Goal: Information Seeking & Learning: Find specific fact

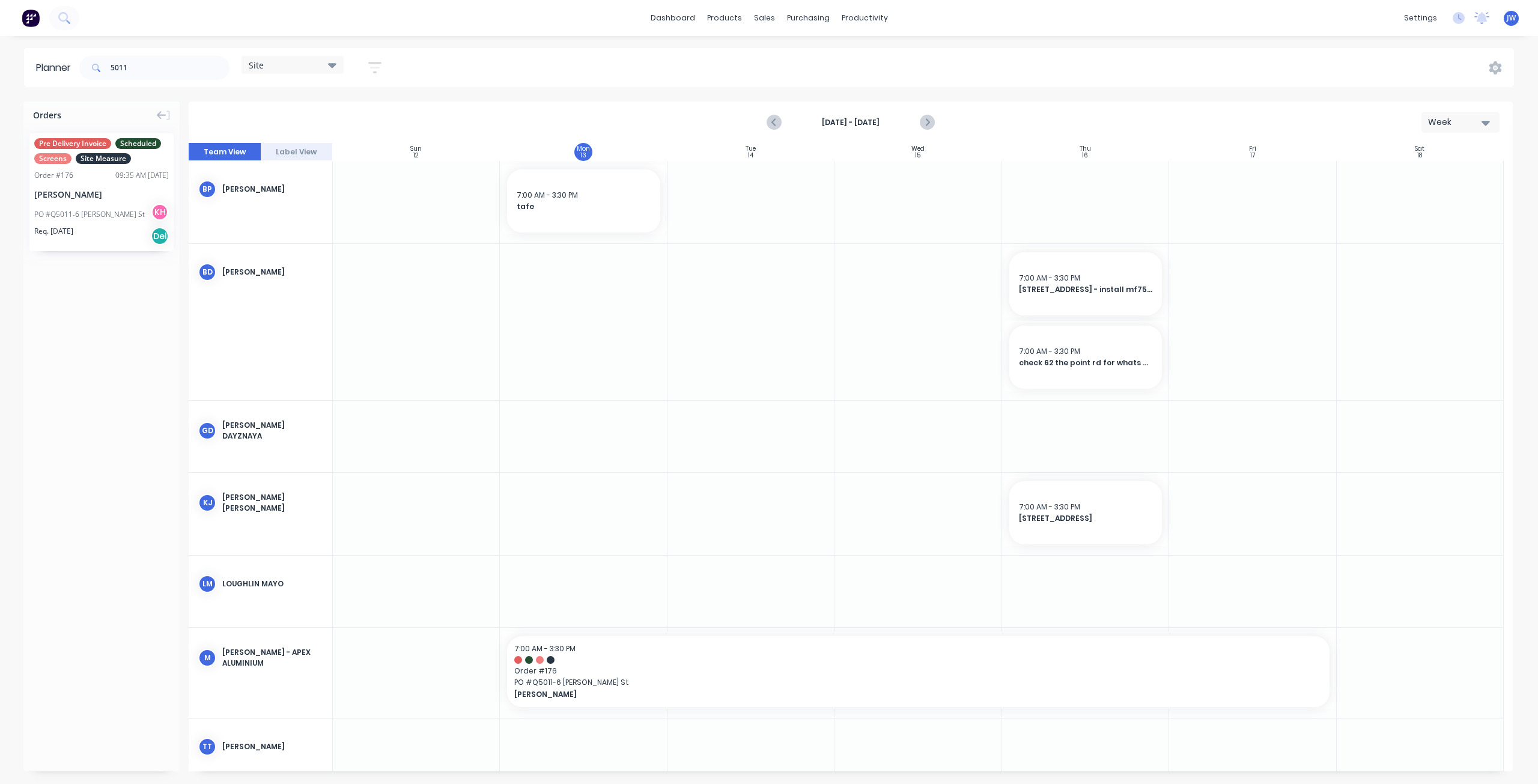
scroll to position [19, 0]
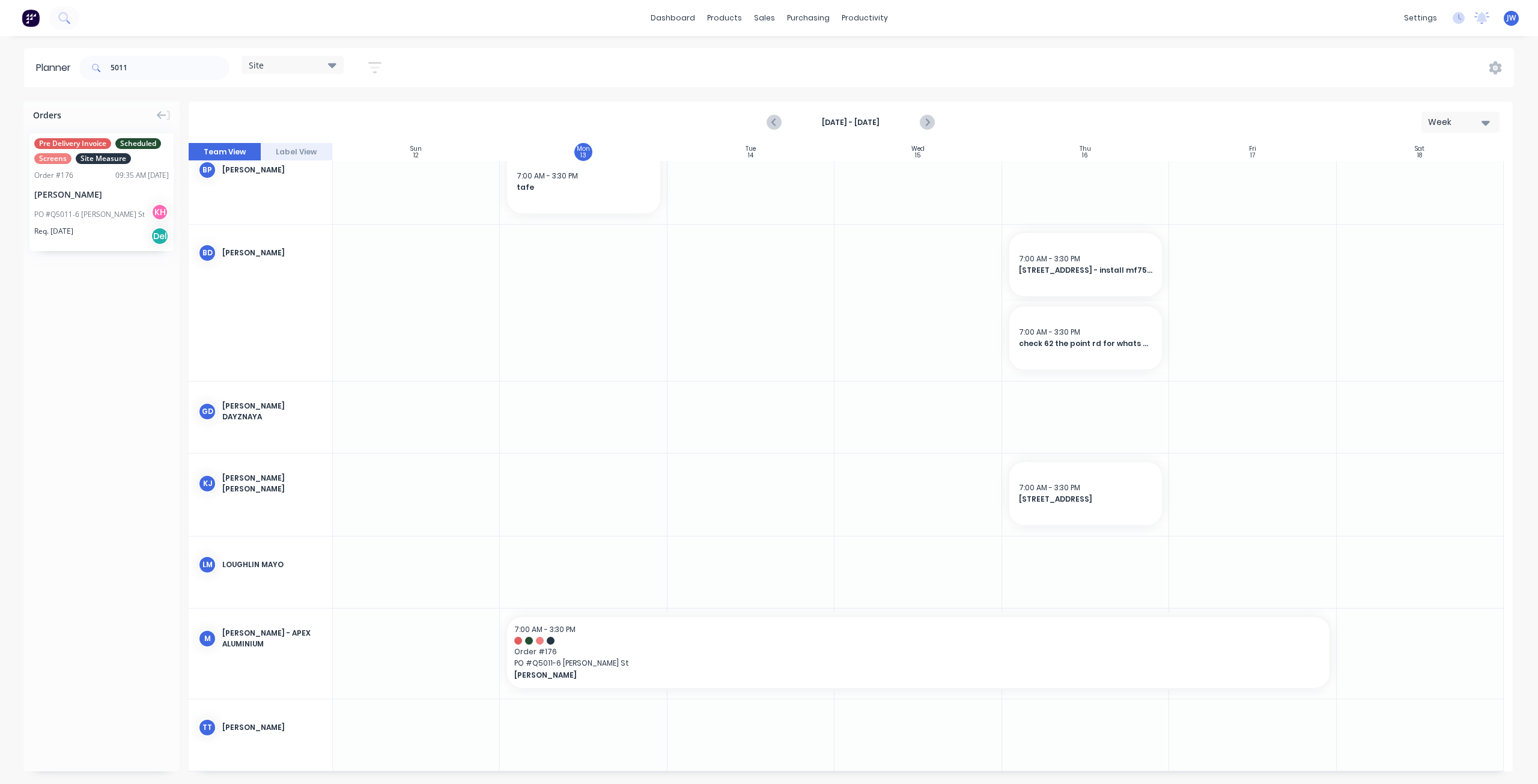
click at [328, 66] on div "Site" at bounding box center [293, 65] width 88 height 11
click at [294, 175] on button "Factory" at bounding box center [315, 177] width 128 height 13
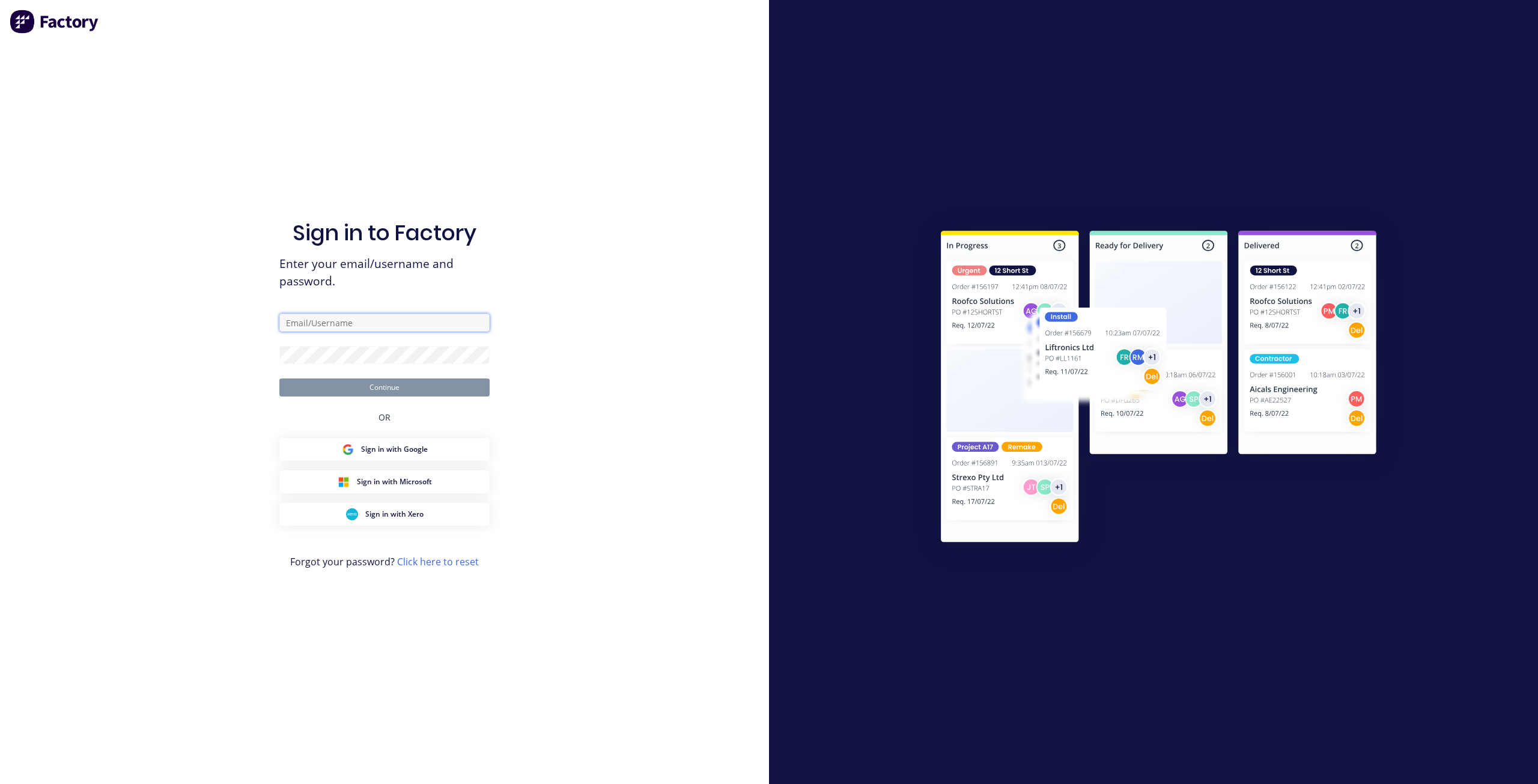
click at [402, 316] on input "text" at bounding box center [384, 322] width 210 height 18
type input "[PERSON_NAME][EMAIL_ADDRESS][DOMAIN_NAME]"
click at [318, 384] on button "Continue" at bounding box center [384, 387] width 210 height 18
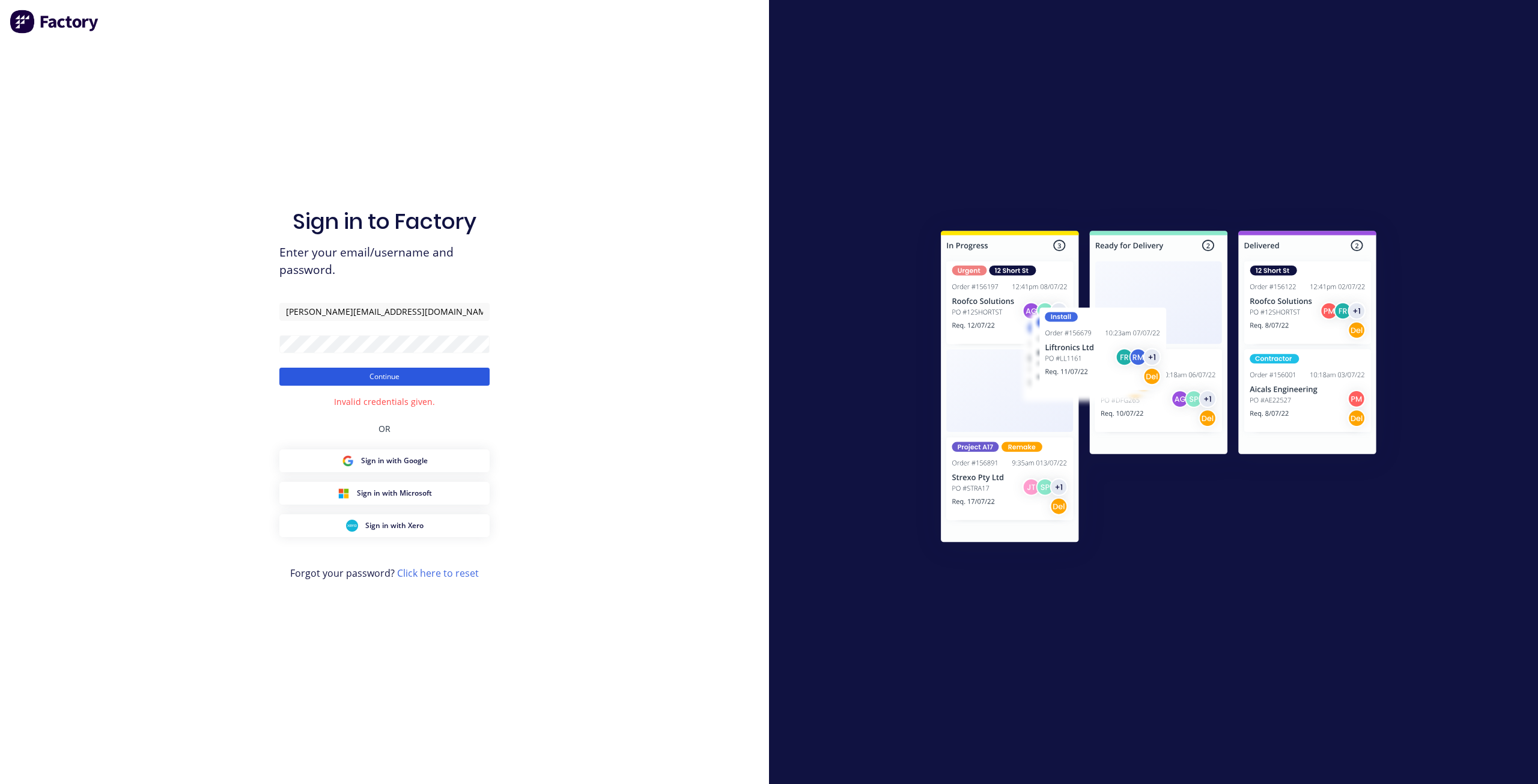
click at [310, 379] on button "Continue" at bounding box center [384, 376] width 210 height 18
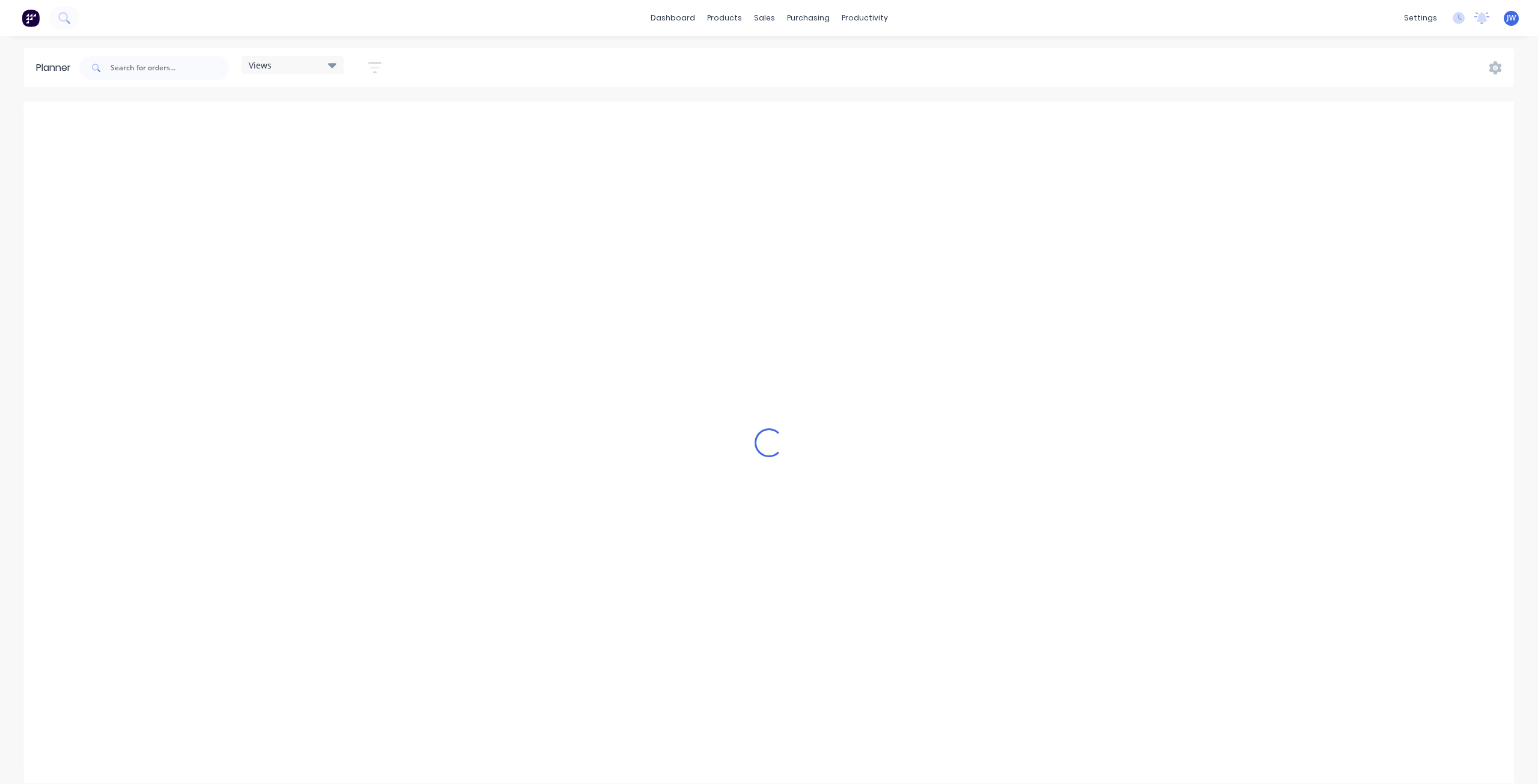
scroll to position [0, 1]
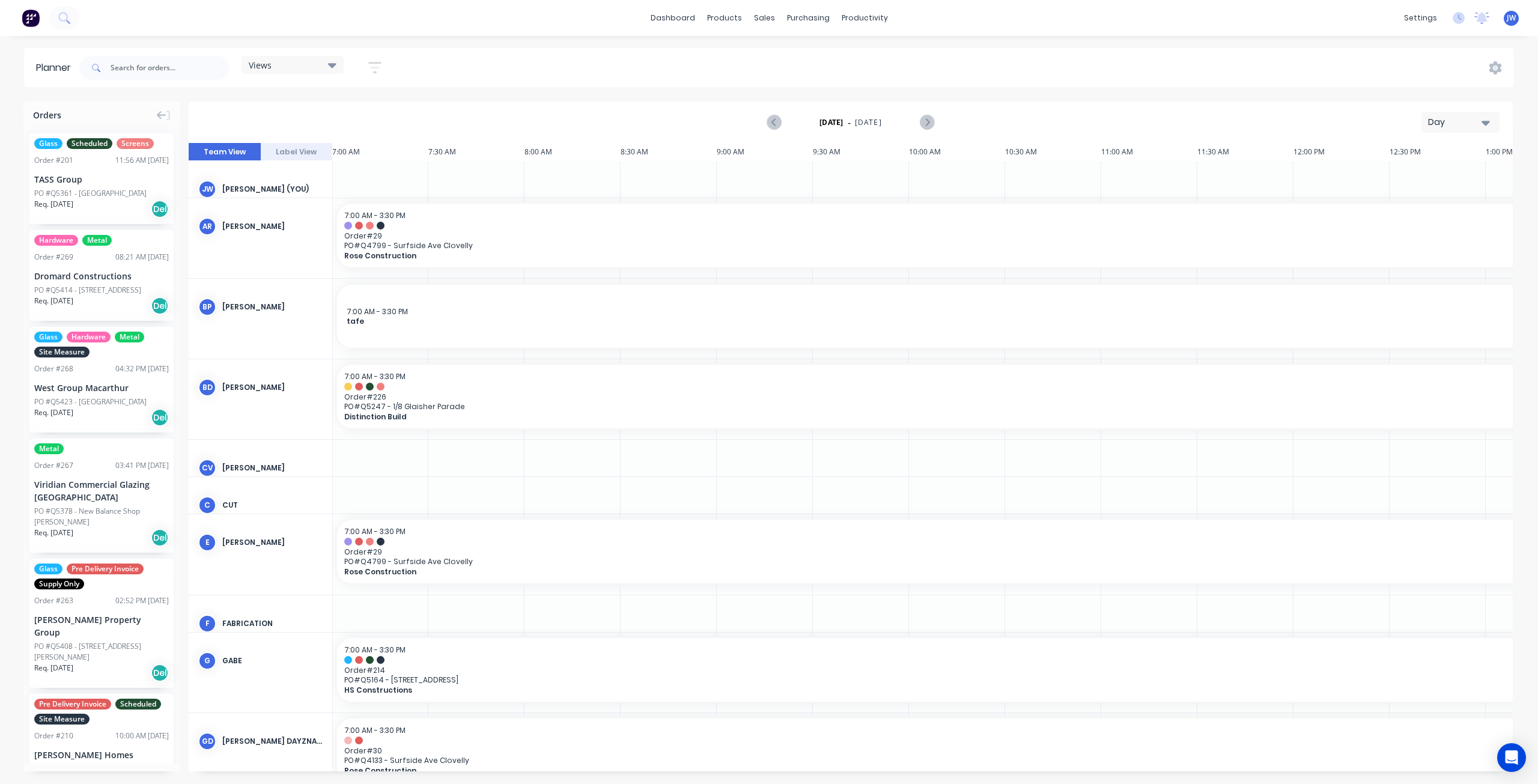
click at [340, 63] on div "Views" at bounding box center [292, 64] width 102 height 18
click at [270, 225] on button "Site" at bounding box center [315, 226] width 128 height 13
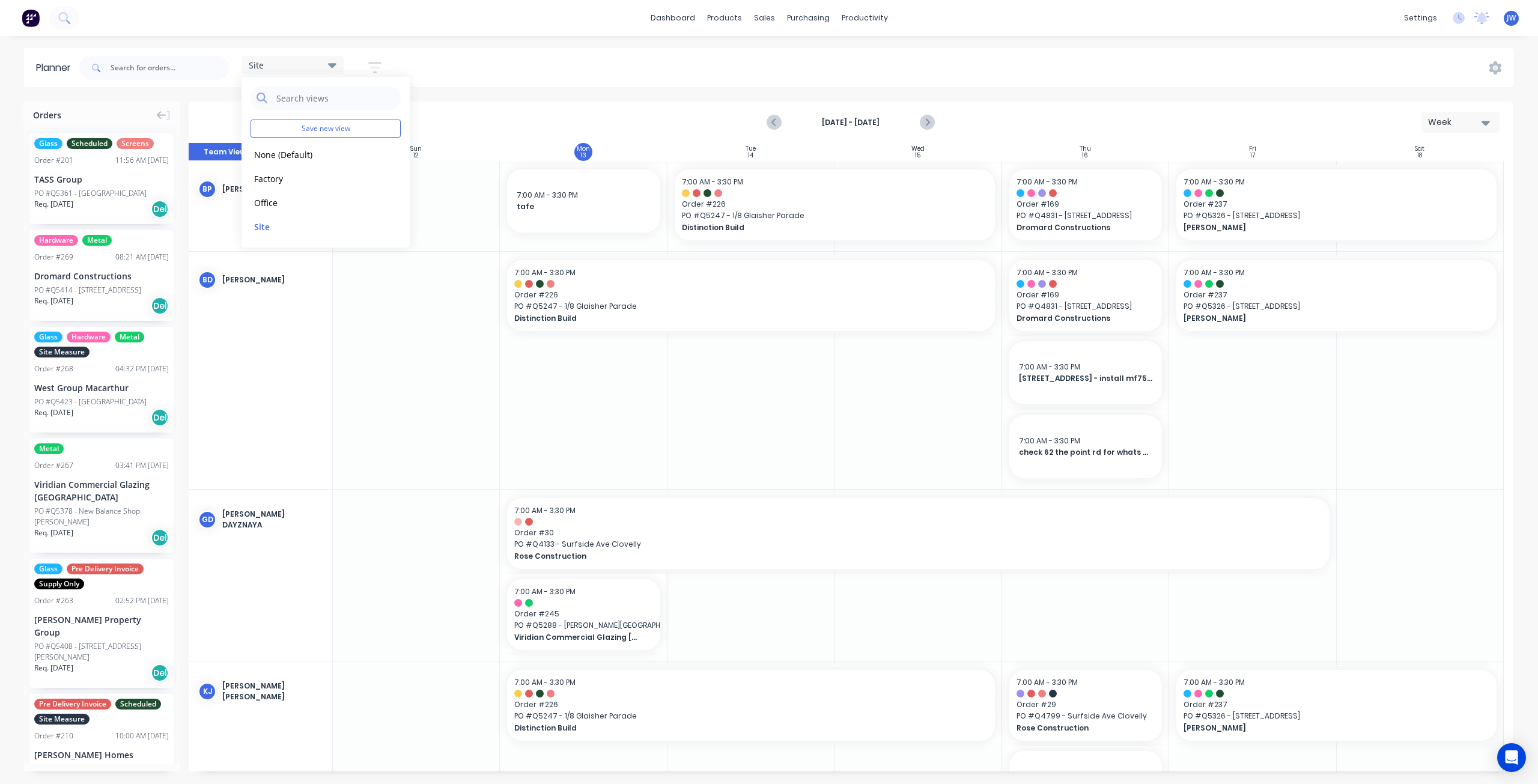
click at [486, 77] on div "Site Save new view None (Default) edit Factory edit Office edit Site edit Show/…" at bounding box center [795, 67] width 1437 height 36
click at [926, 128] on icon "Next page" at bounding box center [926, 122] width 14 height 14
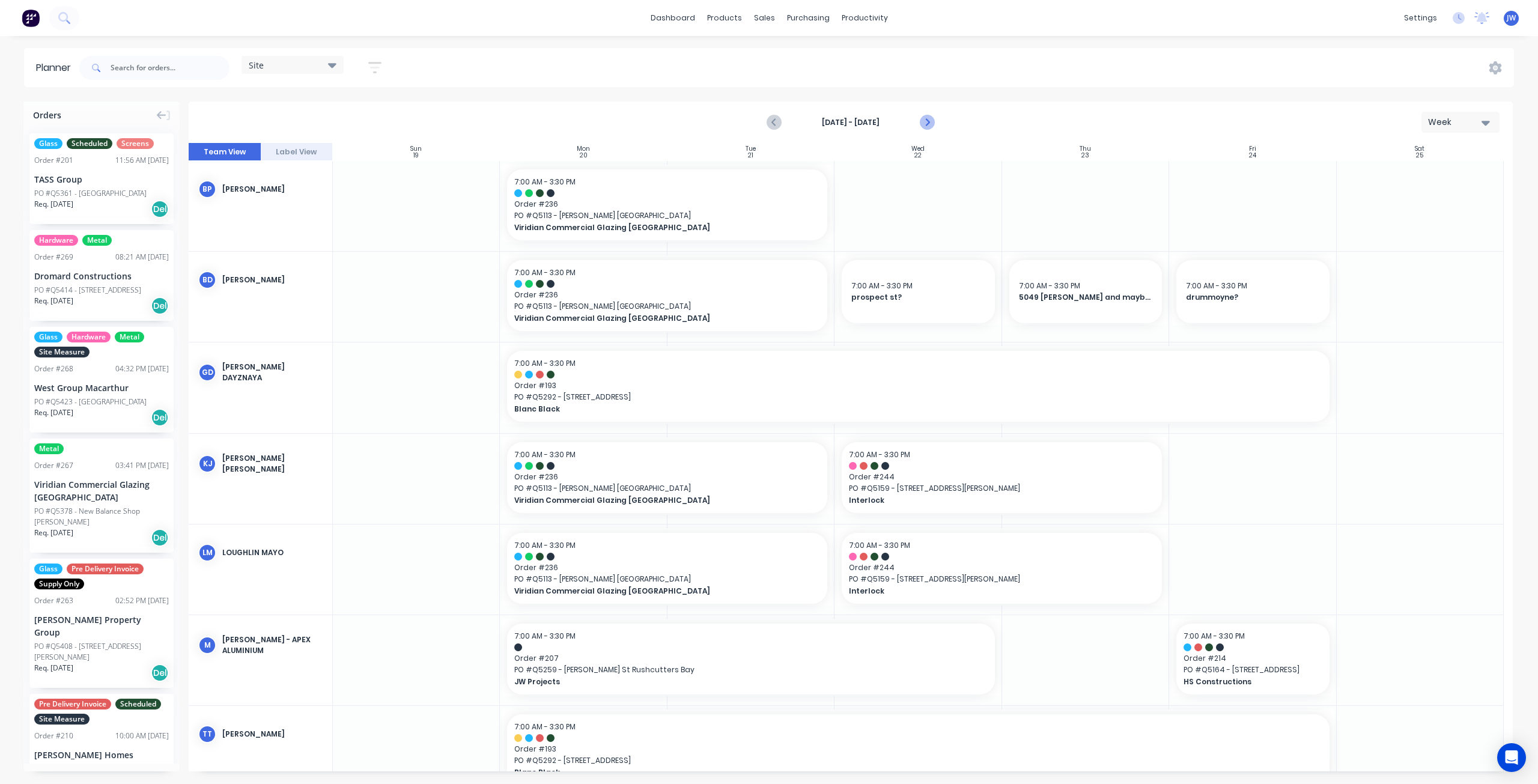
click at [930, 129] on icon "Next page" at bounding box center [926, 122] width 14 height 14
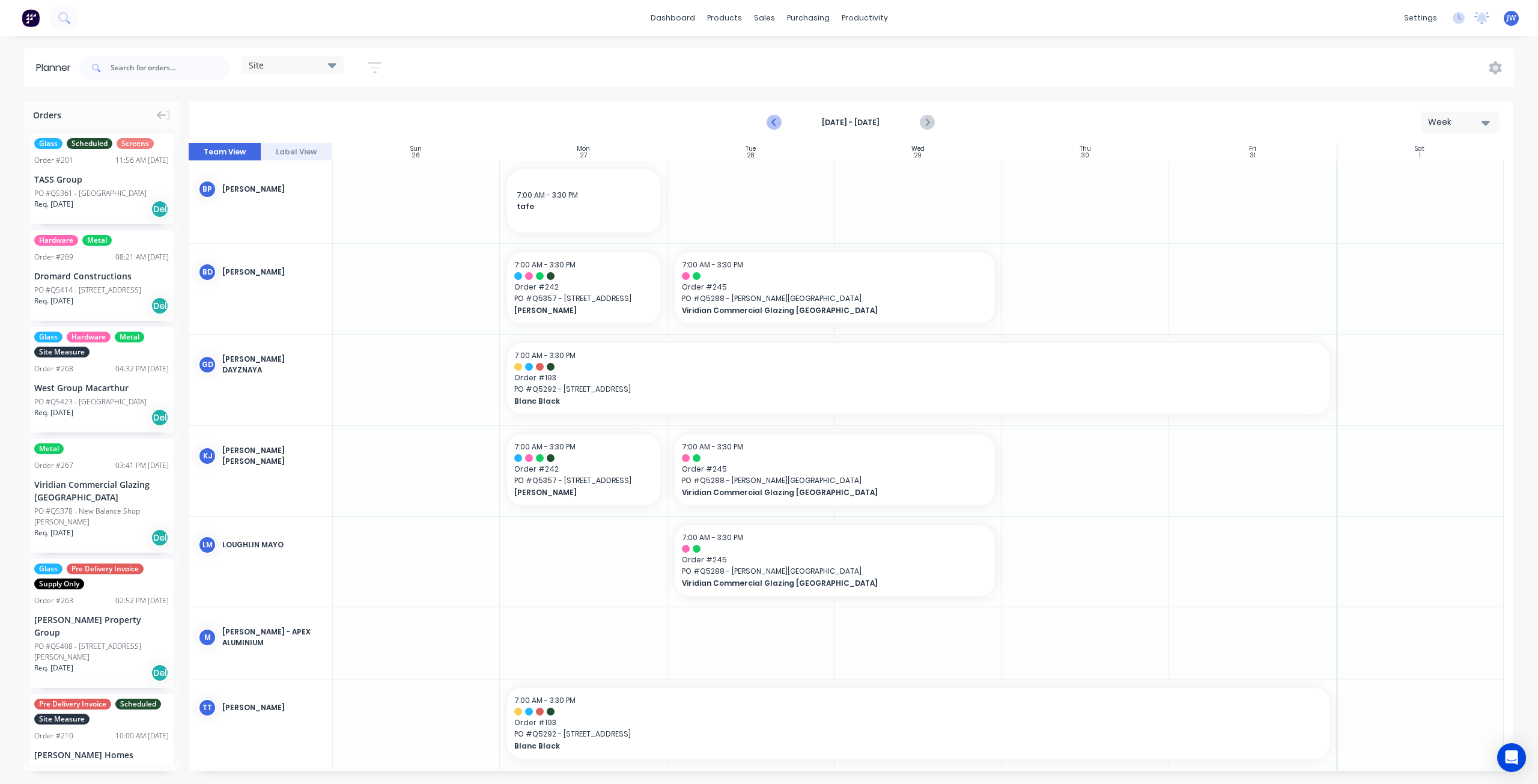
click at [769, 123] on icon "Previous page" at bounding box center [774, 122] width 14 height 14
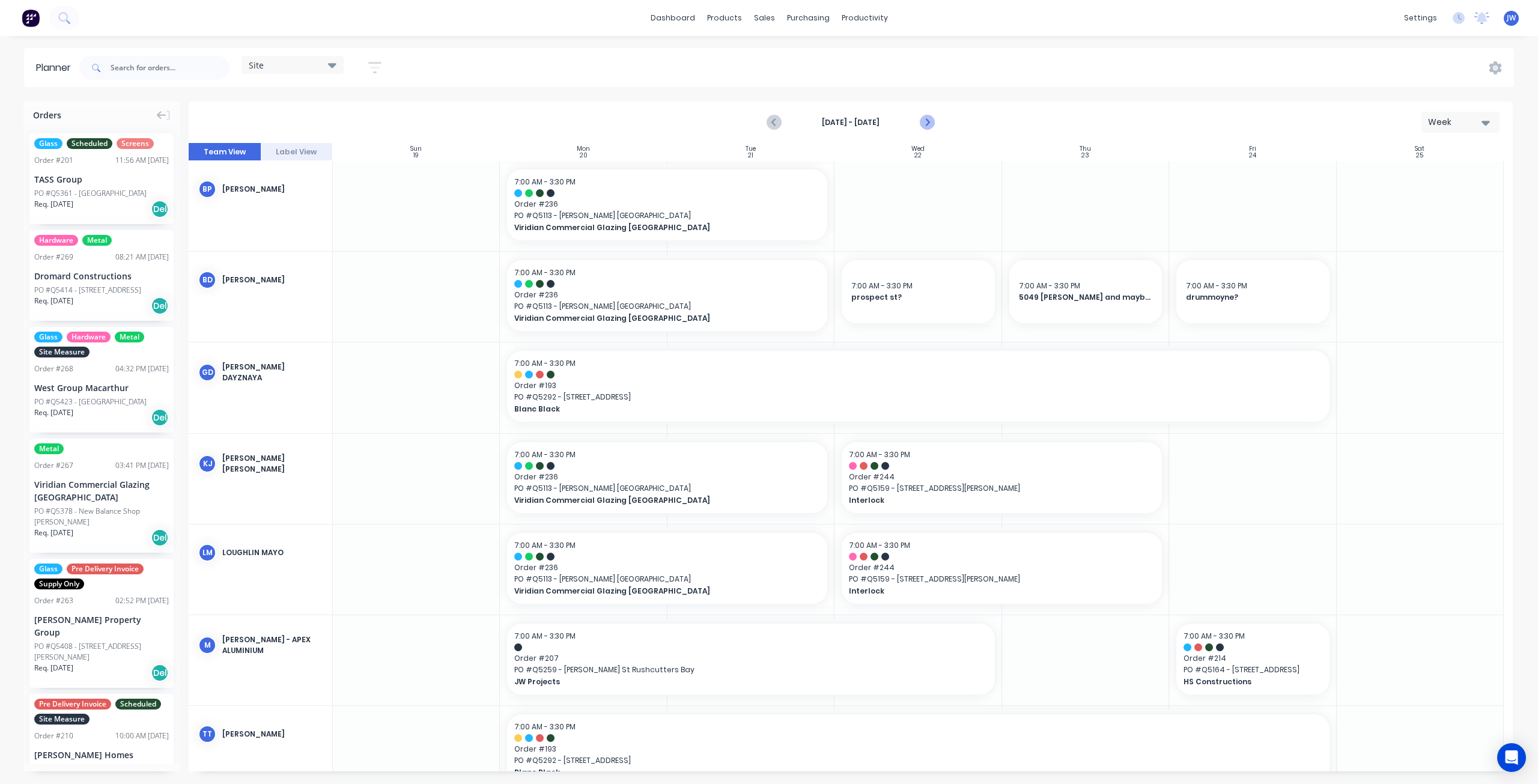
click at [925, 125] on icon "Next page" at bounding box center [926, 122] width 5 height 9
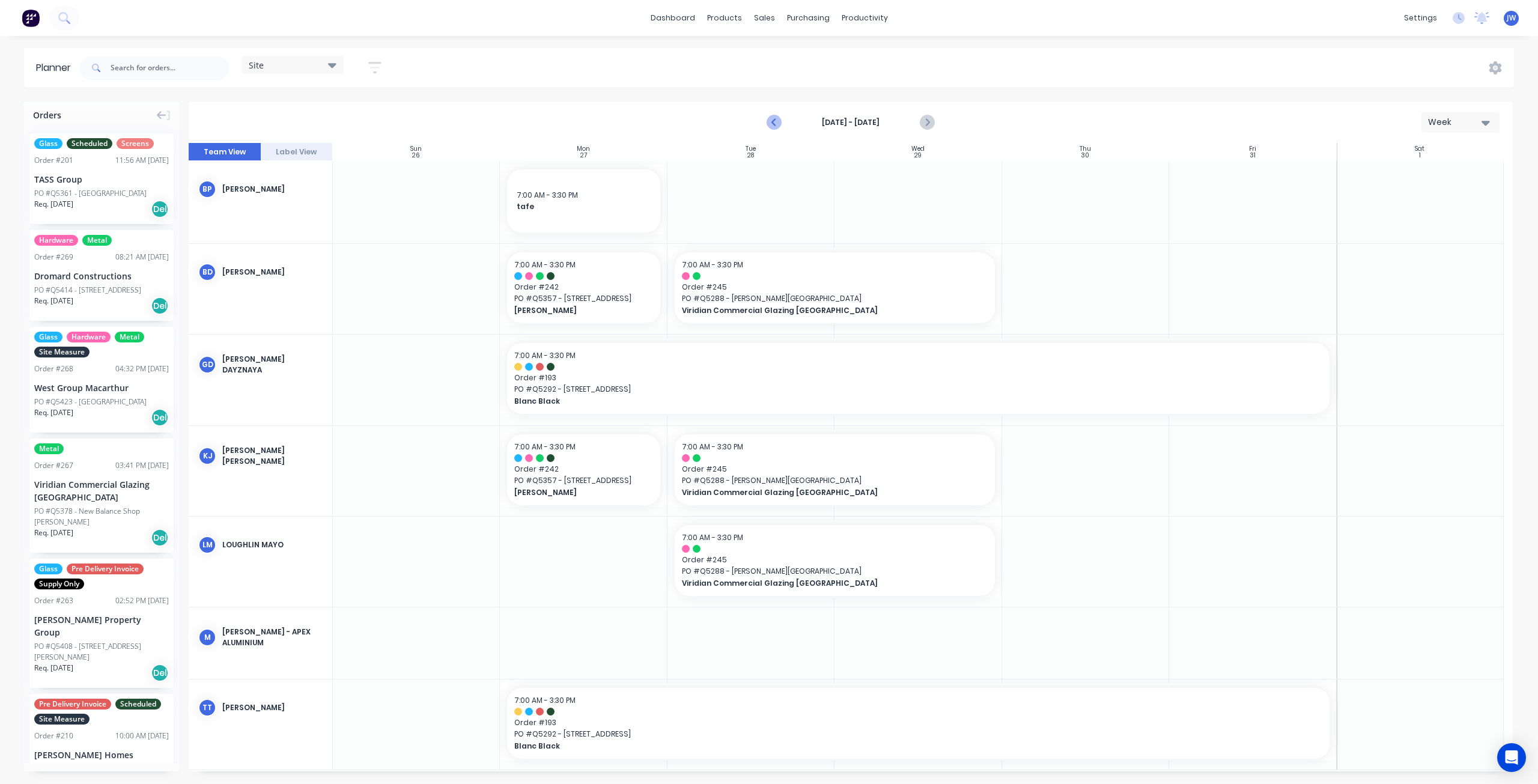
click at [774, 121] on icon "Previous page" at bounding box center [774, 122] width 5 height 9
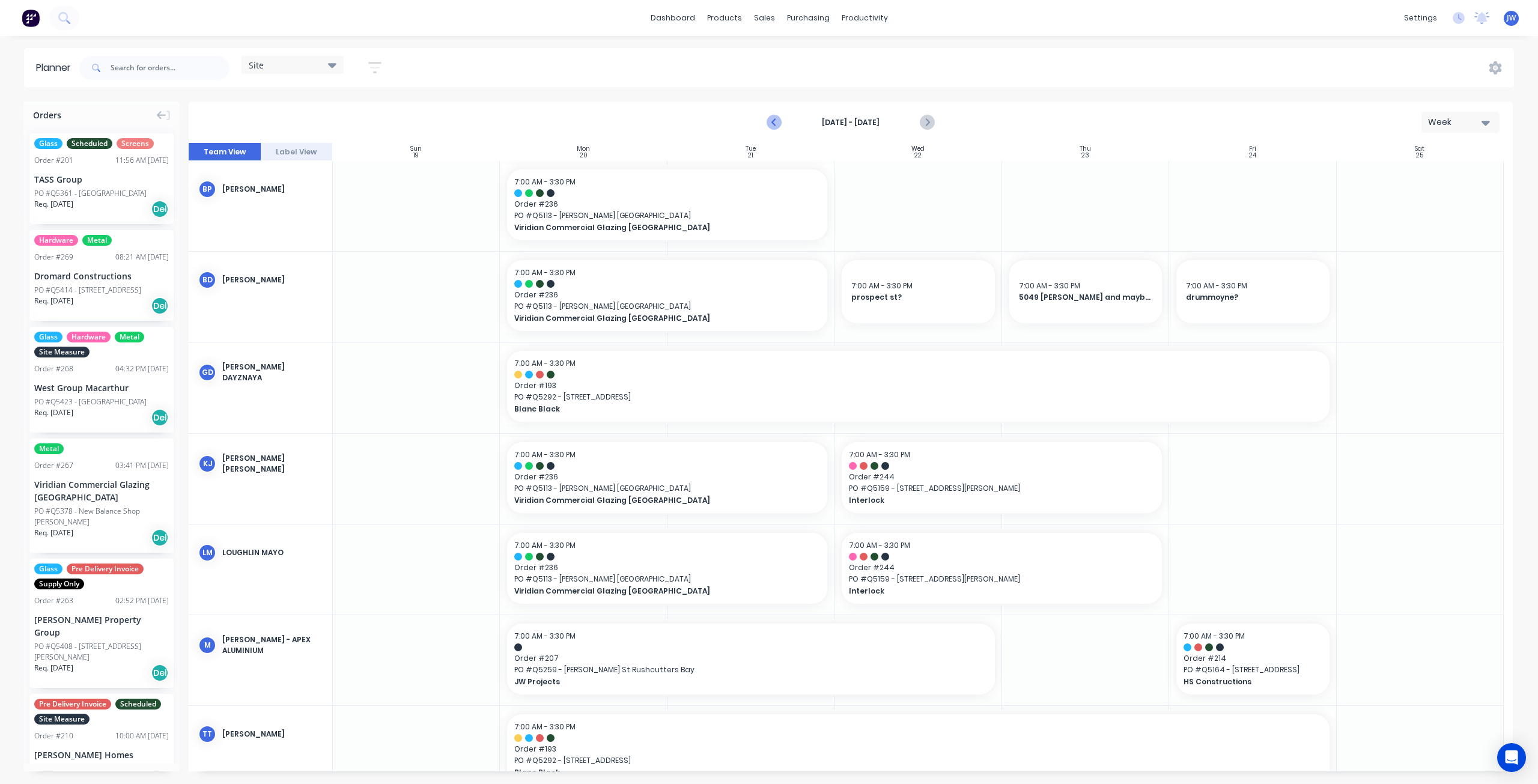
click at [769, 124] on icon "Previous page" at bounding box center [774, 122] width 14 height 14
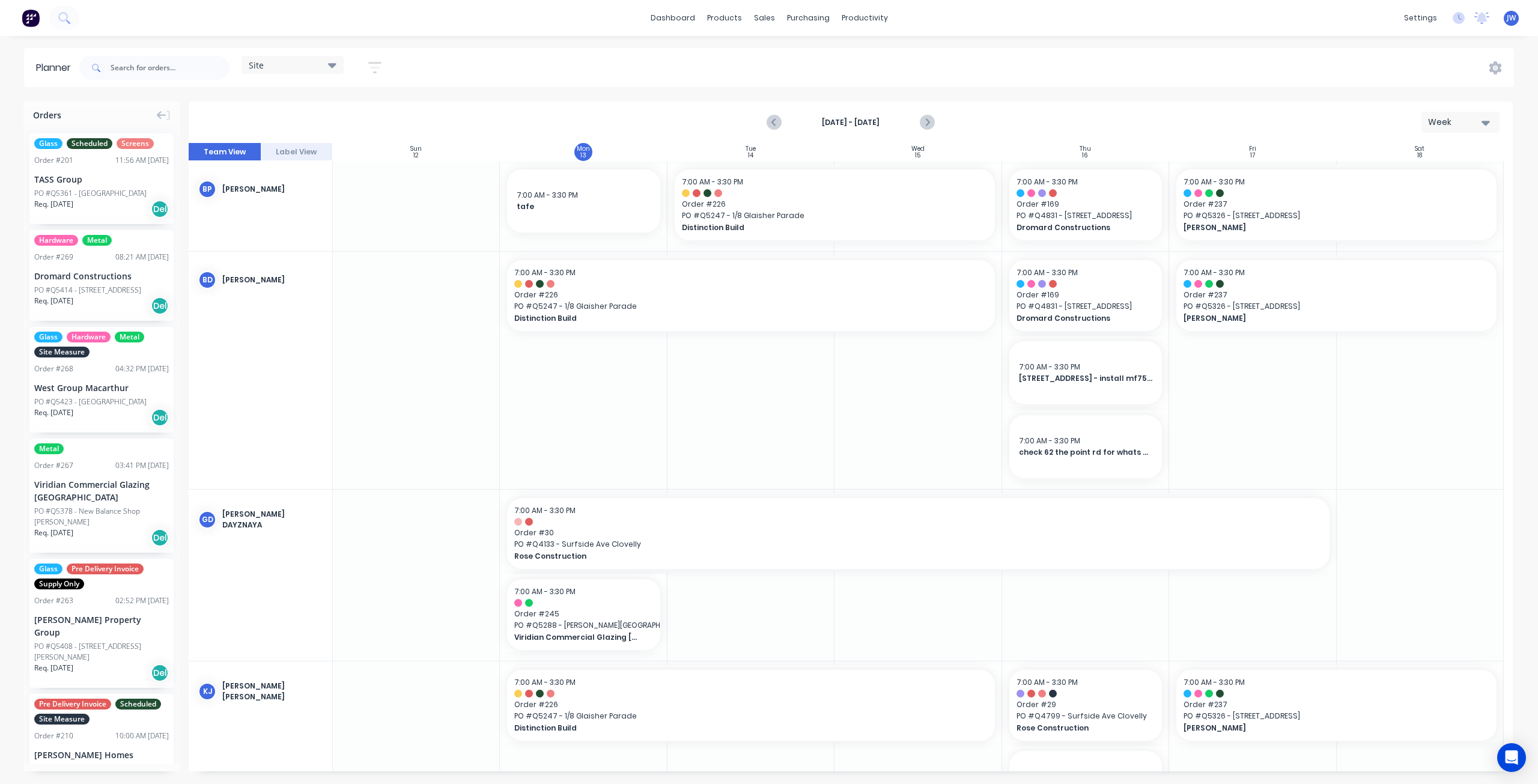
click at [334, 65] on icon at bounding box center [332, 66] width 8 height 5
click at [278, 181] on button "Factory" at bounding box center [315, 177] width 128 height 13
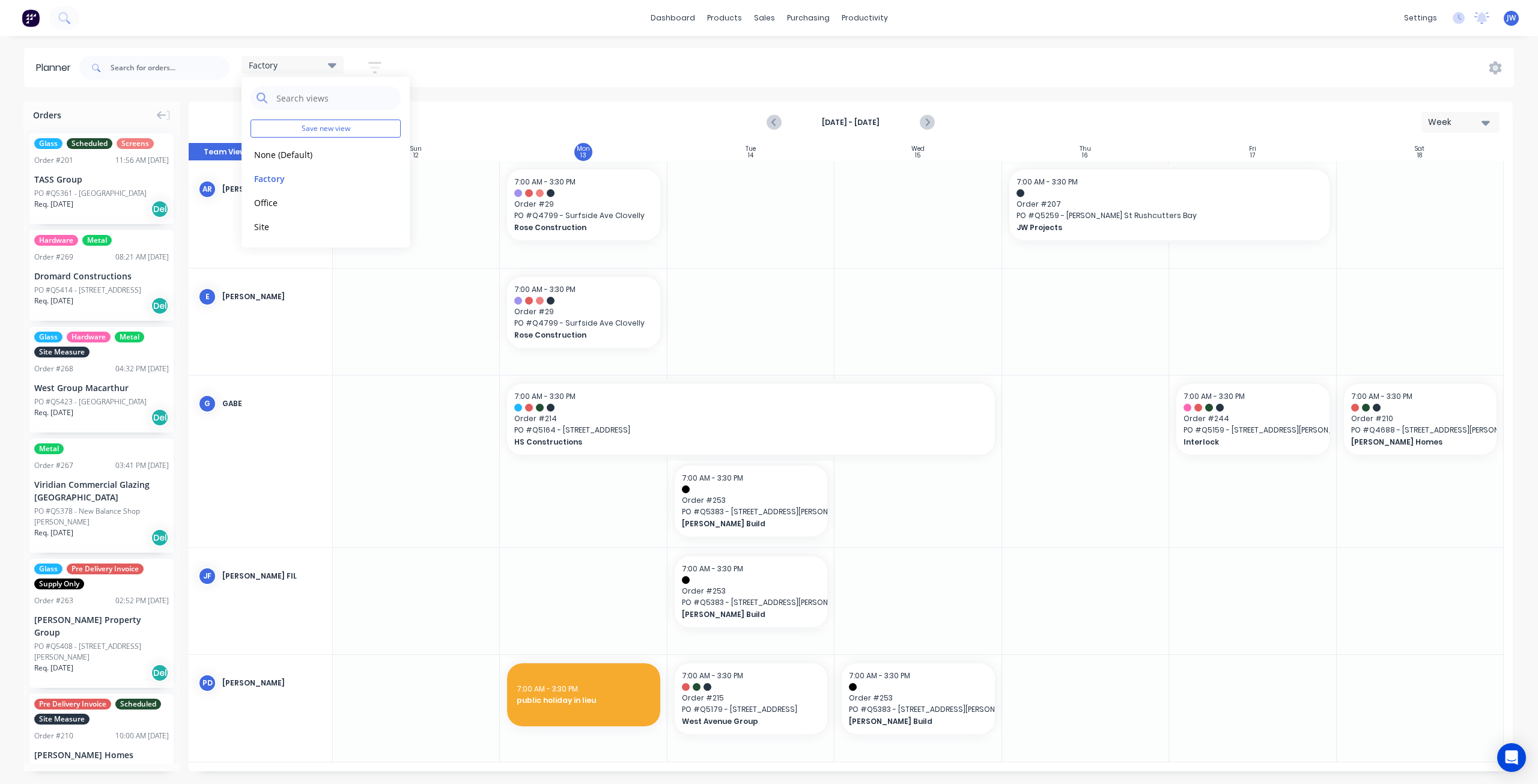
click at [650, 121] on div "[DATE] - [DATE] Week" at bounding box center [851, 122] width 1322 height 39
click at [910, 288] on div at bounding box center [918, 321] width 167 height 107
click at [1087, 356] on div at bounding box center [1085, 321] width 167 height 107
click at [1274, 511] on div at bounding box center [1252, 460] width 167 height 171
click at [925, 117] on icon "Next page" at bounding box center [926, 122] width 14 height 14
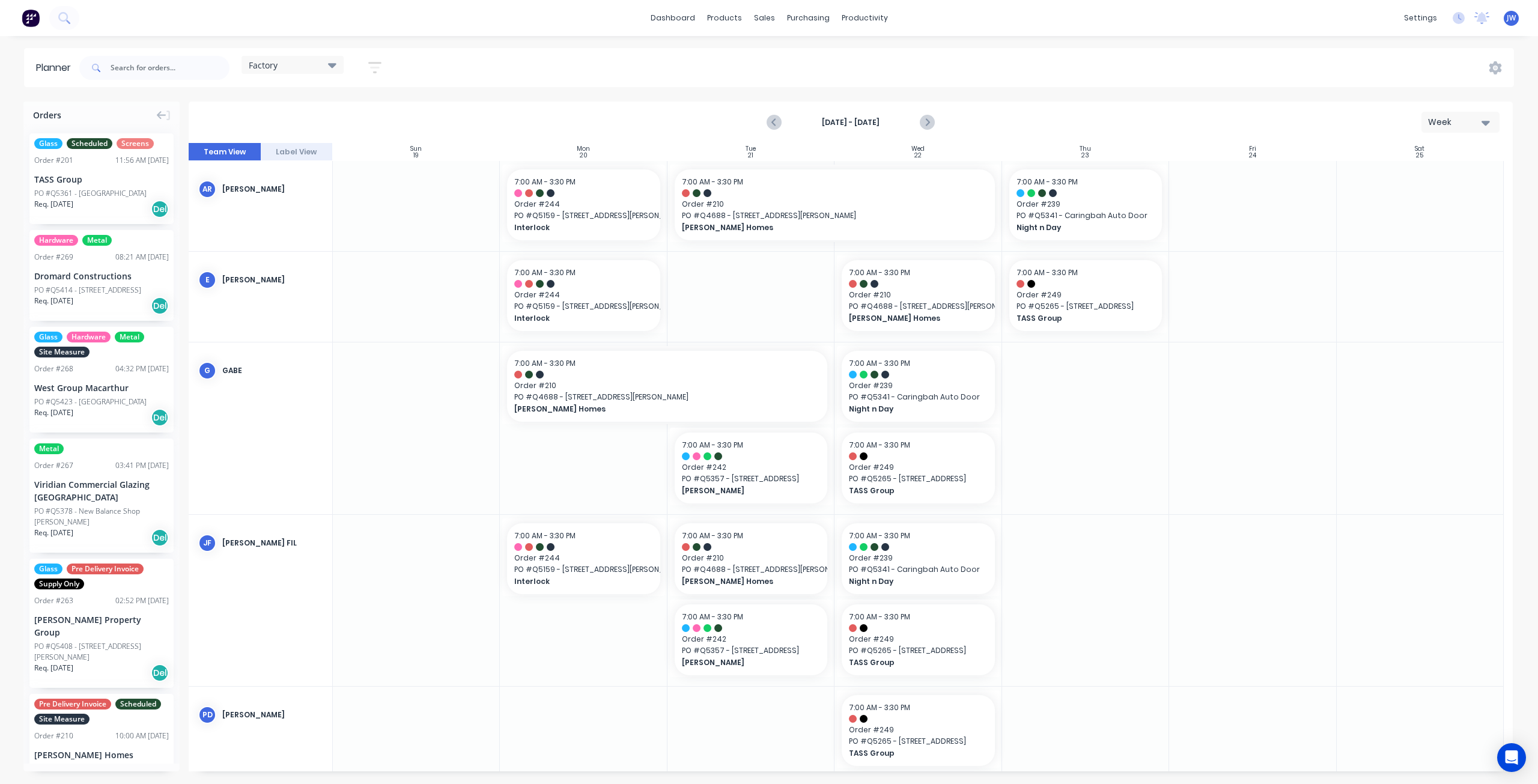
click at [342, 66] on div "Factory" at bounding box center [292, 64] width 102 height 18
click at [267, 226] on button "Site" at bounding box center [315, 226] width 128 height 13
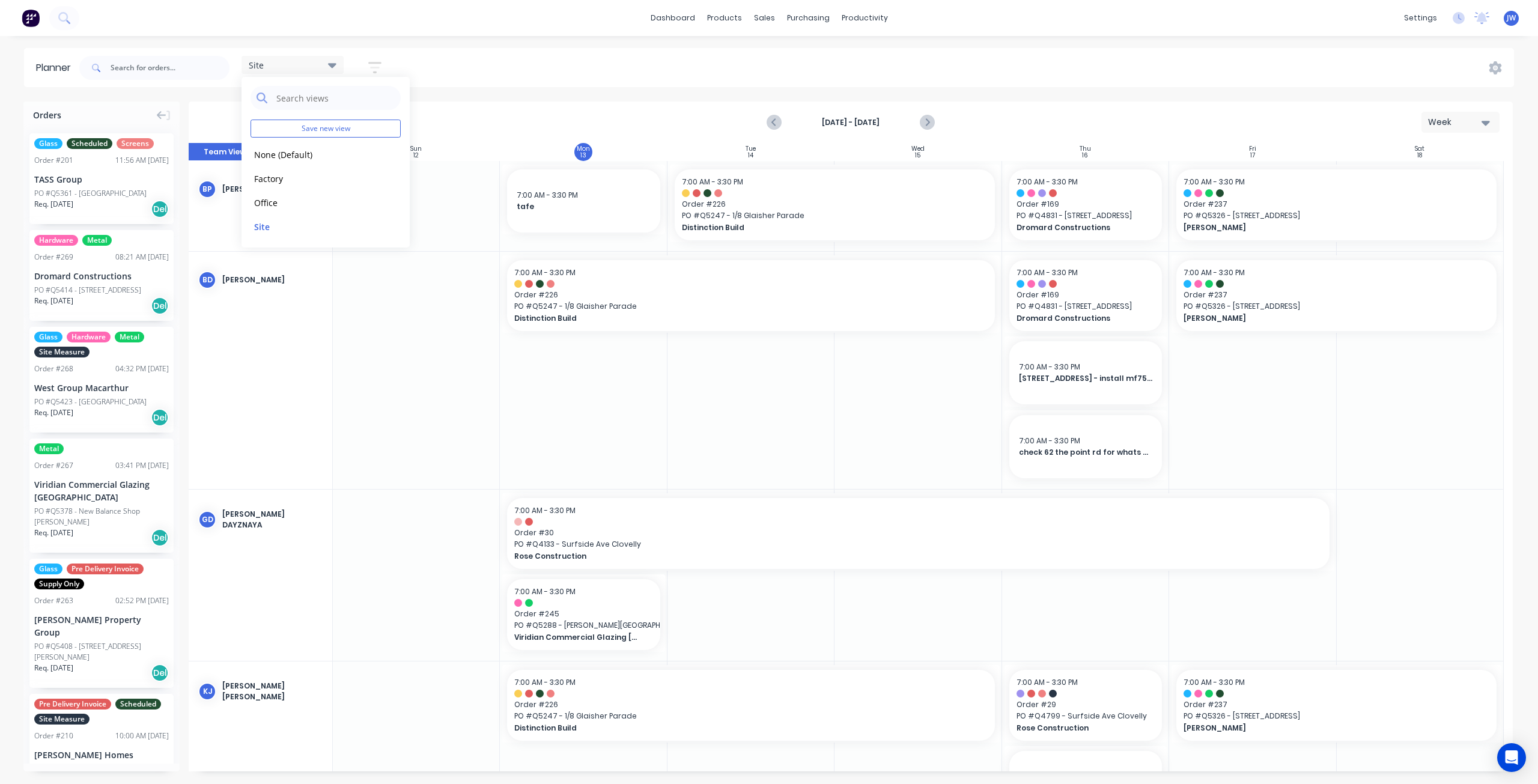
click at [982, 124] on div "[DATE] - [DATE] Week" at bounding box center [851, 122] width 1322 height 39
click at [926, 124] on icon "Next page" at bounding box center [926, 122] width 5 height 9
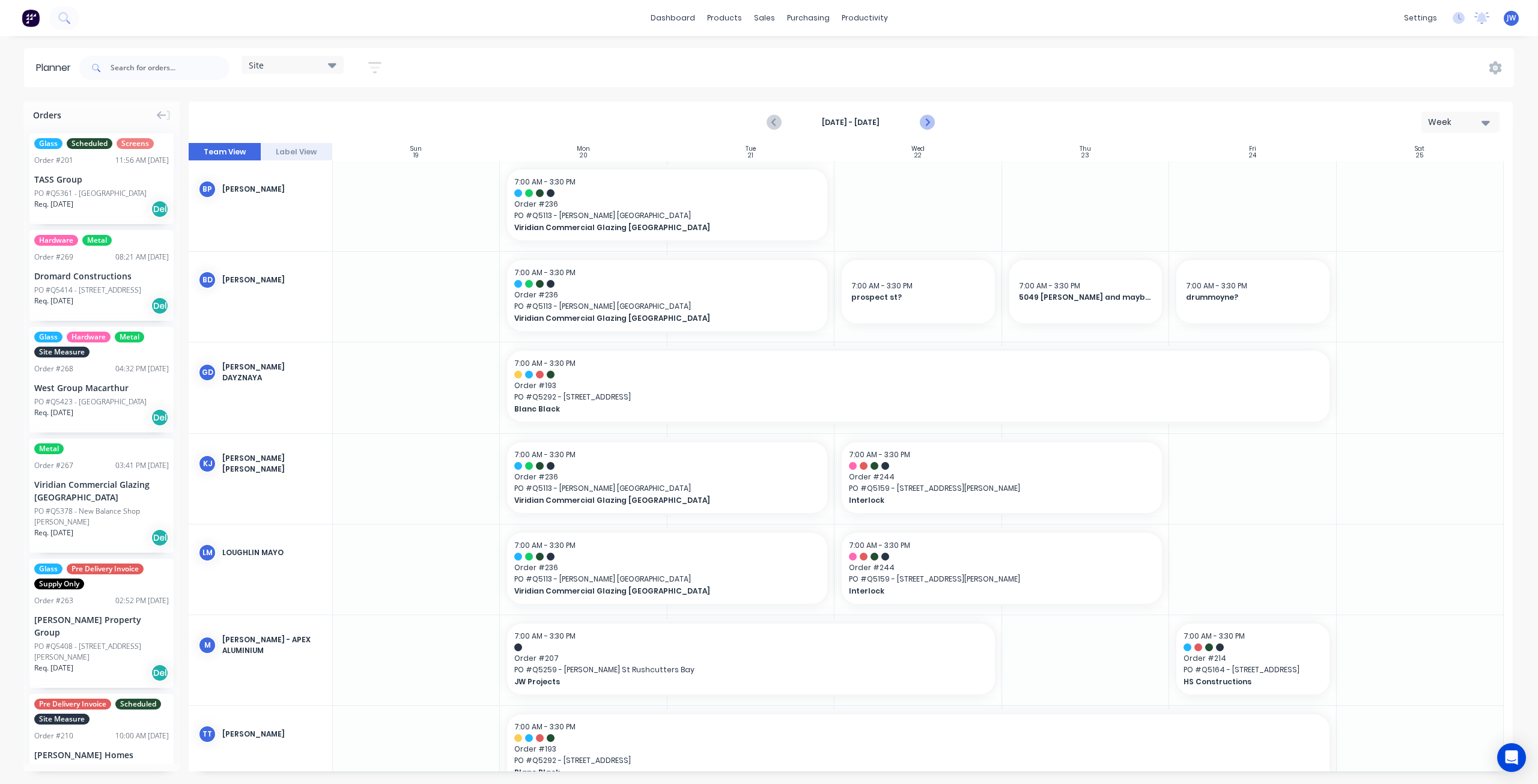
click at [926, 124] on icon "Next page" at bounding box center [926, 122] width 5 height 9
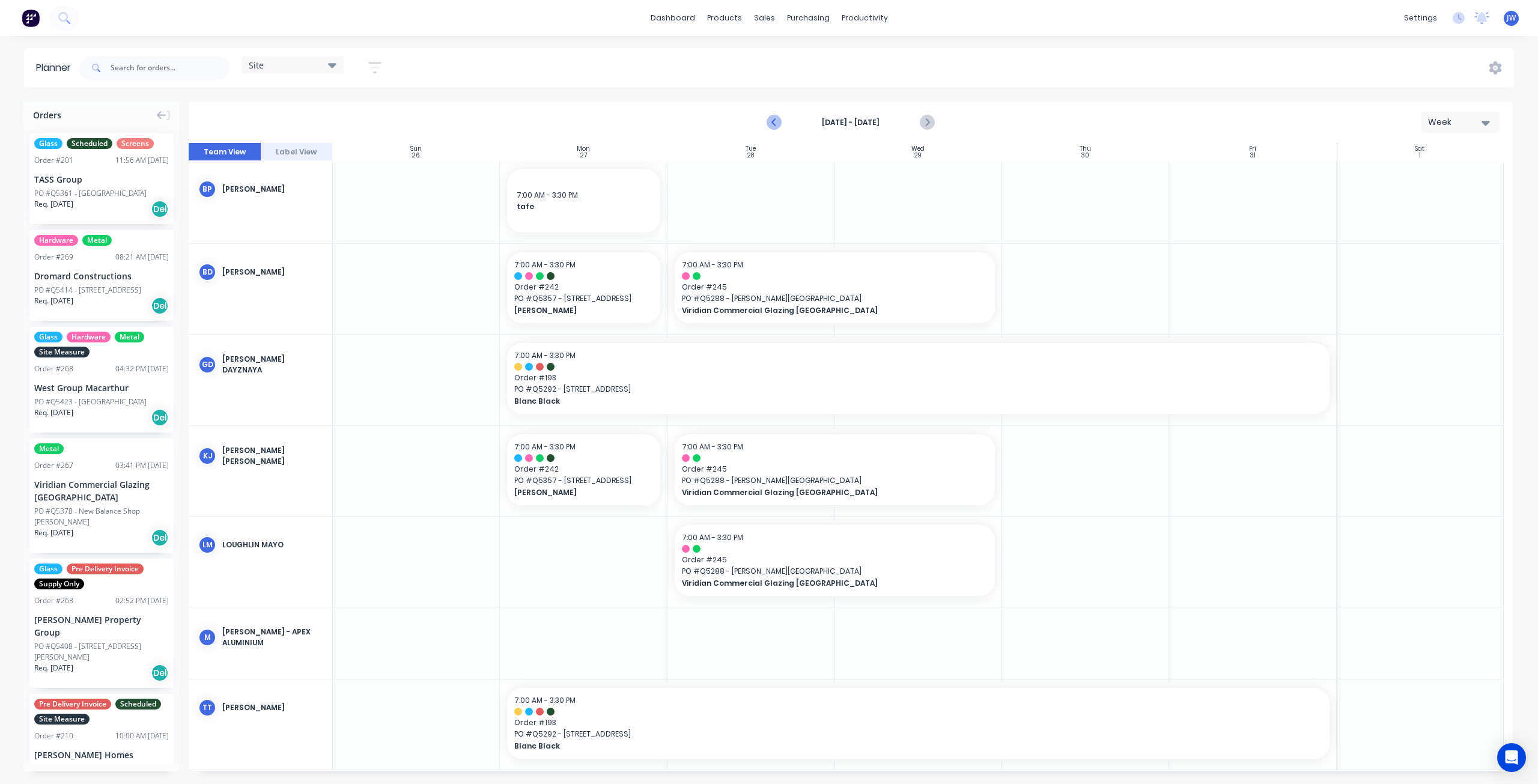
click at [777, 122] on icon "Previous page" at bounding box center [774, 122] width 14 height 14
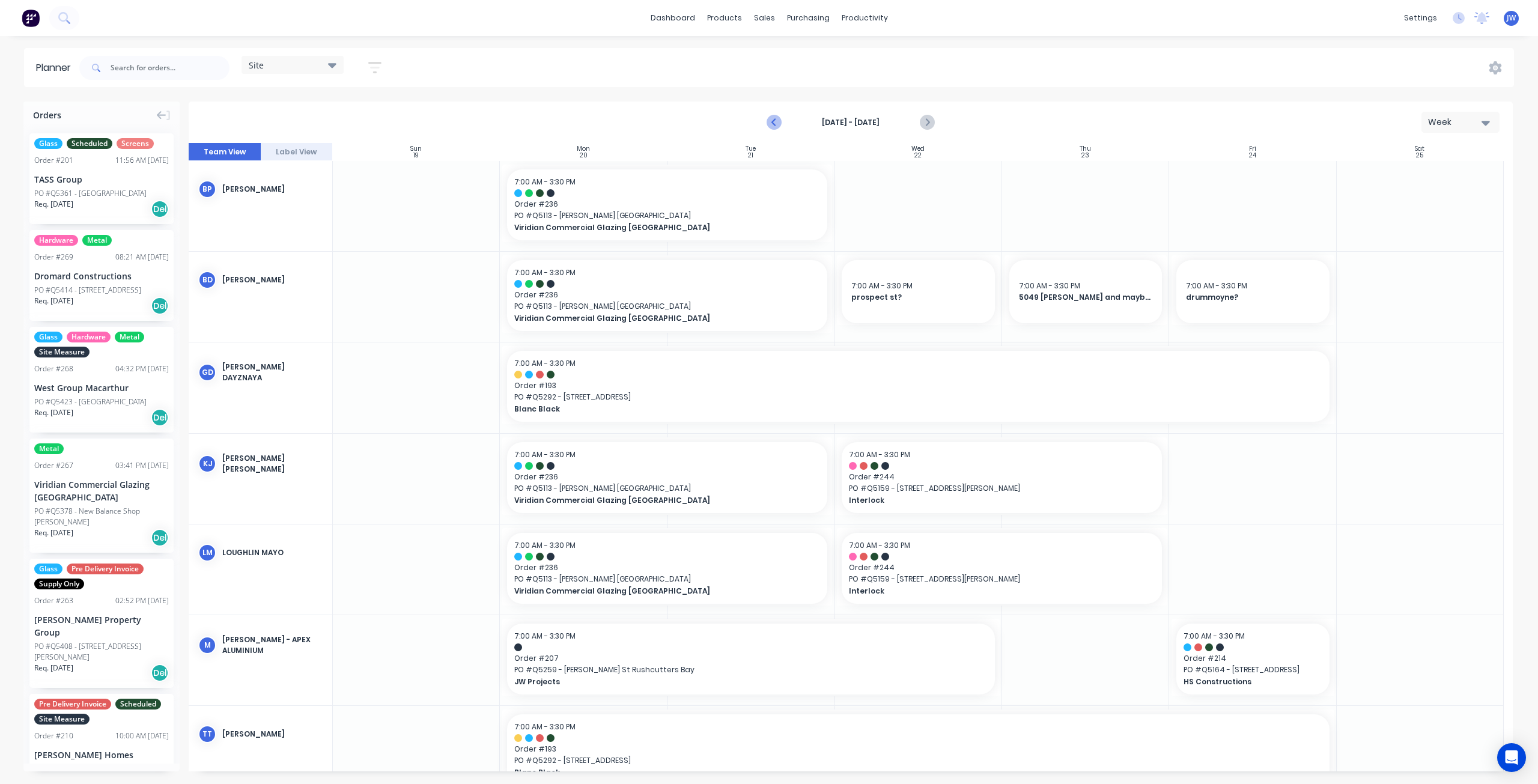
click at [775, 122] on icon "Previous page" at bounding box center [774, 122] width 14 height 14
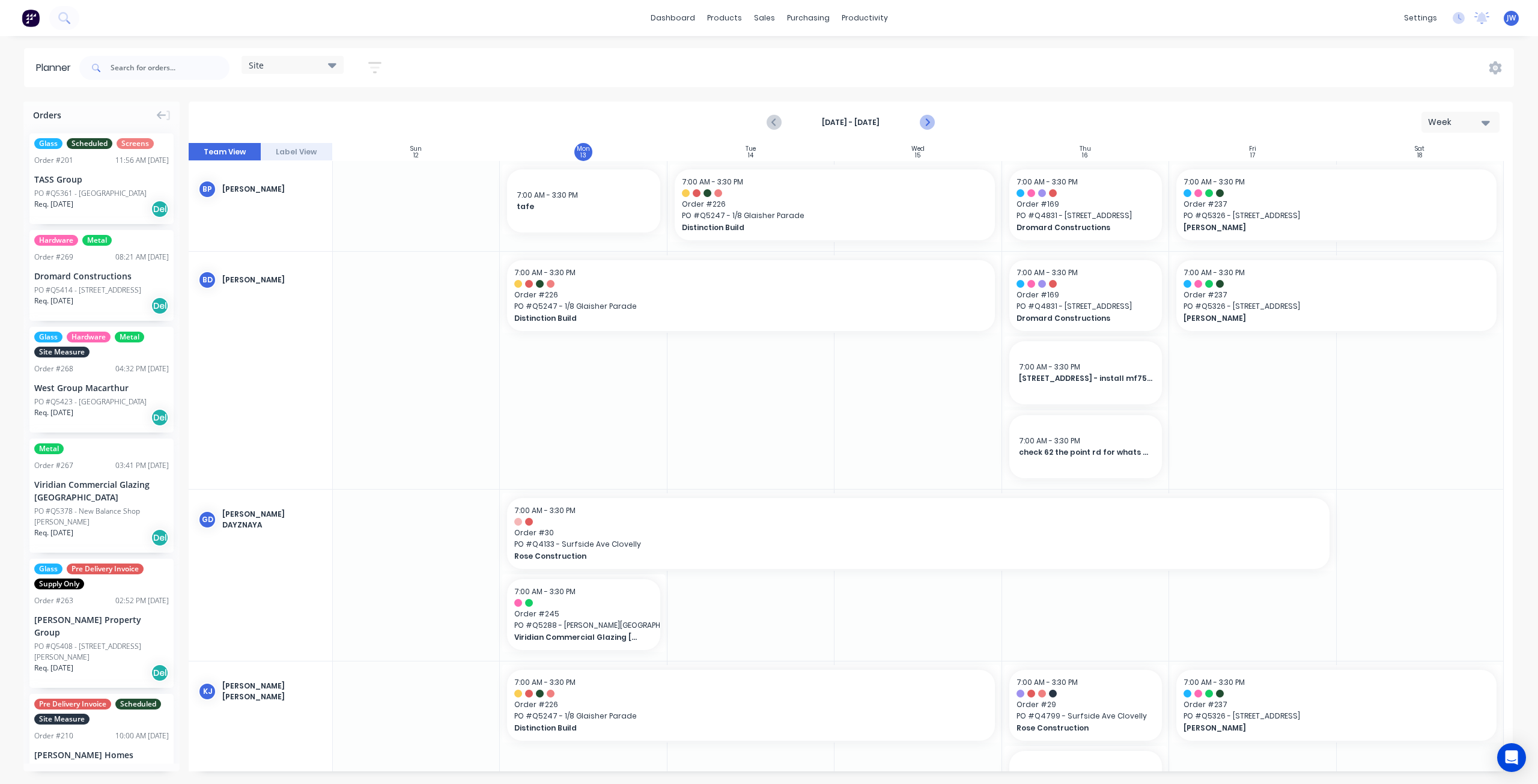
click at [934, 122] on button "Next page" at bounding box center [926, 122] width 24 height 24
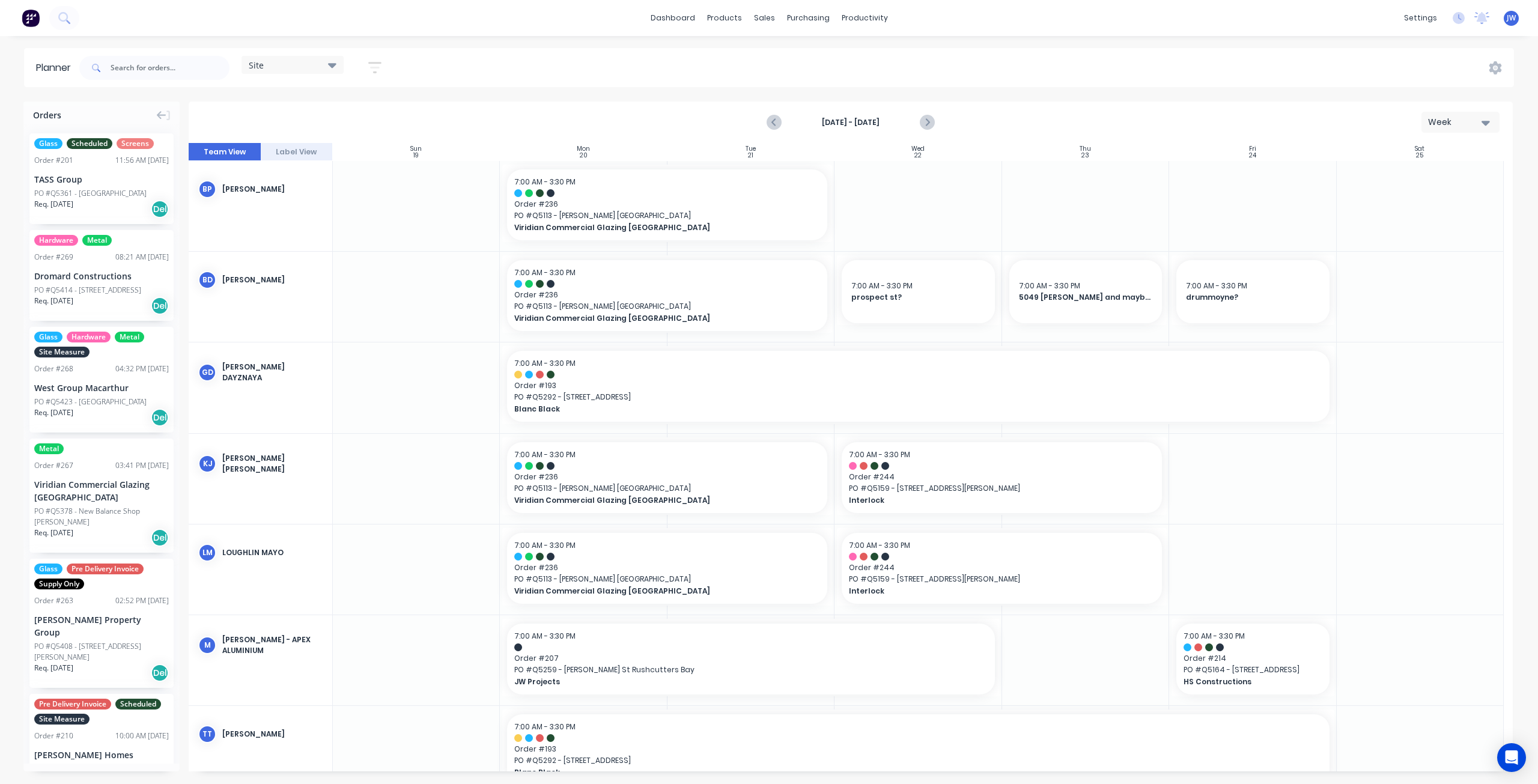
click at [1238, 482] on div at bounding box center [1252, 479] width 167 height 90
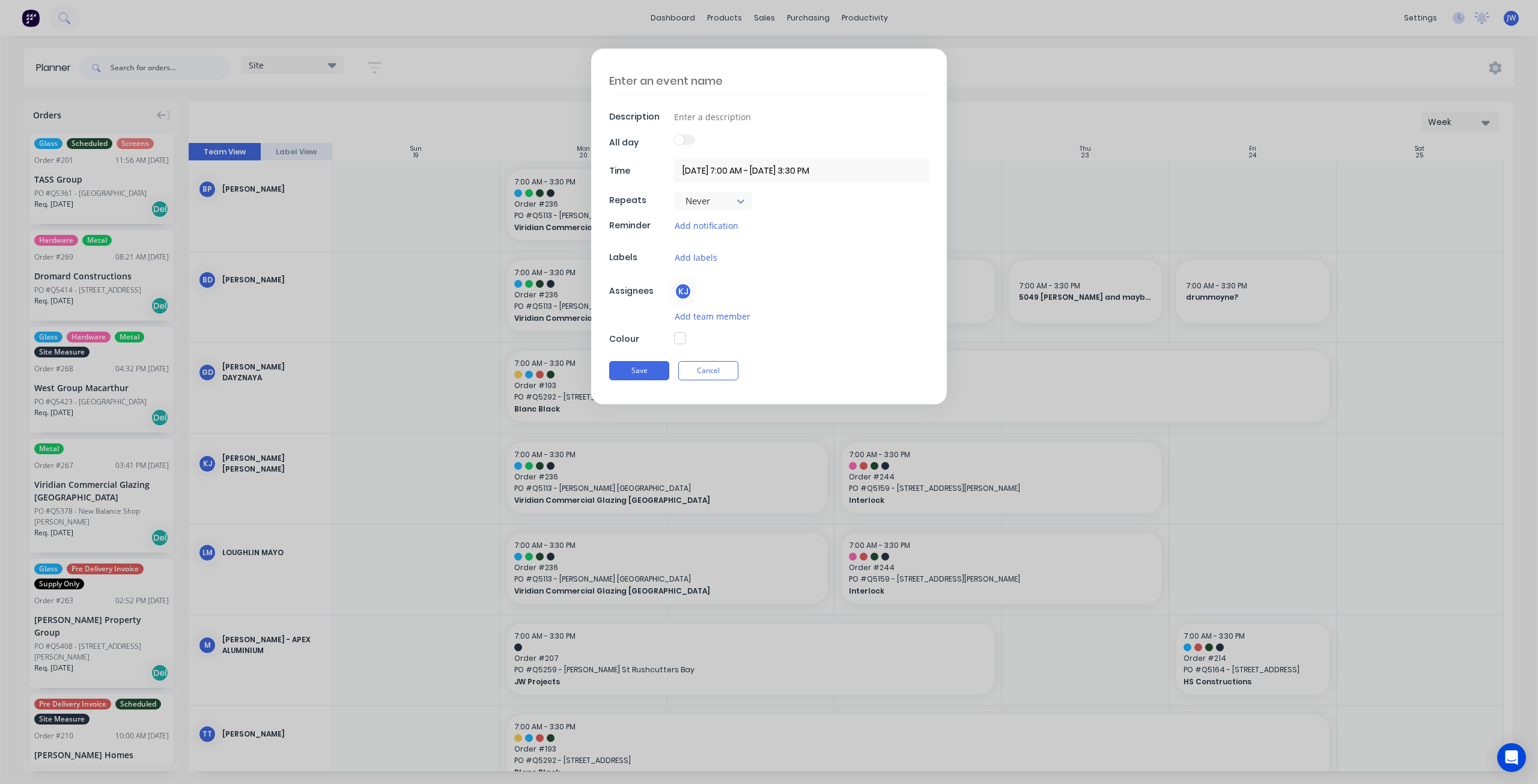
click at [728, 84] on textarea at bounding box center [769, 81] width 320 height 29
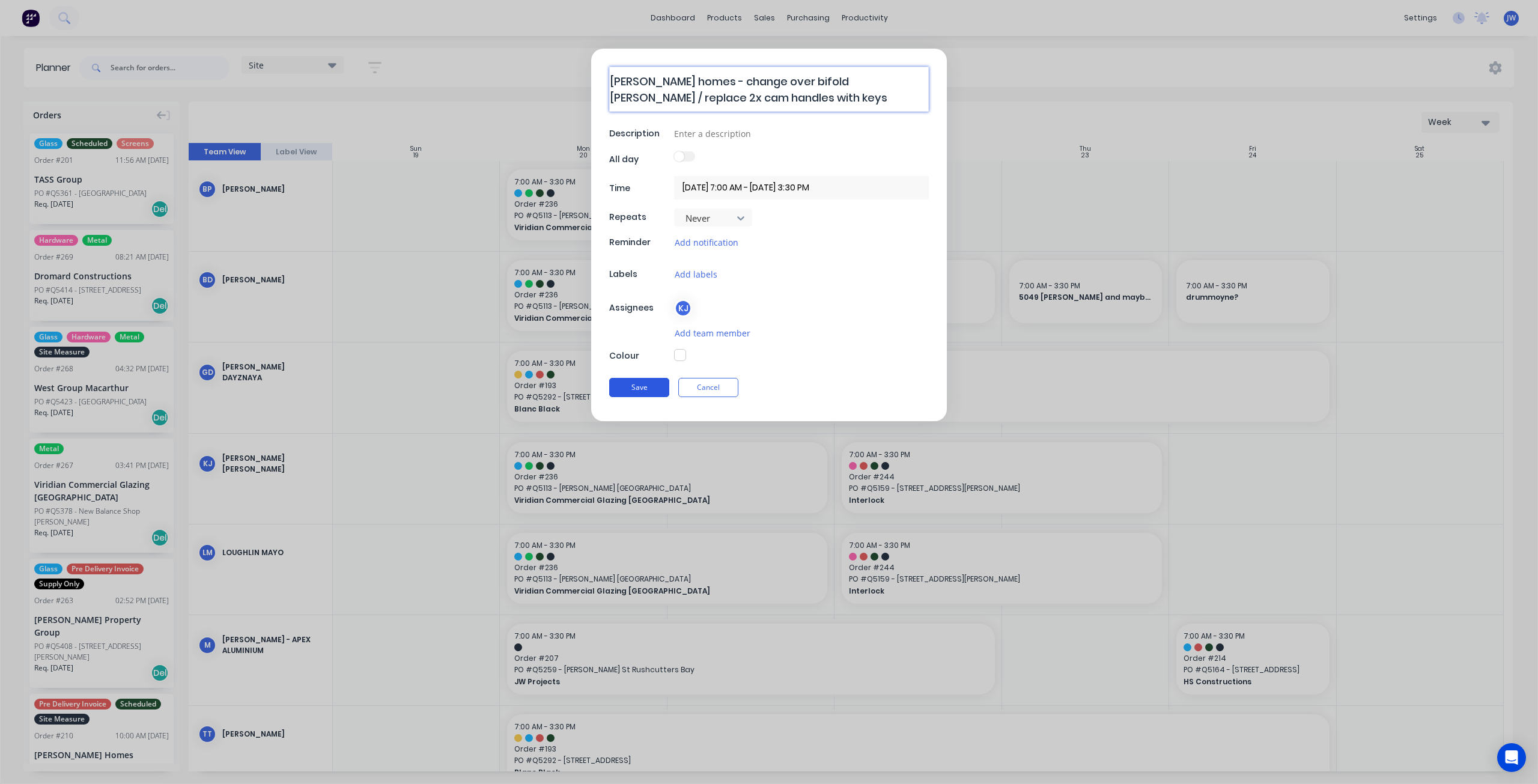
type textarea "[PERSON_NAME] homes - change over bifold [PERSON_NAME] / replace 2x cam handles…"
click at [639, 388] on button "Save" at bounding box center [639, 386] width 60 height 19
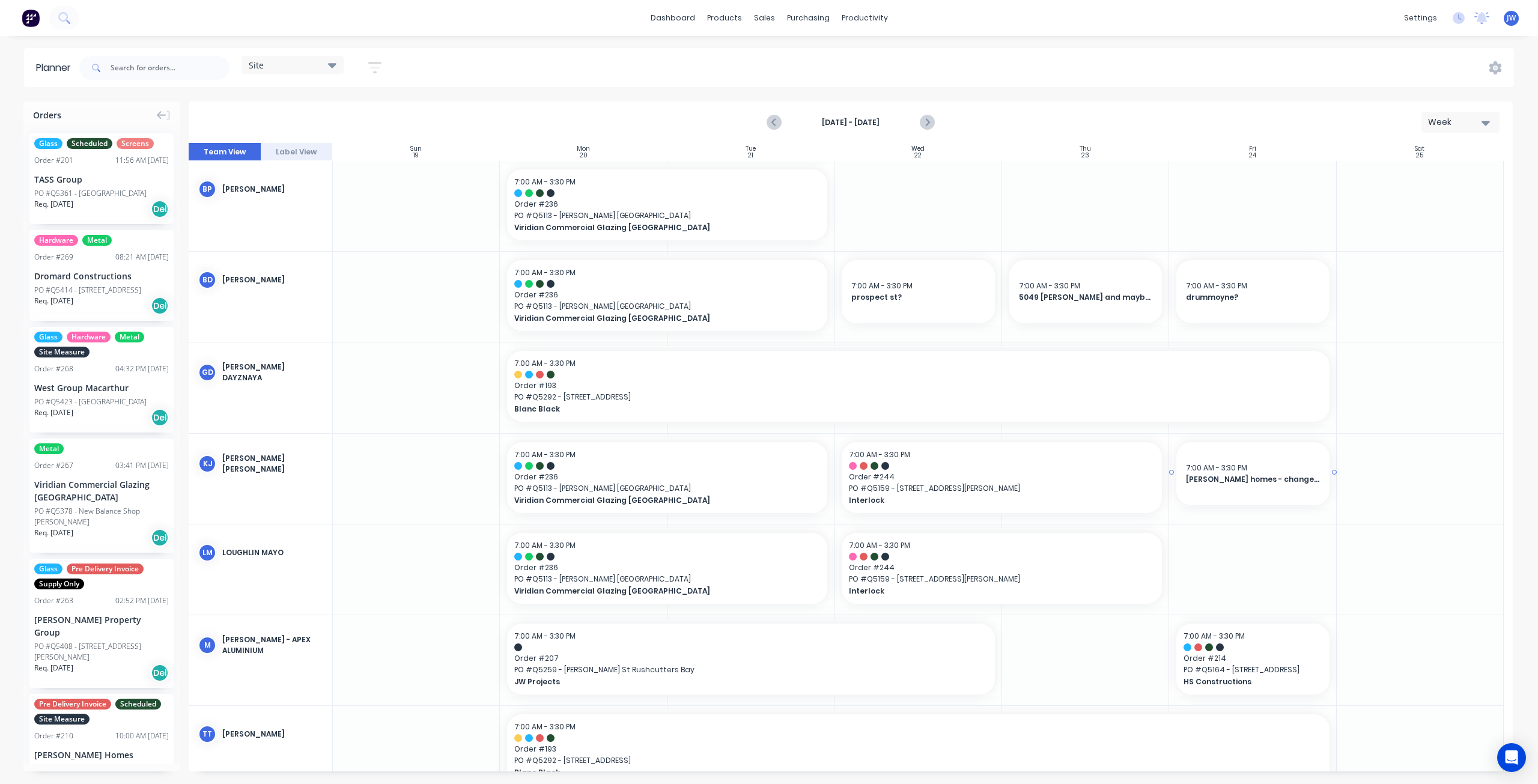
click at [1230, 478] on span "[PERSON_NAME] homes - change over bifold [PERSON_NAME] / replace 2x cam handles…" at bounding box center [1252, 479] width 134 height 11
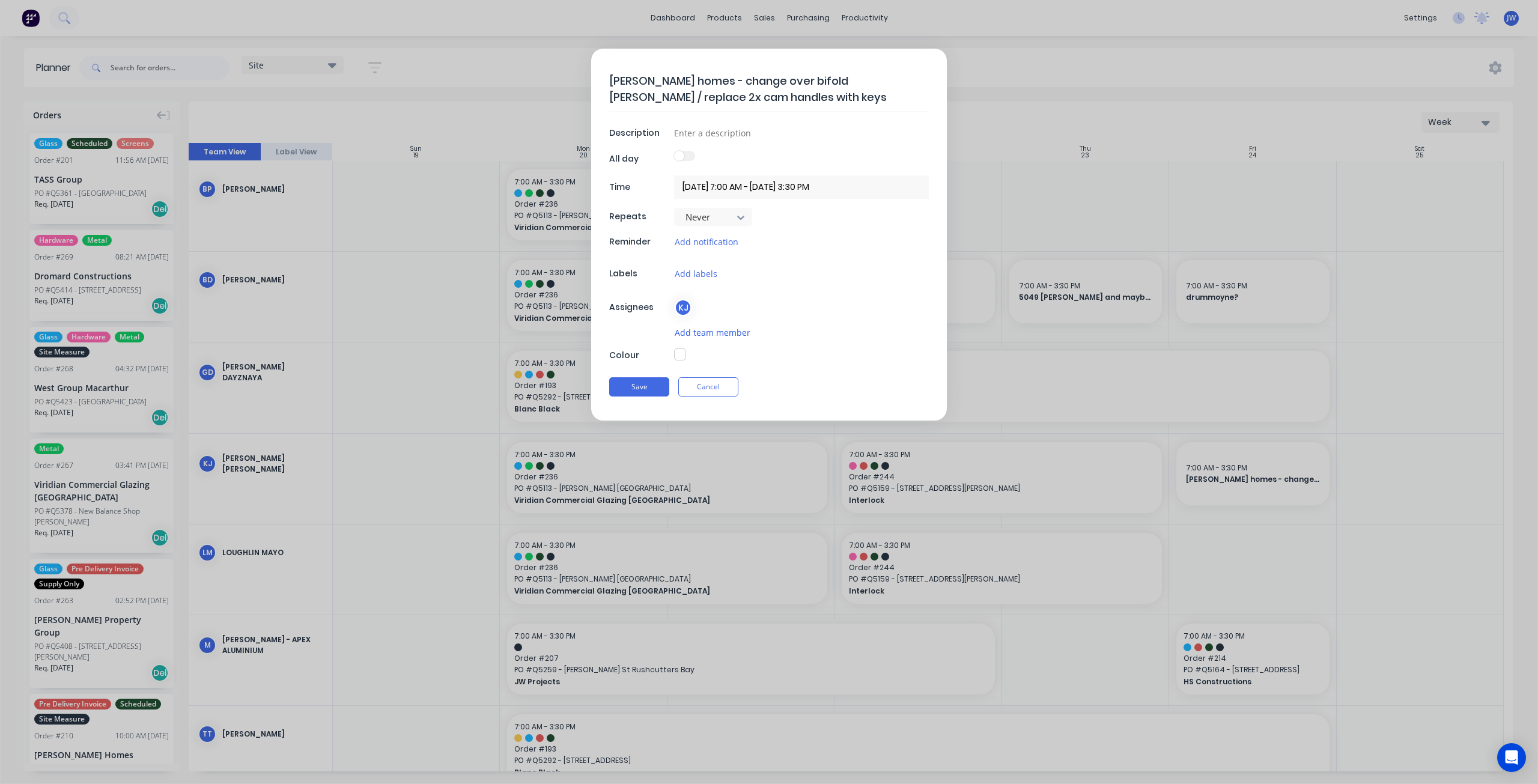
click at [705, 331] on button "Add team member" at bounding box center [712, 332] width 77 height 13
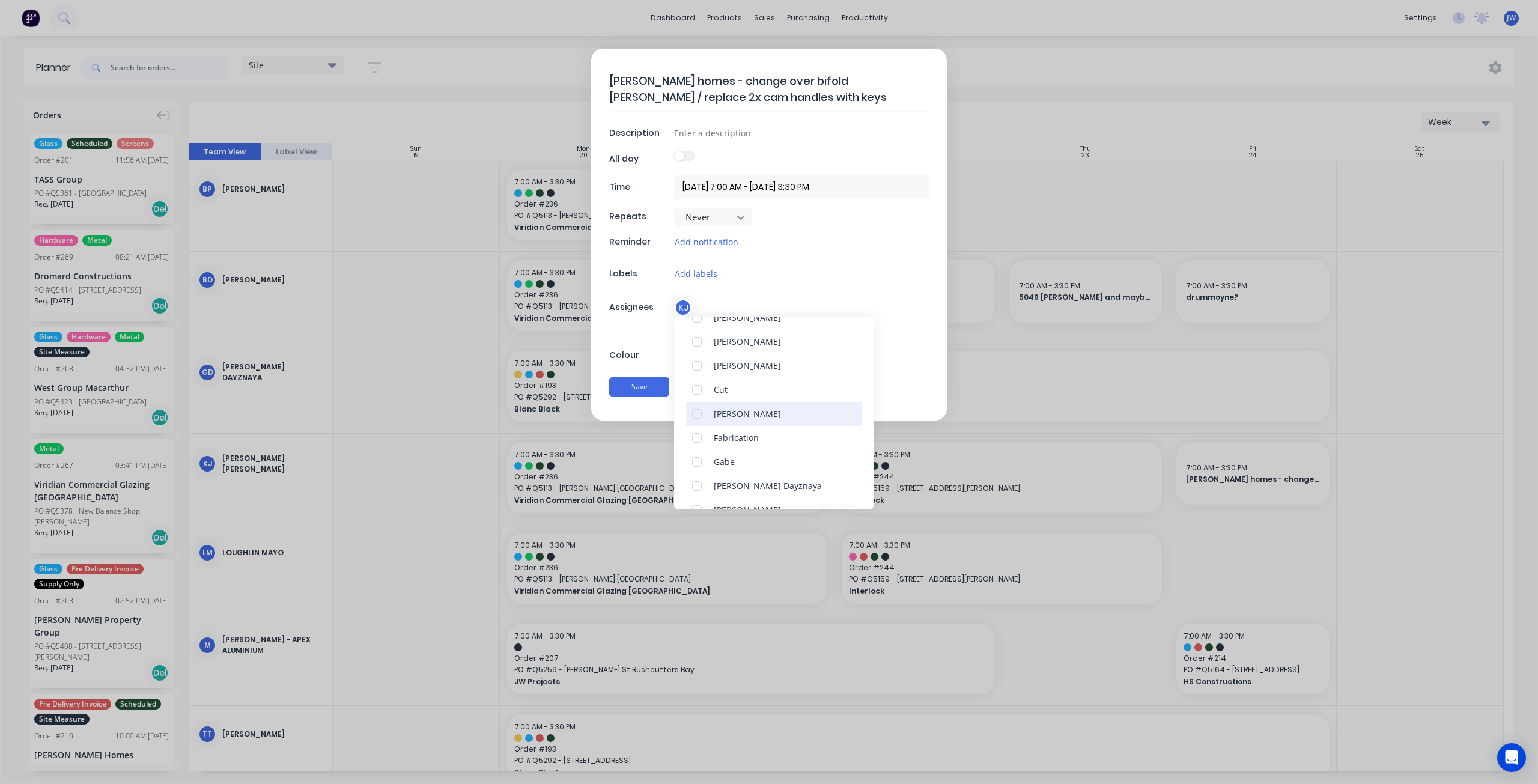
scroll to position [120, 0]
click at [742, 392] on div "Loughlin Mayo" at bounding box center [743, 388] width 59 height 13
drag, startPoint x: 915, startPoint y: 367, endPoint x: 881, endPoint y: 377, distance: 35.4
click at [915, 367] on div "[PERSON_NAME] homes - change over bifold [PERSON_NAME] / replace 2x cam handles…" at bounding box center [769, 235] width 356 height 372
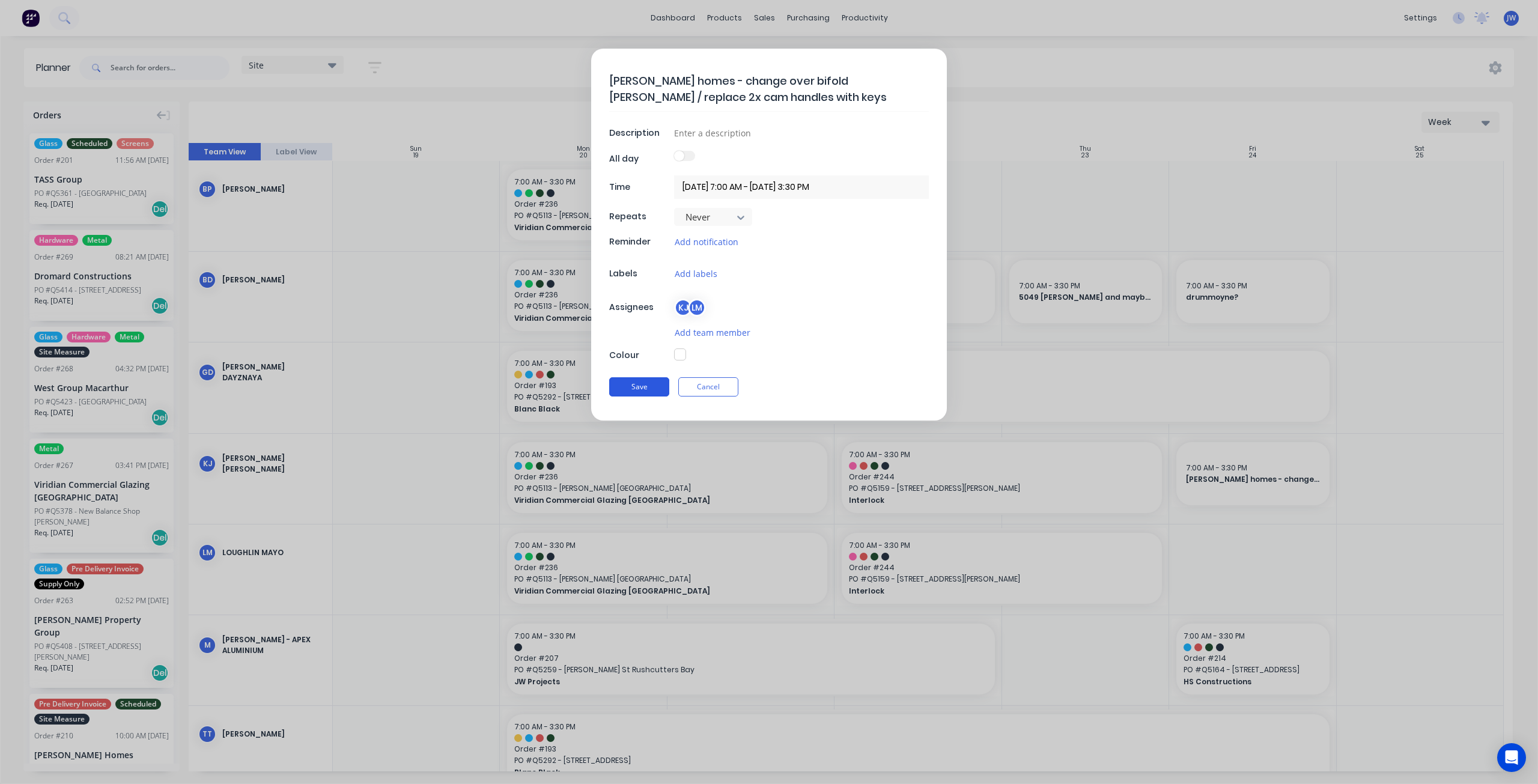
click at [640, 390] on button "Save" at bounding box center [639, 386] width 60 height 19
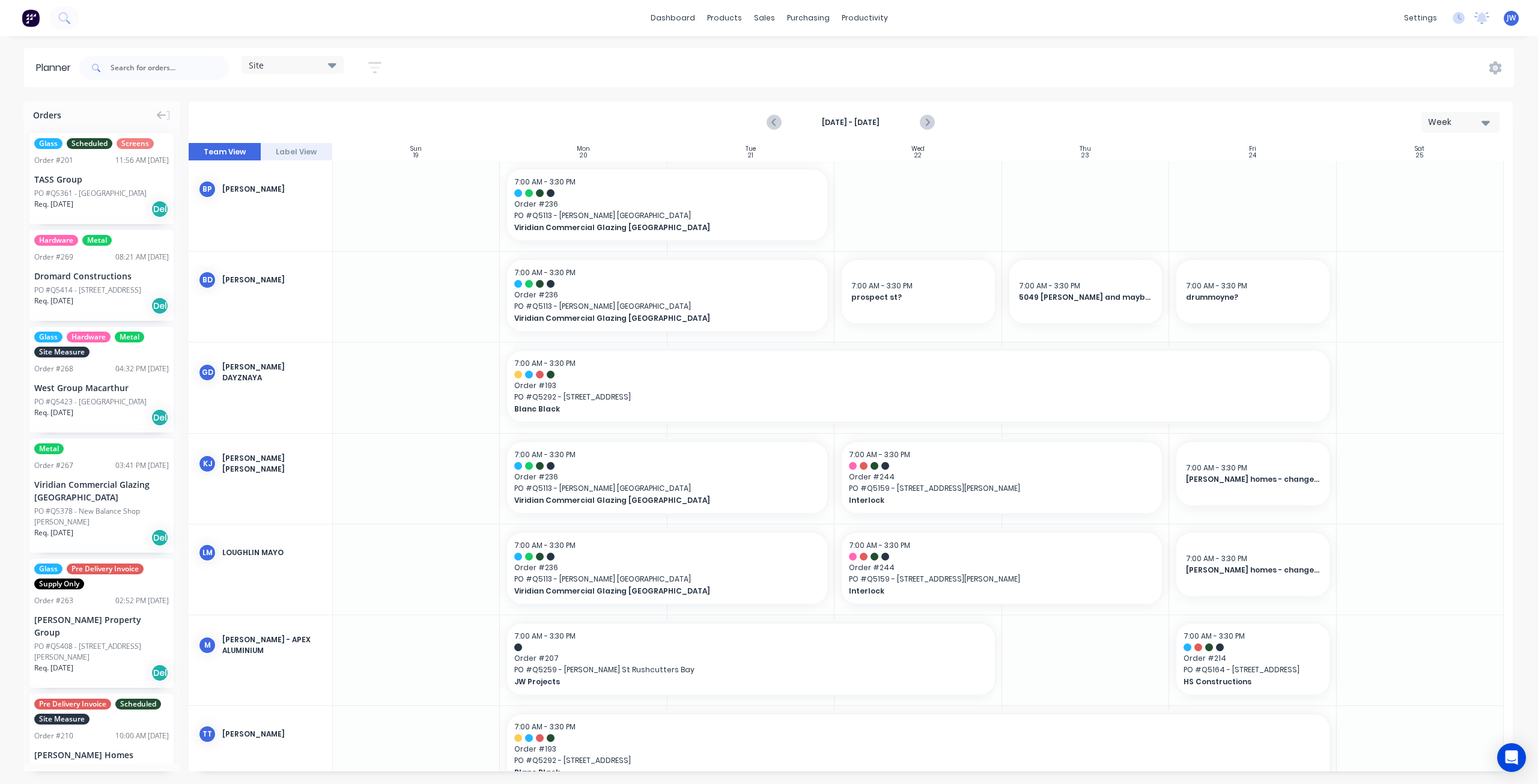
click at [330, 64] on icon at bounding box center [332, 66] width 8 height 5
click at [275, 180] on button "Factory" at bounding box center [315, 177] width 128 height 13
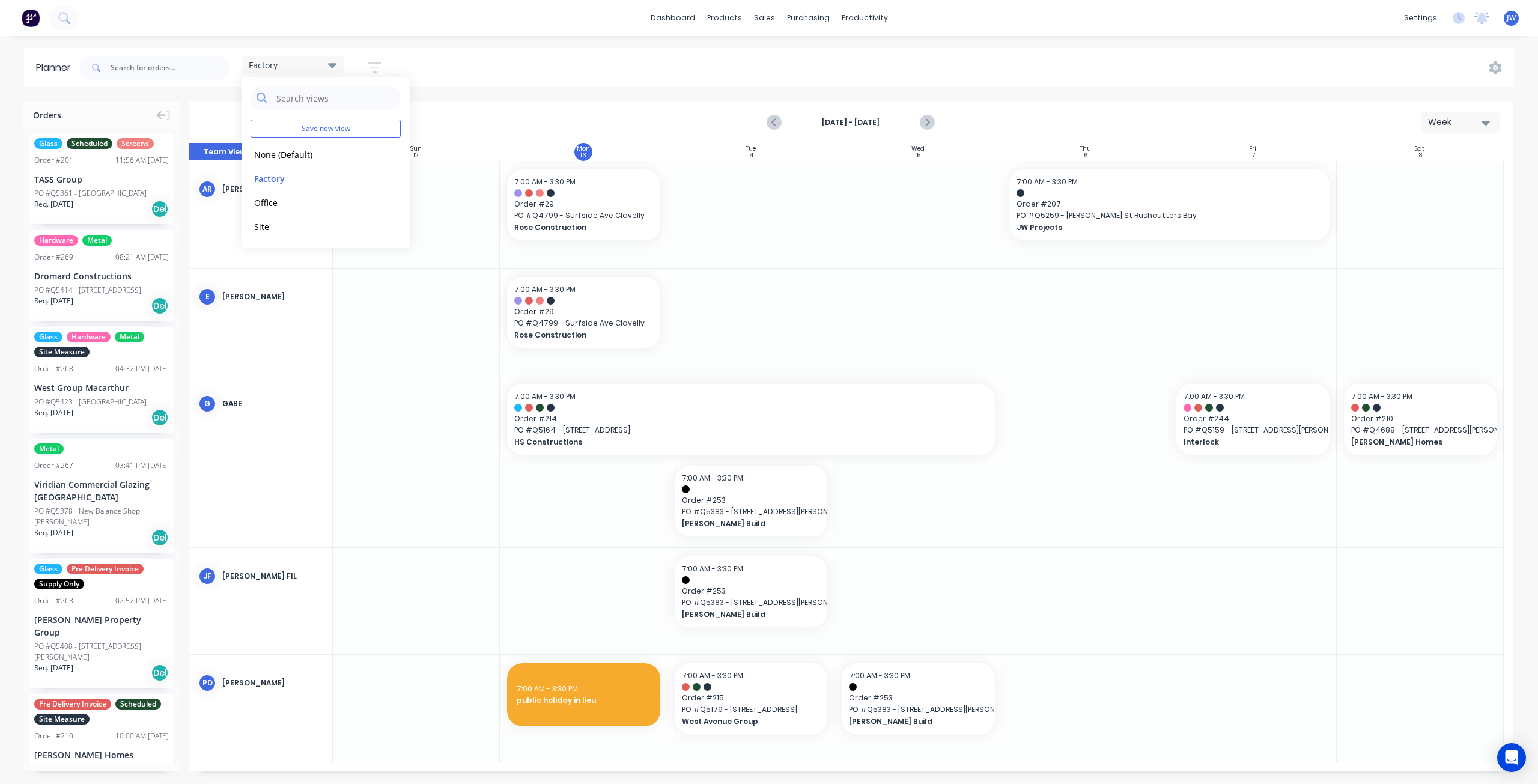
click at [877, 70] on div "Factory Save new view None (Default) edit Factory edit Office edit Site edit Sh…" at bounding box center [795, 67] width 1437 height 36
click at [925, 120] on icon "Next page" at bounding box center [926, 122] width 14 height 14
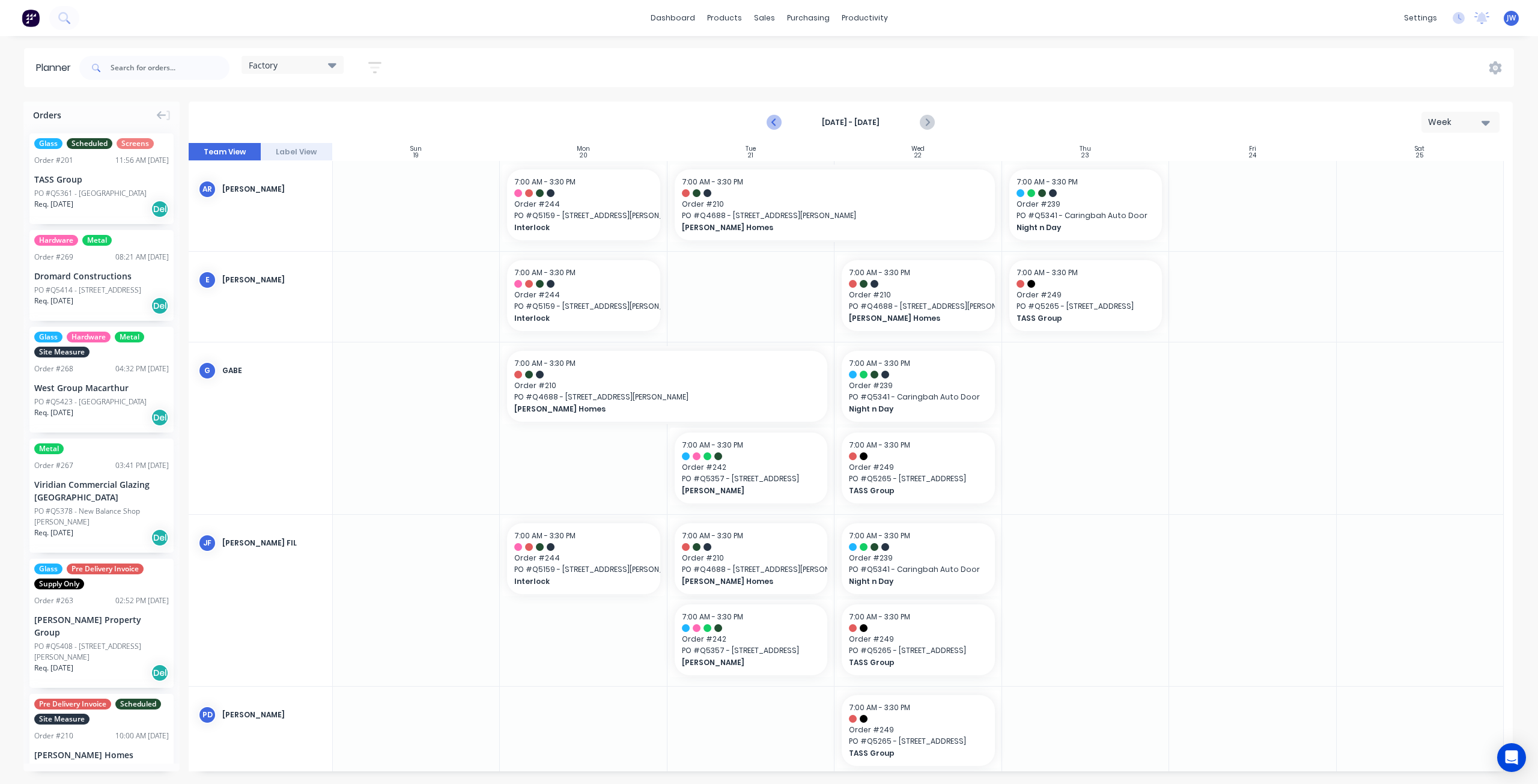
click at [774, 123] on icon "Previous page" at bounding box center [774, 122] width 5 height 9
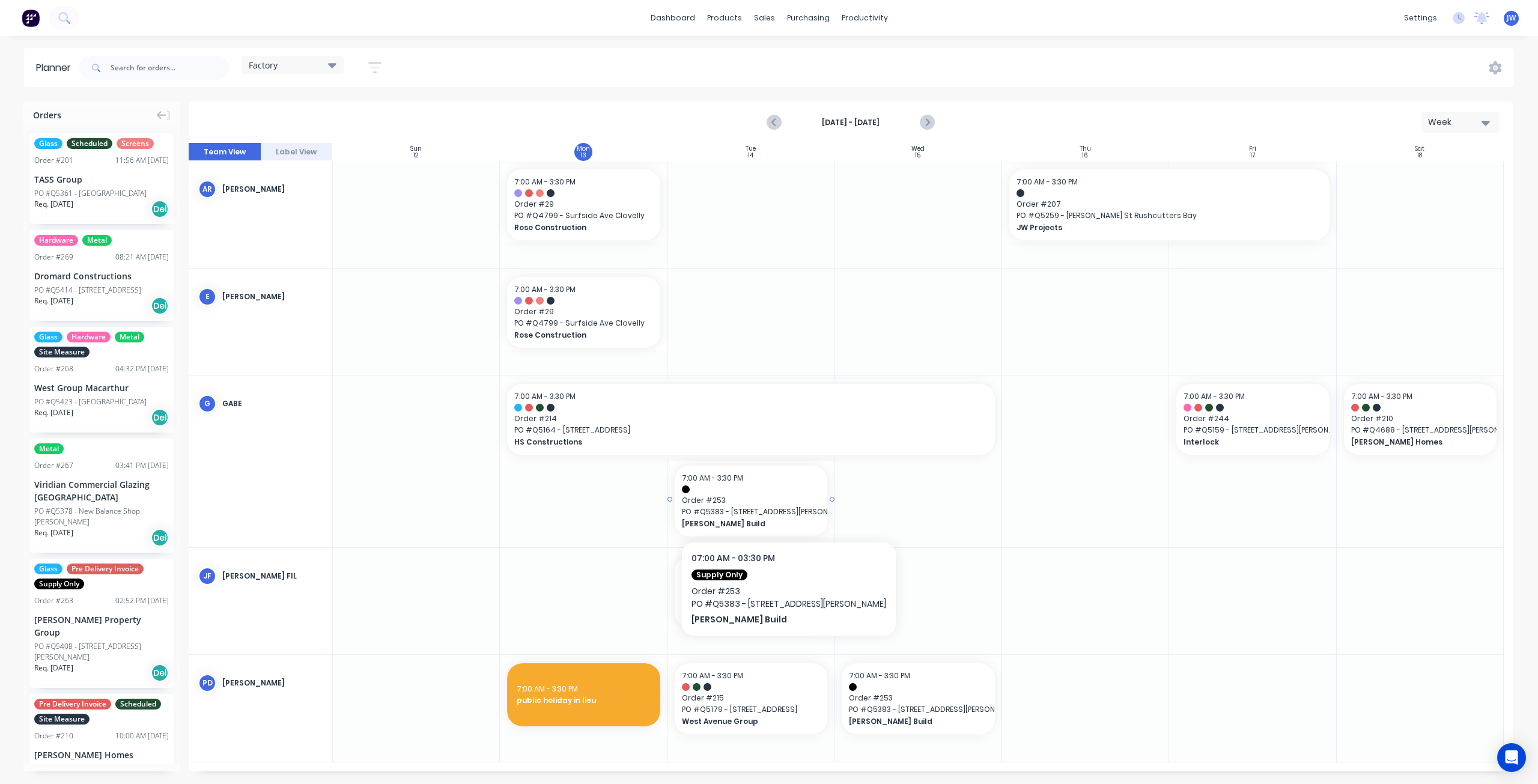
click at [747, 506] on span "PO # Q5383 - [STREET_ADDRESS][PERSON_NAME]" at bounding box center [750, 511] width 138 height 11
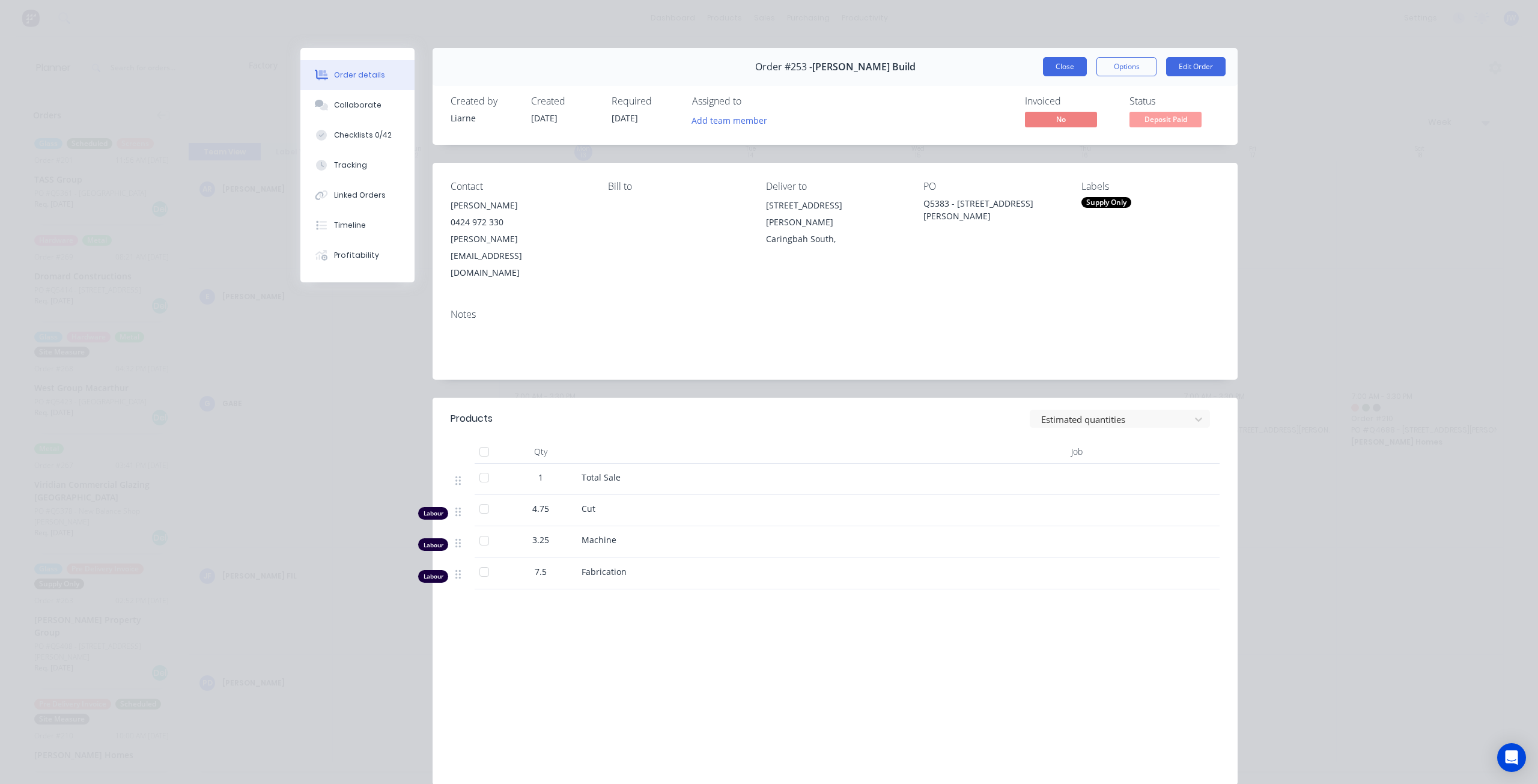
click at [1062, 61] on button "Close" at bounding box center [1064, 66] width 44 height 19
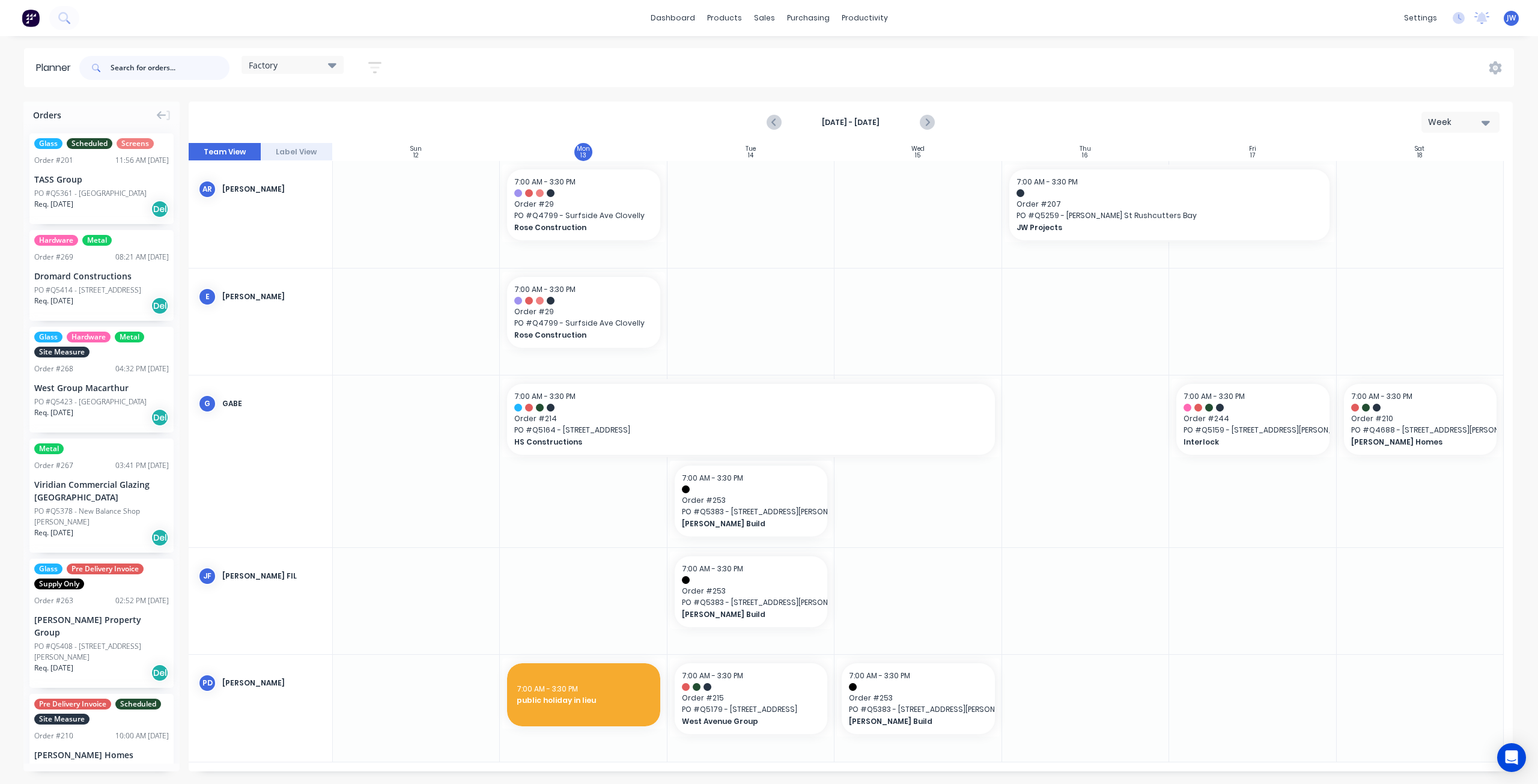
click at [177, 64] on input "text" at bounding box center [169, 67] width 119 height 24
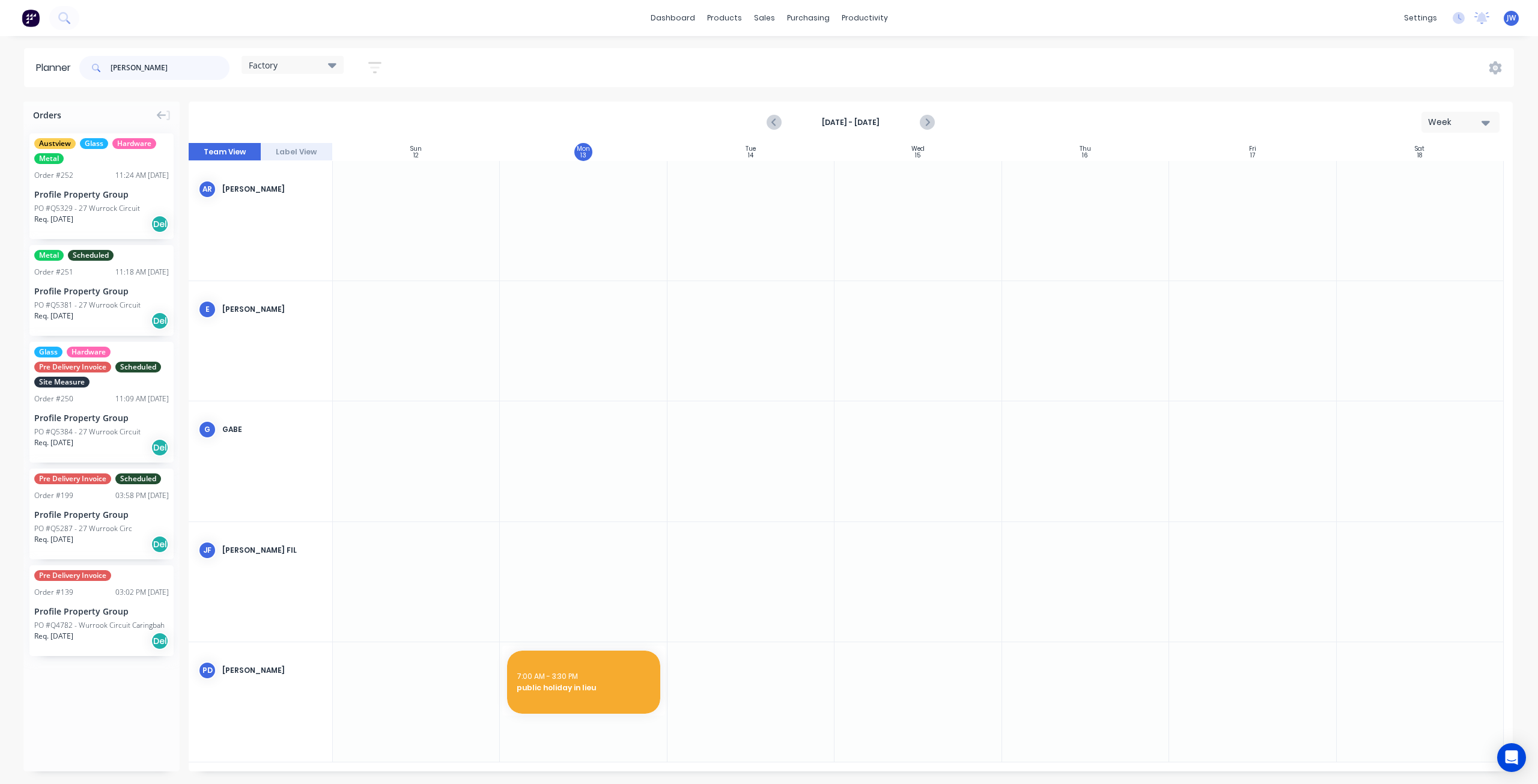
type input "[PERSON_NAME]"
drag, startPoint x: 127, startPoint y: 71, endPoint x: 48, endPoint y: 69, distance: 79.0
click at [48, 69] on header "Planner [PERSON_NAME] Factory Save new view None (Default) edit Factory edit Of…" at bounding box center [769, 67] width 1490 height 39
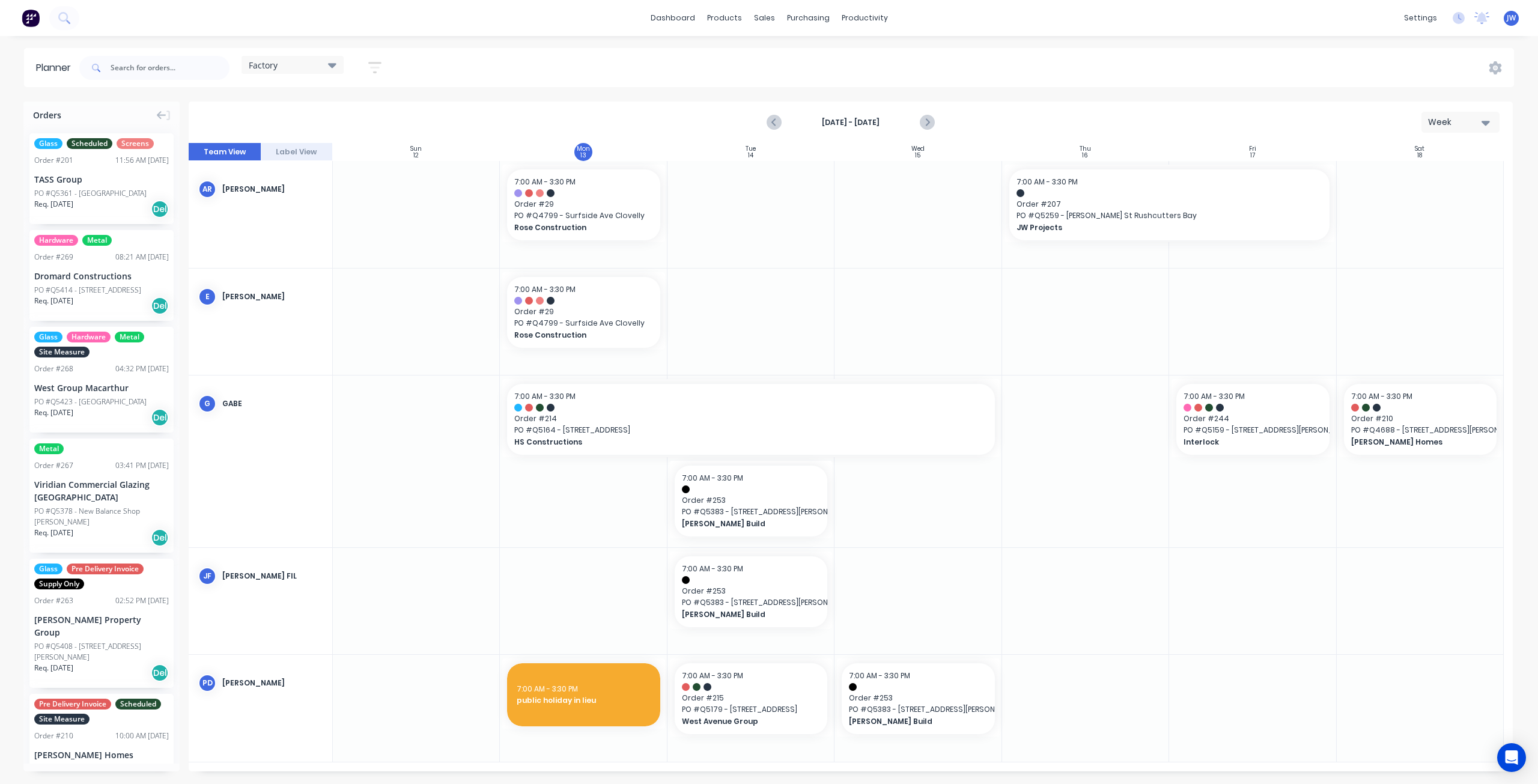
click at [326, 71] on div "Factory" at bounding box center [292, 64] width 102 height 18
click at [262, 230] on button "Site" at bounding box center [315, 226] width 128 height 13
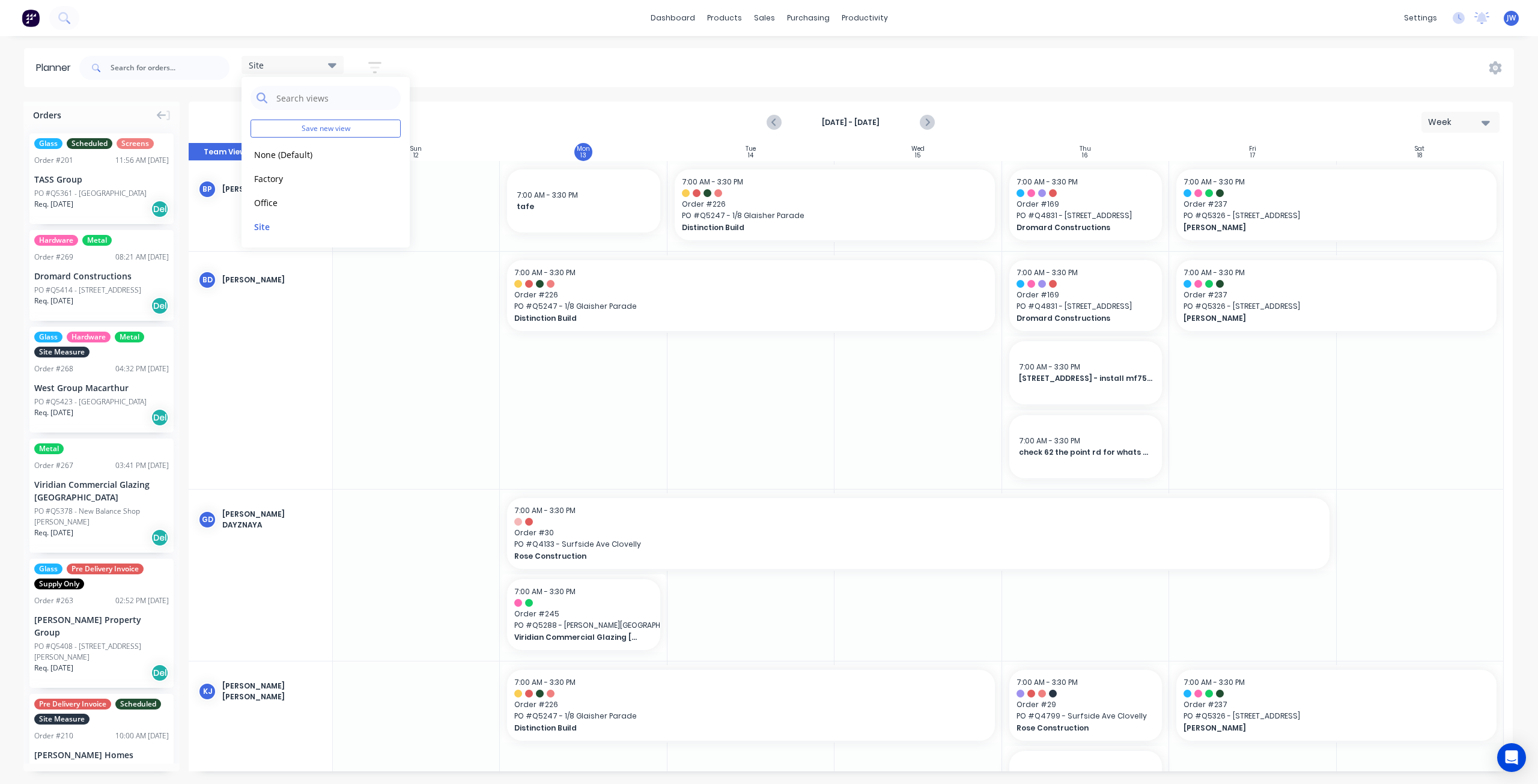
click at [687, 127] on div "[DATE] - [DATE] Week" at bounding box center [851, 122] width 1322 height 39
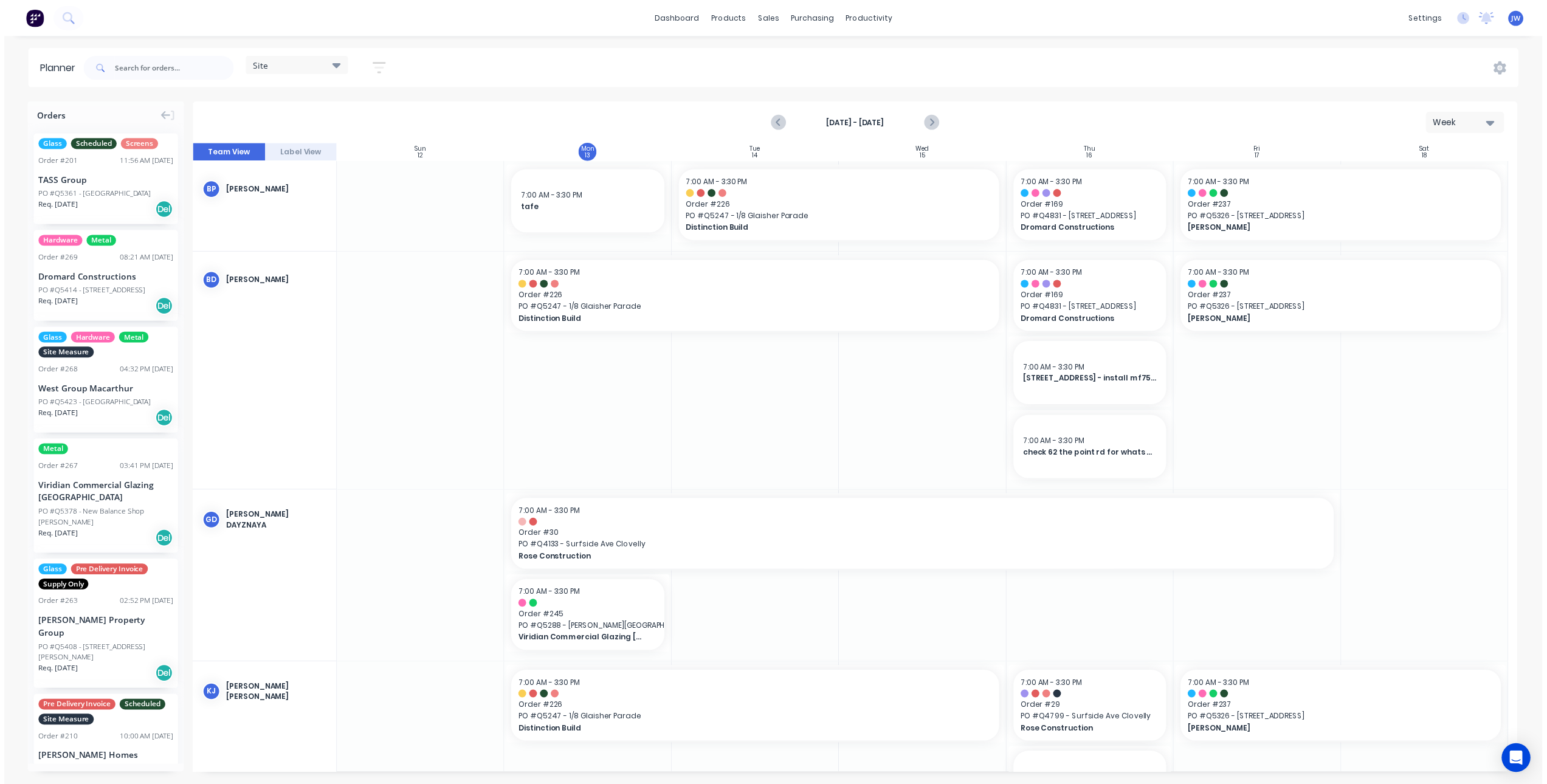
scroll to position [122, 0]
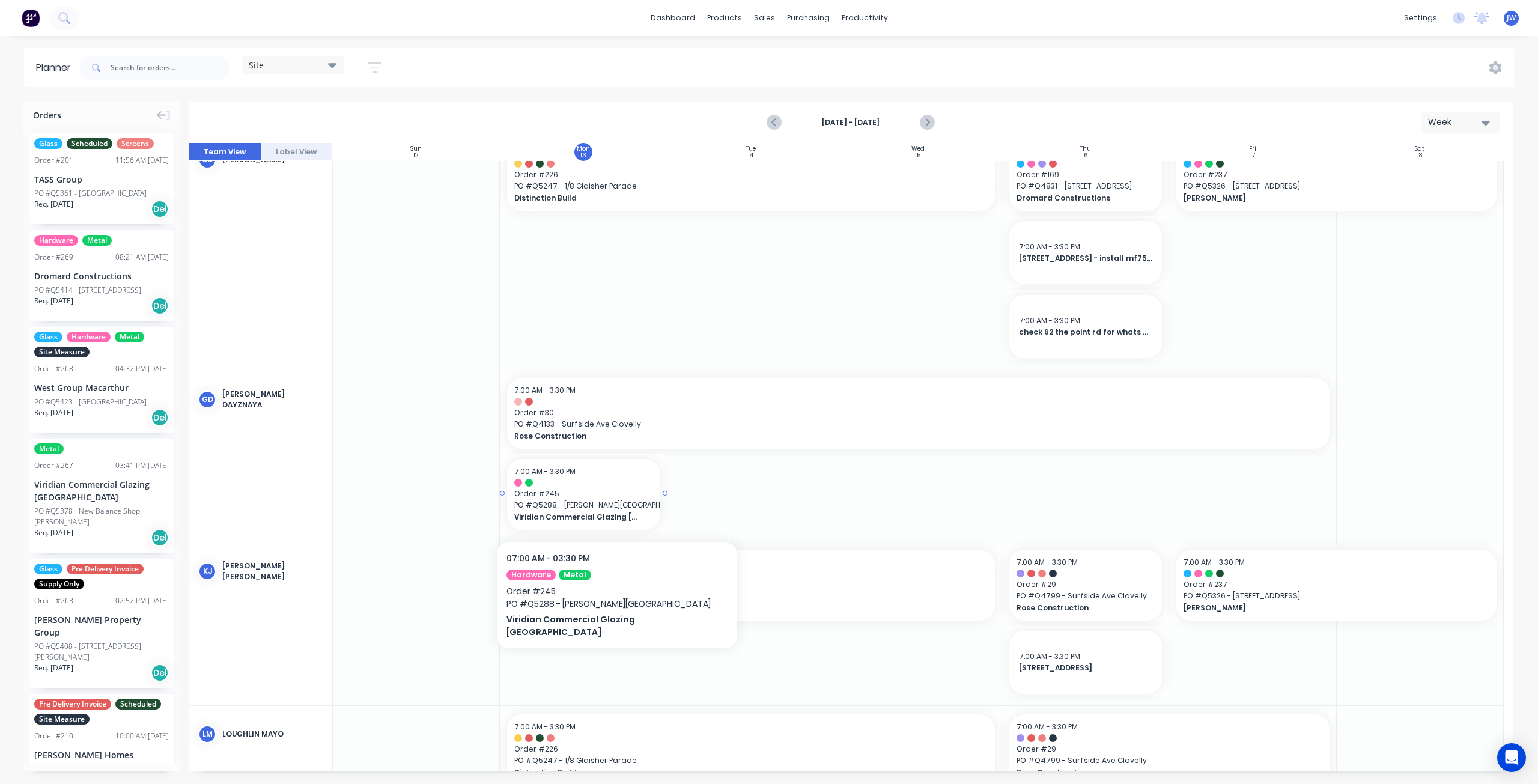
click at [595, 505] on span "PO # Q5288 - [PERSON_NAME][GEOGRAPHIC_DATA]" at bounding box center [583, 505] width 138 height 11
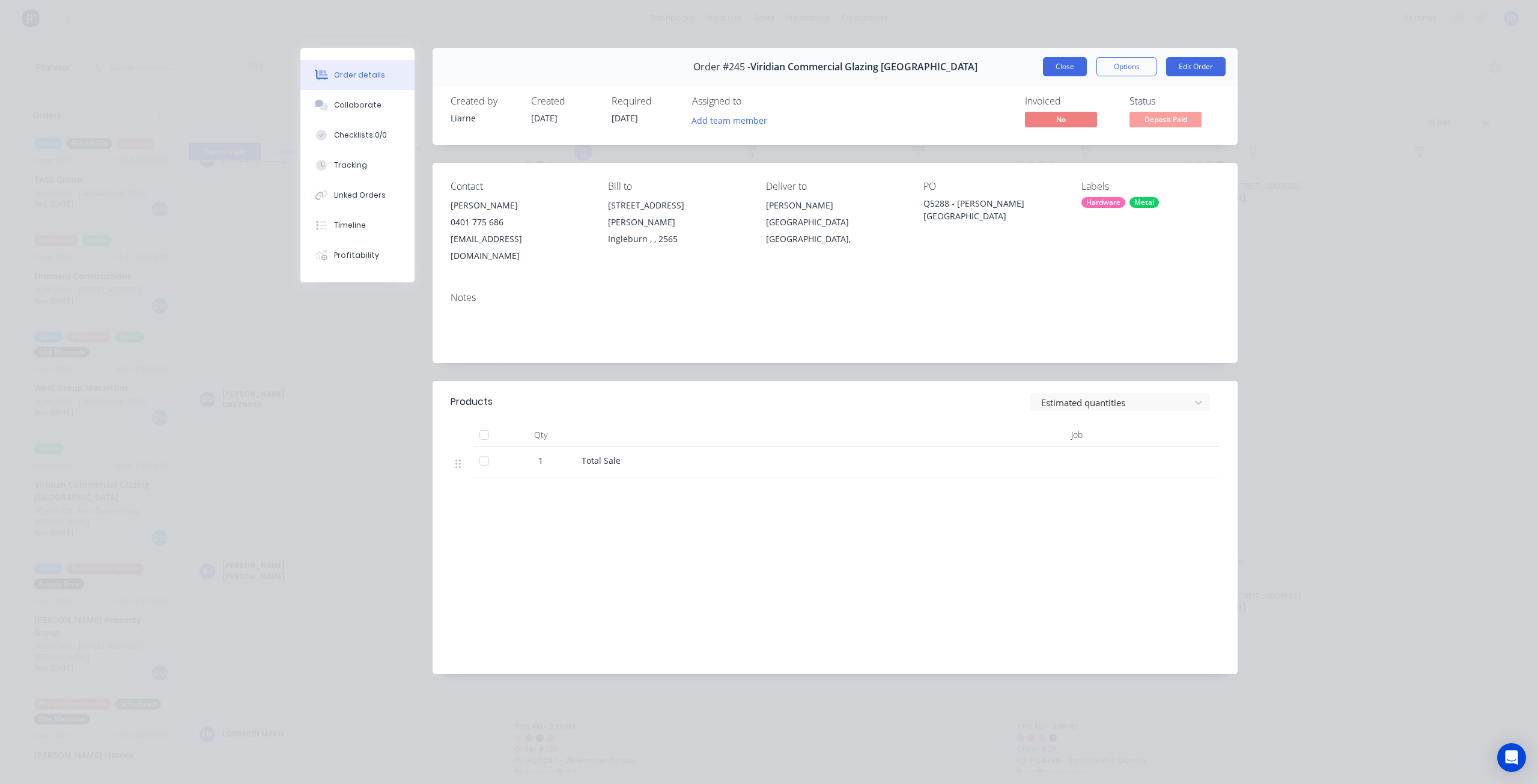
click at [1062, 71] on button "Close" at bounding box center [1064, 66] width 44 height 19
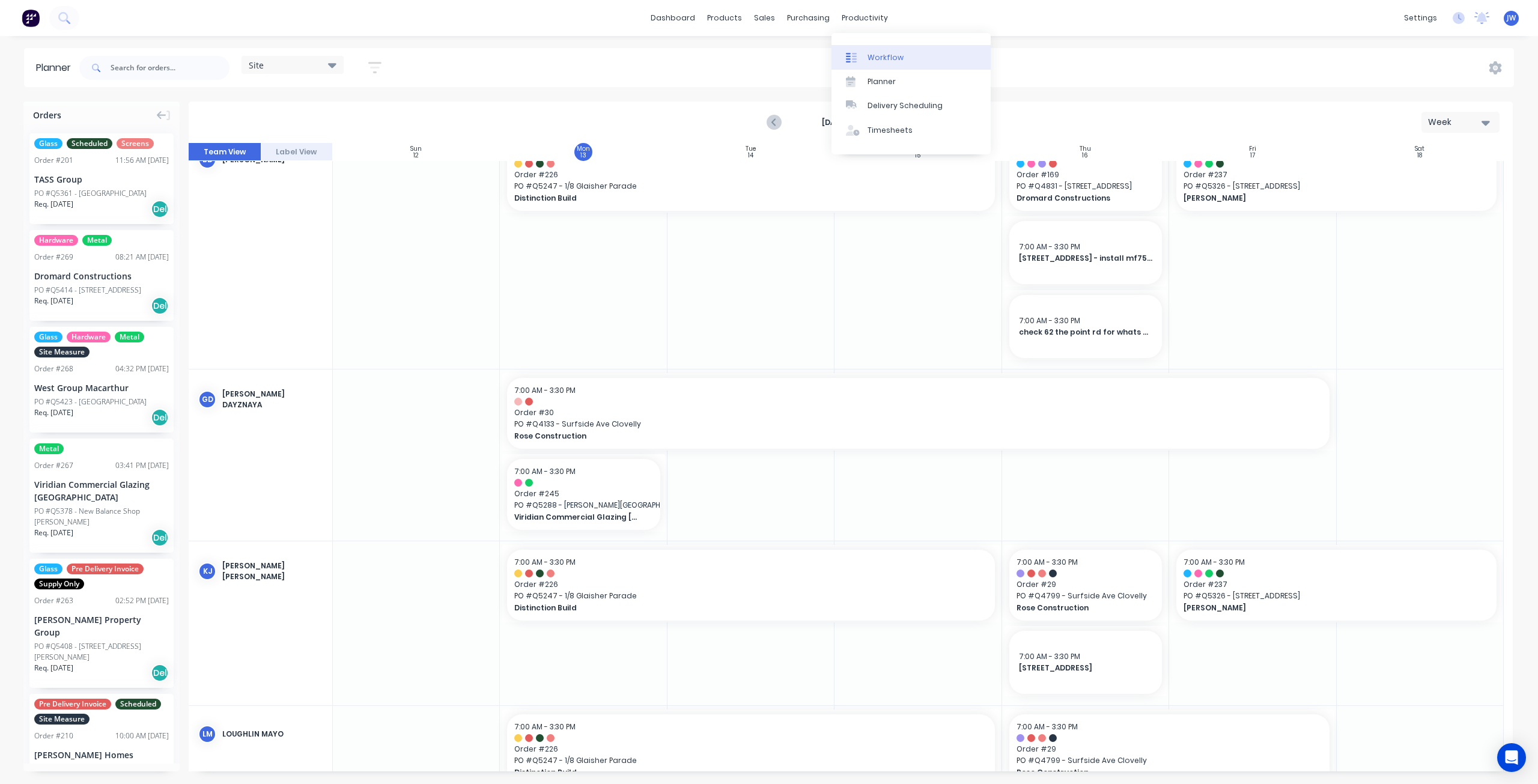
click at [875, 56] on div "Workflow" at bounding box center [885, 57] width 36 height 11
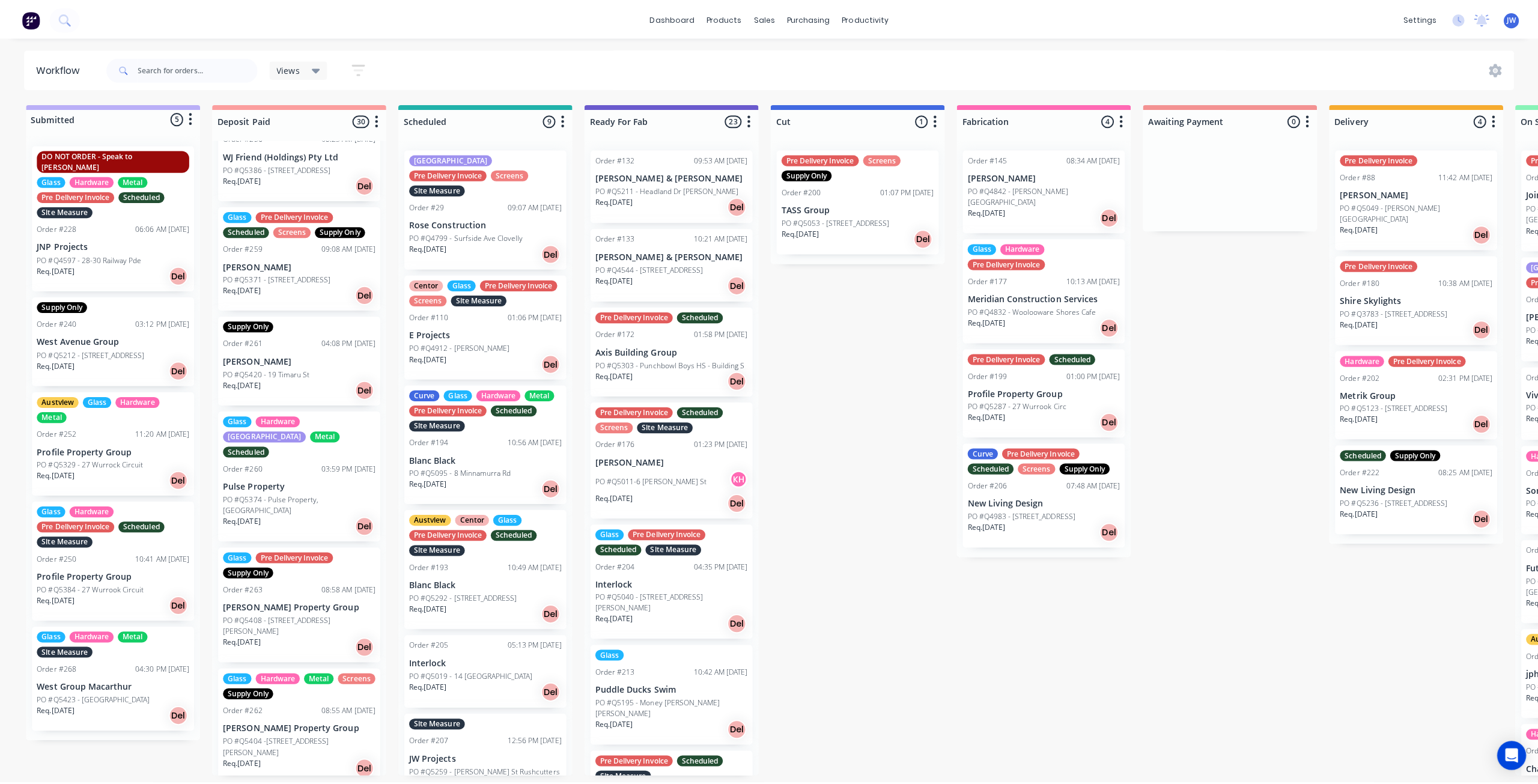
scroll to position [2222, 0]
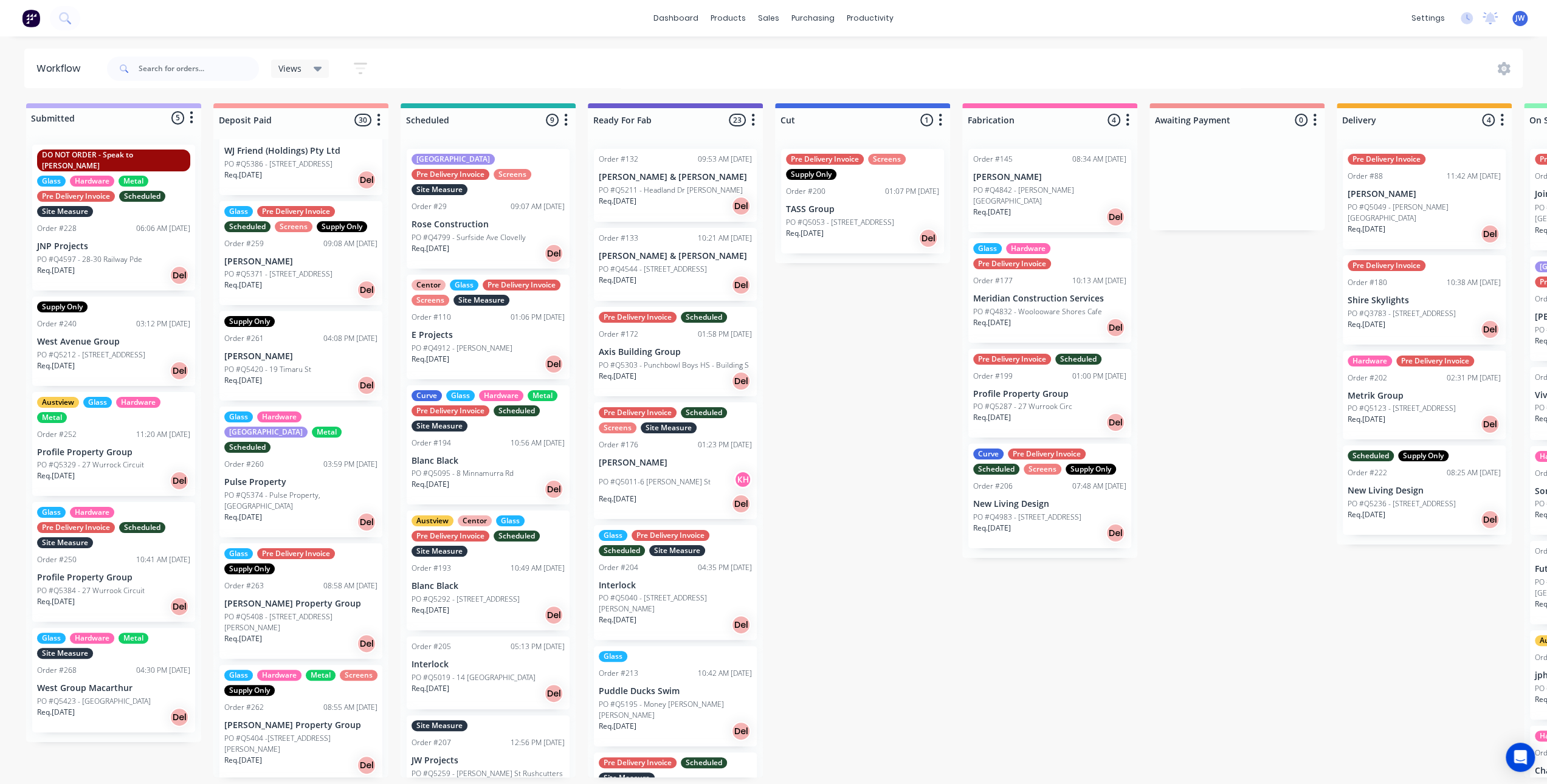
click at [288, 364] on p "PO #Q5420 - 19 Timaru St" at bounding box center [267, 369] width 87 height 11
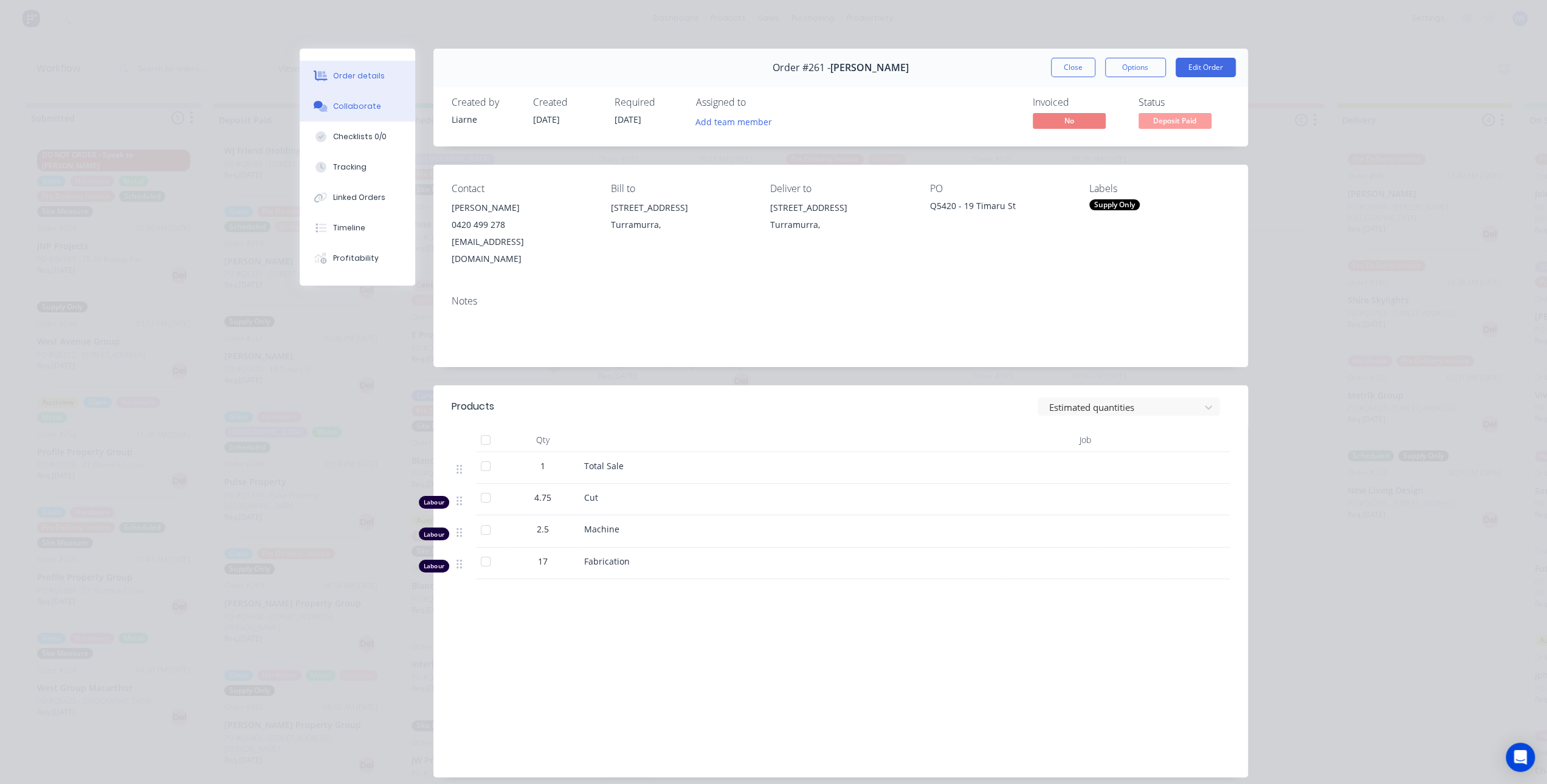
click at [359, 106] on div "Collaborate" at bounding box center [357, 106] width 48 height 11
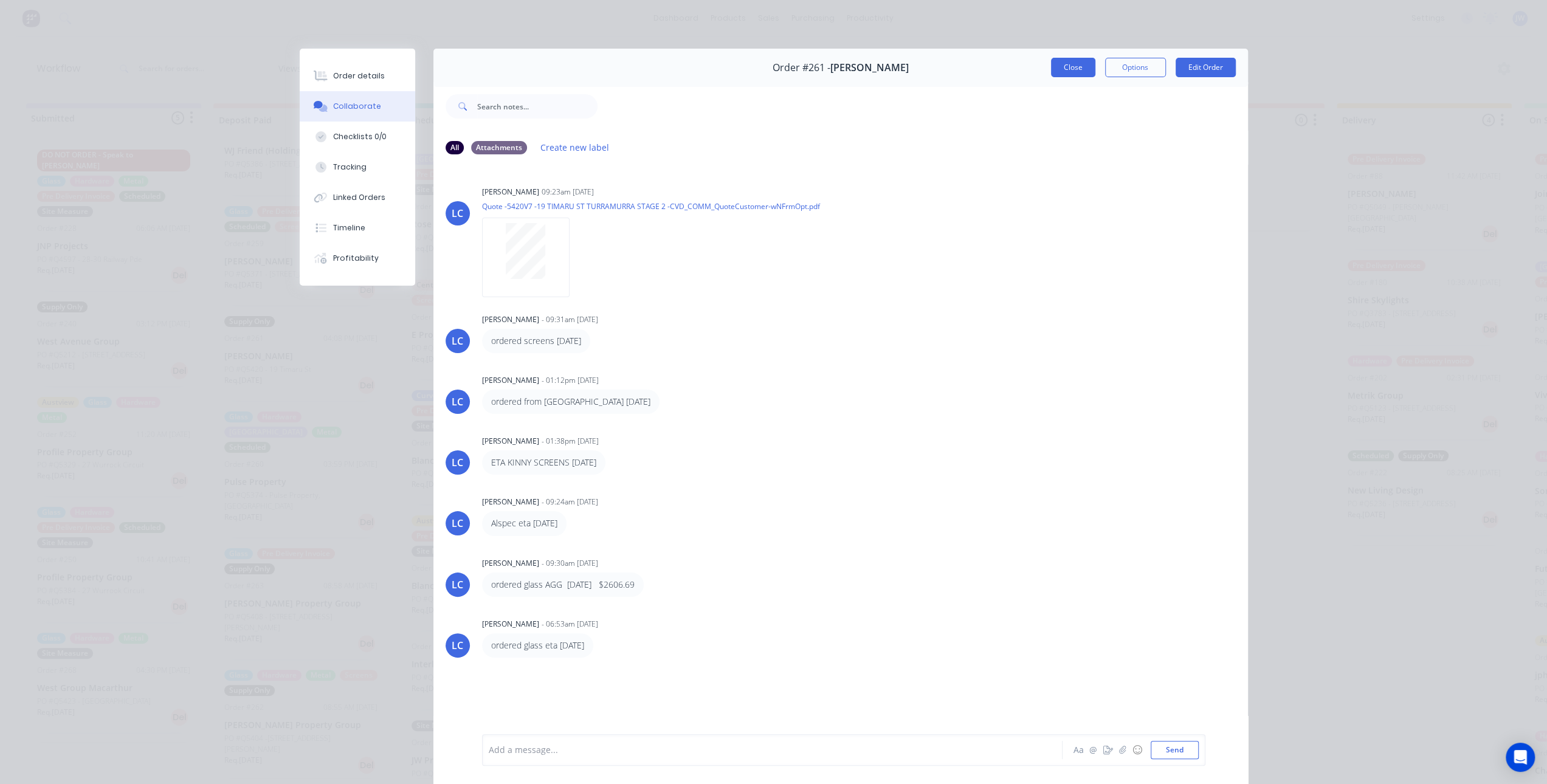
click at [1082, 65] on button "Close" at bounding box center [1073, 67] width 44 height 20
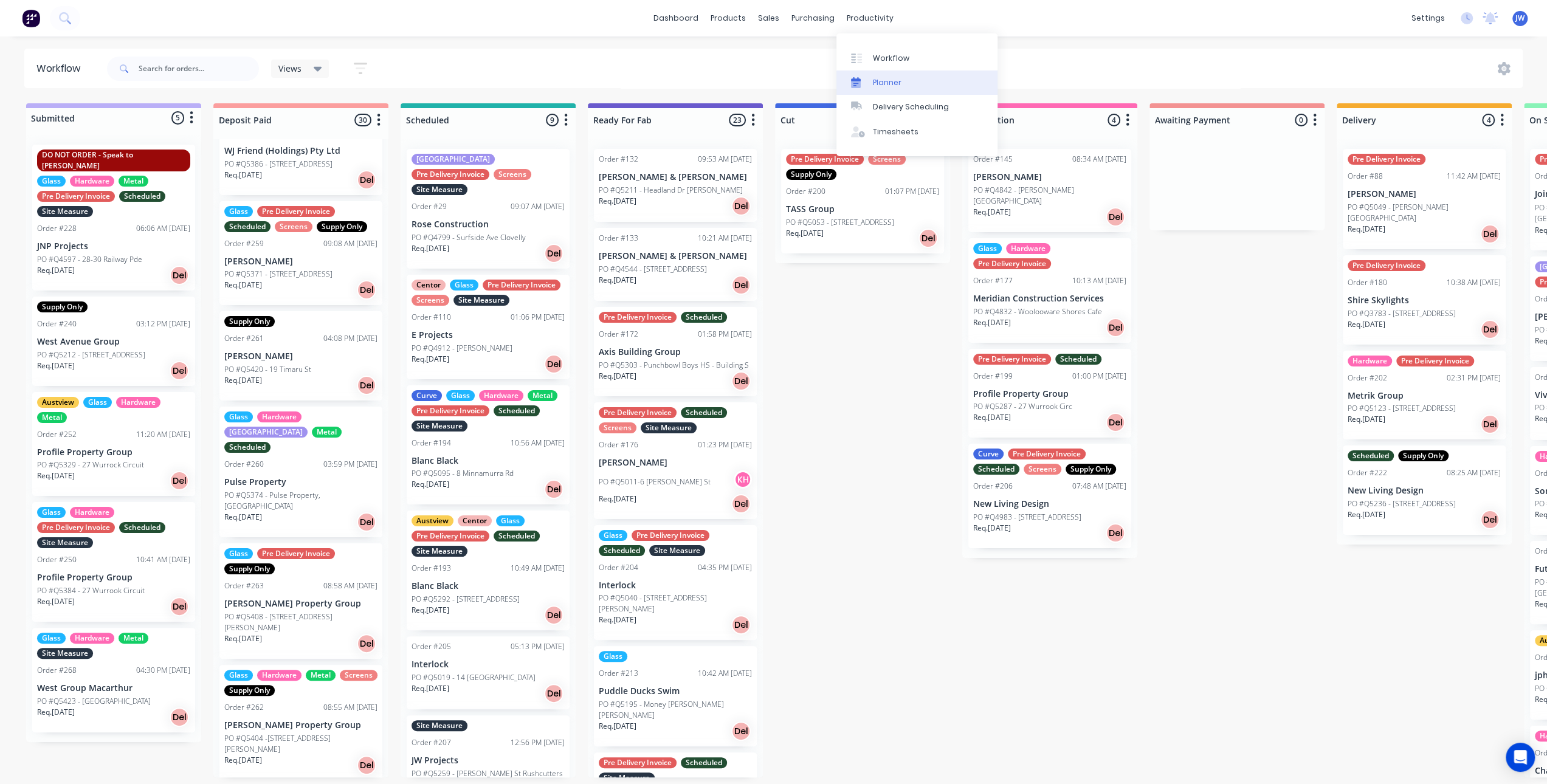
click at [878, 77] on div "Planner" at bounding box center [887, 83] width 29 height 11
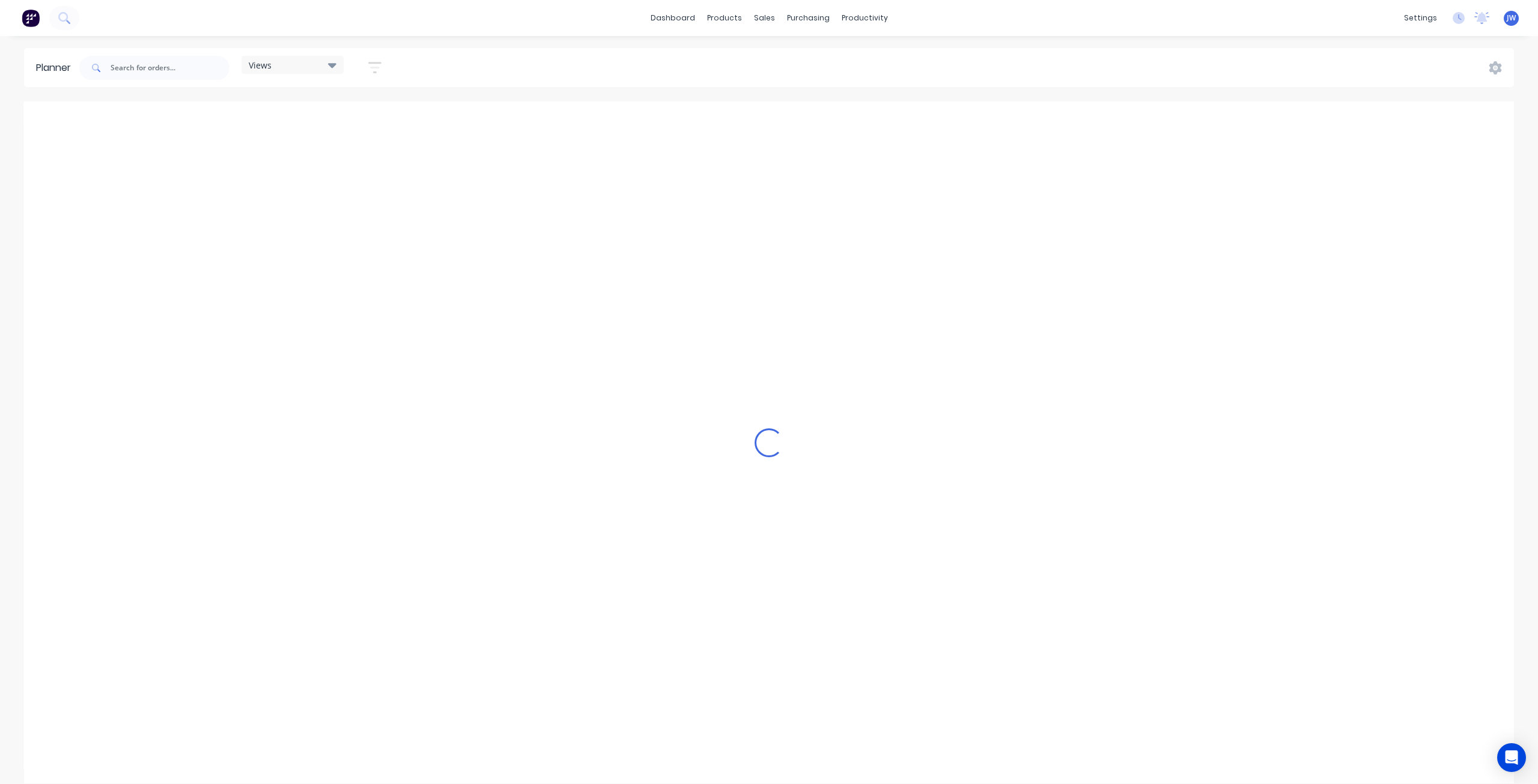
scroll to position [0, 1]
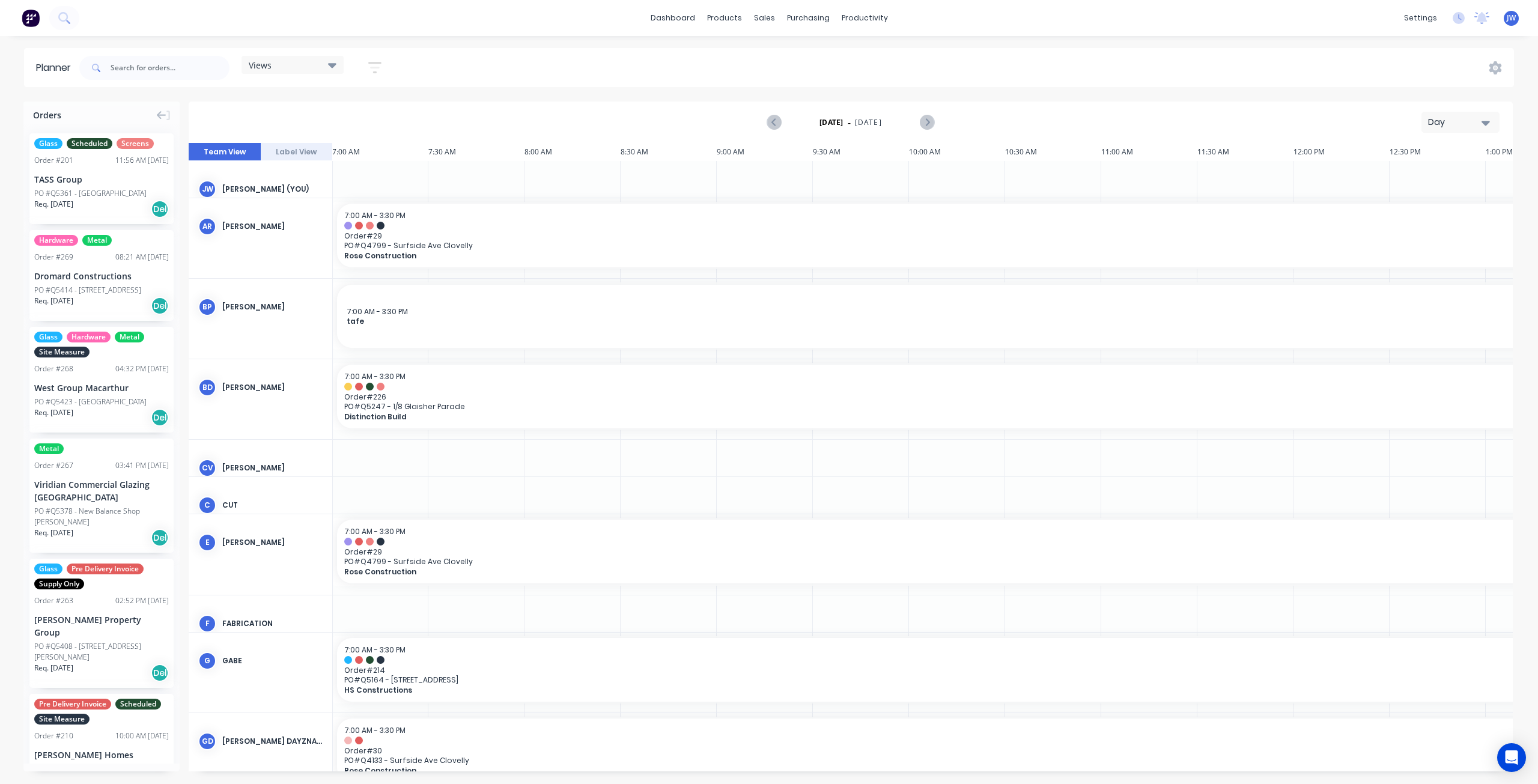
click at [289, 65] on div "Views" at bounding box center [293, 65] width 88 height 11
click at [270, 171] on button "Factory" at bounding box center [315, 177] width 128 height 13
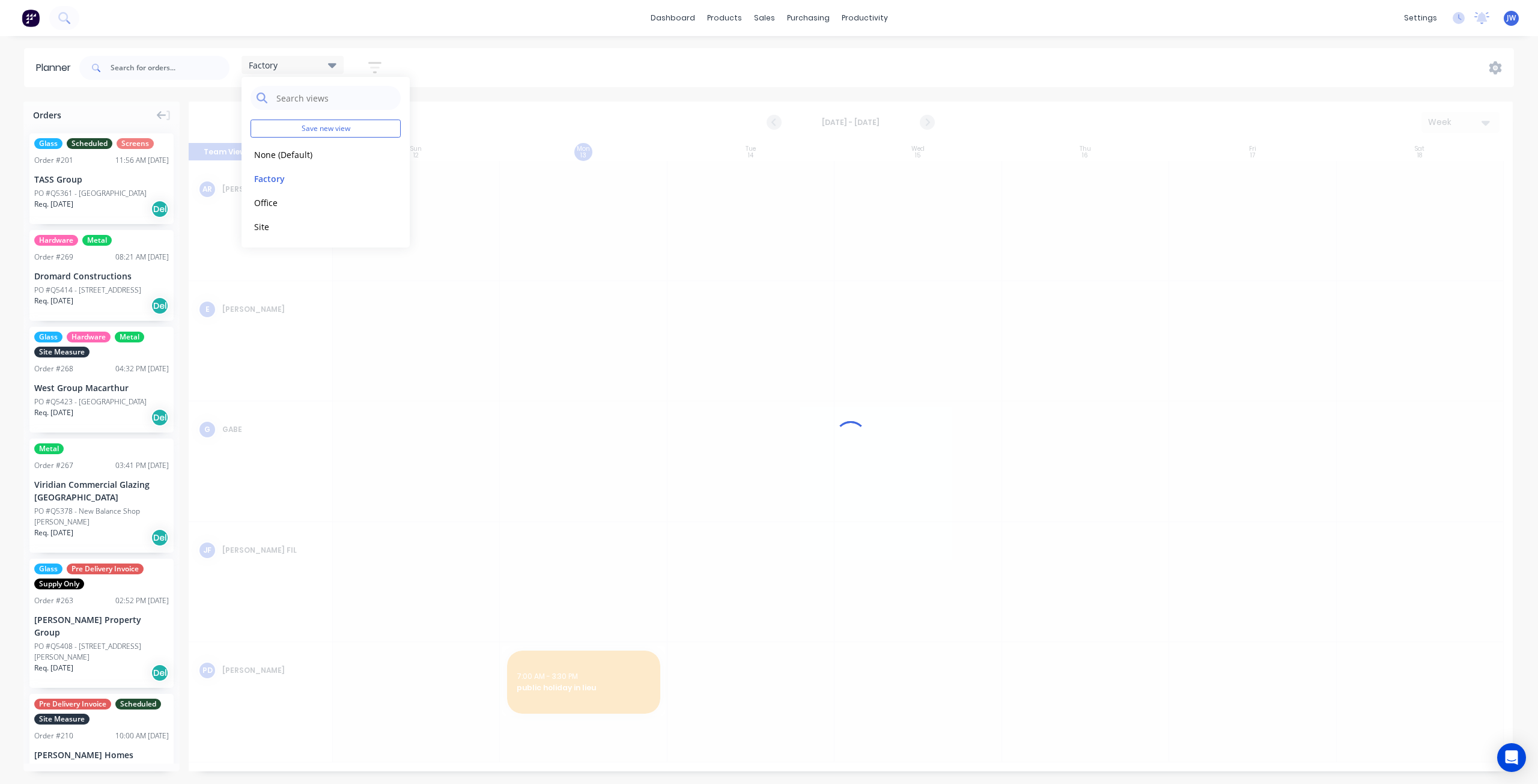
click at [543, 82] on div "Factory Save new view None (Default) edit Factory edit Office edit Site edit Sh…" at bounding box center [795, 67] width 1437 height 36
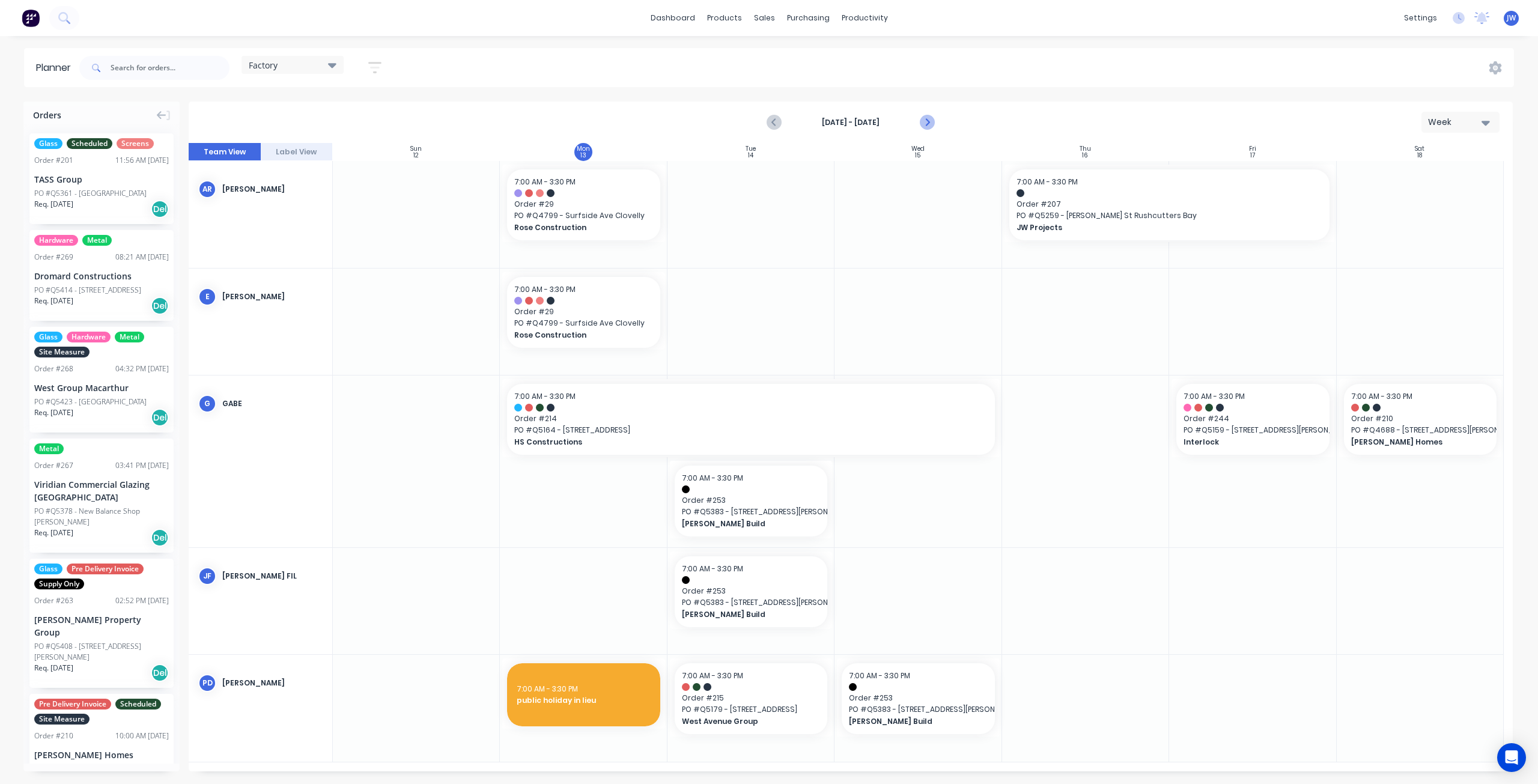
click at [926, 125] on icon "Next page" at bounding box center [926, 122] width 14 height 14
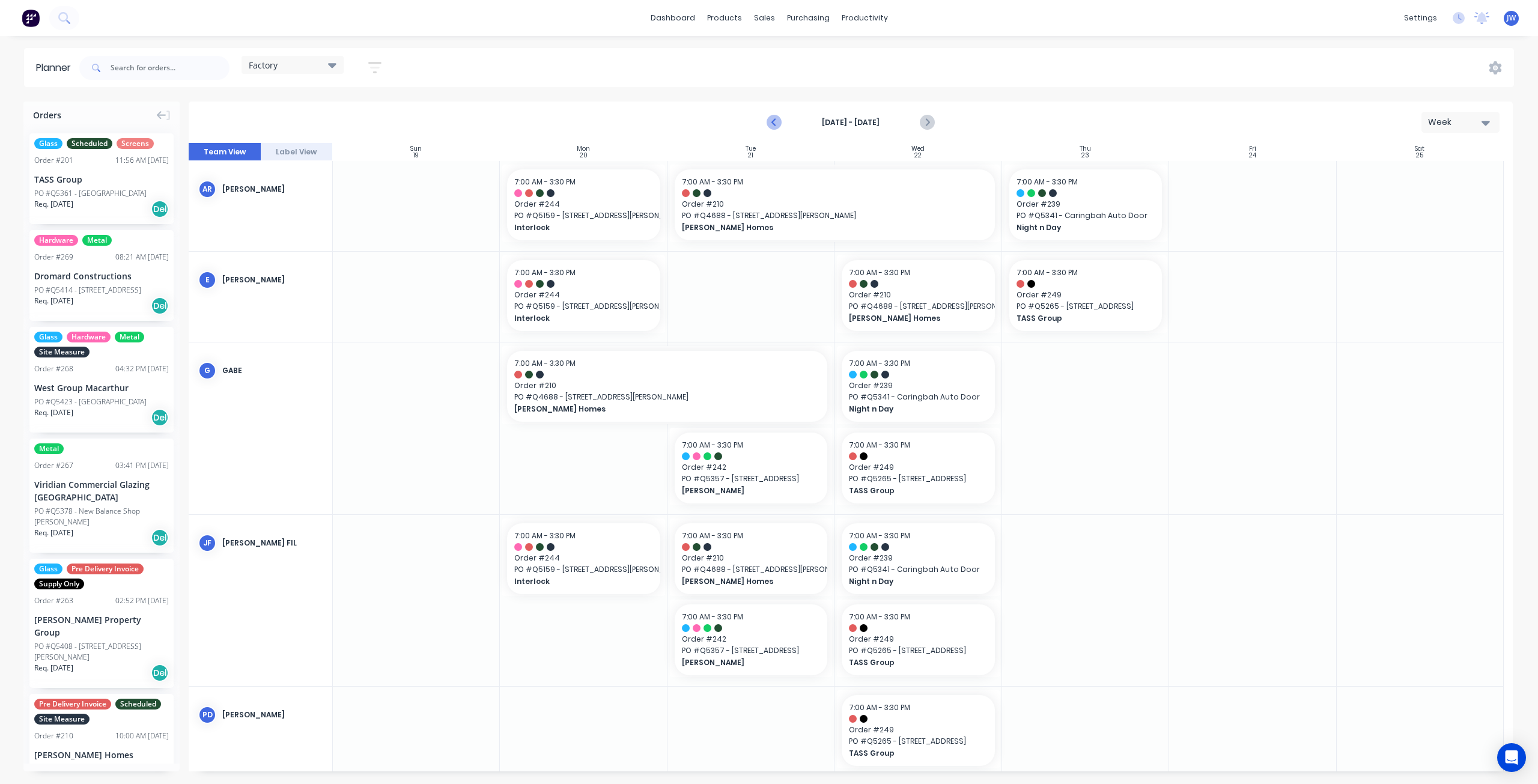
click at [769, 119] on icon "Previous page" at bounding box center [774, 122] width 14 height 14
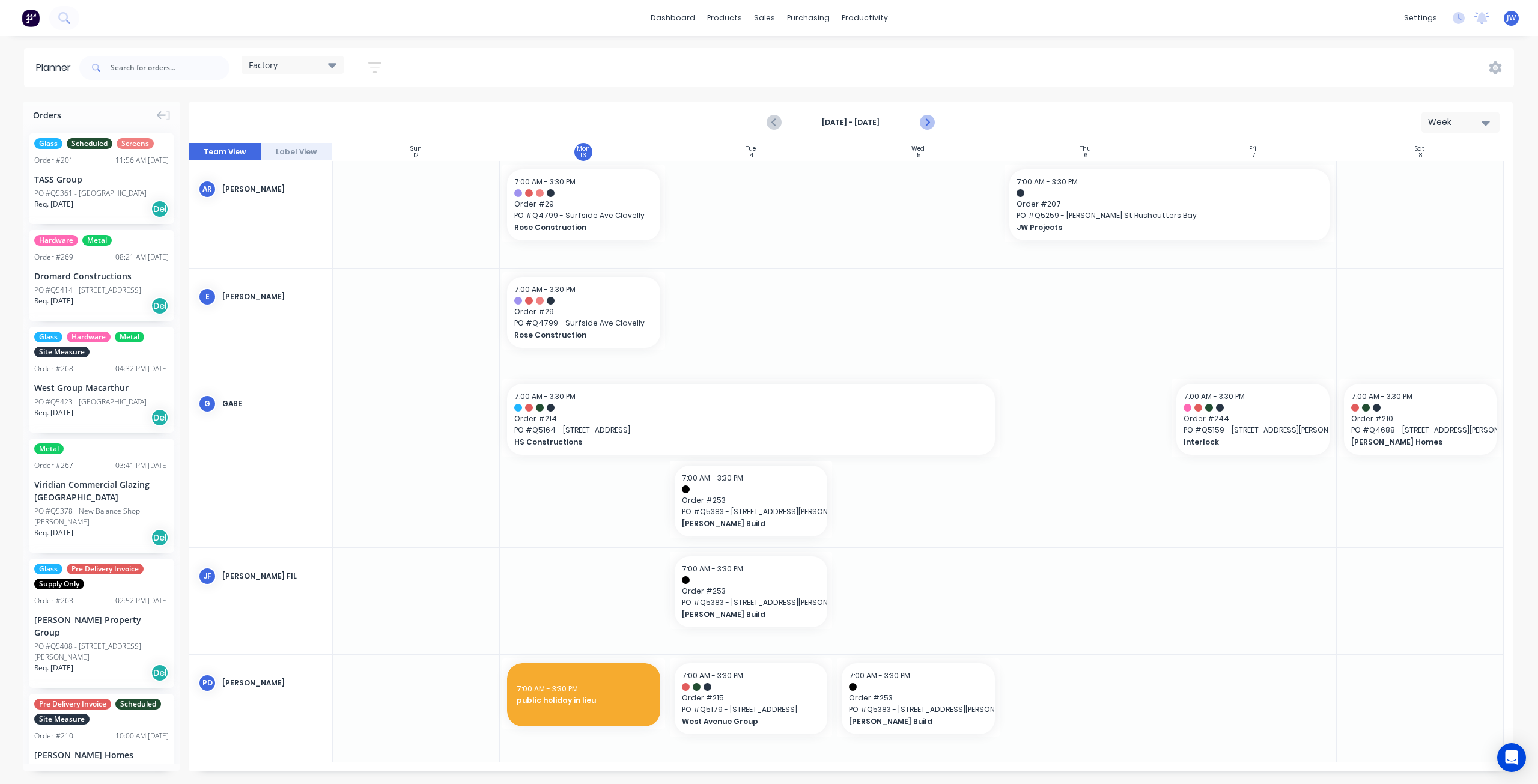
click at [926, 122] on icon "Next page" at bounding box center [926, 122] width 14 height 14
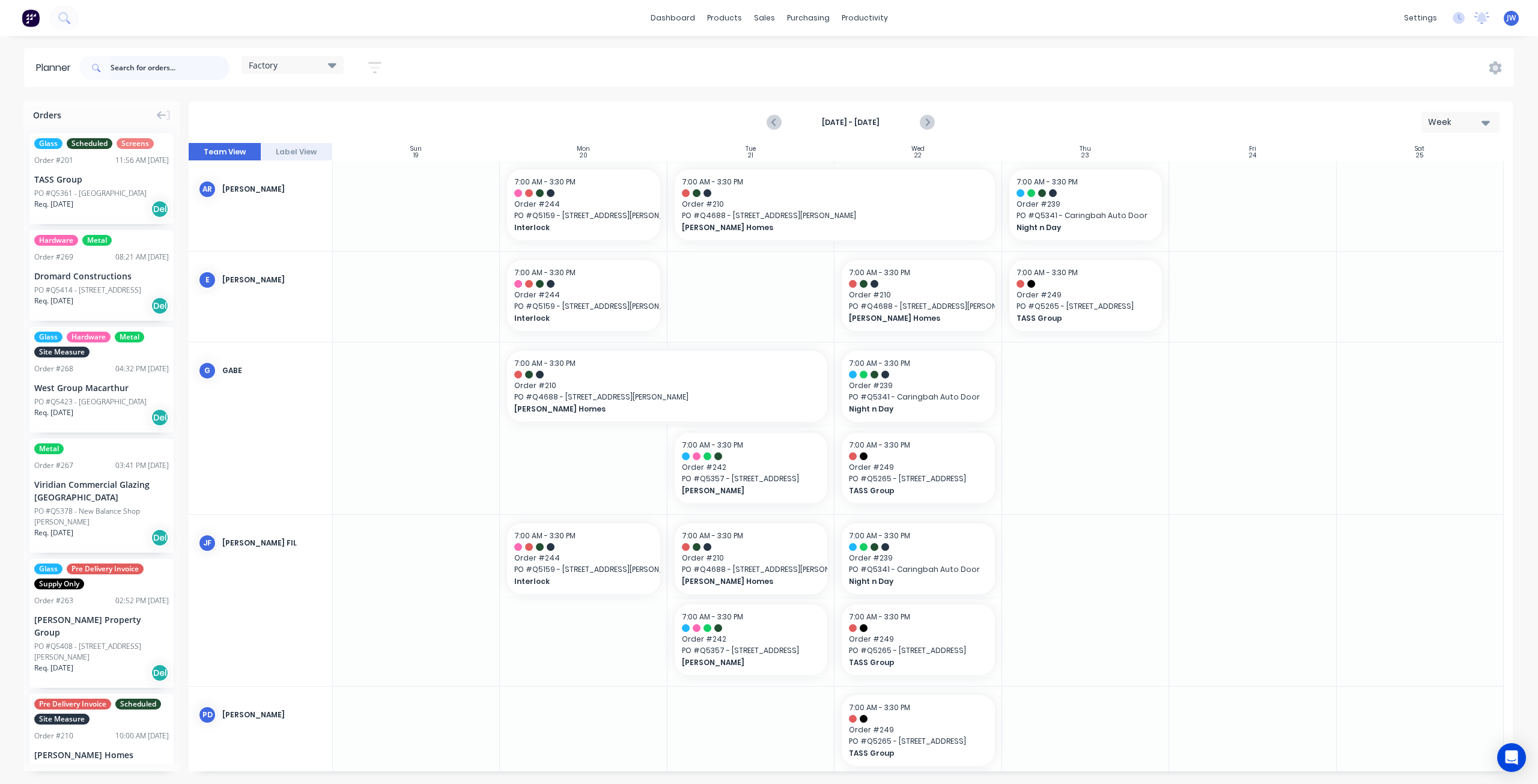
click at [163, 65] on input "text" at bounding box center [169, 67] width 119 height 24
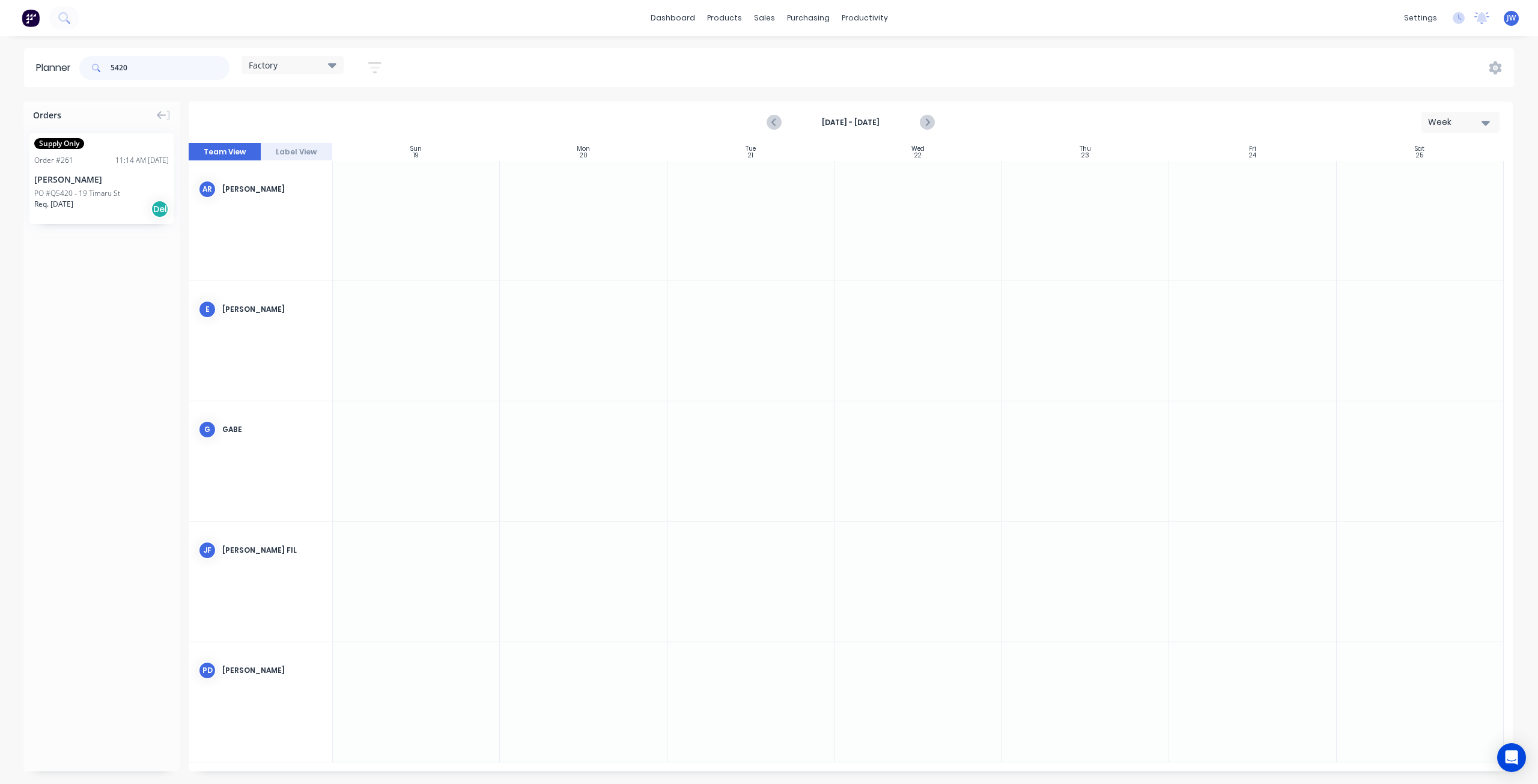
type input "5420"
click at [78, 187] on div "Supply Only Order # 261 11:14 AM [DATE] [PERSON_NAME] PO #Q5420 - 19 Timaru St …" at bounding box center [101, 179] width 144 height 91
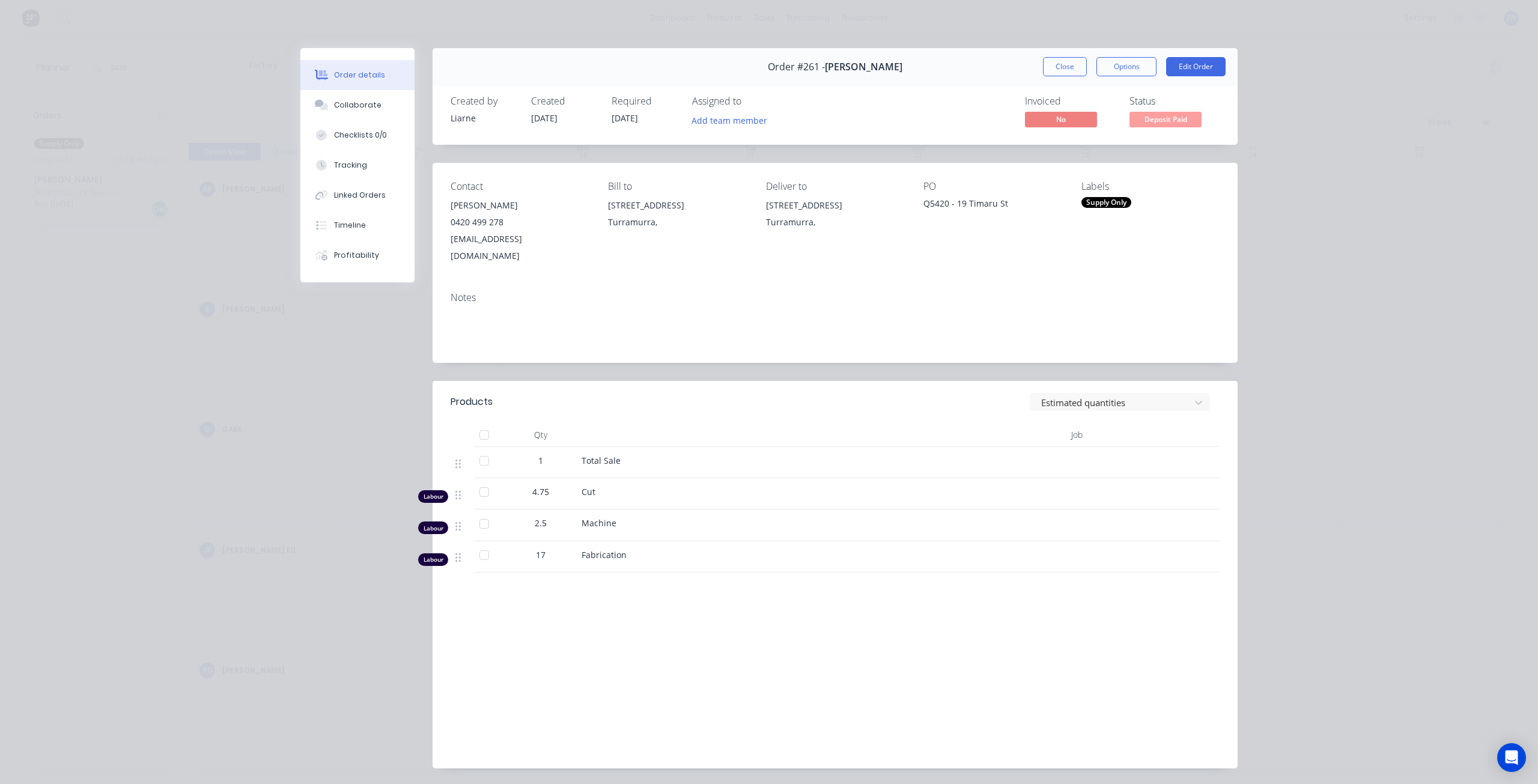
click at [1061, 77] on div "Order #261 - [PERSON_NAME] Close Options Edit Order" at bounding box center [835, 66] width 805 height 38
click at [1058, 74] on button "Close" at bounding box center [1064, 66] width 44 height 19
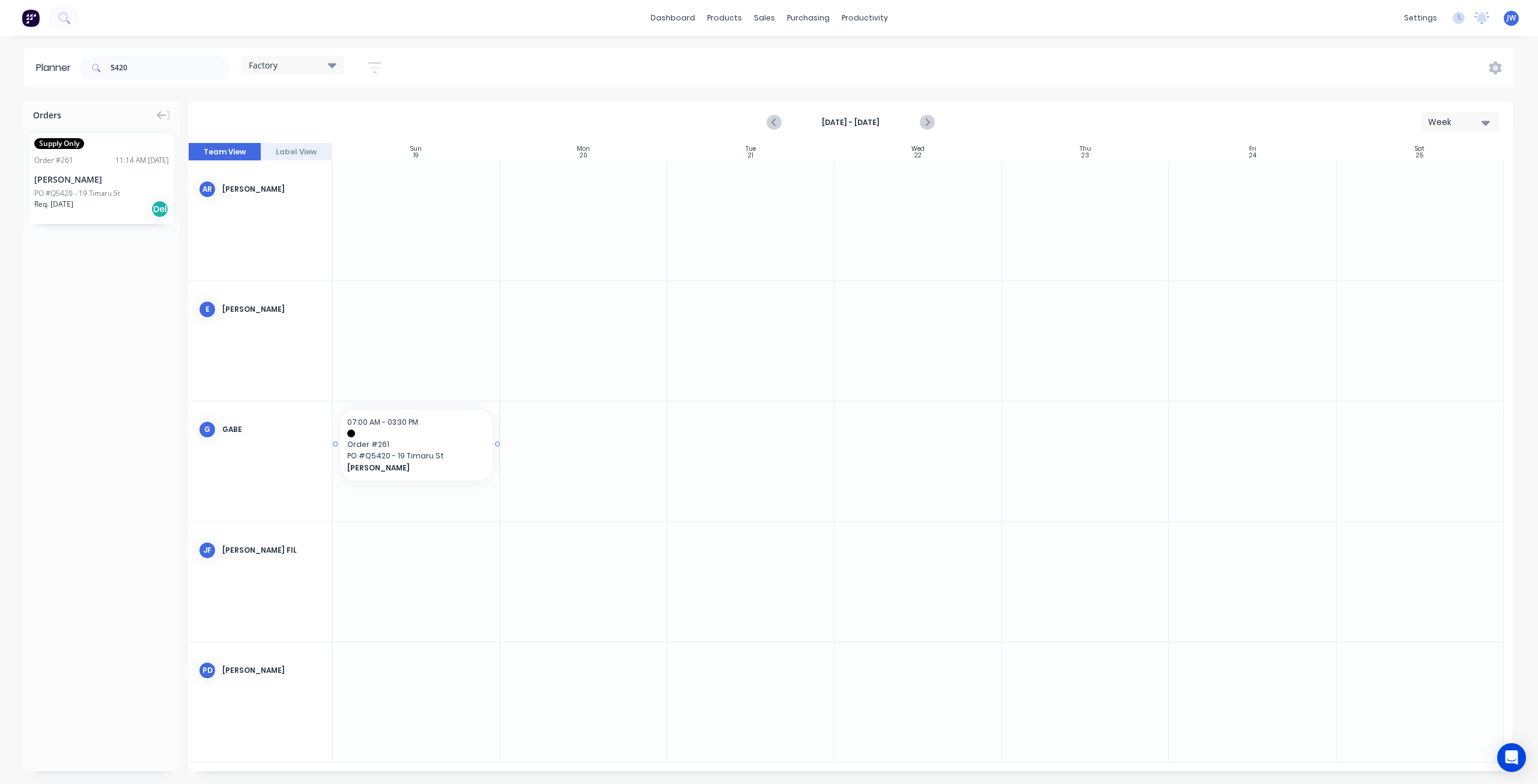
drag, startPoint x: 127, startPoint y: 158, endPoint x: 443, endPoint y: 475, distance: 447.6
drag, startPoint x: 96, startPoint y: 186, endPoint x: 369, endPoint y: 585, distance: 483.5
drag, startPoint x: 93, startPoint y: 209, endPoint x: 444, endPoint y: 286, distance: 359.3
drag, startPoint x: 113, startPoint y: 186, endPoint x: 387, endPoint y: 224, distance: 276.6
drag, startPoint x: 77, startPoint y: 190, endPoint x: 445, endPoint y: 675, distance: 608.8
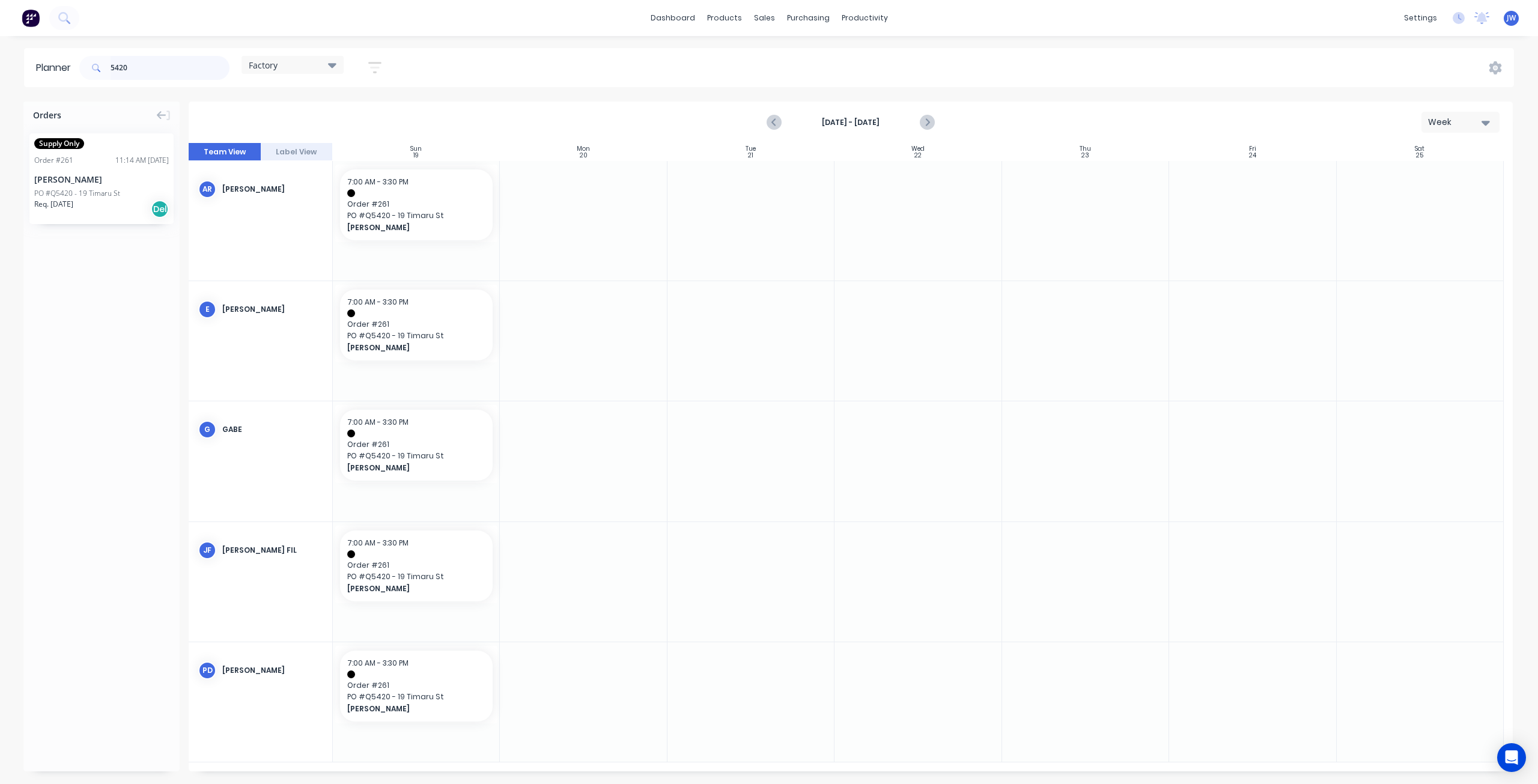
drag, startPoint x: 134, startPoint y: 69, endPoint x: 87, endPoint y: 64, distance: 47.3
click at [87, 64] on div "5420" at bounding box center [154, 67] width 150 height 24
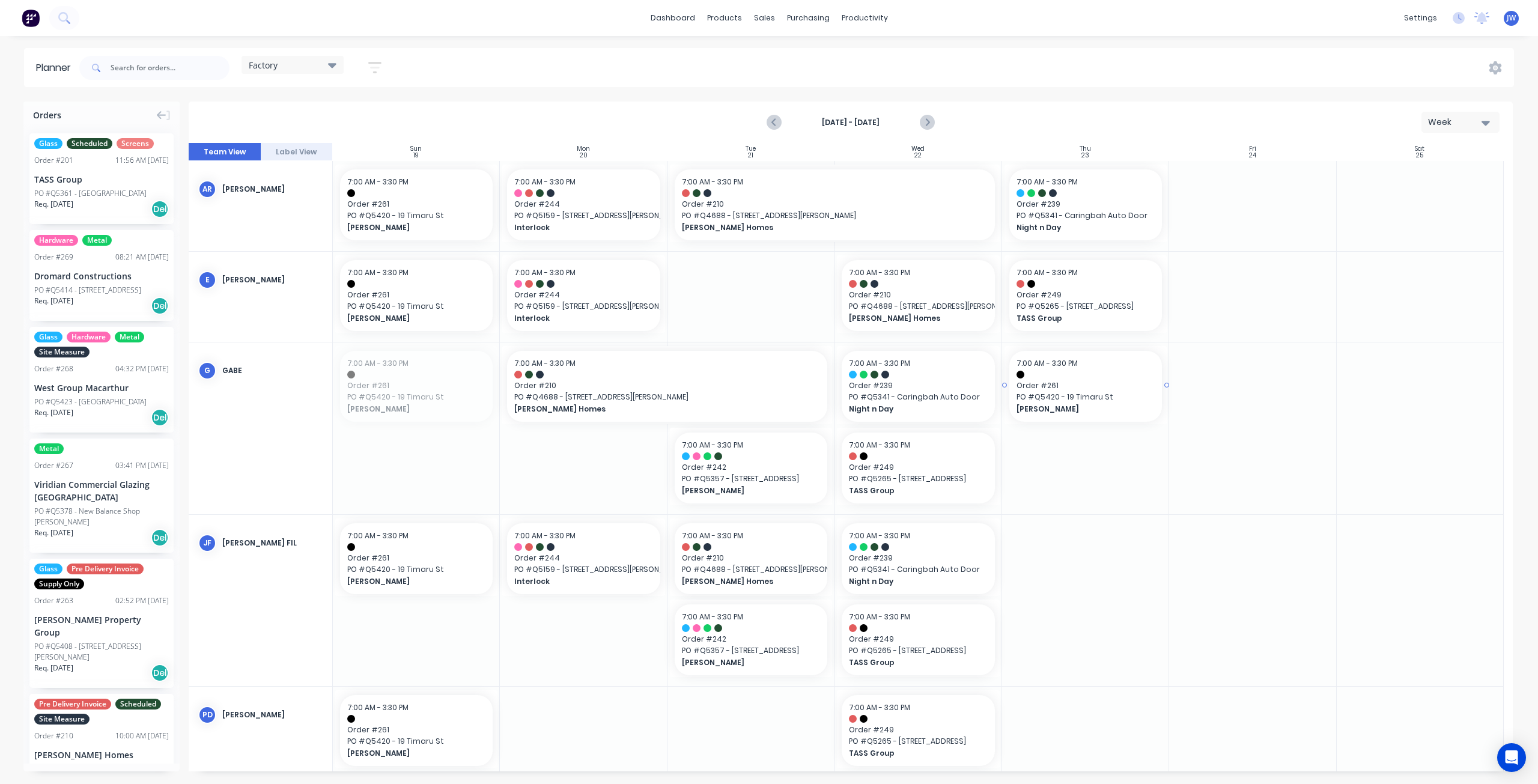
drag, startPoint x: 403, startPoint y: 392, endPoint x: 1122, endPoint y: 442, distance: 720.7
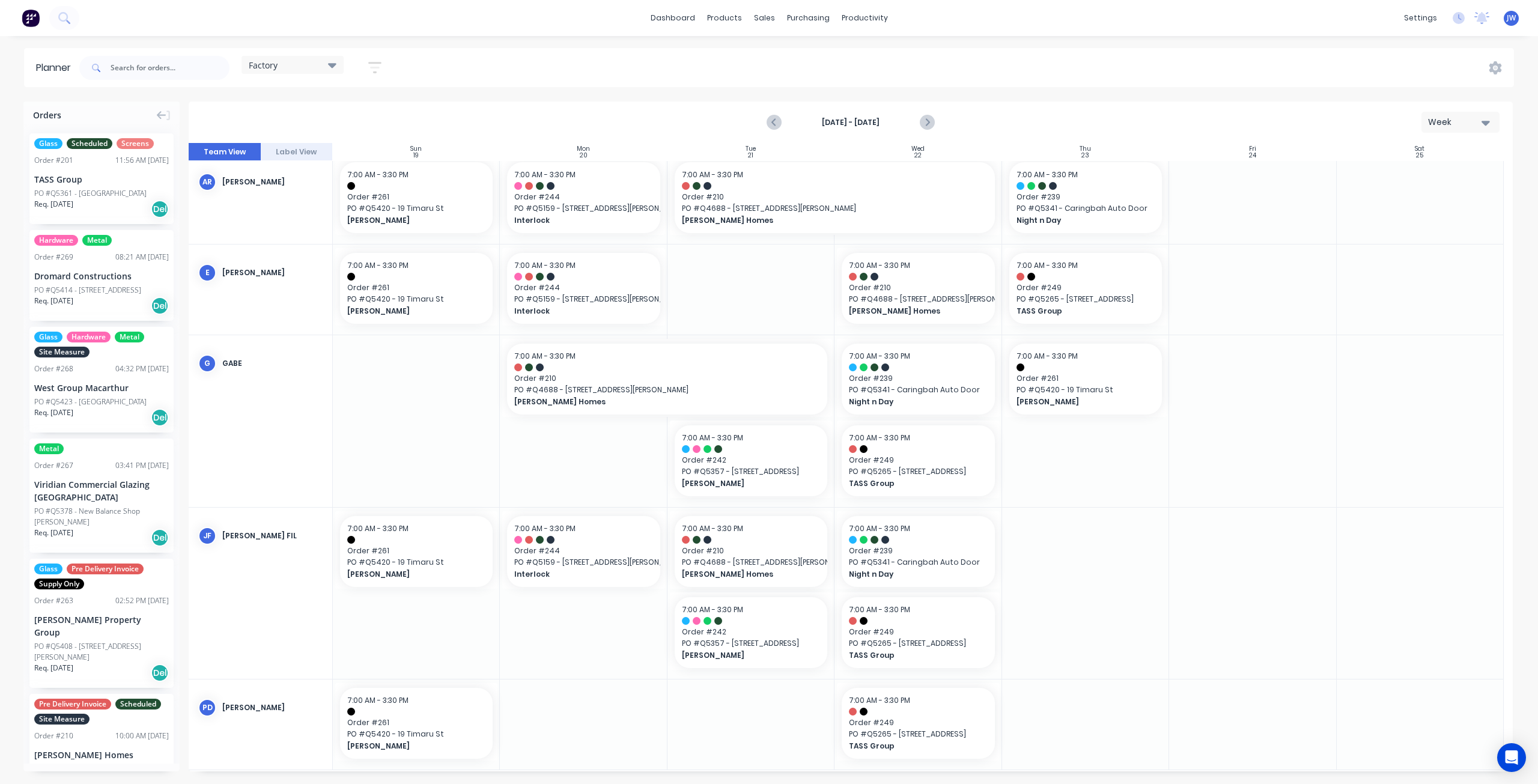
scroll to position [14, 0]
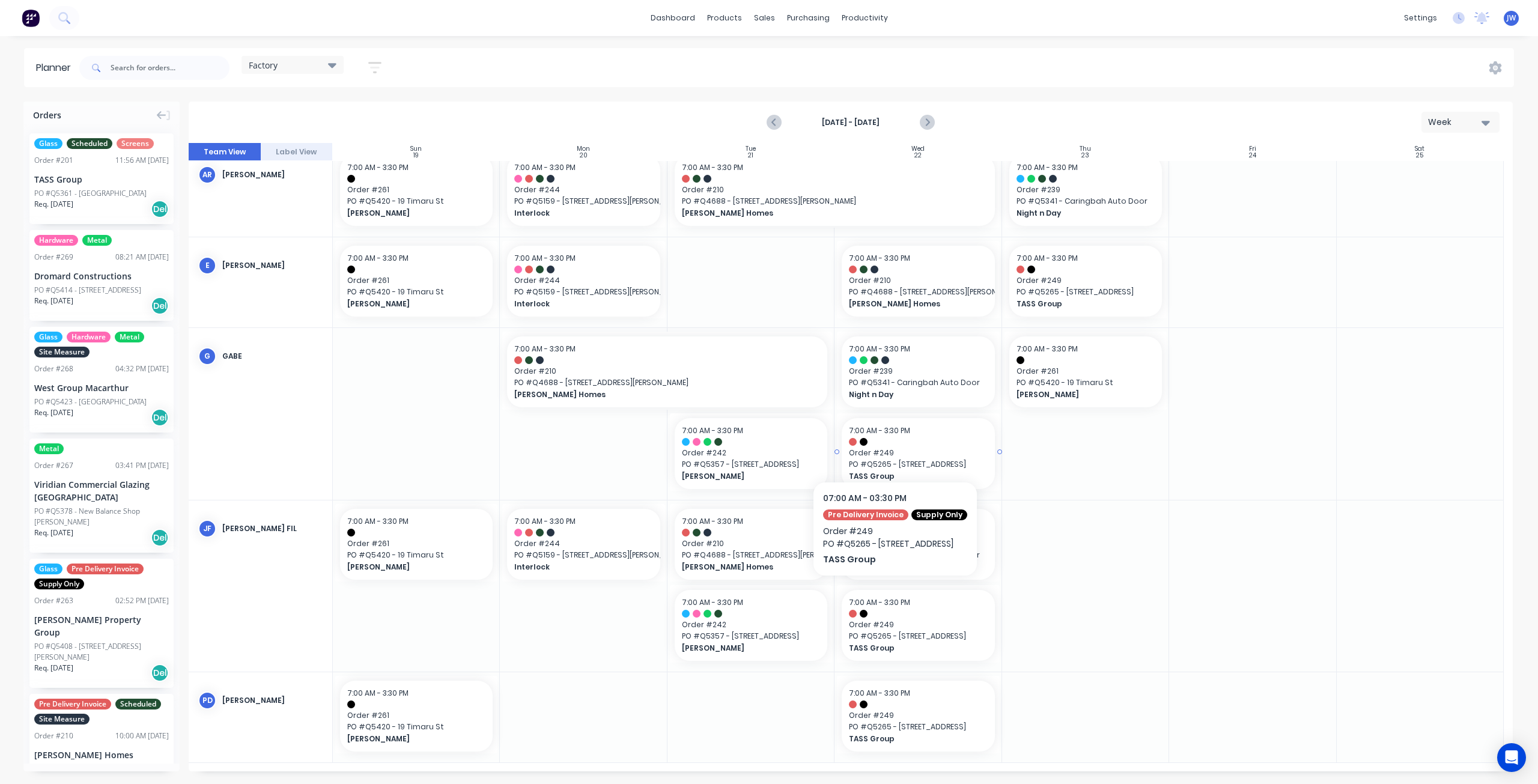
click at [892, 444] on div at bounding box center [918, 442] width 138 height 8
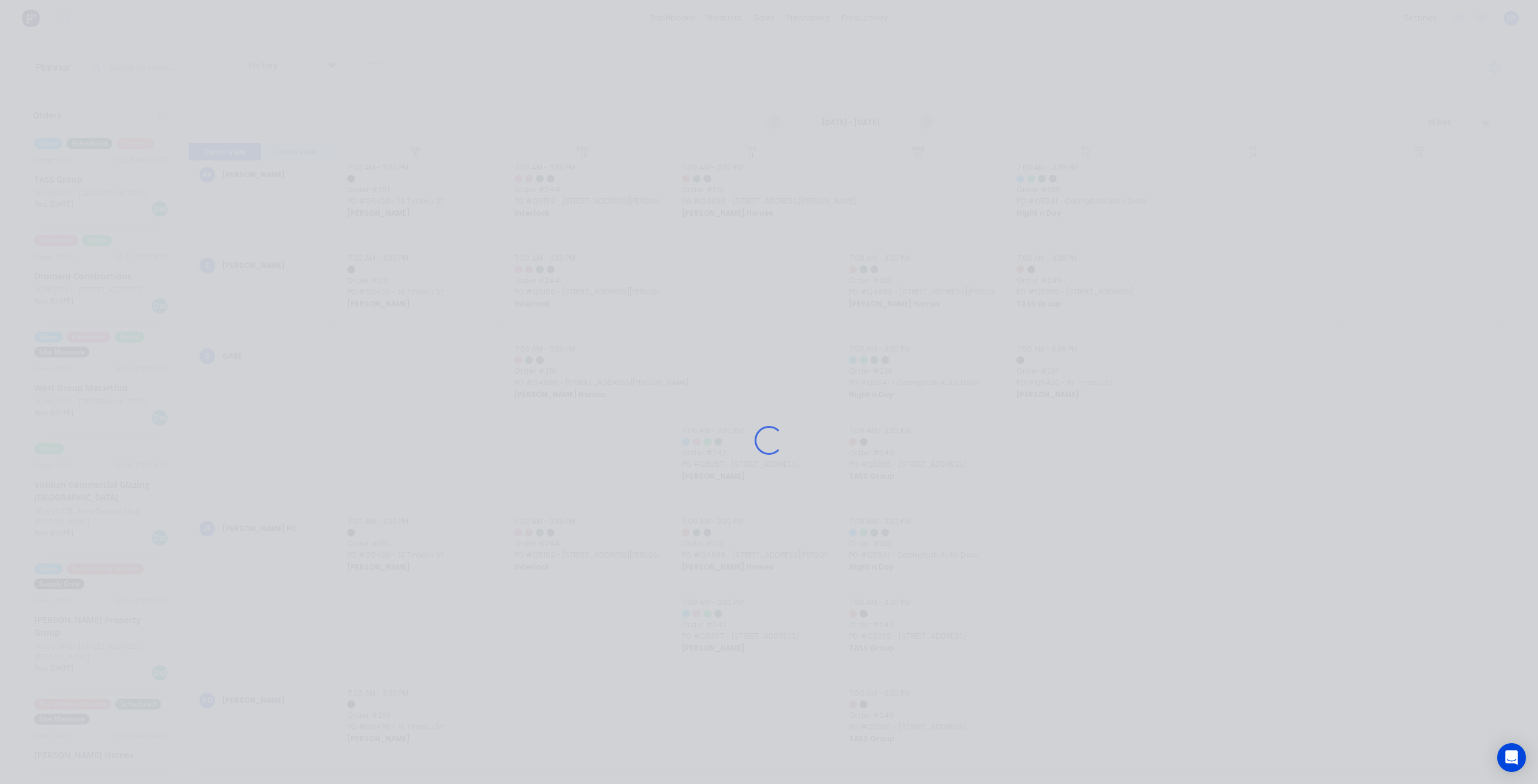
scroll to position [6, 0]
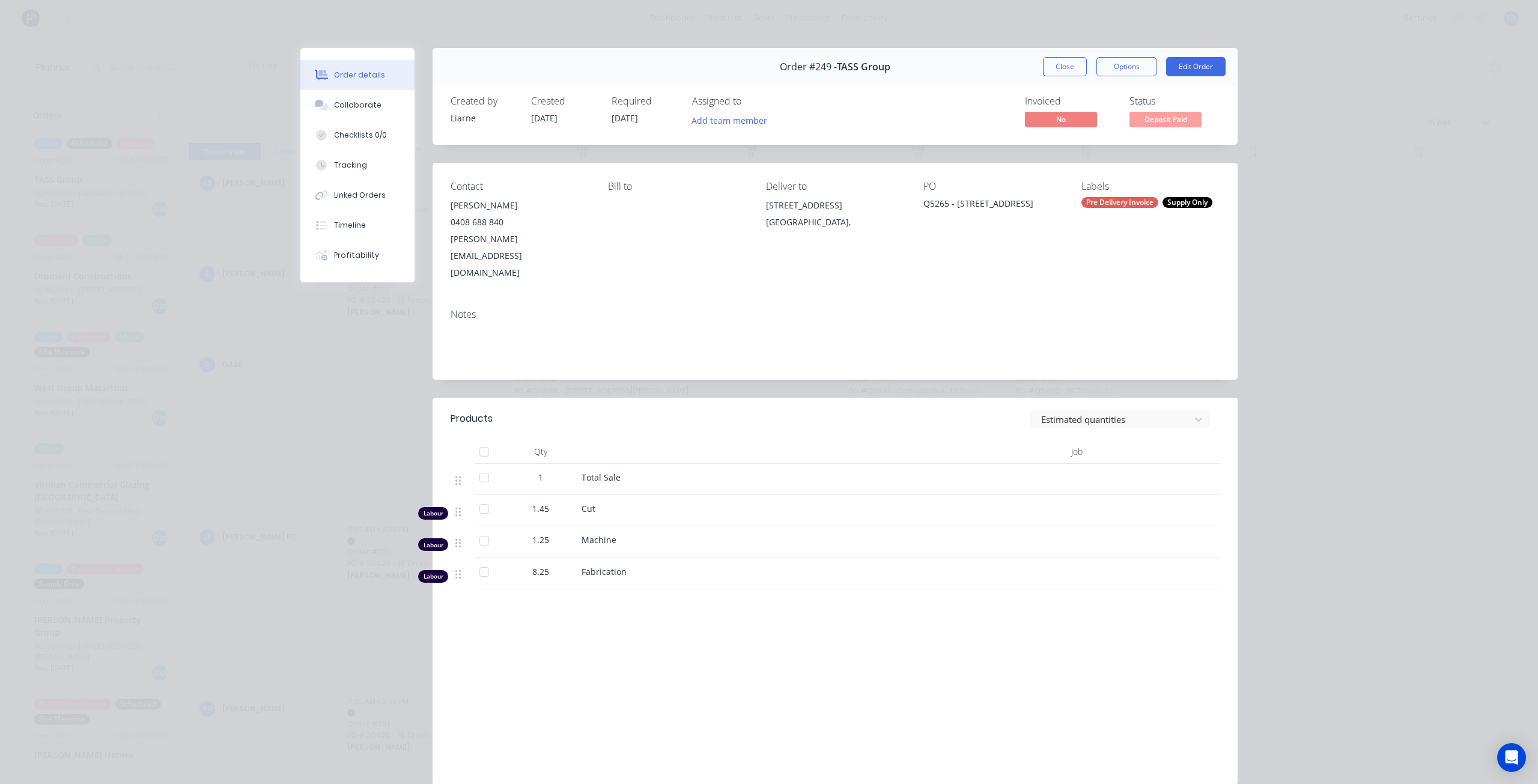
click at [1064, 70] on button "Close" at bounding box center [1064, 66] width 44 height 19
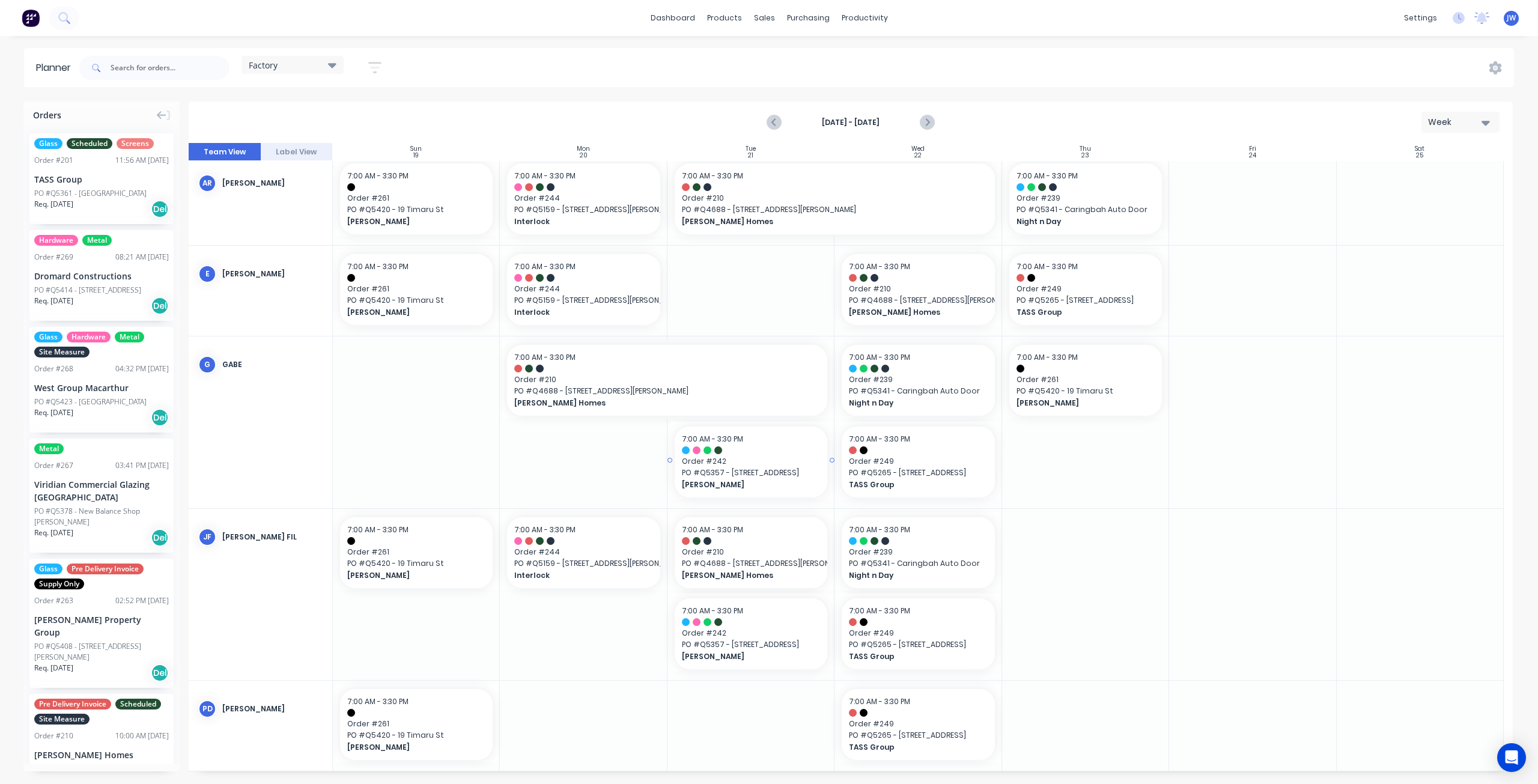
click at [790, 468] on span "[STREET_ADDRESS]" at bounding box center [750, 472] width 138 height 11
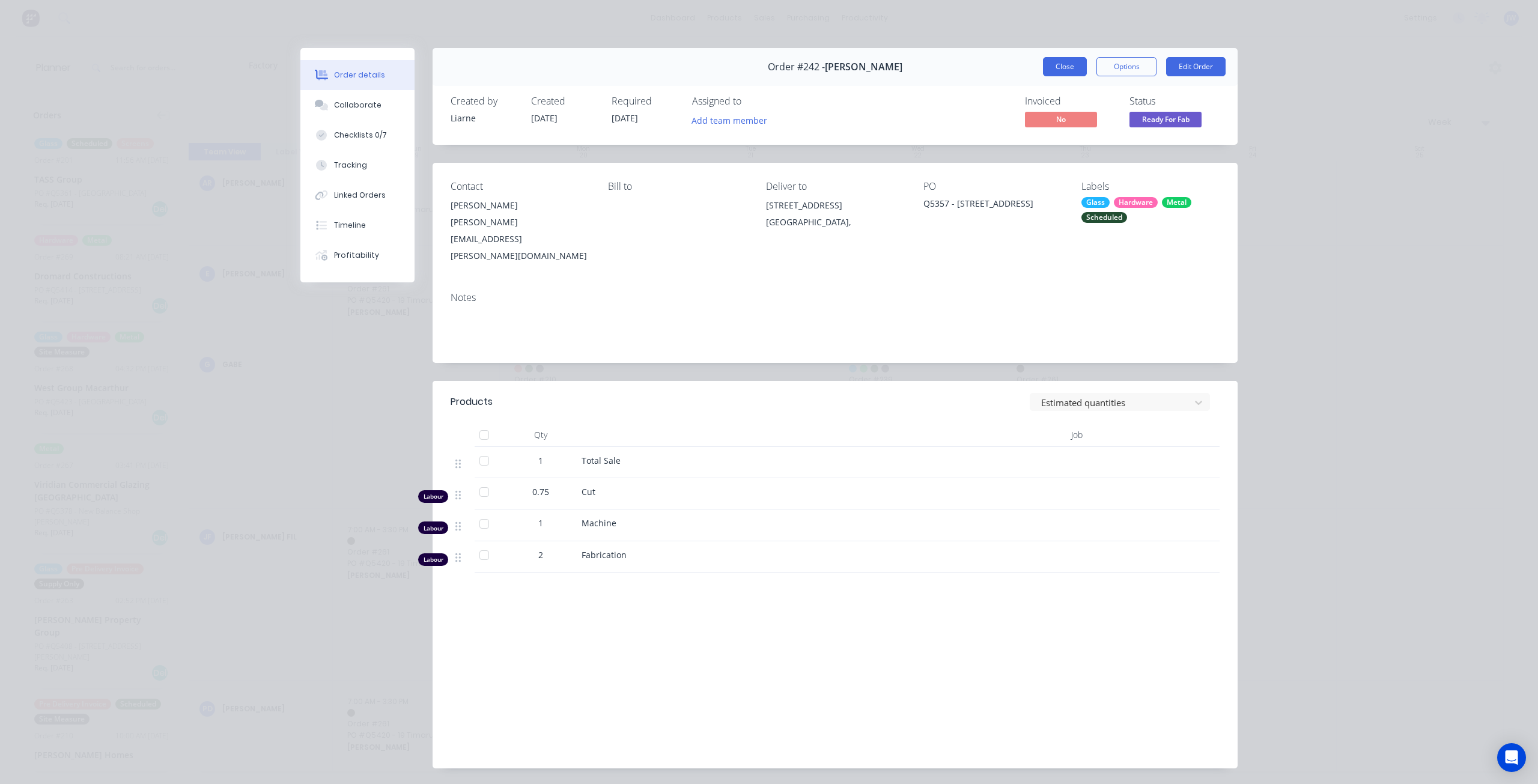
click at [1053, 68] on button "Close" at bounding box center [1064, 66] width 44 height 19
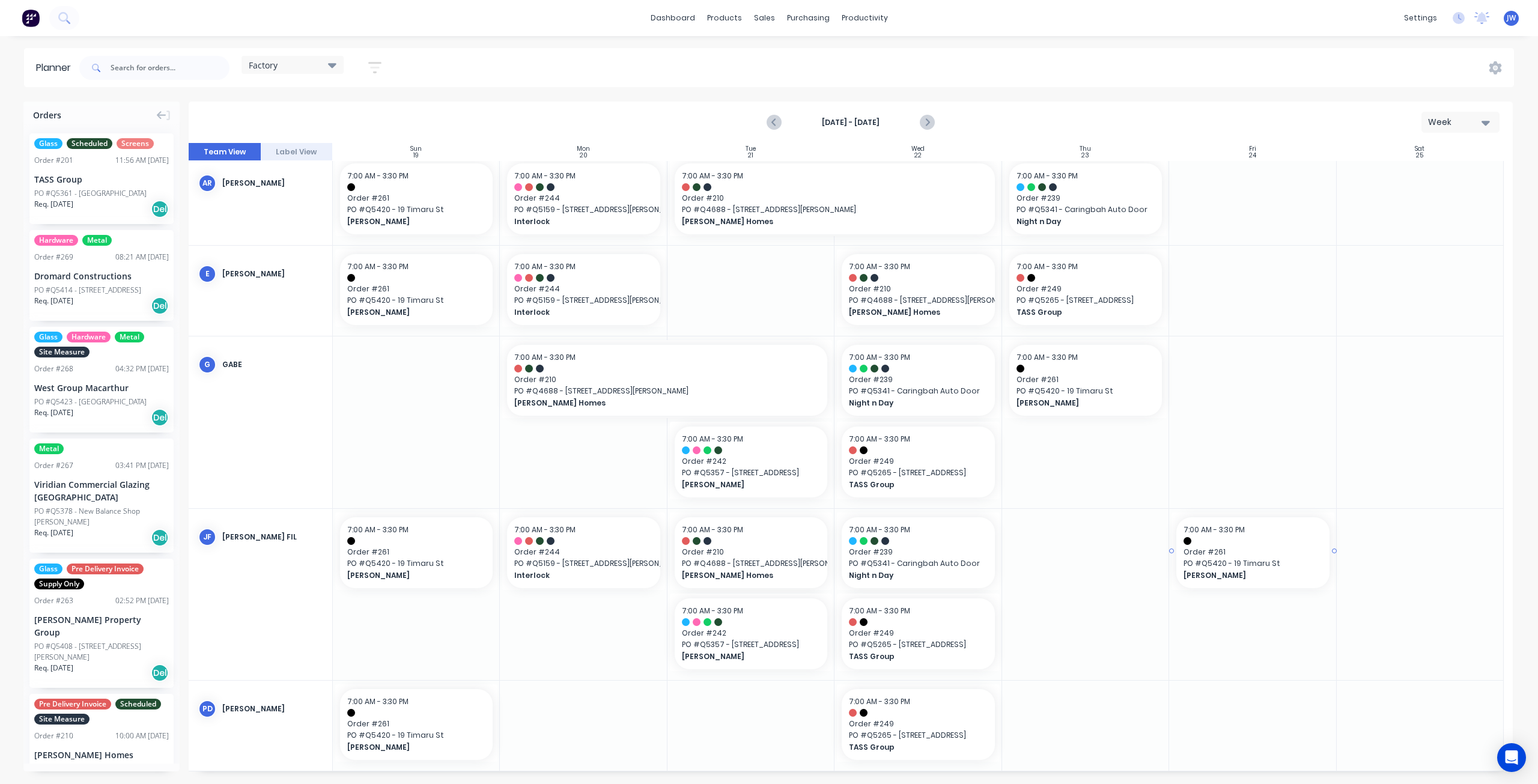
drag, startPoint x: 411, startPoint y: 555, endPoint x: 1063, endPoint y: 579, distance: 652.4
click at [1022, 562] on div at bounding box center [851, 457] width 1324 height 628
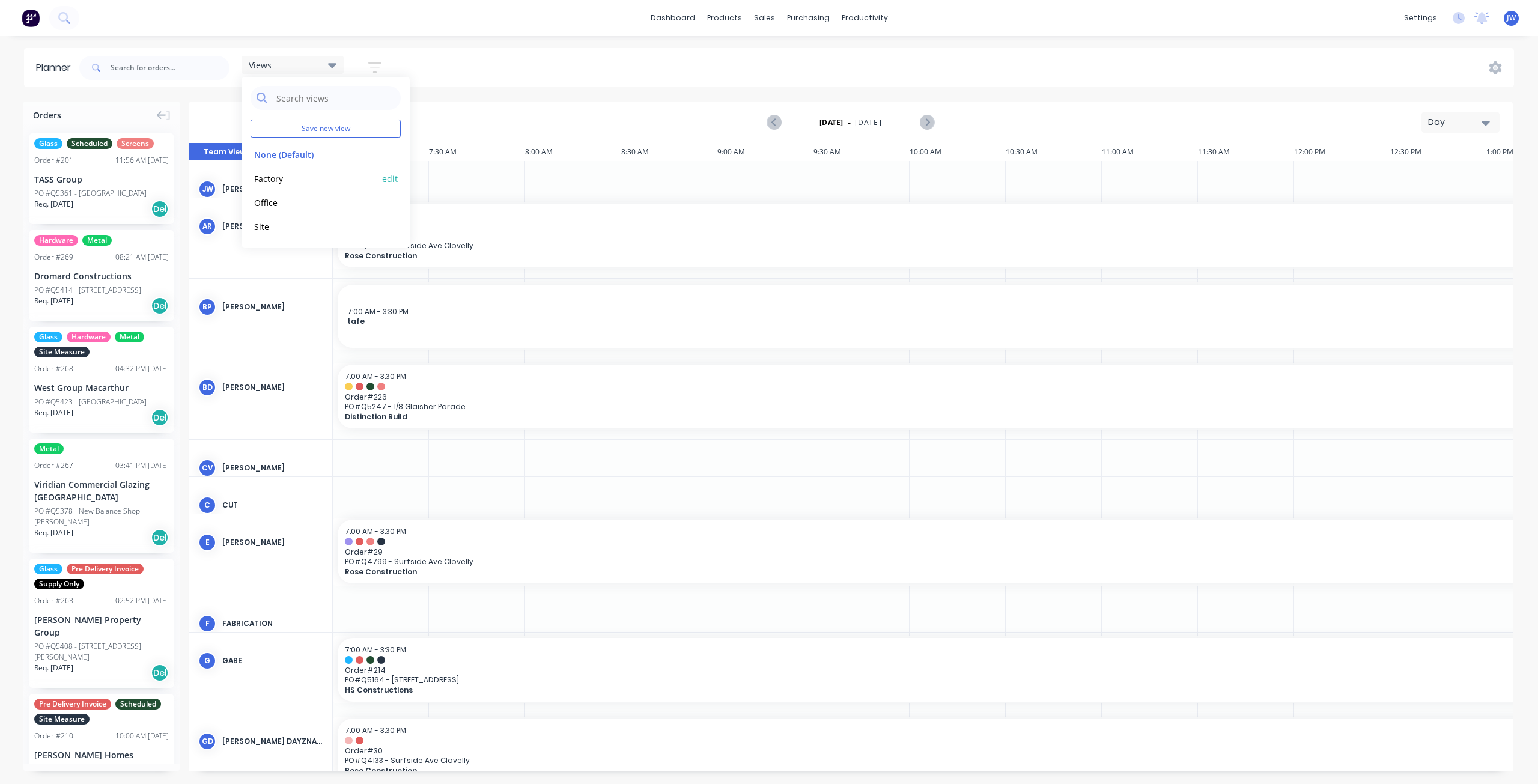
scroll to position [0, 1]
click at [257, 167] on div "Factory edit" at bounding box center [326, 178] width 150 height 24
click at [273, 177] on button "Factory" at bounding box center [315, 177] width 128 height 13
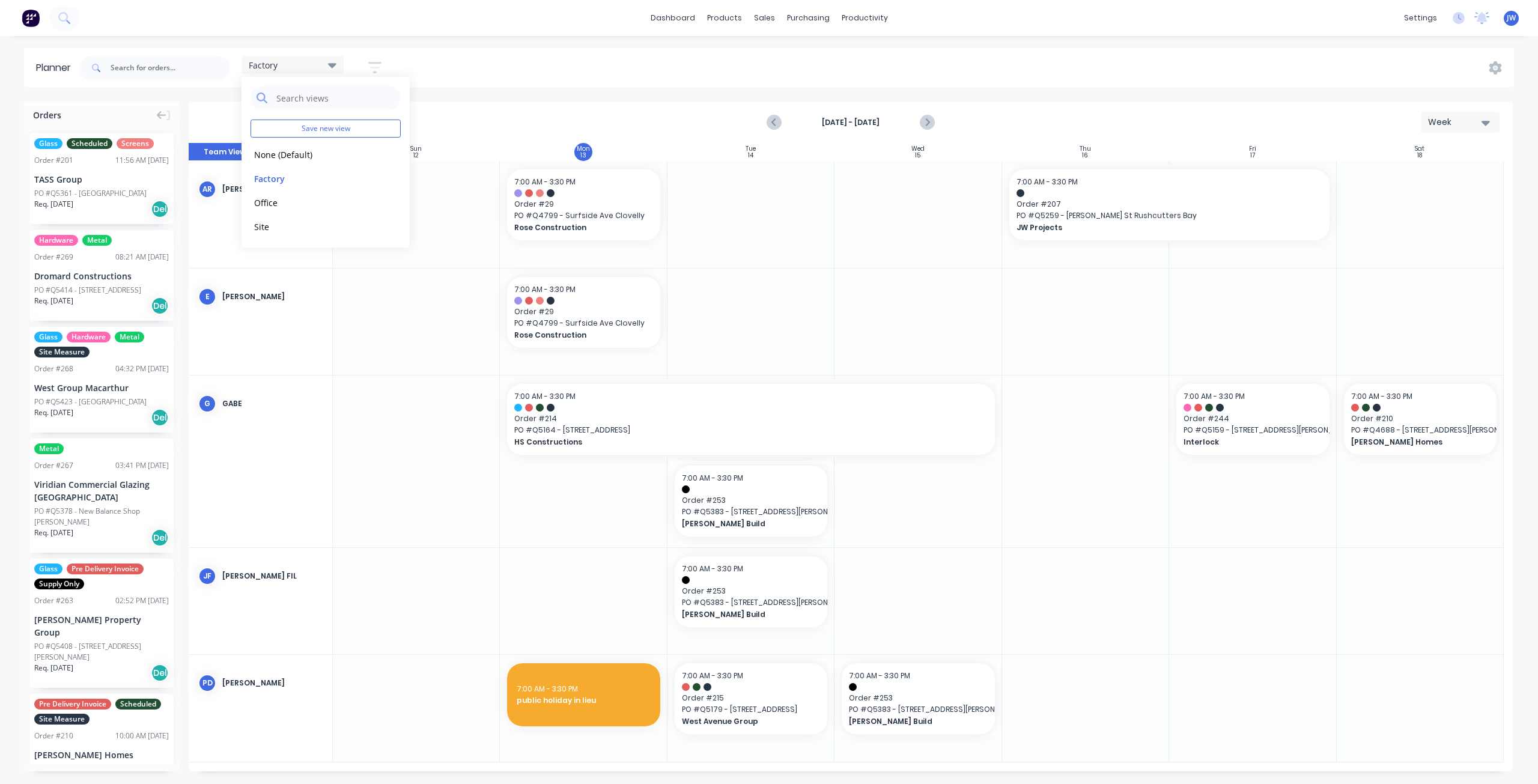
click at [428, 450] on div at bounding box center [416, 460] width 167 height 171
click at [923, 130] on button "Next page" at bounding box center [926, 122] width 24 height 24
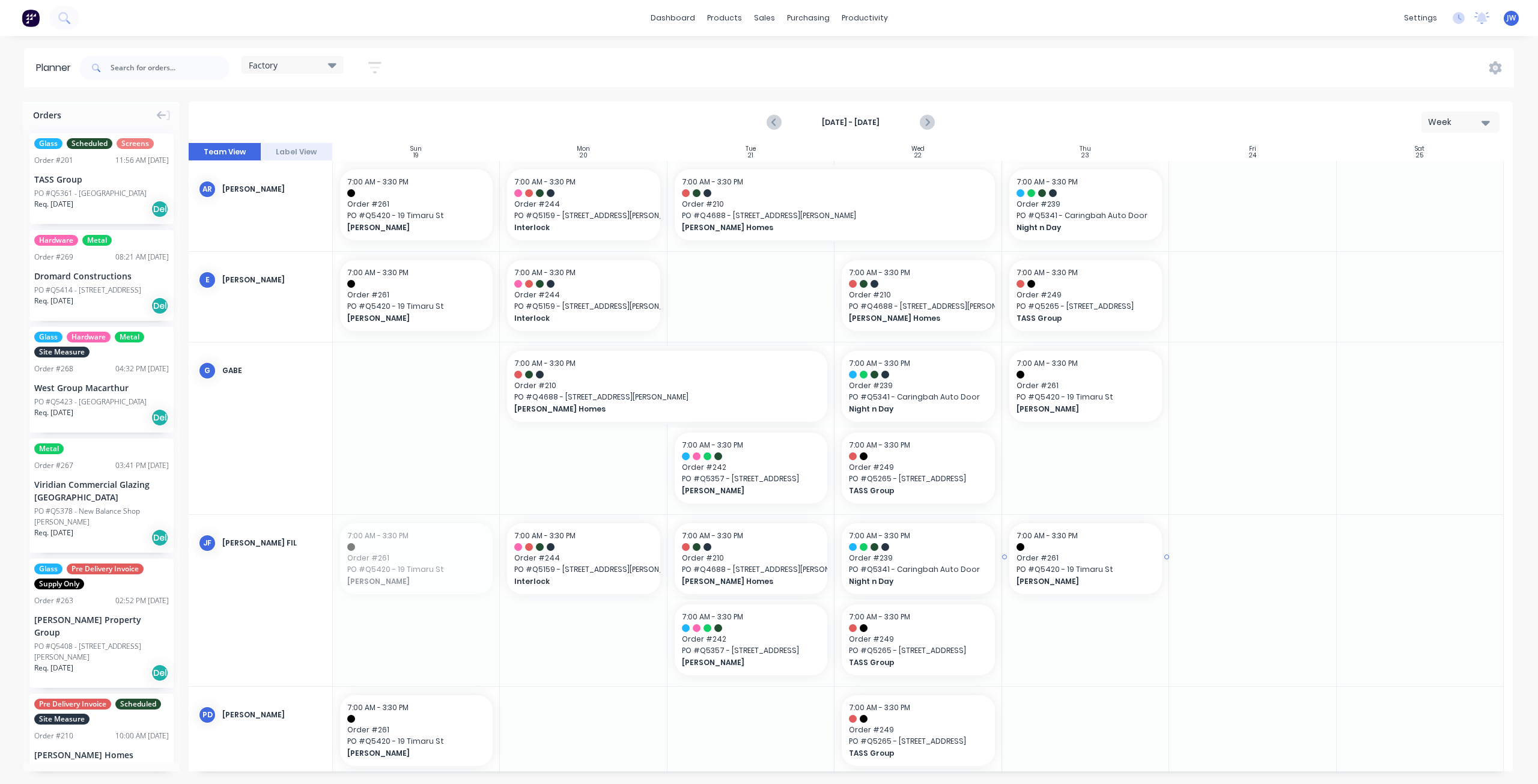
drag, startPoint x: 408, startPoint y: 562, endPoint x: 1055, endPoint y: 575, distance: 647.1
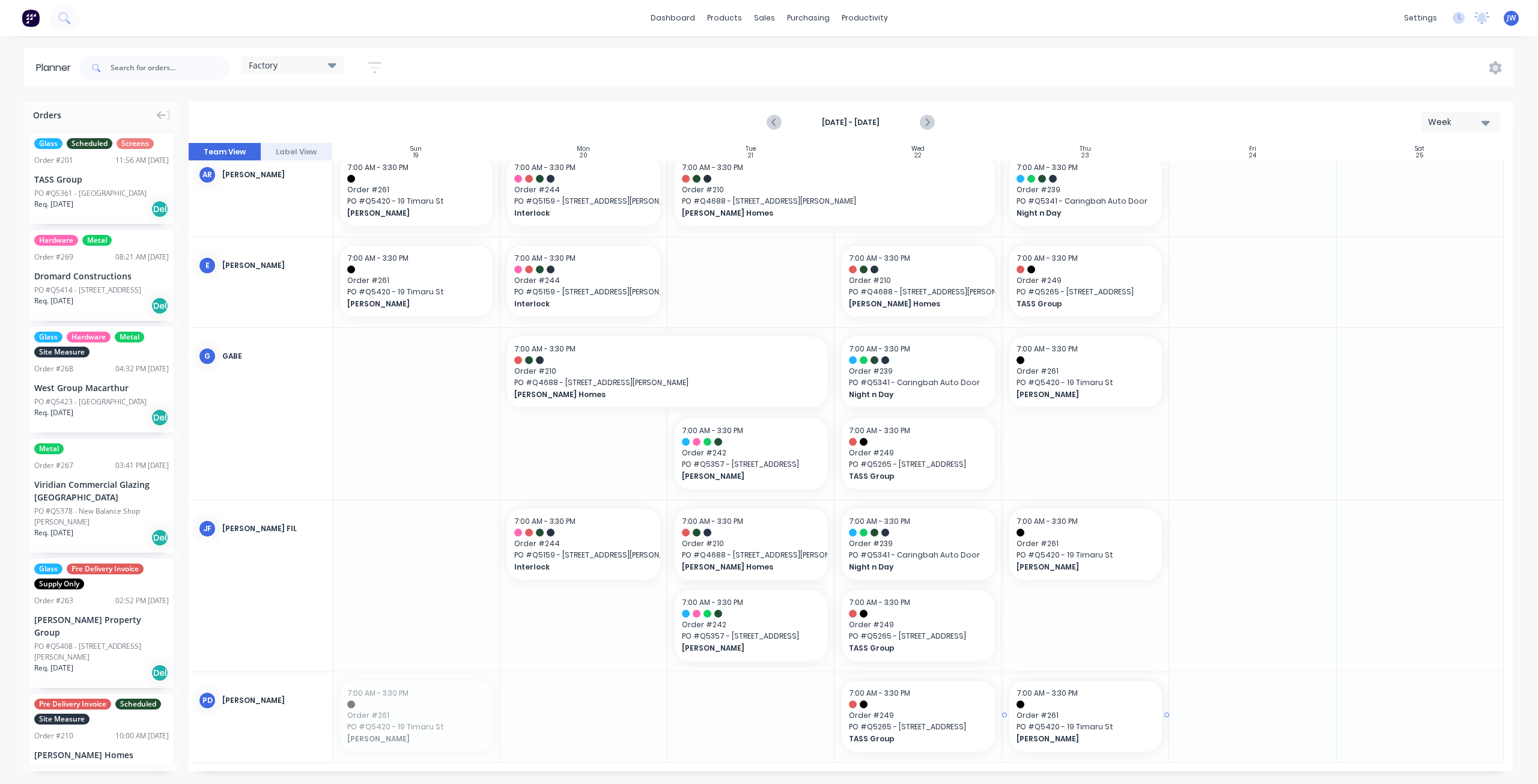
drag, startPoint x: 435, startPoint y: 723, endPoint x: 1125, endPoint y: 737, distance: 690.1
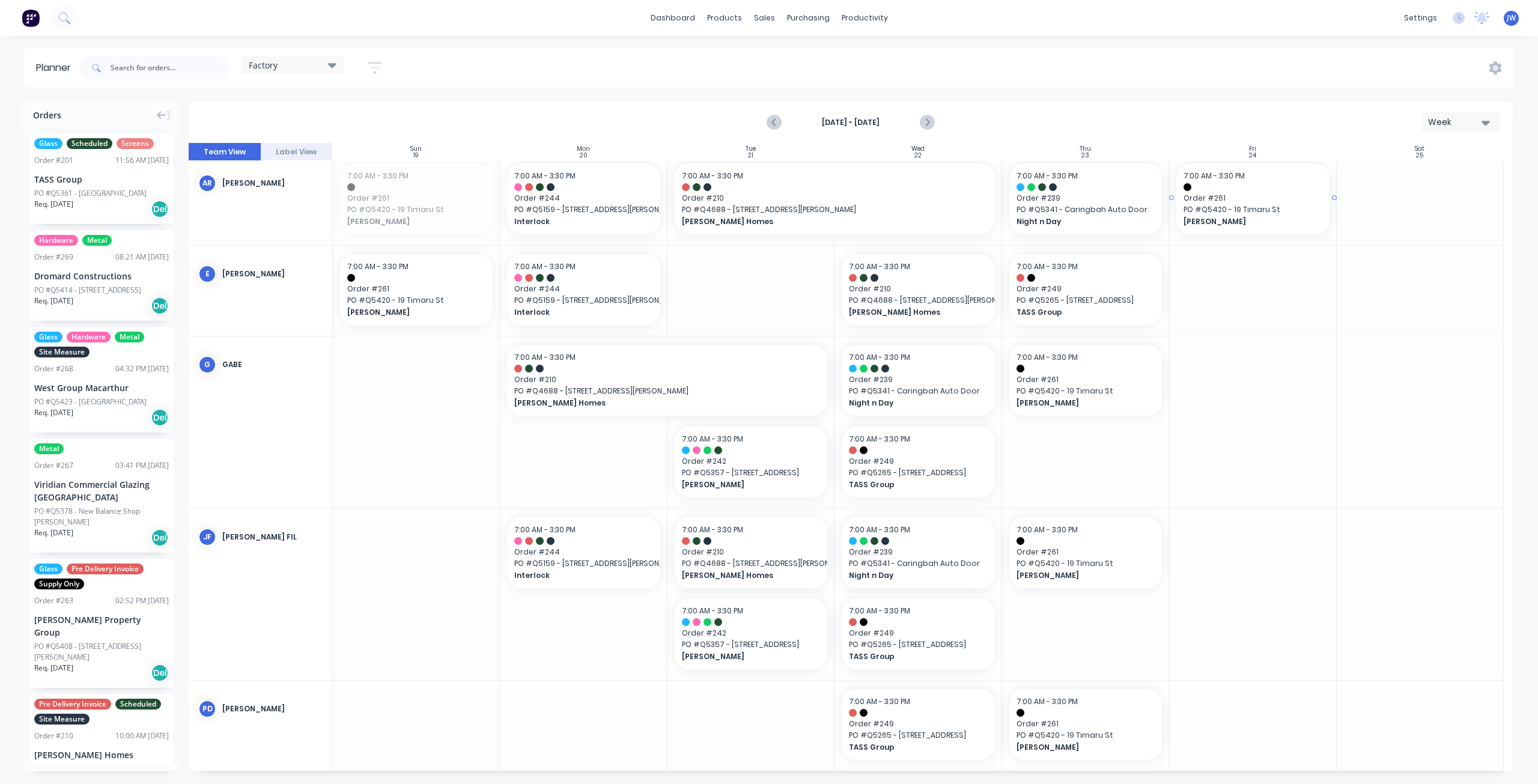
drag, startPoint x: 400, startPoint y: 209, endPoint x: 1275, endPoint y: 225, distance: 875.1
drag, startPoint x: 423, startPoint y: 299, endPoint x: 1201, endPoint y: 308, distance: 778.1
click at [927, 122] on icon "Next page" at bounding box center [926, 122] width 14 height 14
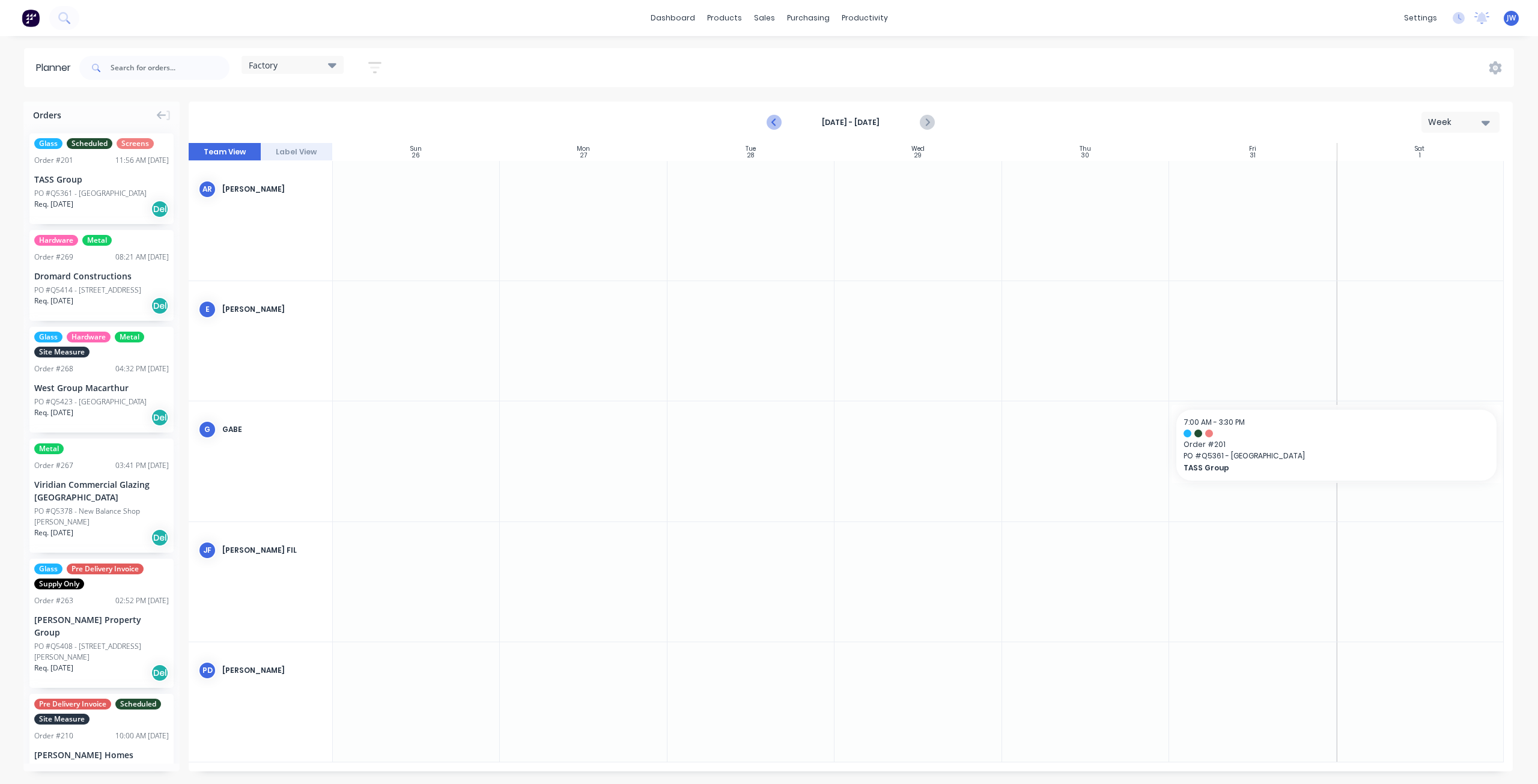
click at [780, 122] on icon "Previous page" at bounding box center [774, 122] width 14 height 14
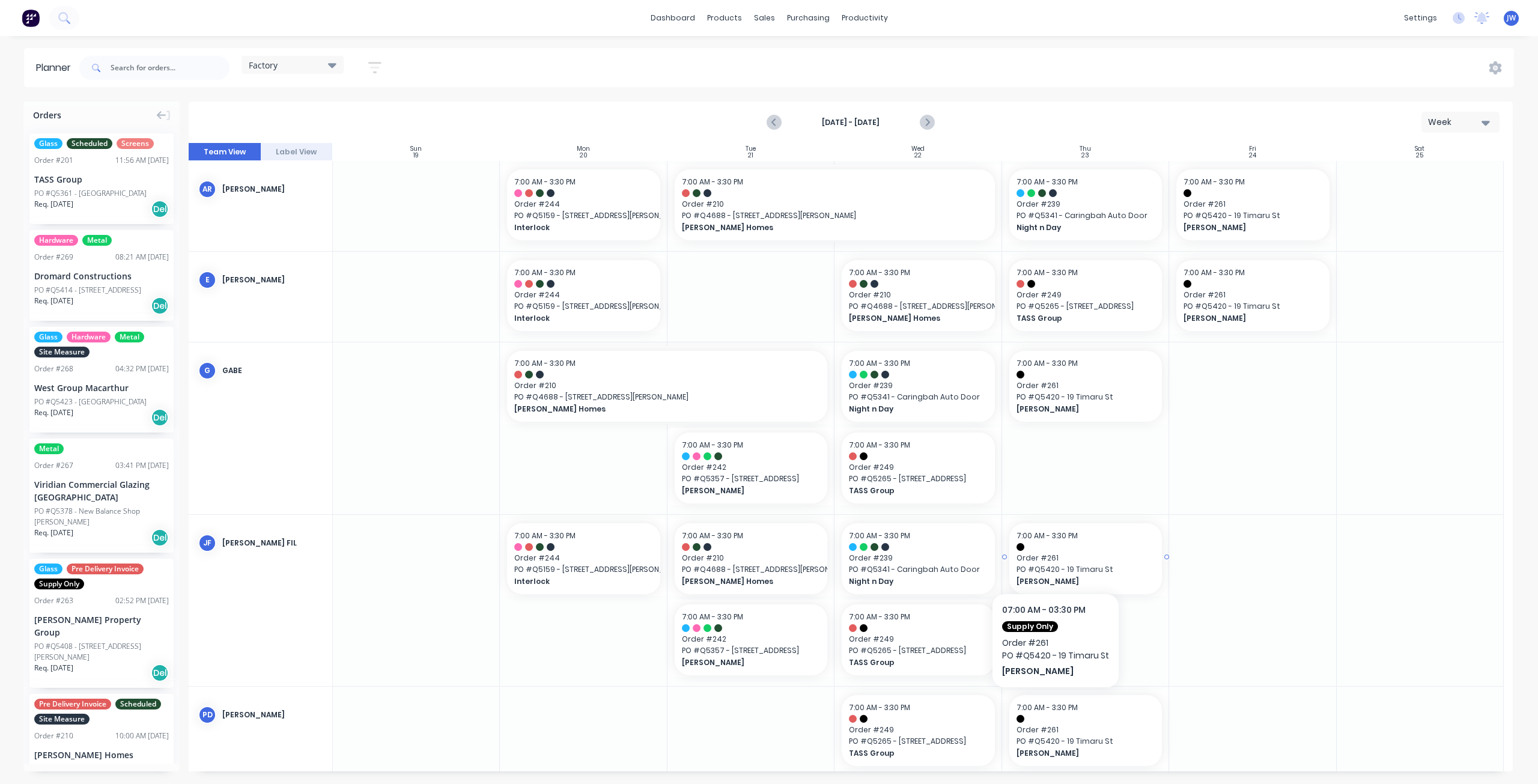
click at [1055, 557] on span "Order # 261" at bounding box center [1085, 558] width 138 height 11
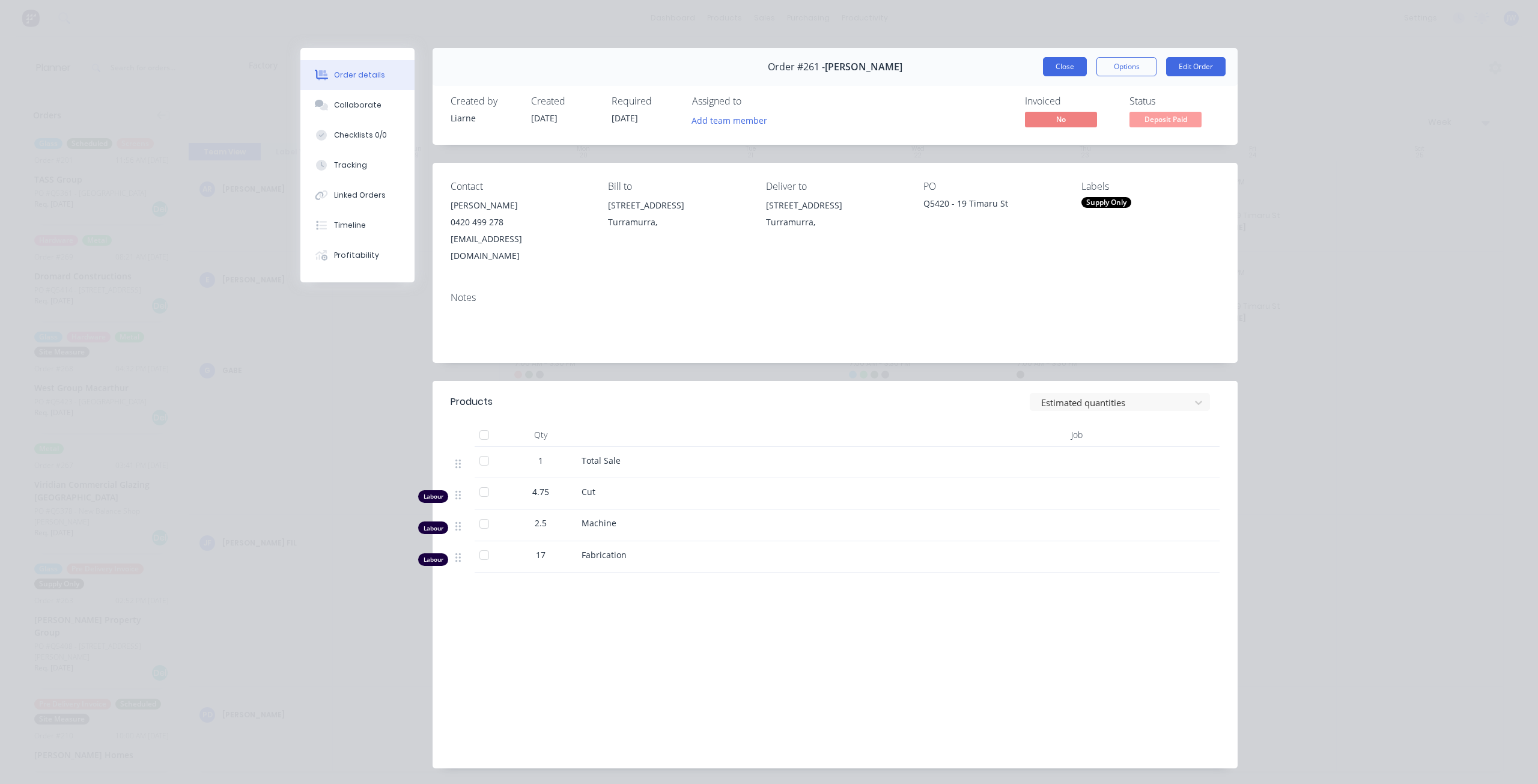
drag, startPoint x: 1067, startPoint y: 52, endPoint x: 1068, endPoint y: 66, distance: 14.0
click at [1067, 52] on div "Order #261 - [PERSON_NAME] Close Options Edit Order" at bounding box center [835, 66] width 805 height 38
click at [1068, 66] on button "Close" at bounding box center [1064, 66] width 44 height 19
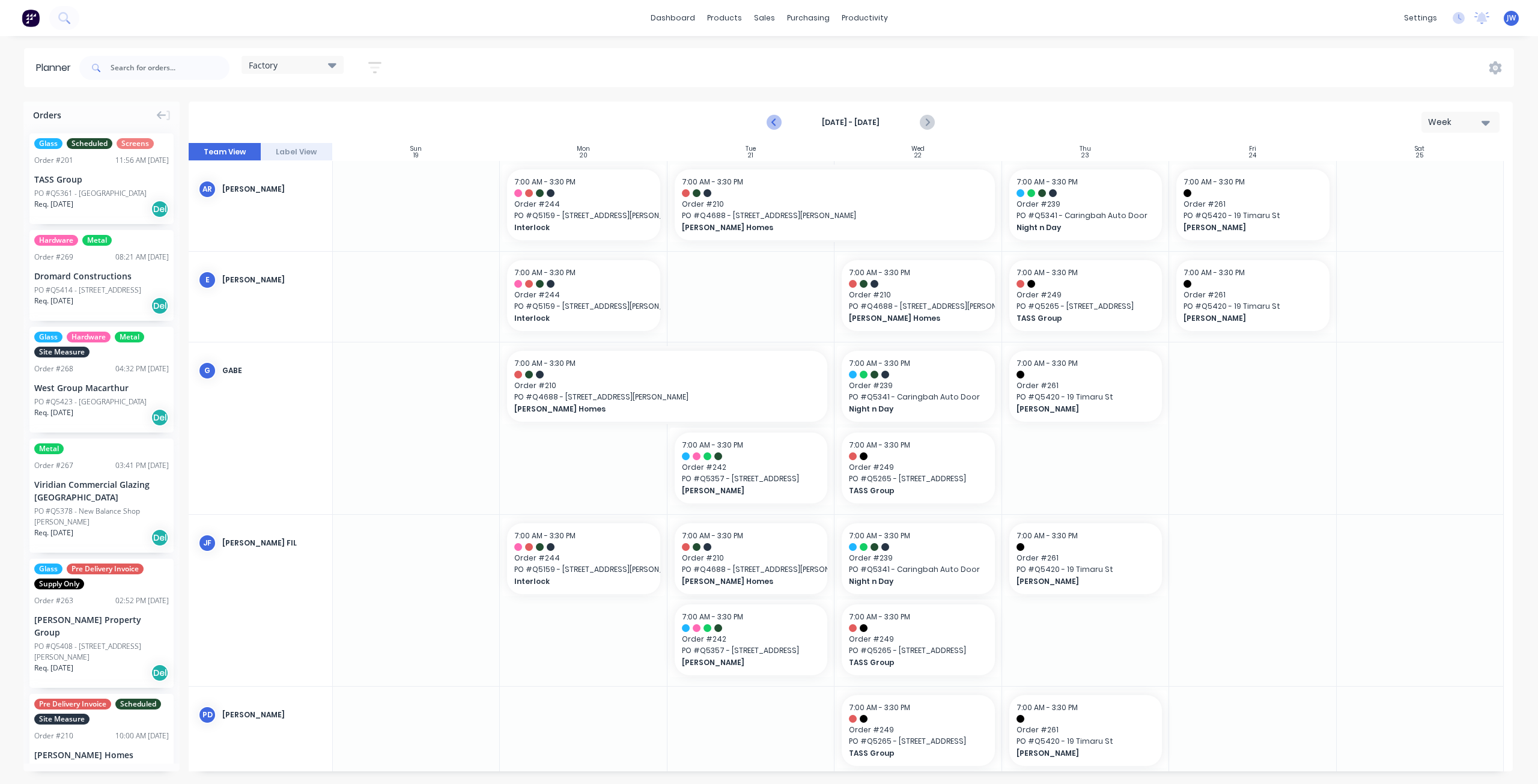
click at [783, 128] on button "Previous page" at bounding box center [775, 122] width 24 height 24
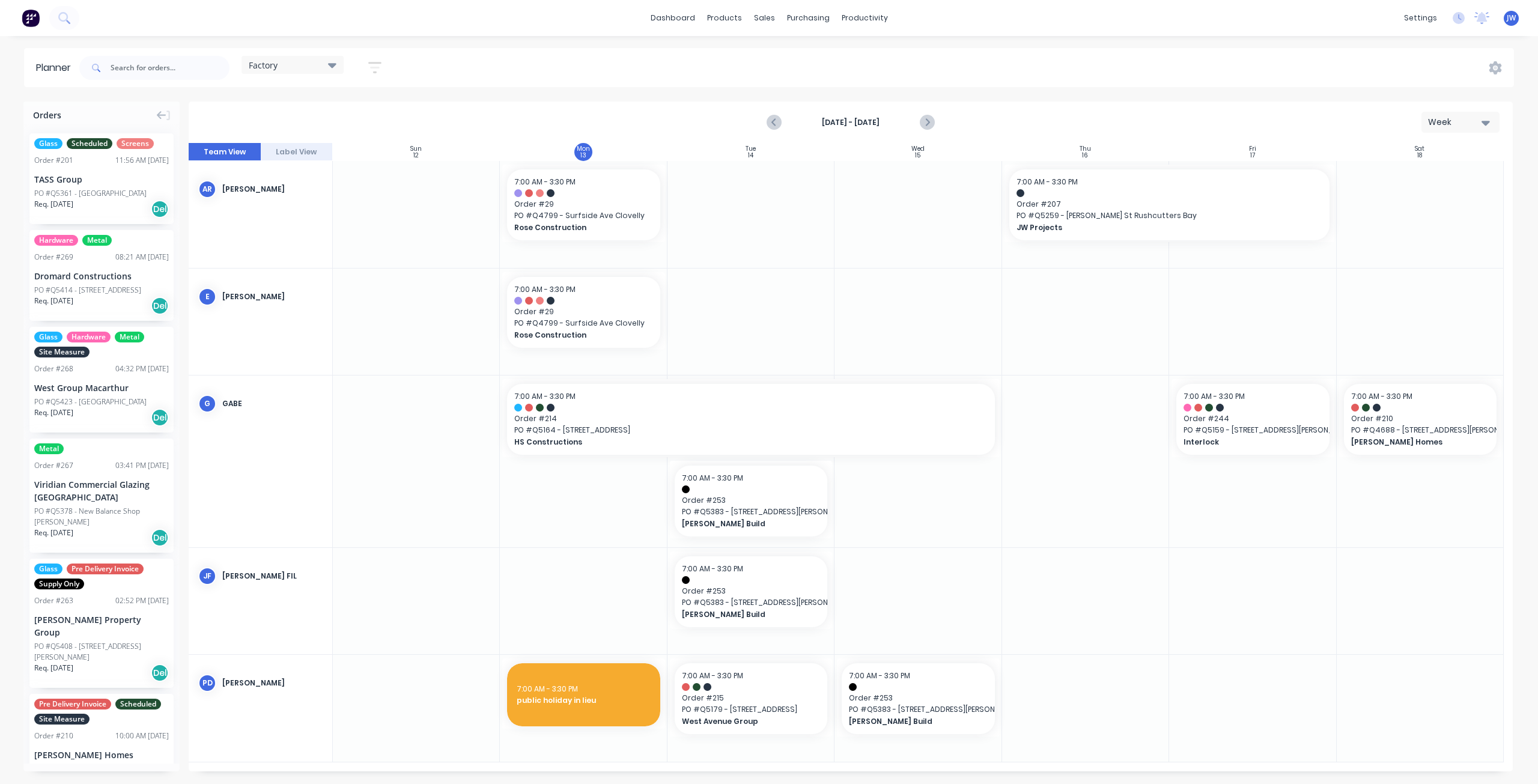
click at [333, 66] on icon at bounding box center [332, 66] width 8 height 5
click at [270, 224] on button "Site" at bounding box center [315, 226] width 128 height 13
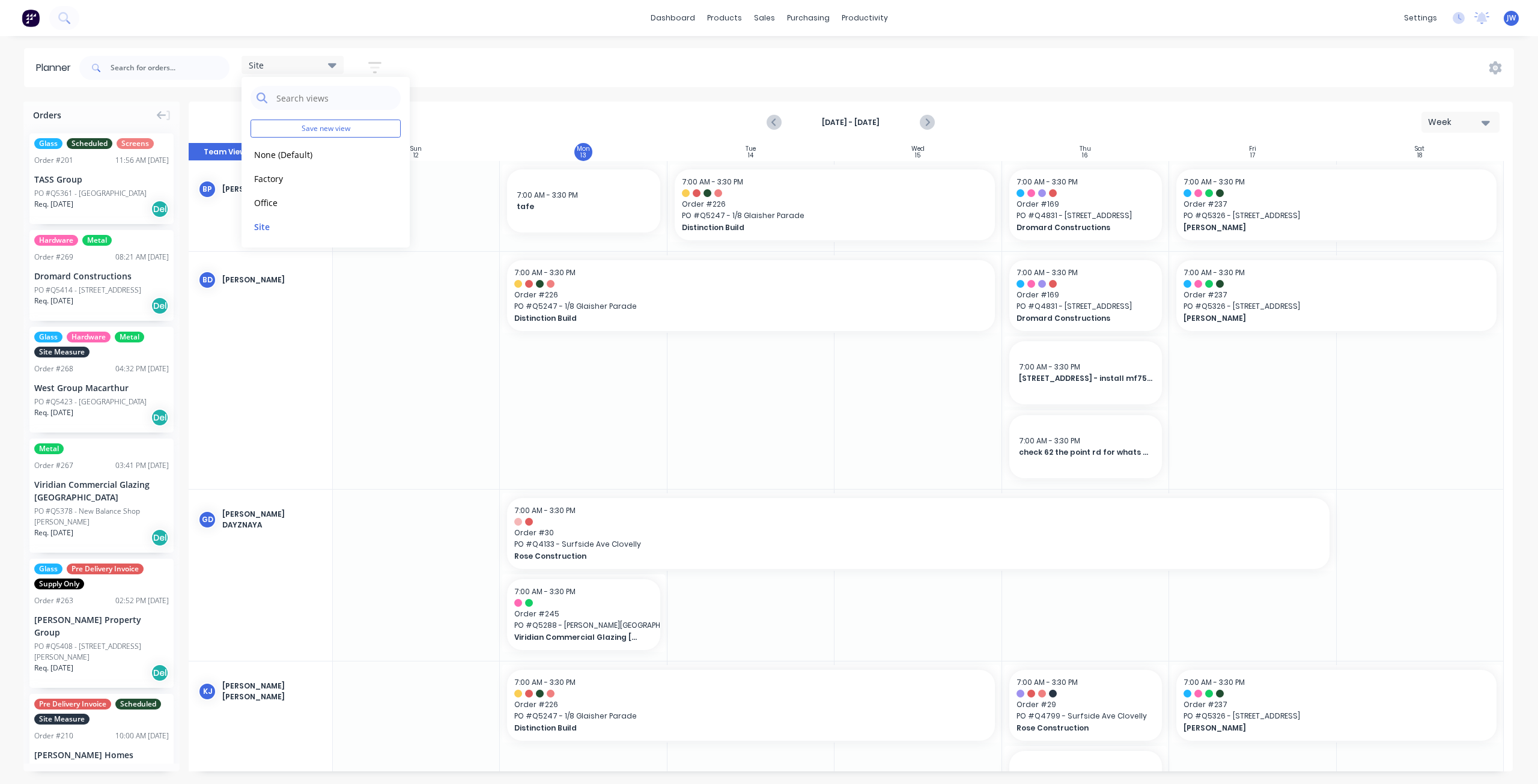
click at [528, 392] on div at bounding box center [583, 370] width 167 height 237
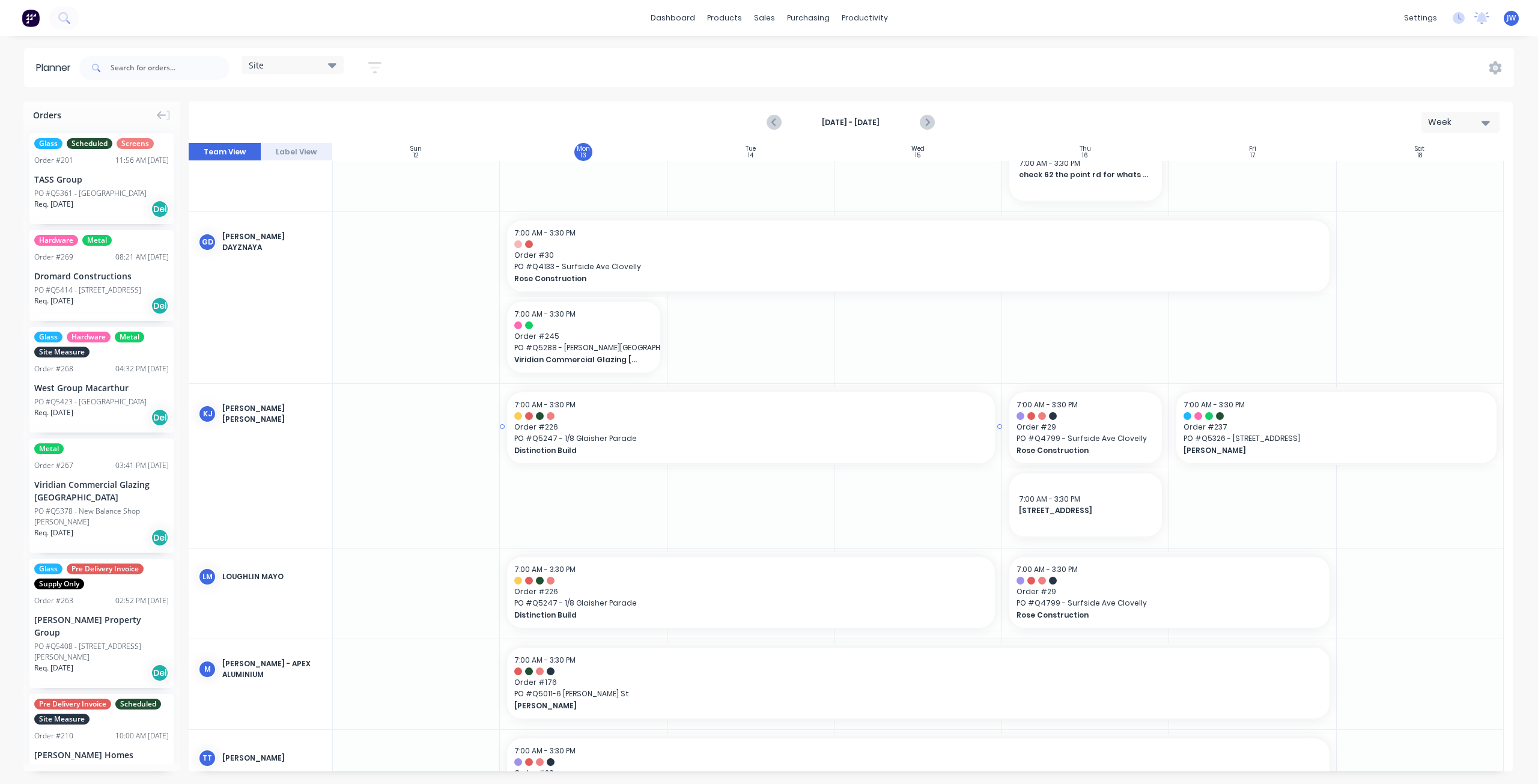
scroll to position [335, 0]
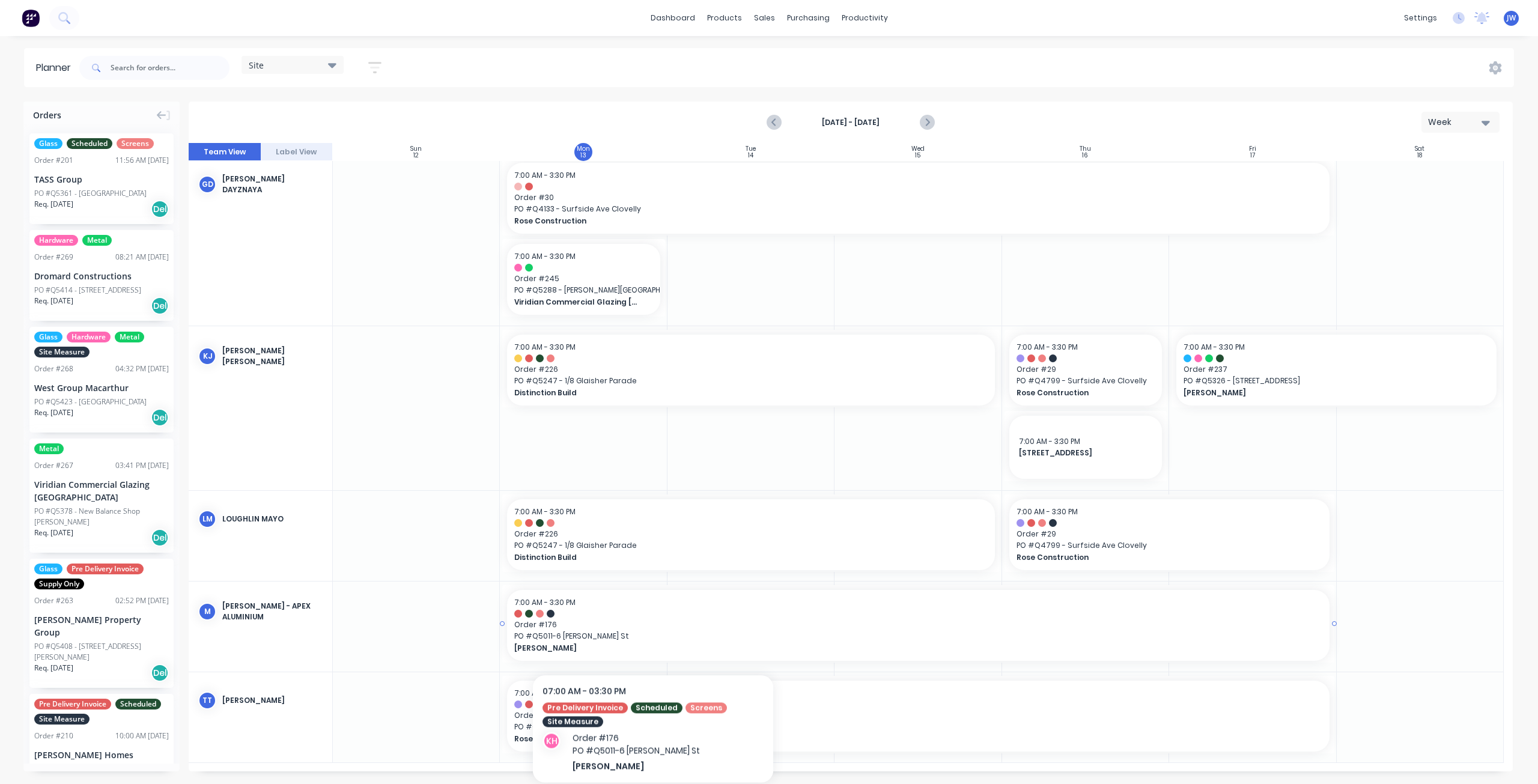
click at [653, 633] on span "PO # Q5011-6 Thompson St" at bounding box center [918, 636] width 808 height 11
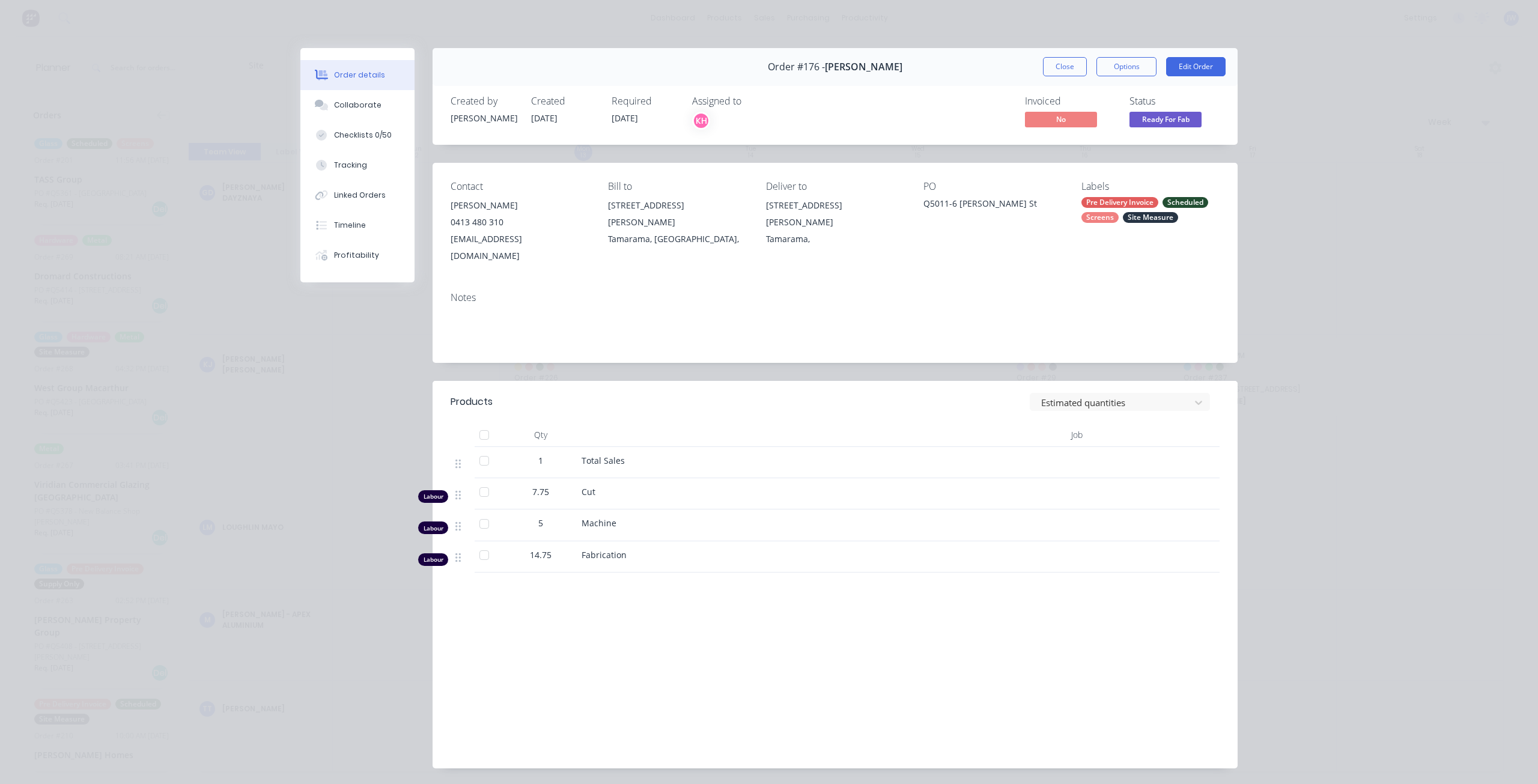
click at [1066, 68] on button "Close" at bounding box center [1064, 66] width 44 height 19
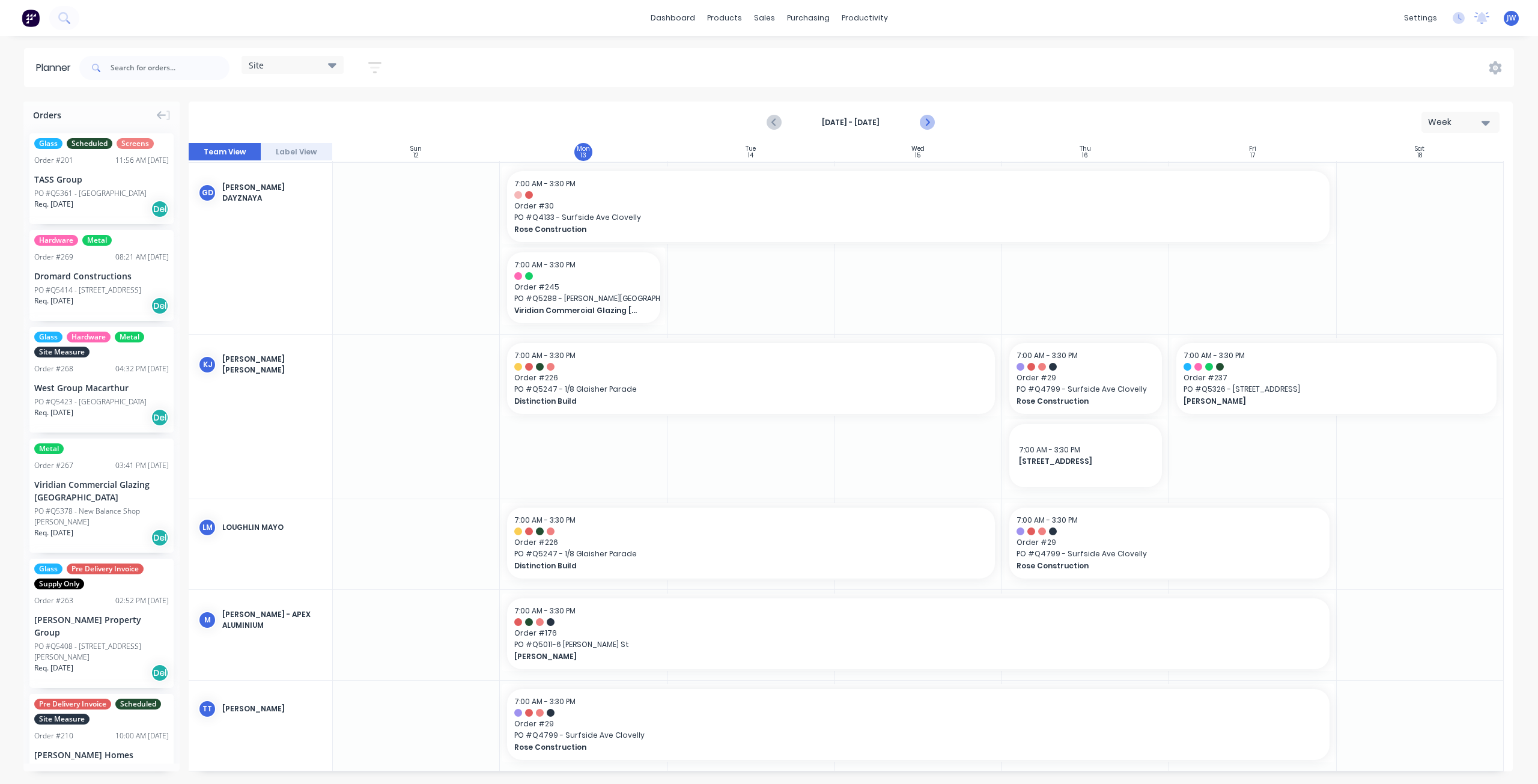
click at [926, 122] on icon "Next page" at bounding box center [926, 122] width 14 height 14
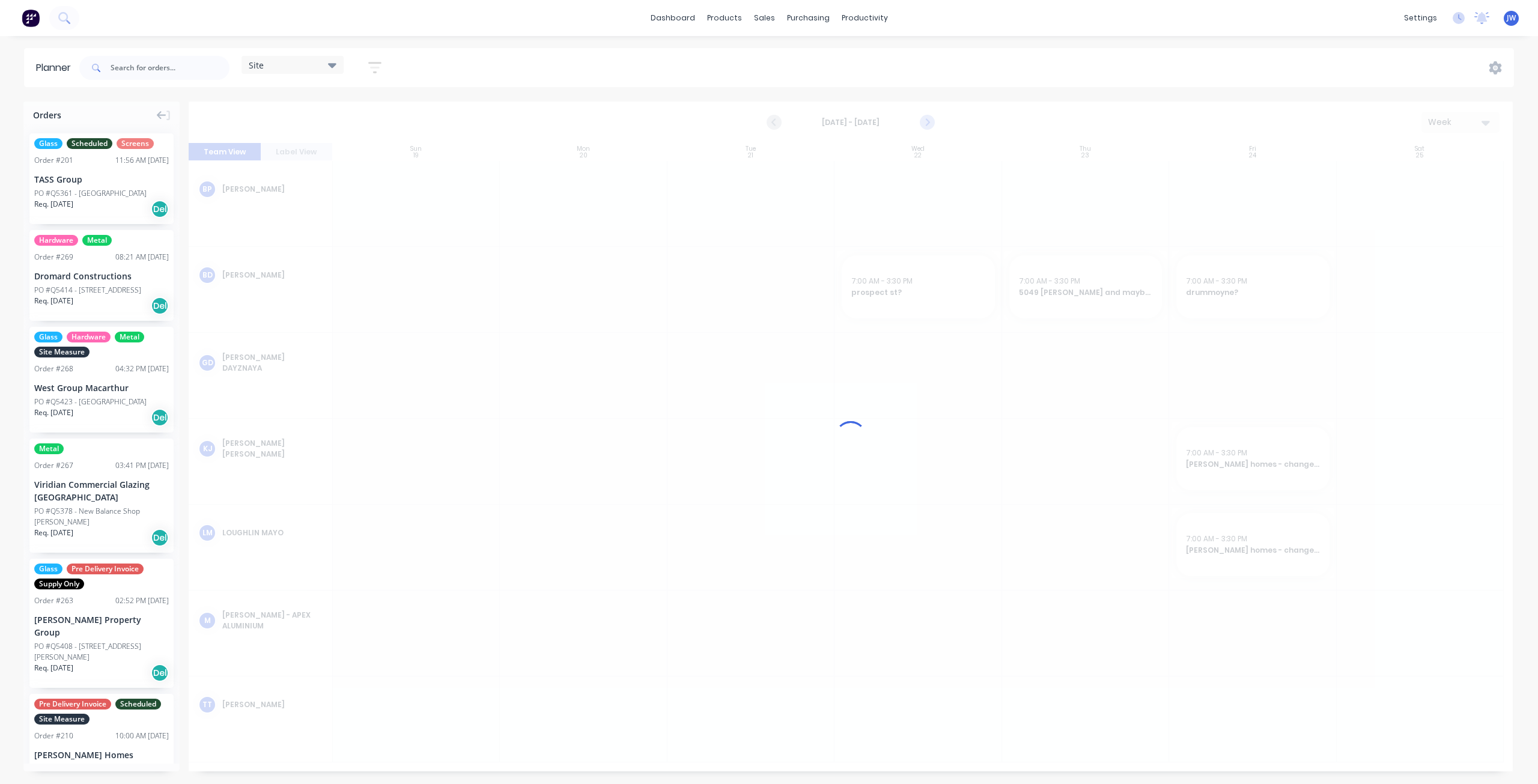
scroll to position [0, 0]
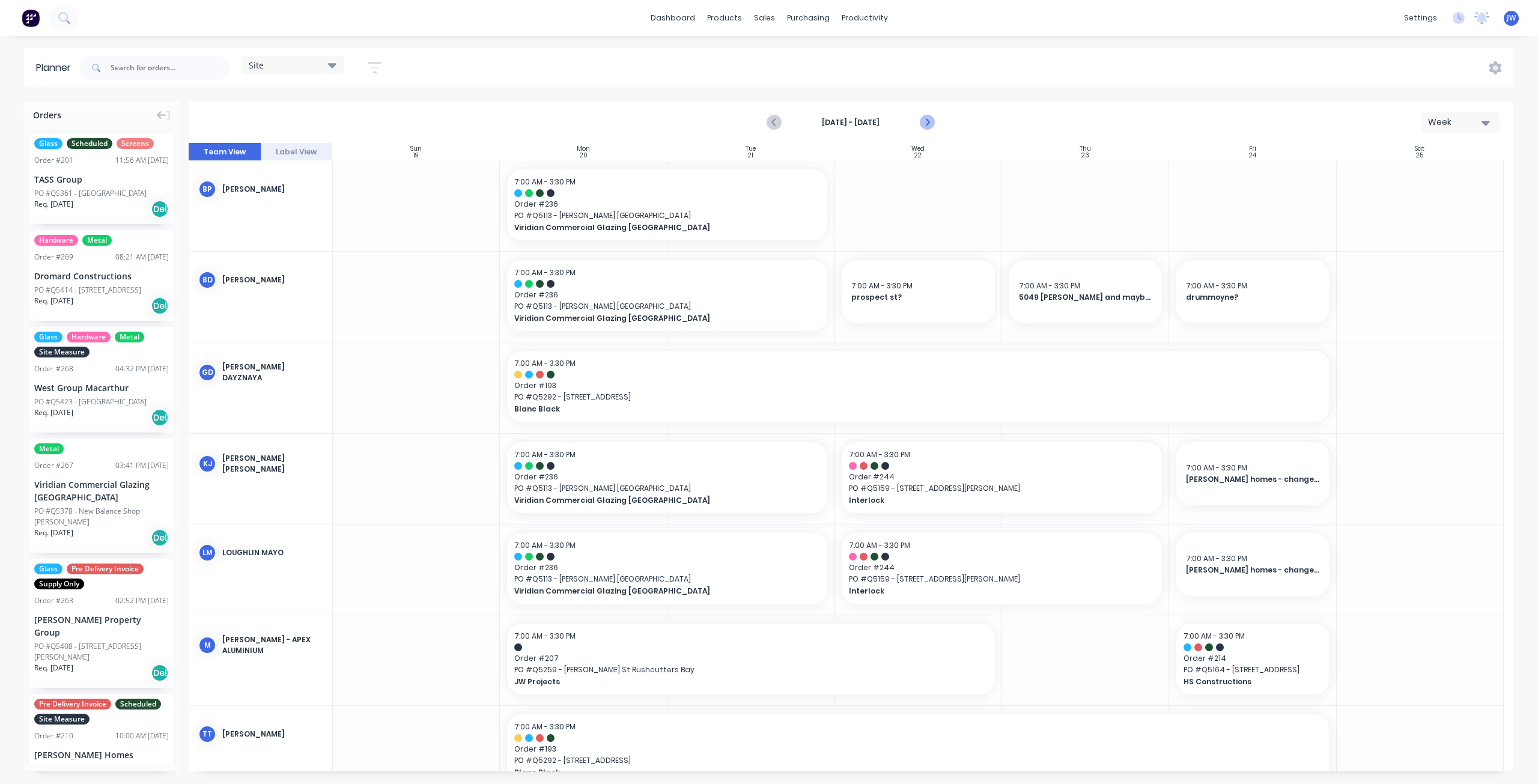
click at [926, 122] on icon "Next page" at bounding box center [926, 122] width 14 height 14
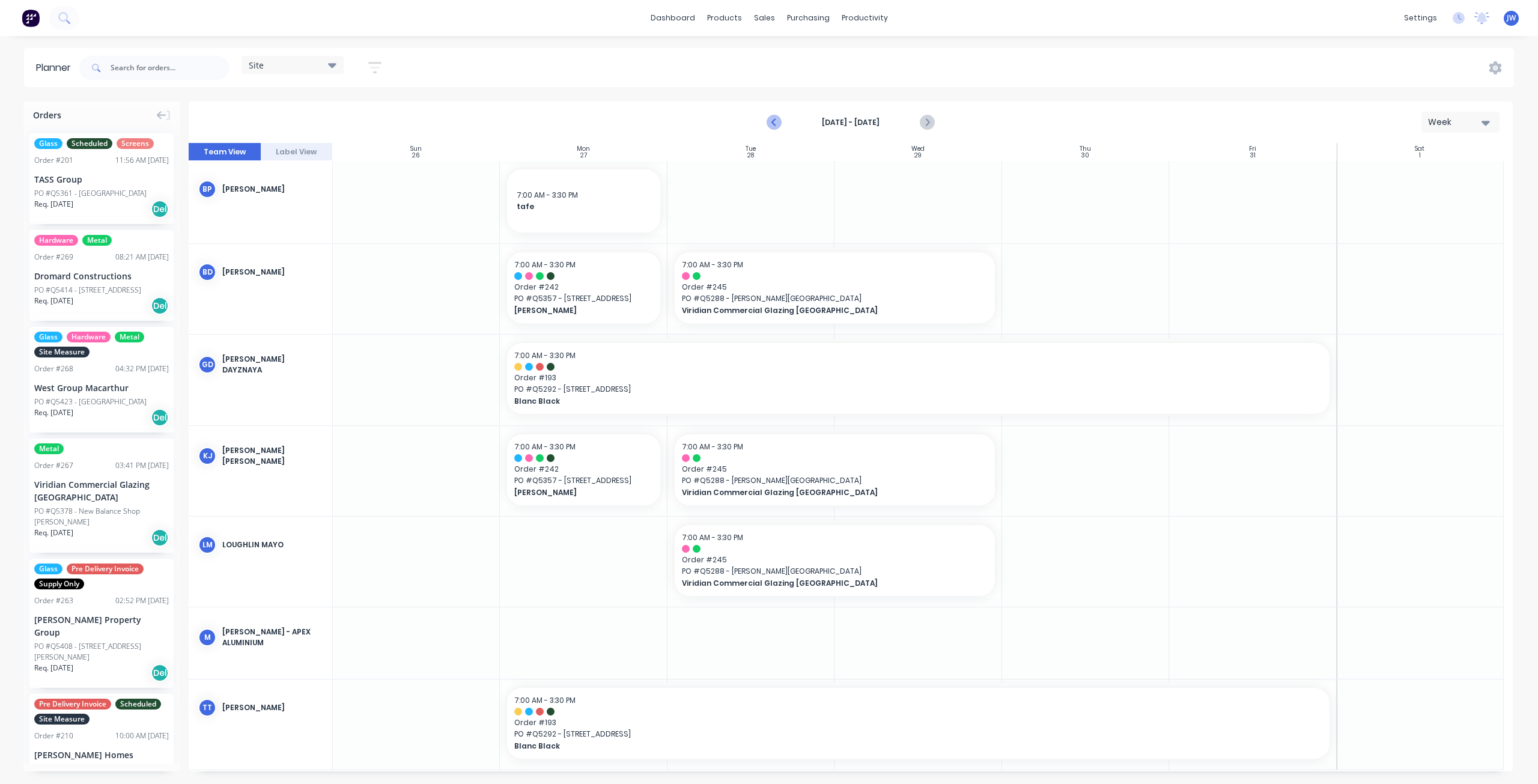
click at [774, 119] on icon "Previous page" at bounding box center [774, 122] width 14 height 14
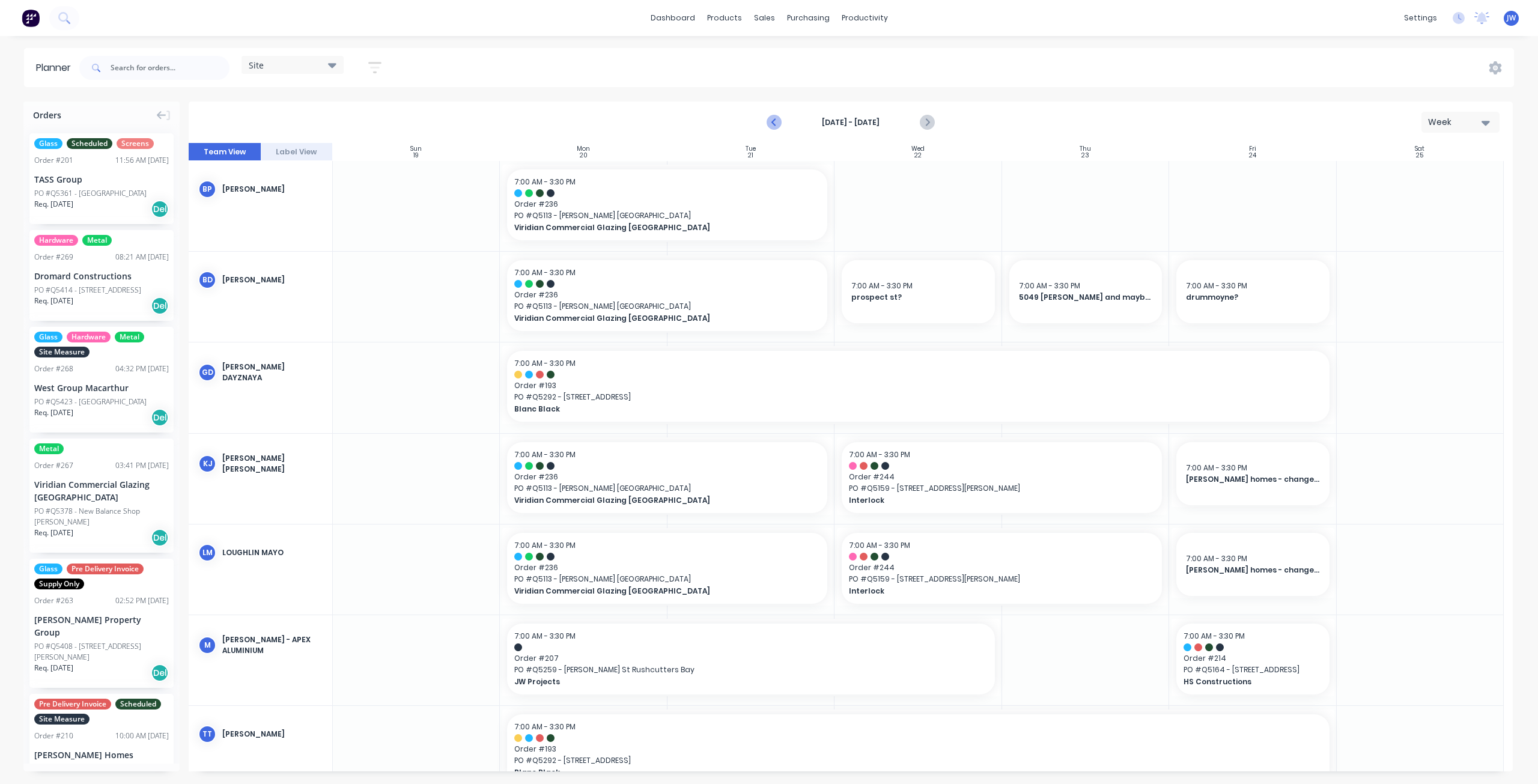
click at [773, 123] on icon "Previous page" at bounding box center [774, 122] width 5 height 9
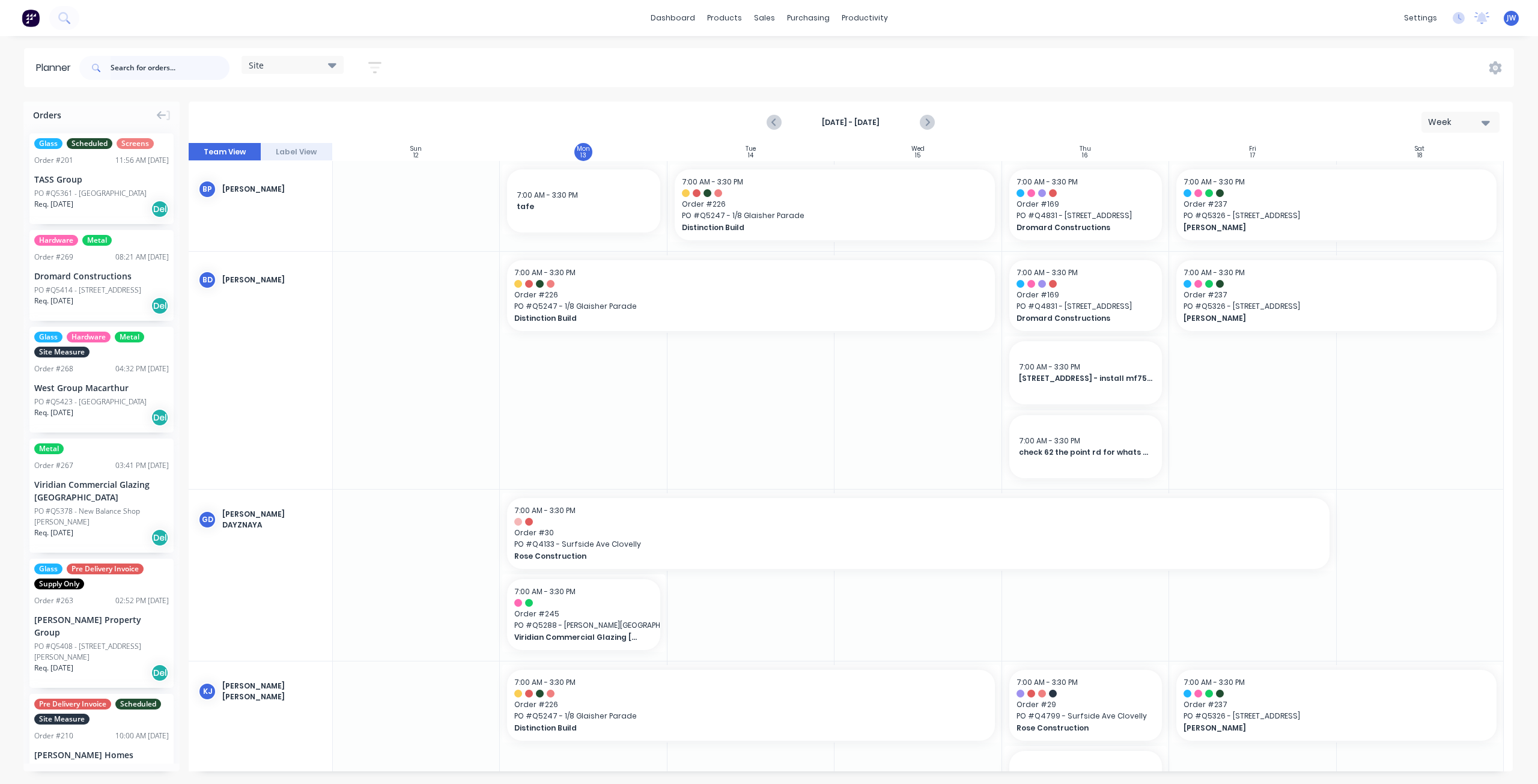
click at [147, 68] on input "text" at bounding box center [169, 67] width 119 height 24
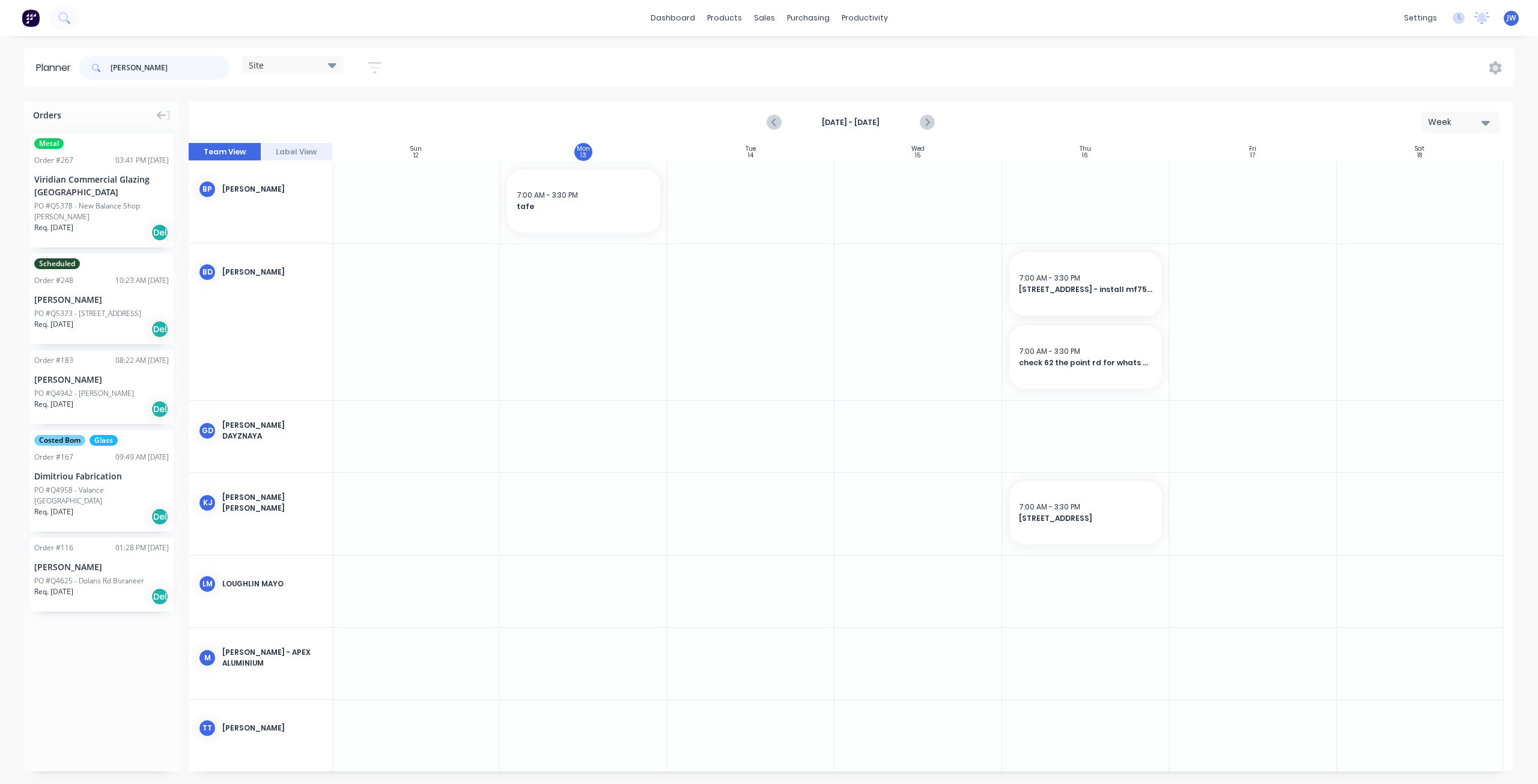
type input "alan"
drag, startPoint x: 85, startPoint y: 305, endPoint x: 566, endPoint y: 326, distance: 481.5
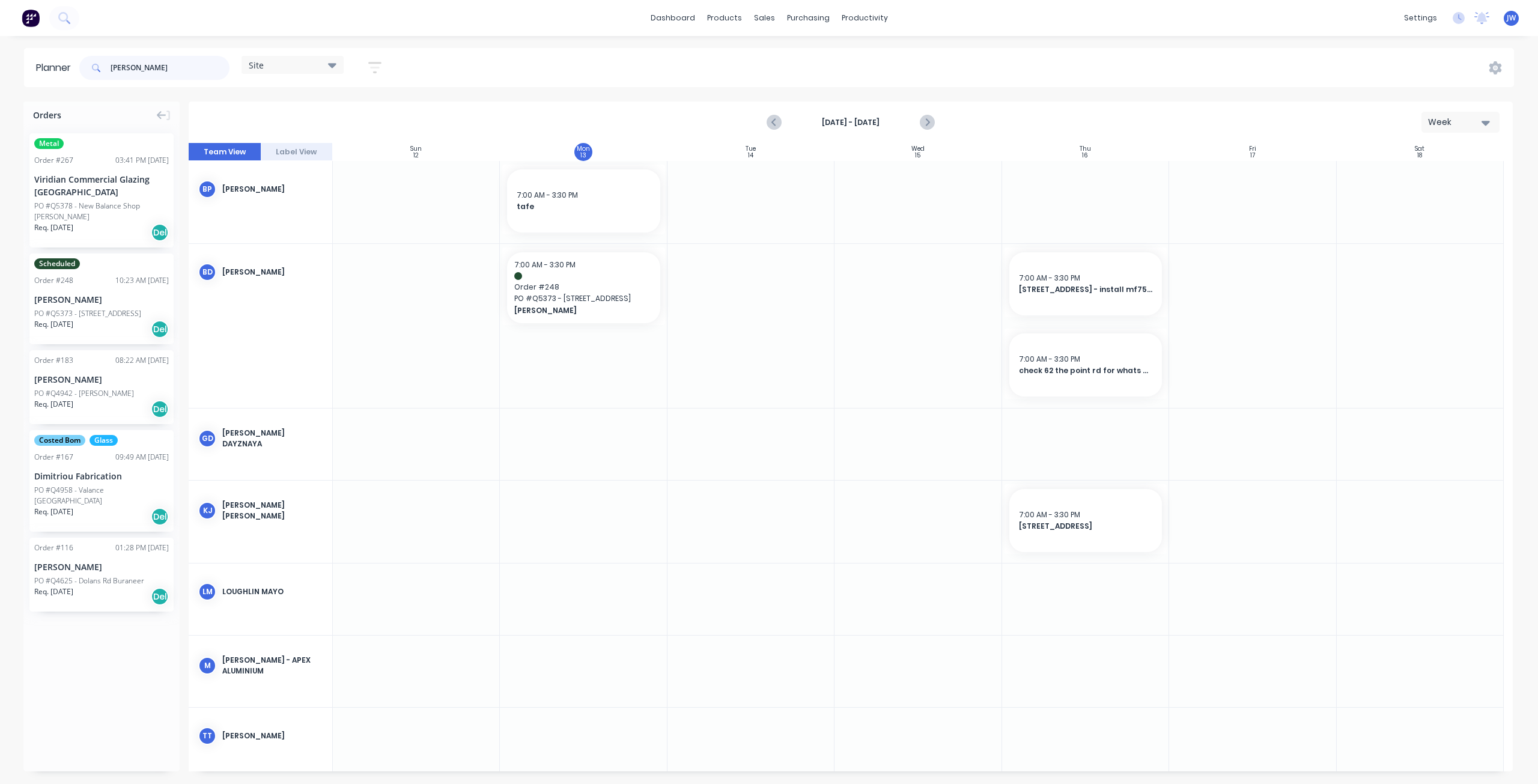
click at [33, 62] on header "Planner alan Site Save new view None (Default) edit Factory edit Office edit Si…" at bounding box center [769, 67] width 1490 height 39
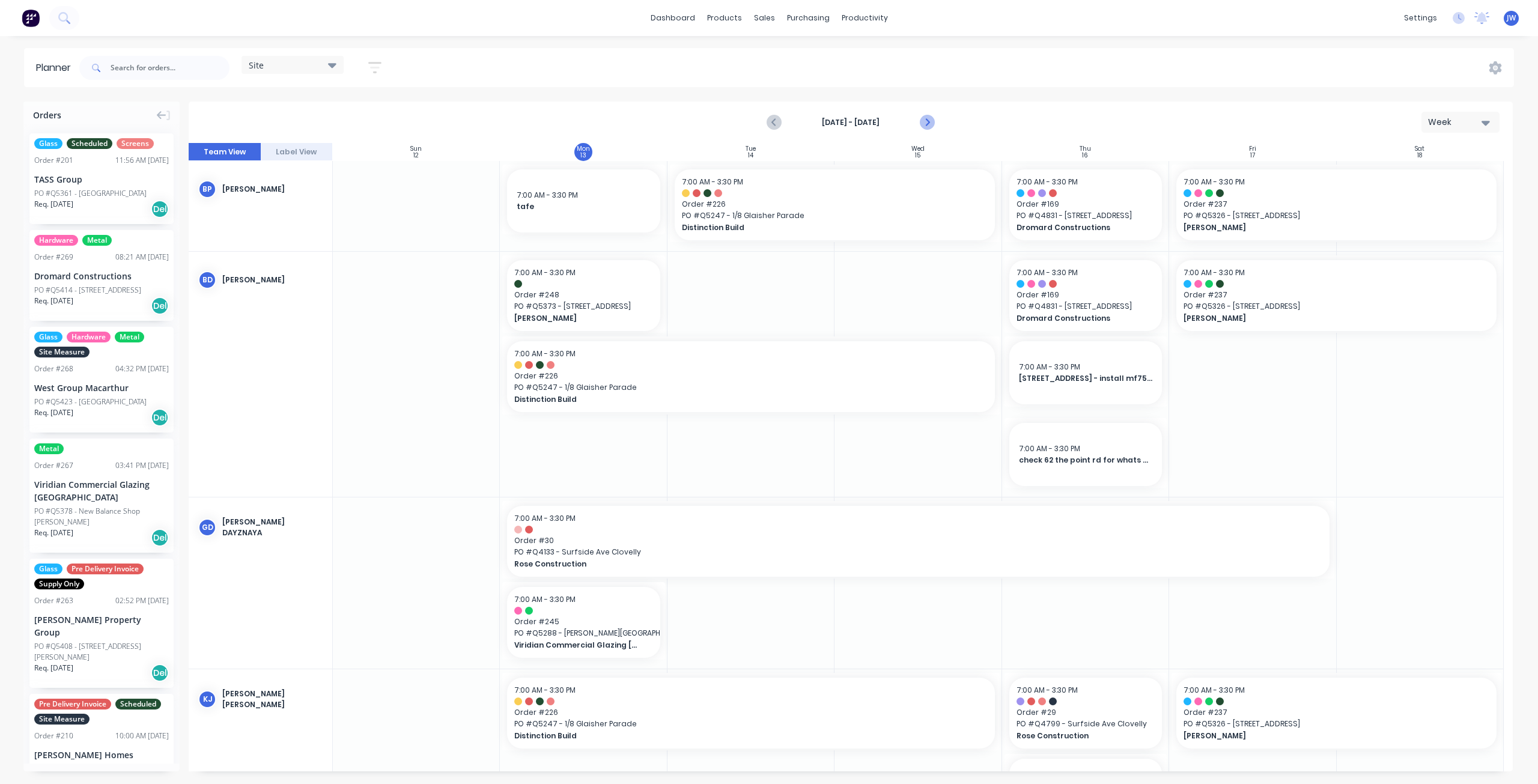
click at [931, 123] on icon "Next page" at bounding box center [926, 122] width 14 height 14
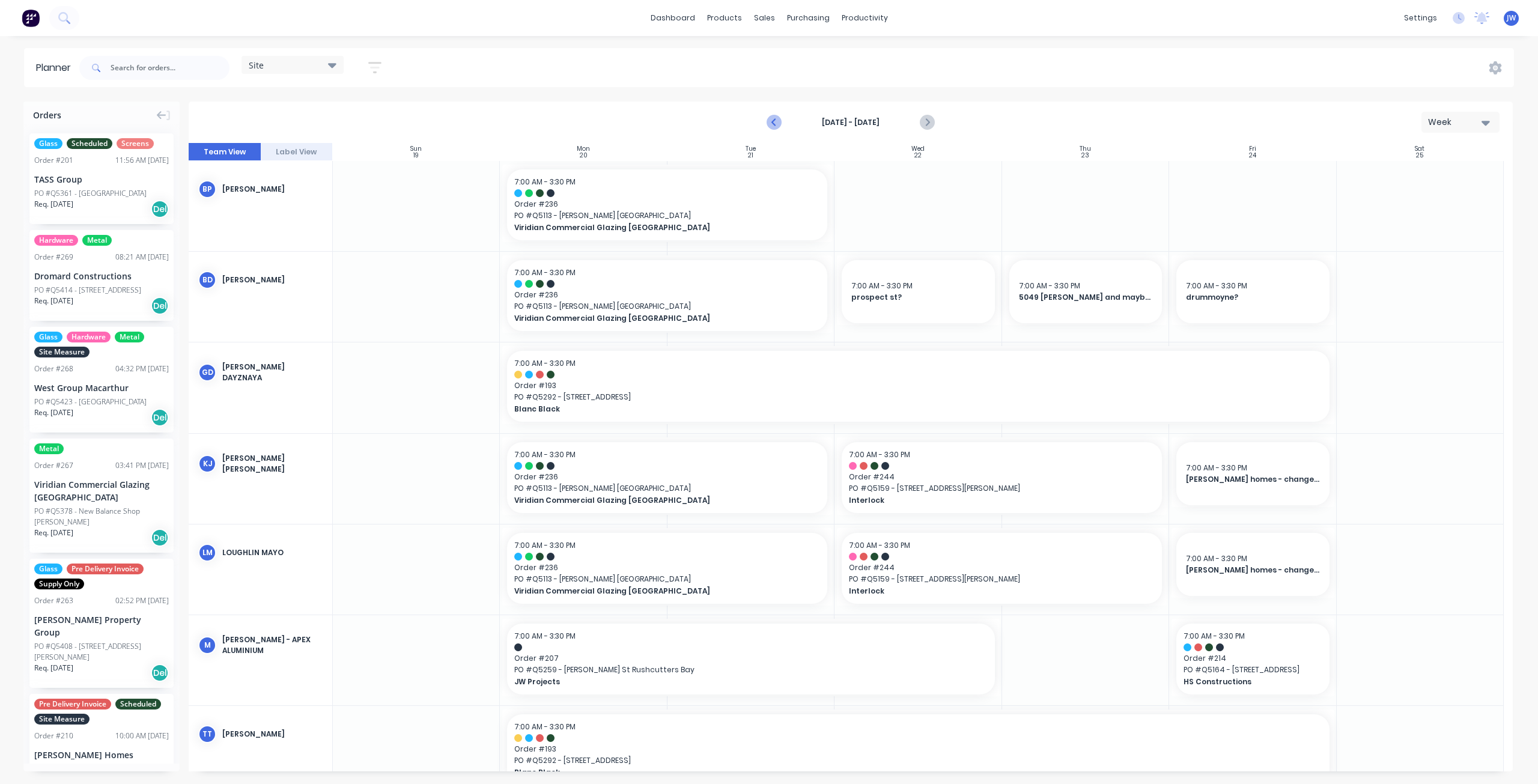
click at [767, 125] on icon "Previous page" at bounding box center [774, 122] width 14 height 14
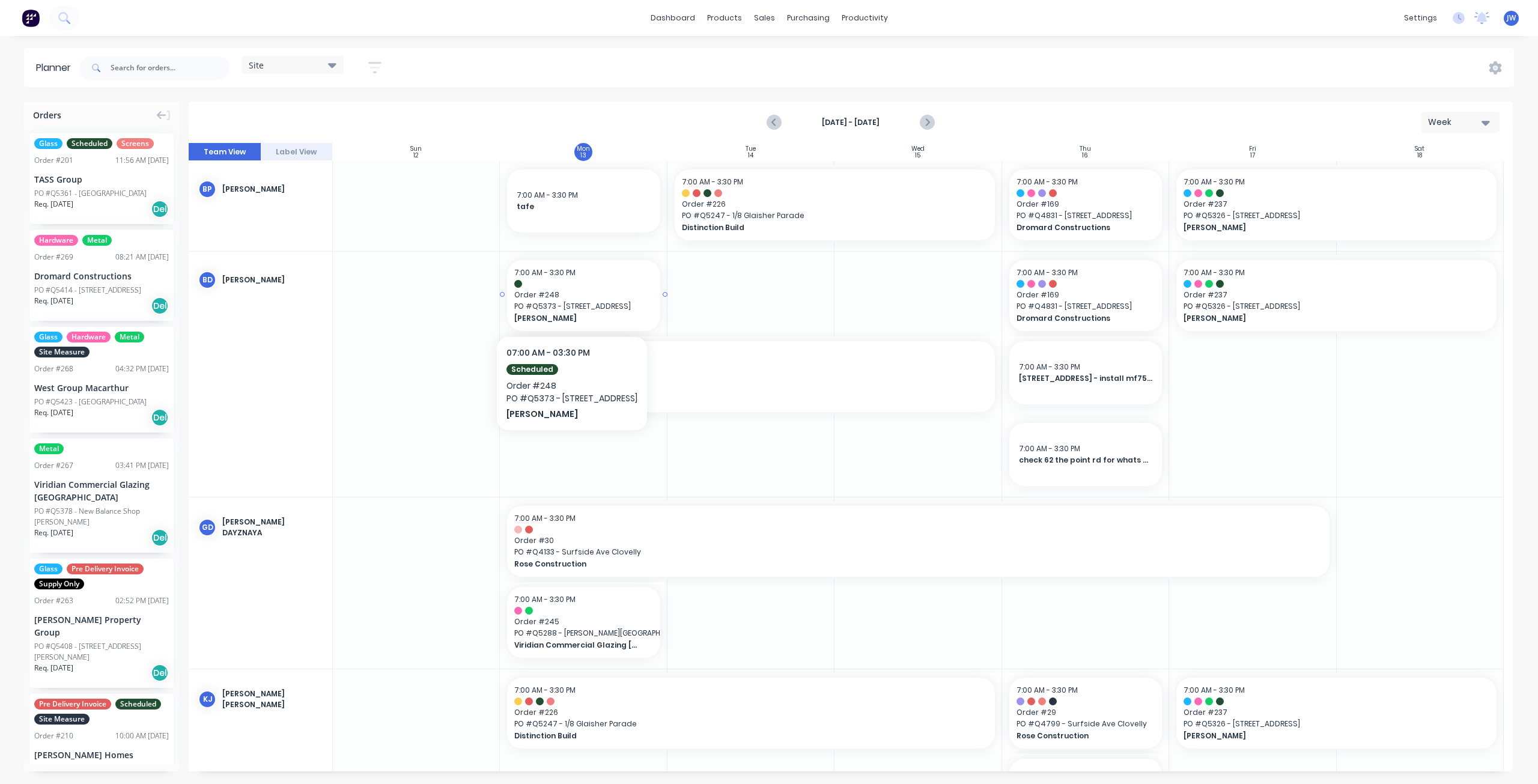
click at [606, 305] on span "PO # Q5373 - 77 Dolans Rd, Burraneer" at bounding box center [583, 306] width 138 height 11
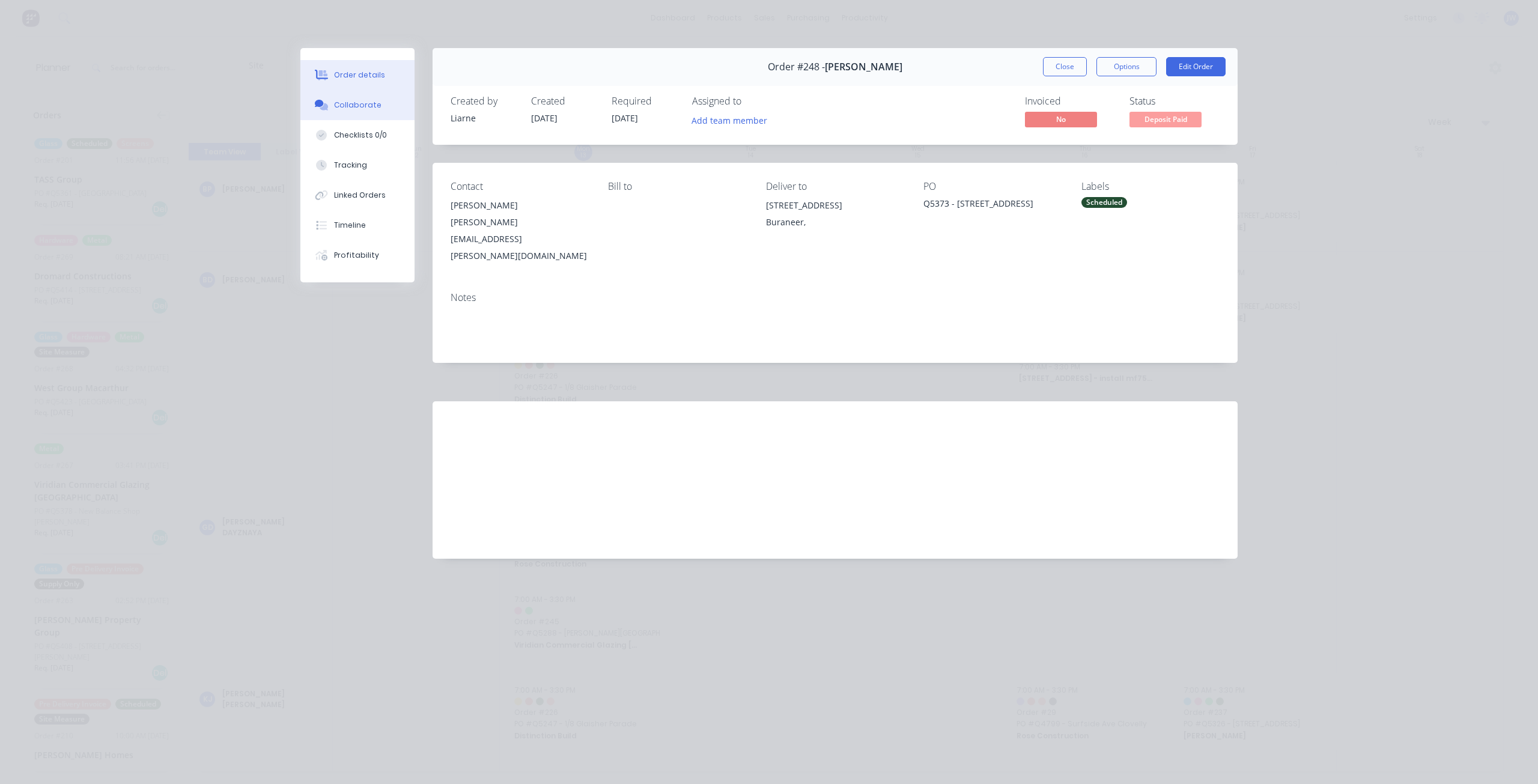
click at [364, 102] on div "Collaborate" at bounding box center [358, 105] width 47 height 11
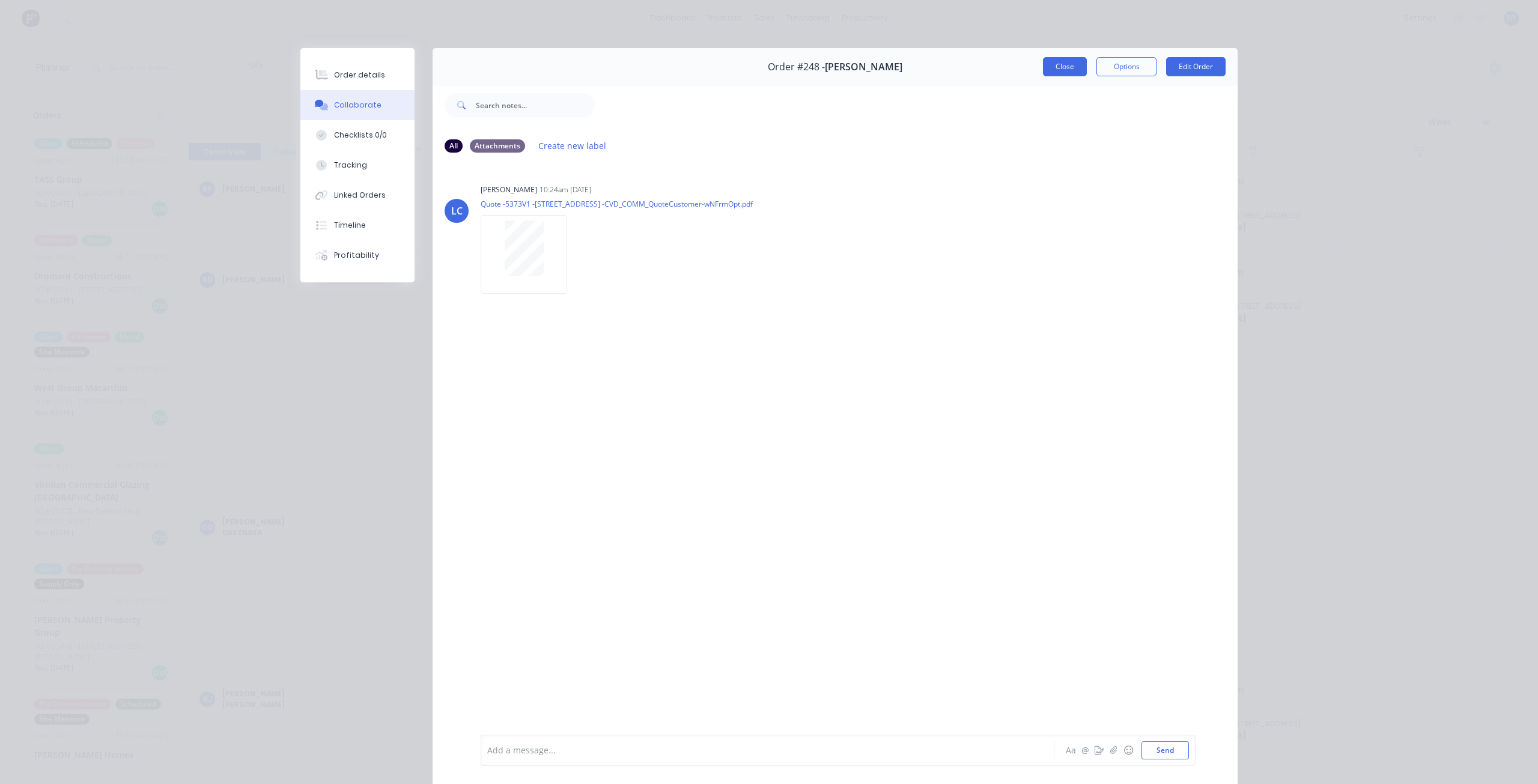
click at [1065, 69] on button "Close" at bounding box center [1064, 66] width 44 height 19
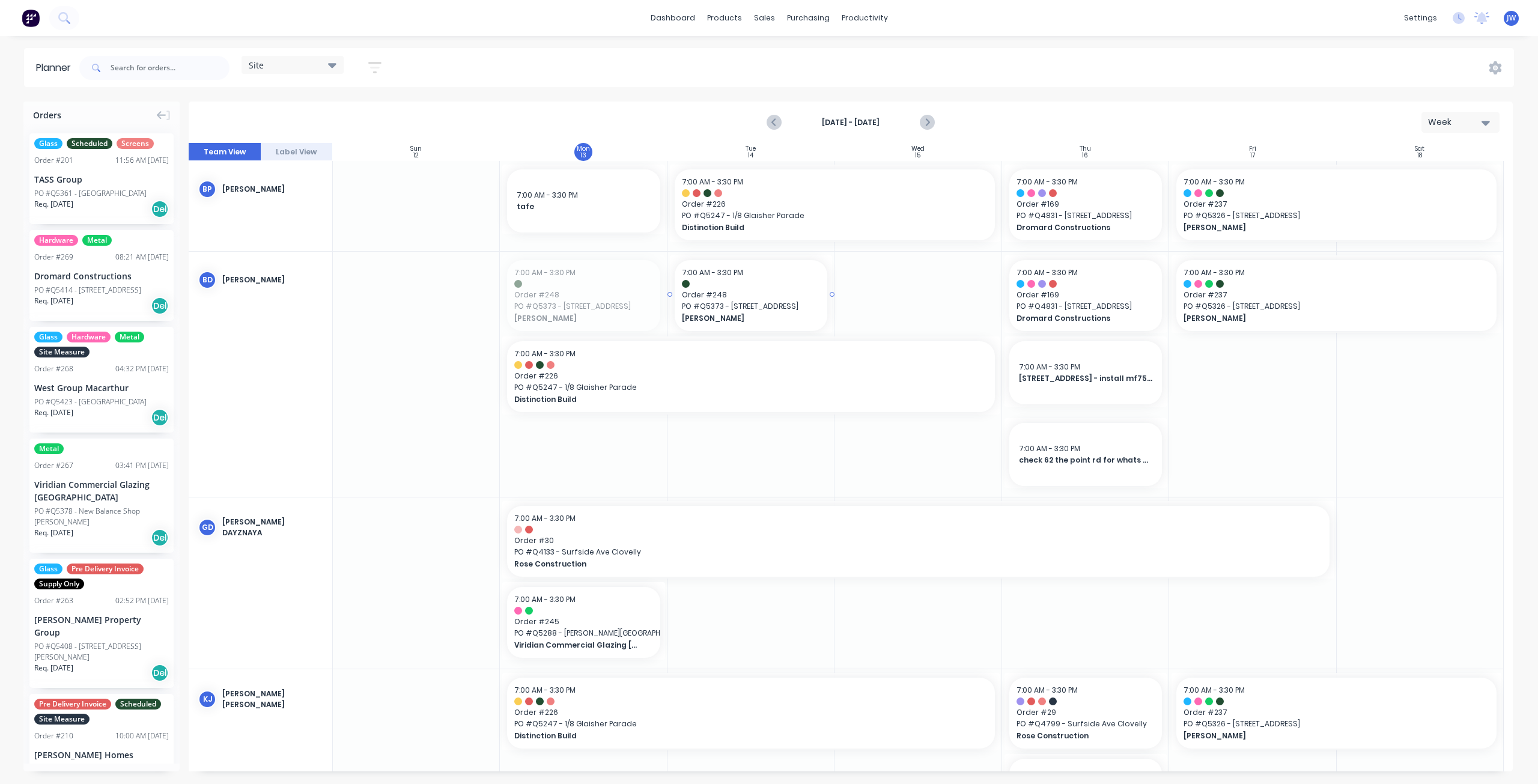
drag, startPoint x: 572, startPoint y: 300, endPoint x: 735, endPoint y: 311, distance: 163.4
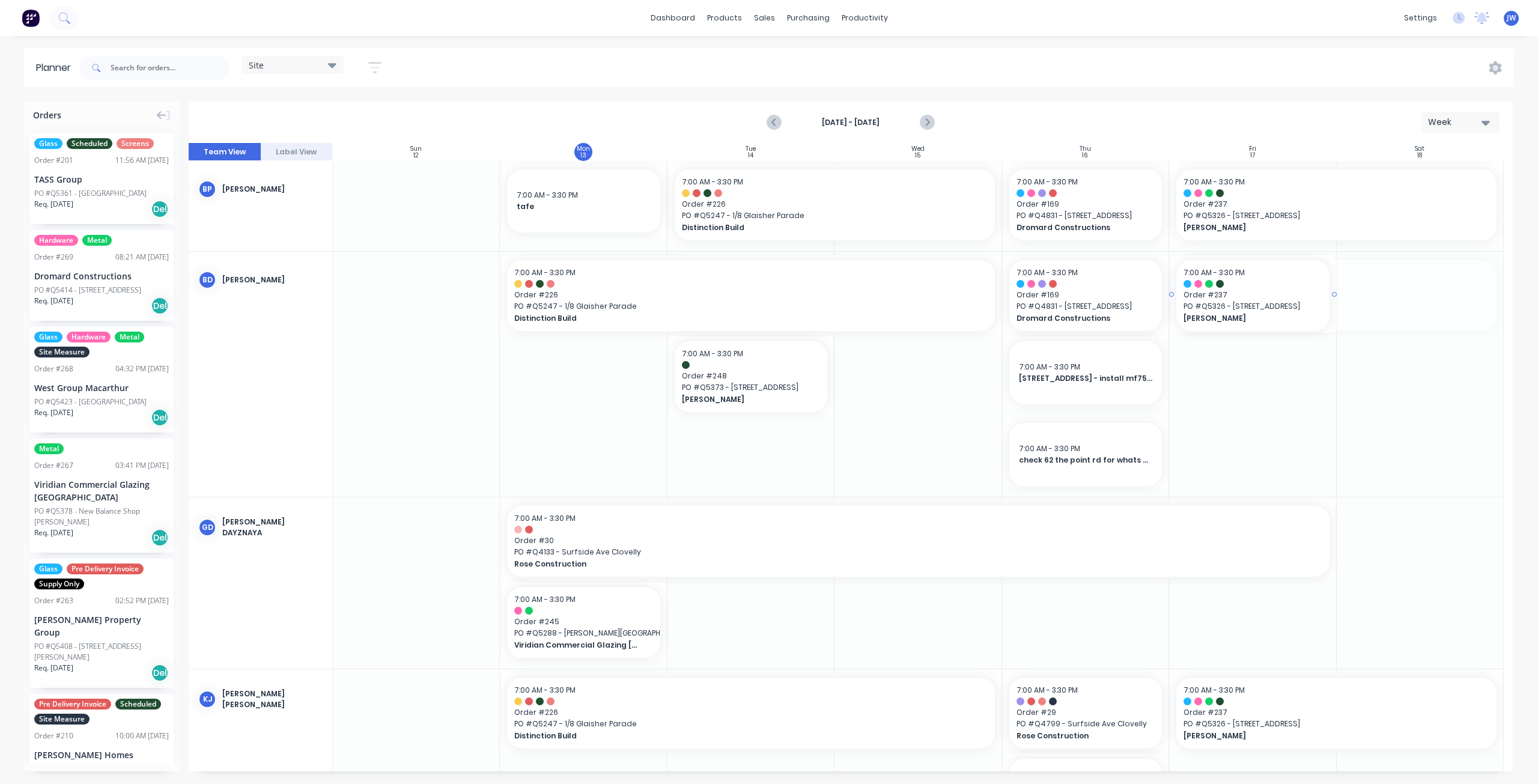
drag, startPoint x: 1496, startPoint y: 294, endPoint x: 1318, endPoint y: 297, distance: 178.0
click at [156, 66] on input "text" at bounding box center [169, 67] width 119 height 24
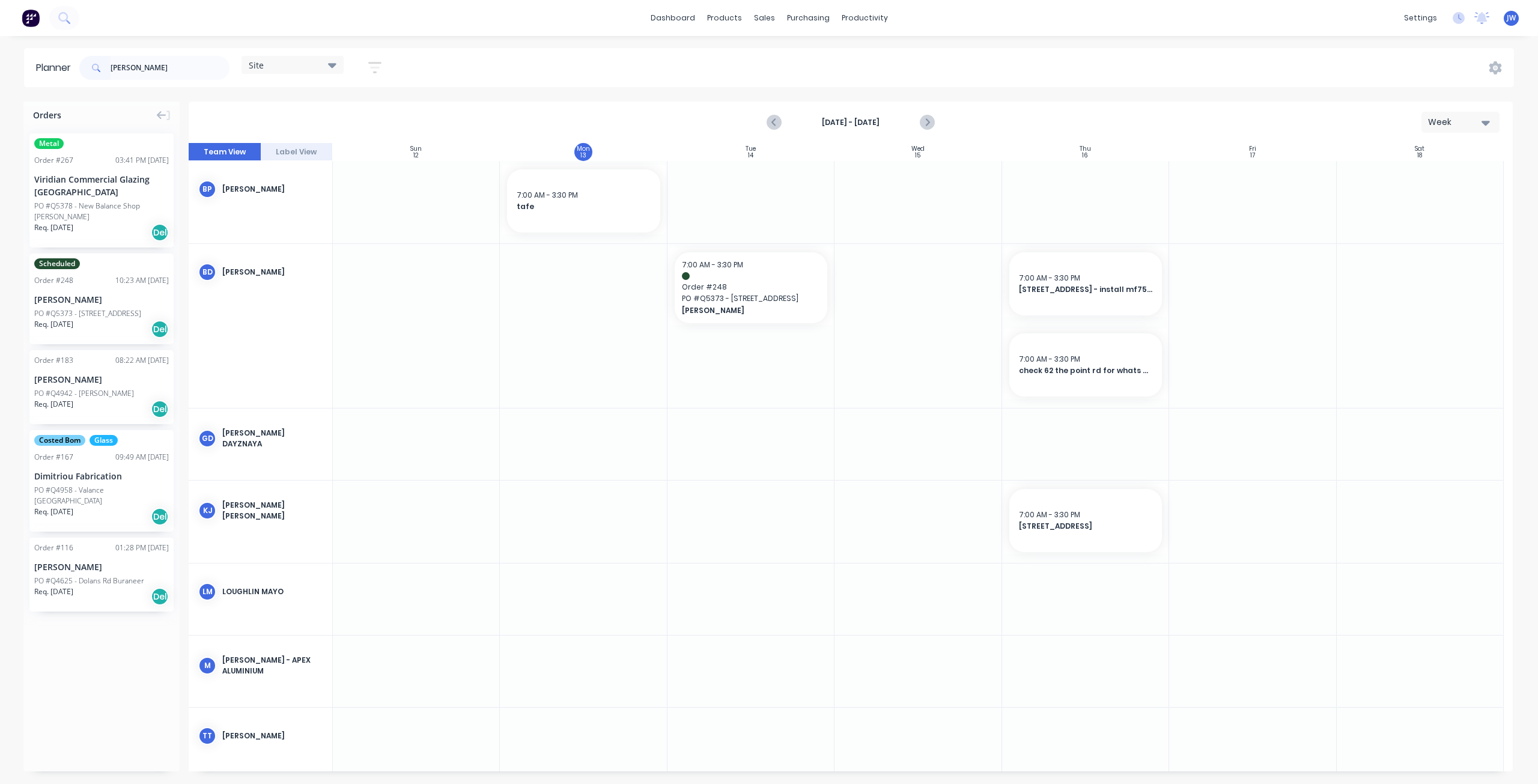
click at [112, 312] on div "PO #Q5373 - [STREET_ADDRESS]" at bounding box center [88, 313] width 107 height 11
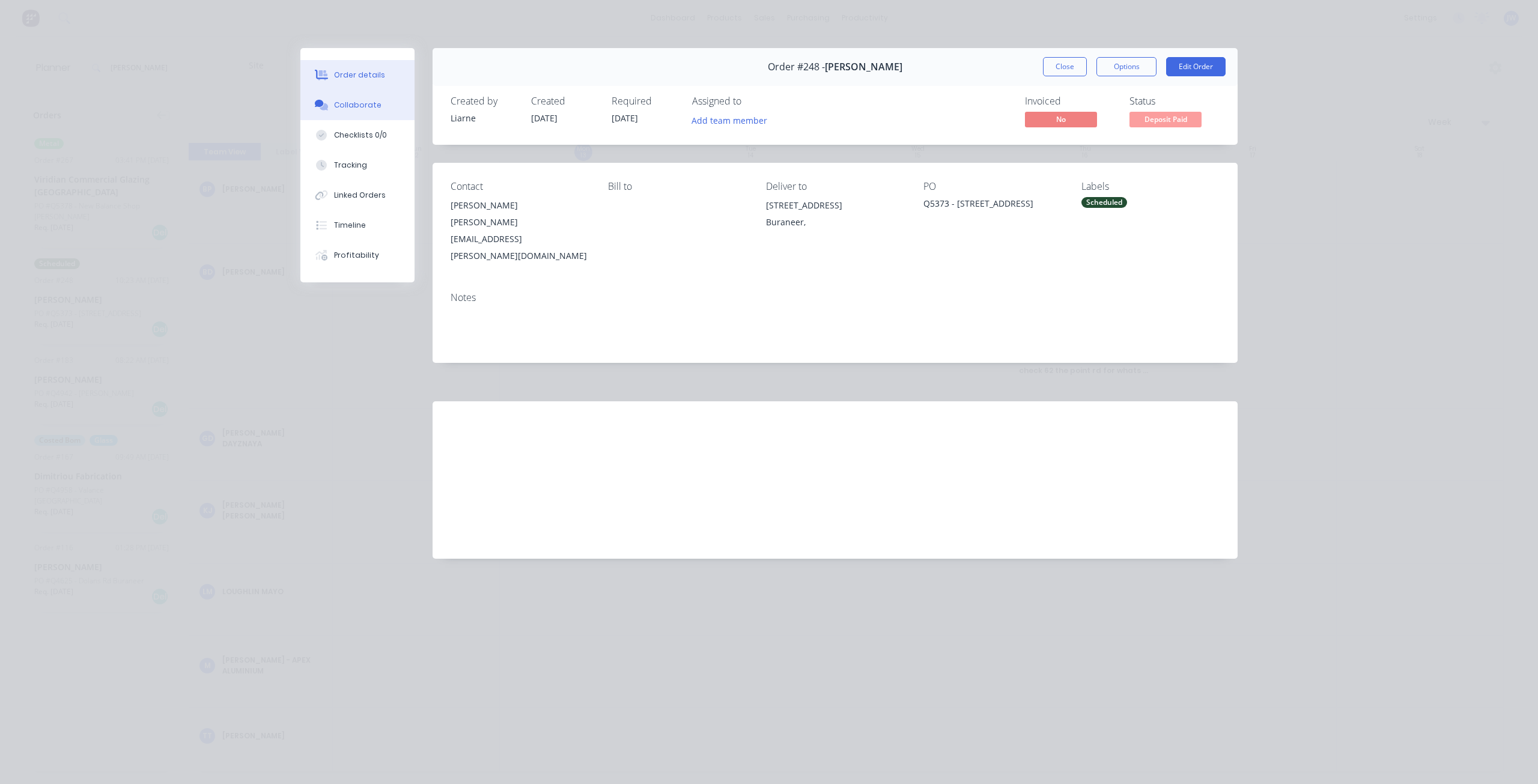
click at [372, 105] on div "Collaborate" at bounding box center [358, 105] width 47 height 11
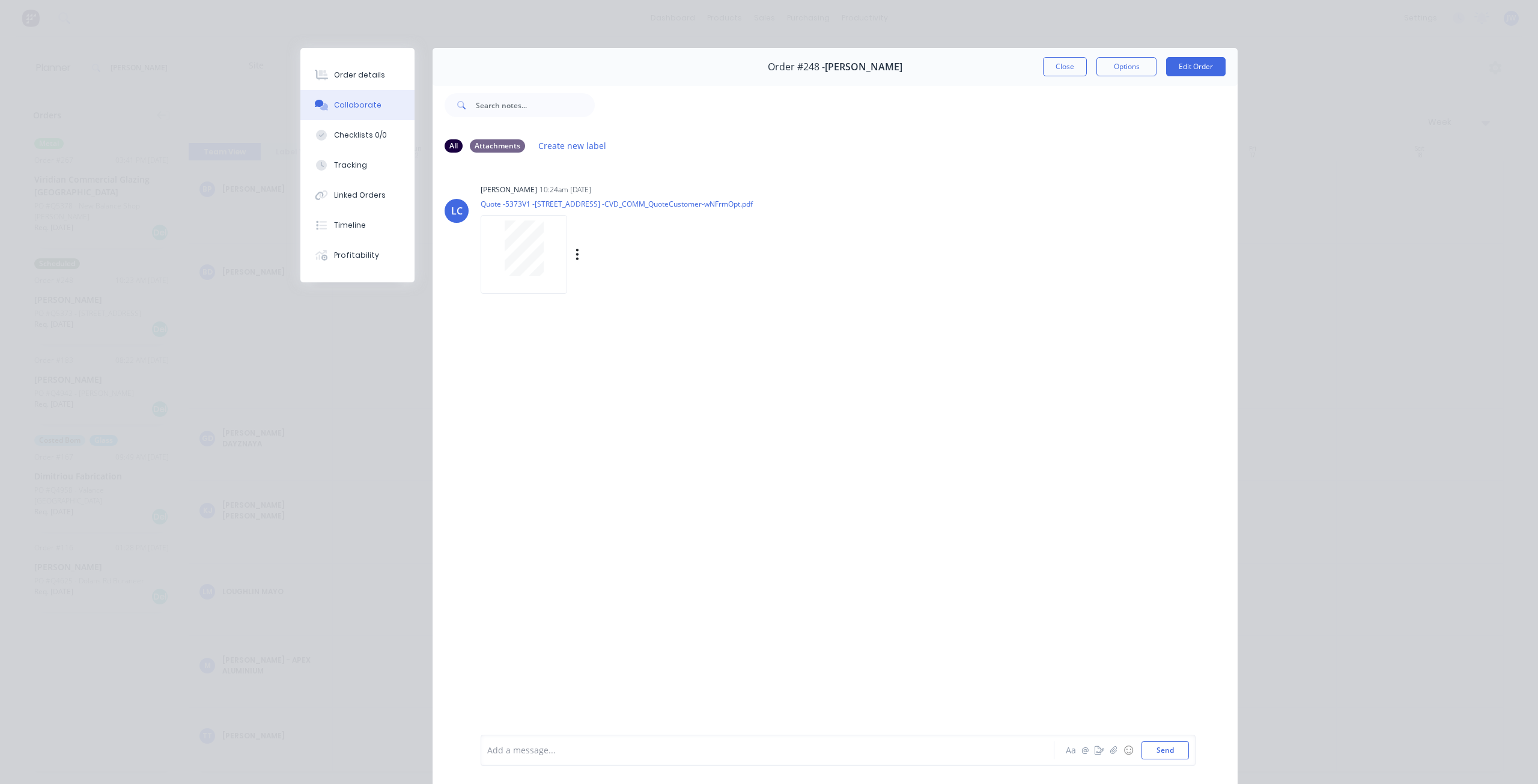
click at [544, 252] on div at bounding box center [524, 248] width 76 height 56
click at [1065, 71] on button "Close" at bounding box center [1064, 66] width 44 height 19
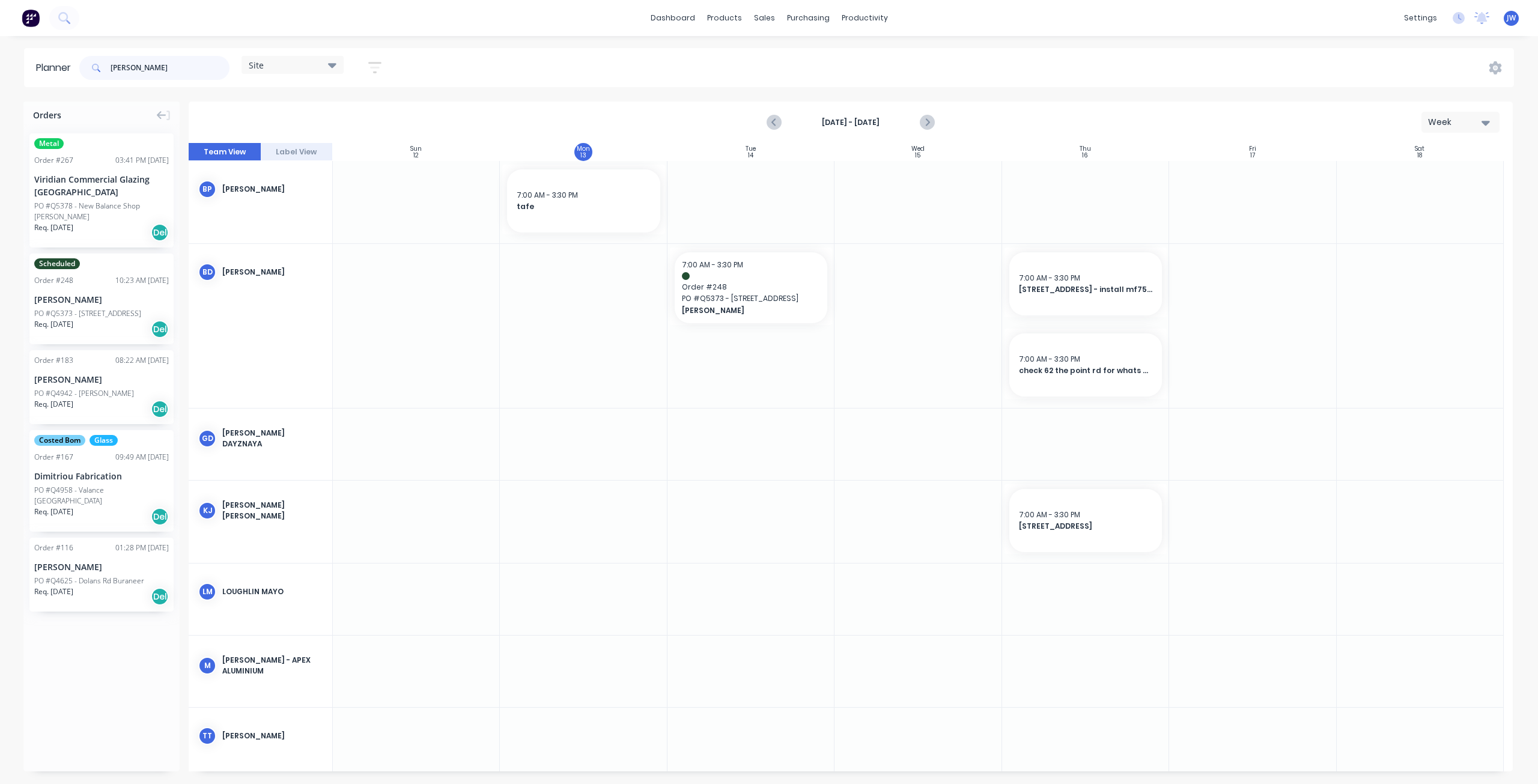
drag, startPoint x: 131, startPoint y: 66, endPoint x: 5, endPoint y: 58, distance: 126.3
click at [5, 58] on div "Planner alan Site Save new view None (Default) edit Factory edit Office edit Si…" at bounding box center [769, 67] width 1538 height 39
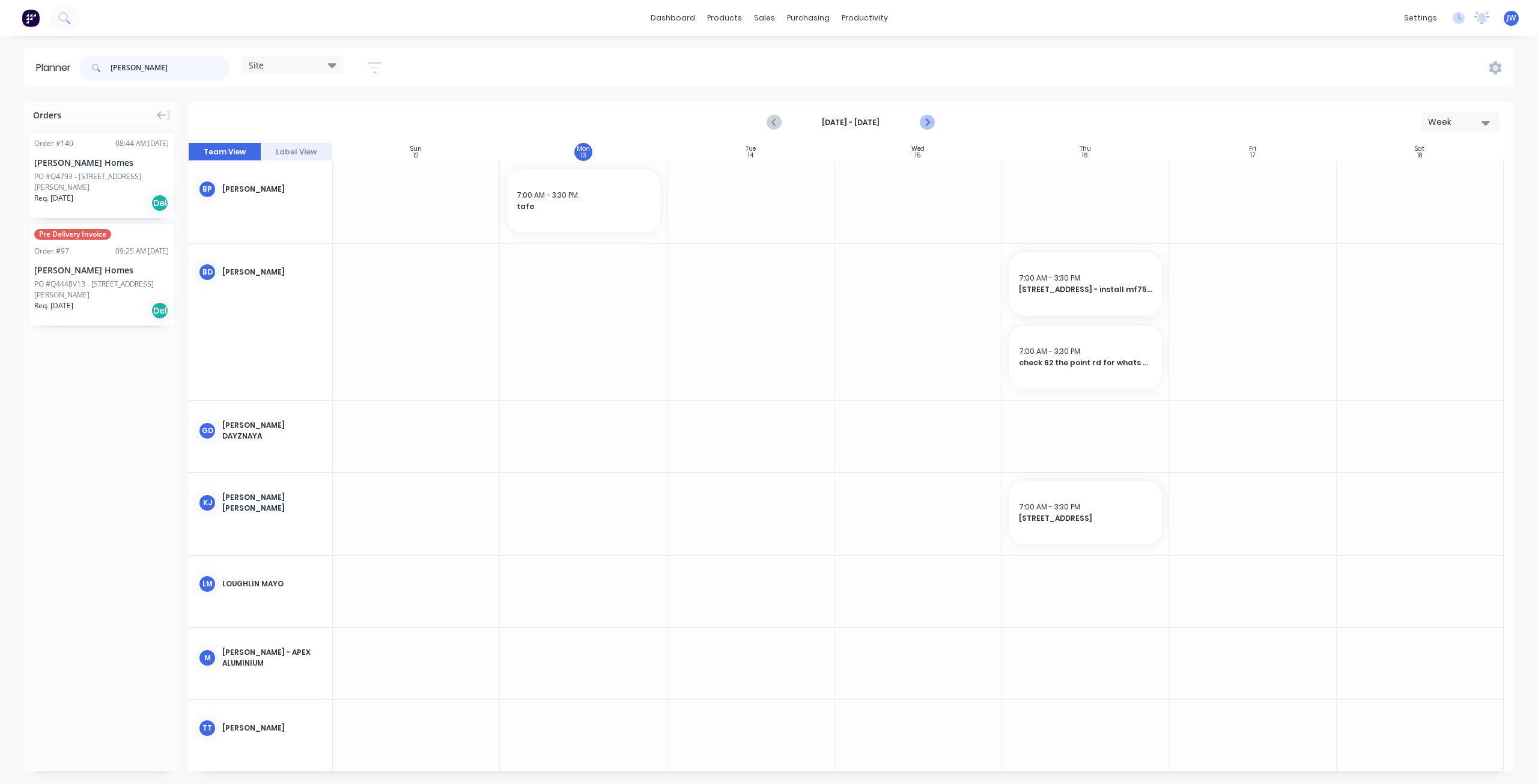
type input "gould"
click at [926, 123] on icon "Next page" at bounding box center [926, 122] width 14 height 14
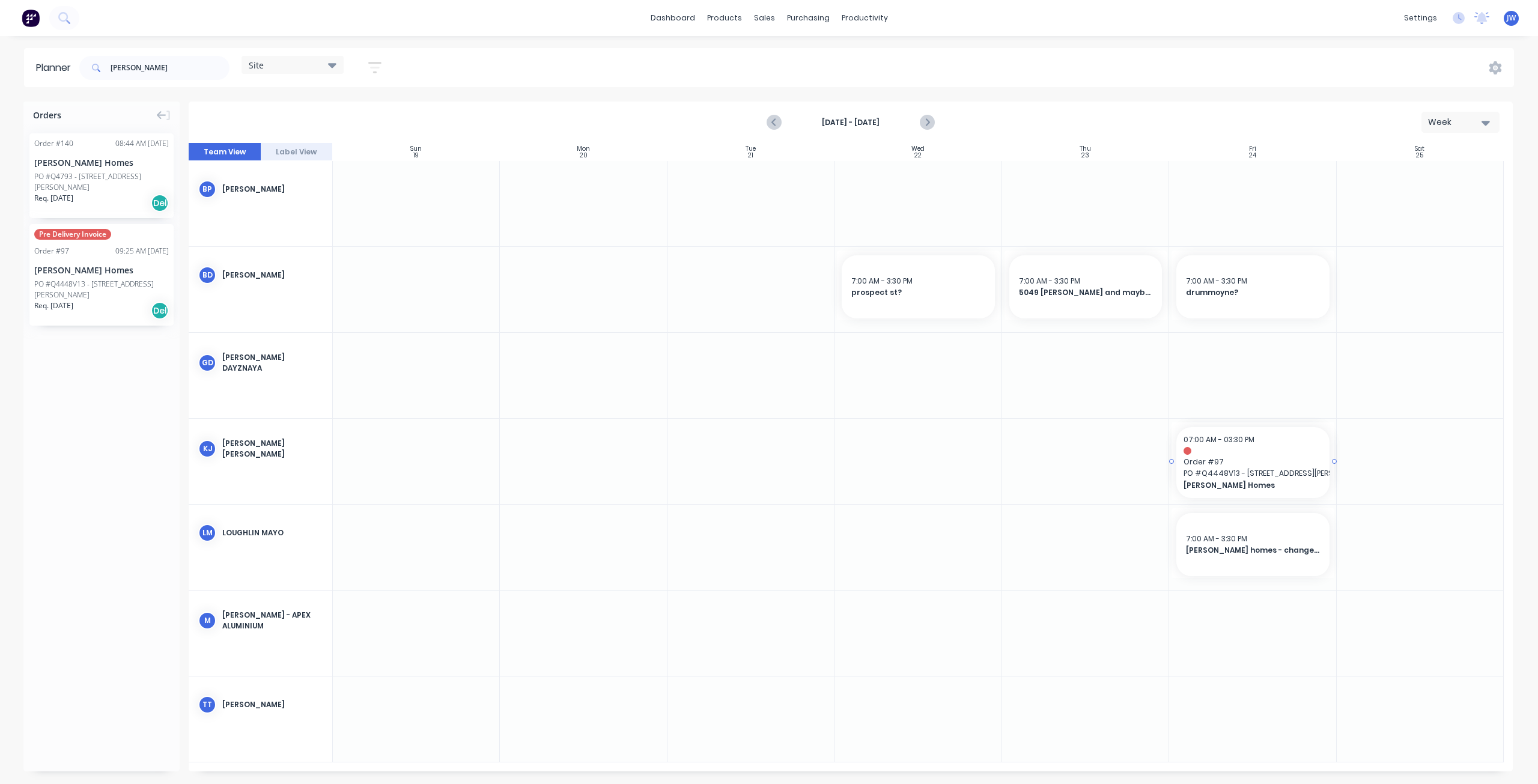
drag, startPoint x: 75, startPoint y: 262, endPoint x: 1260, endPoint y: 474, distance: 1203.8
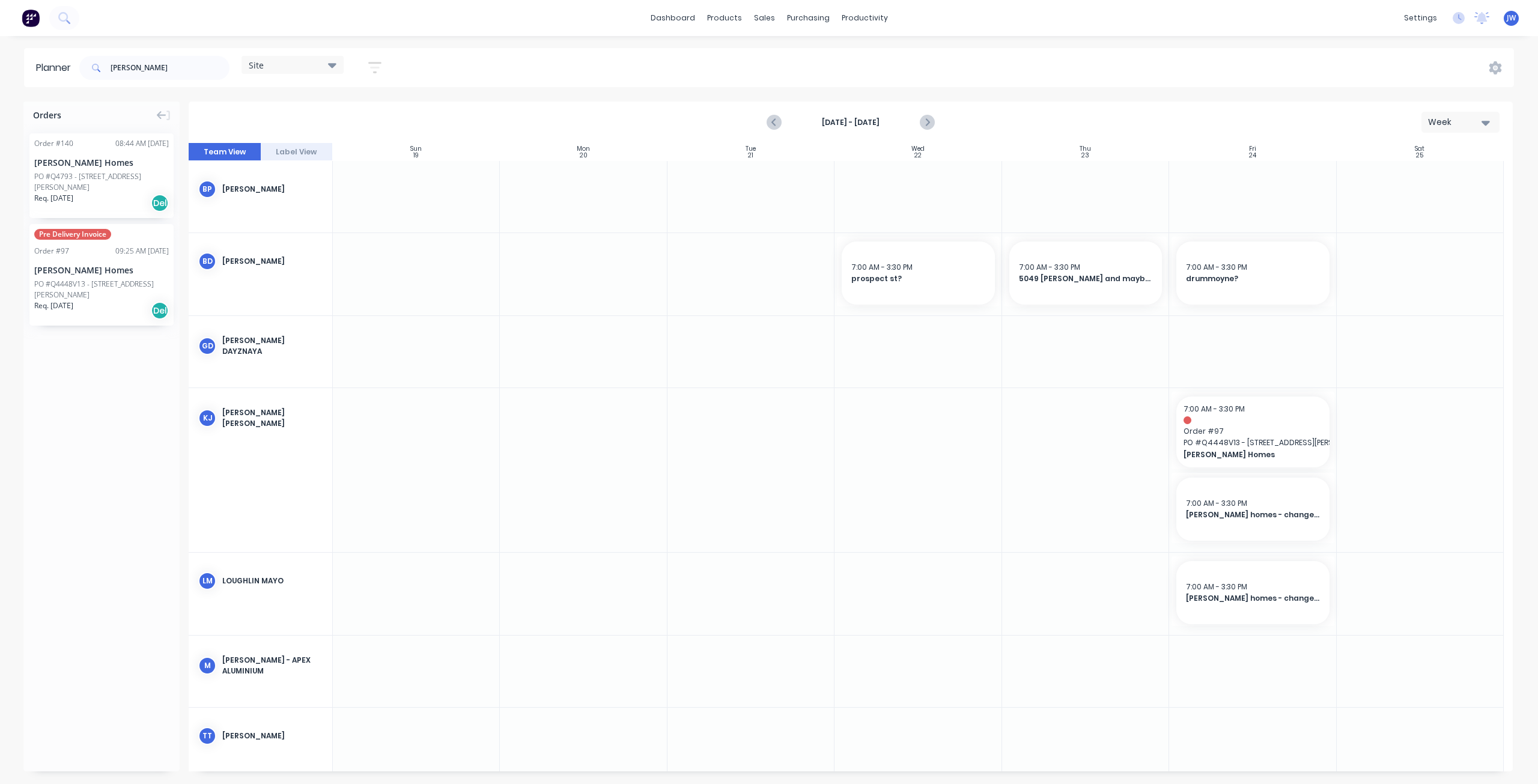
click at [59, 246] on div "Pre Delivery Invoice Order # 97 09:25 AM 22/01/25 Hoven Homes PO #Q4448V13 - 27…" at bounding box center [101, 274] width 144 height 102
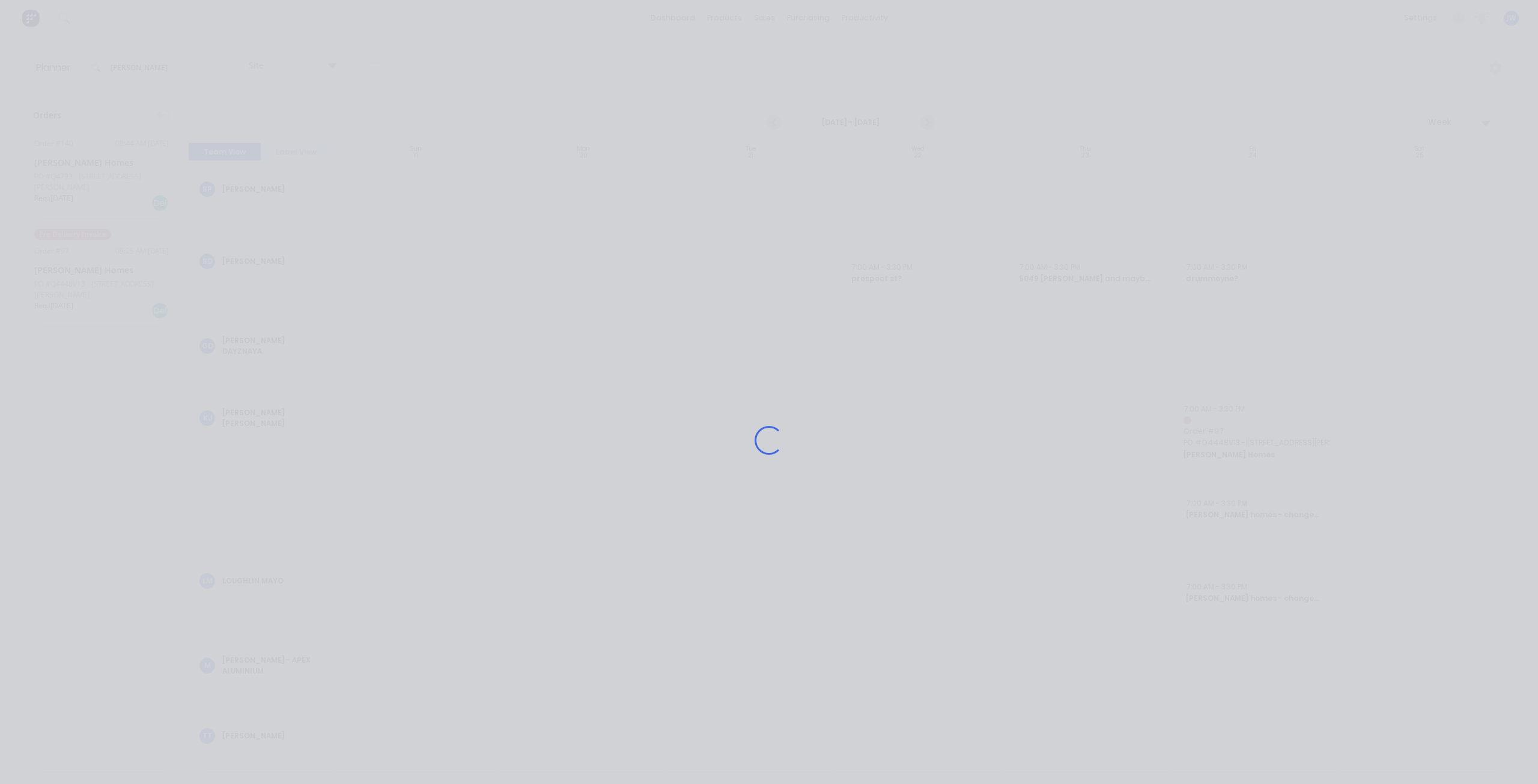
click at [371, 360] on div "Loading..." at bounding box center [769, 392] width 1538 height 784
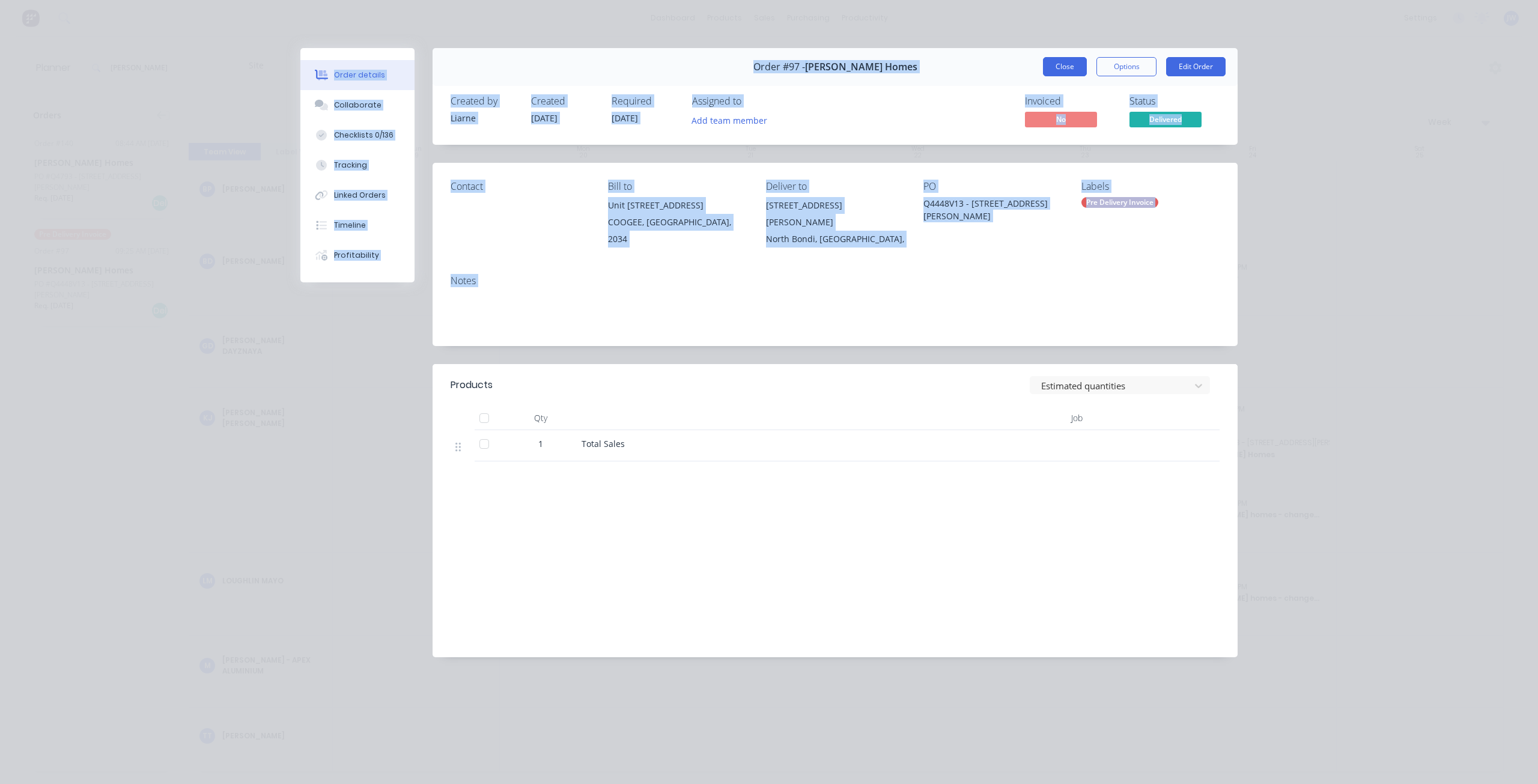
click at [1063, 68] on button "Close" at bounding box center [1064, 66] width 44 height 19
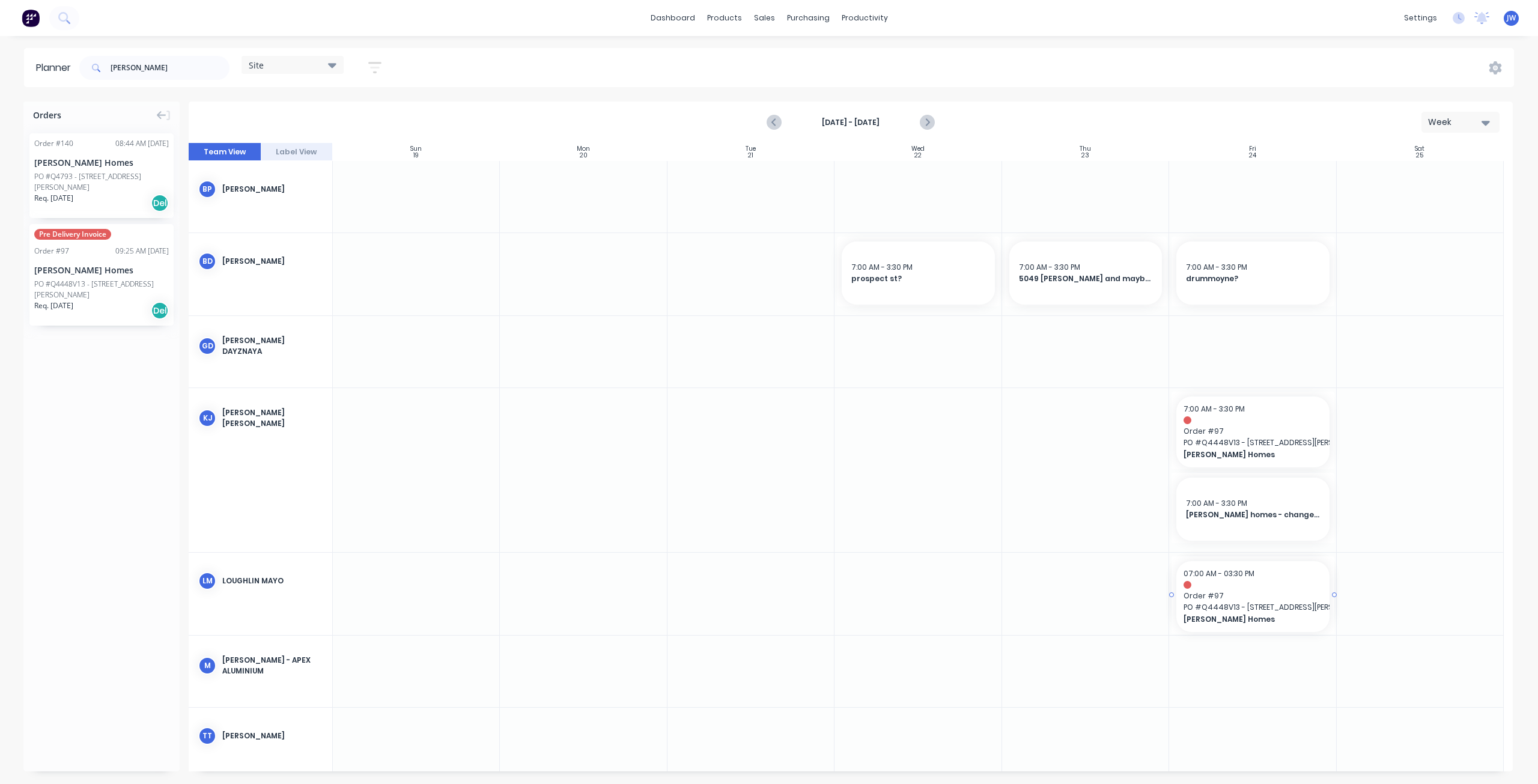
drag, startPoint x: 62, startPoint y: 262, endPoint x: 1202, endPoint y: 585, distance: 1184.9
drag, startPoint x: 126, startPoint y: 66, endPoint x: -13, endPoint y: 50, distance: 139.9
click at [0, 50] on html "dashboard products sales purchasing productivity dashboard products Product Cat…" at bounding box center [769, 392] width 1538 height 784
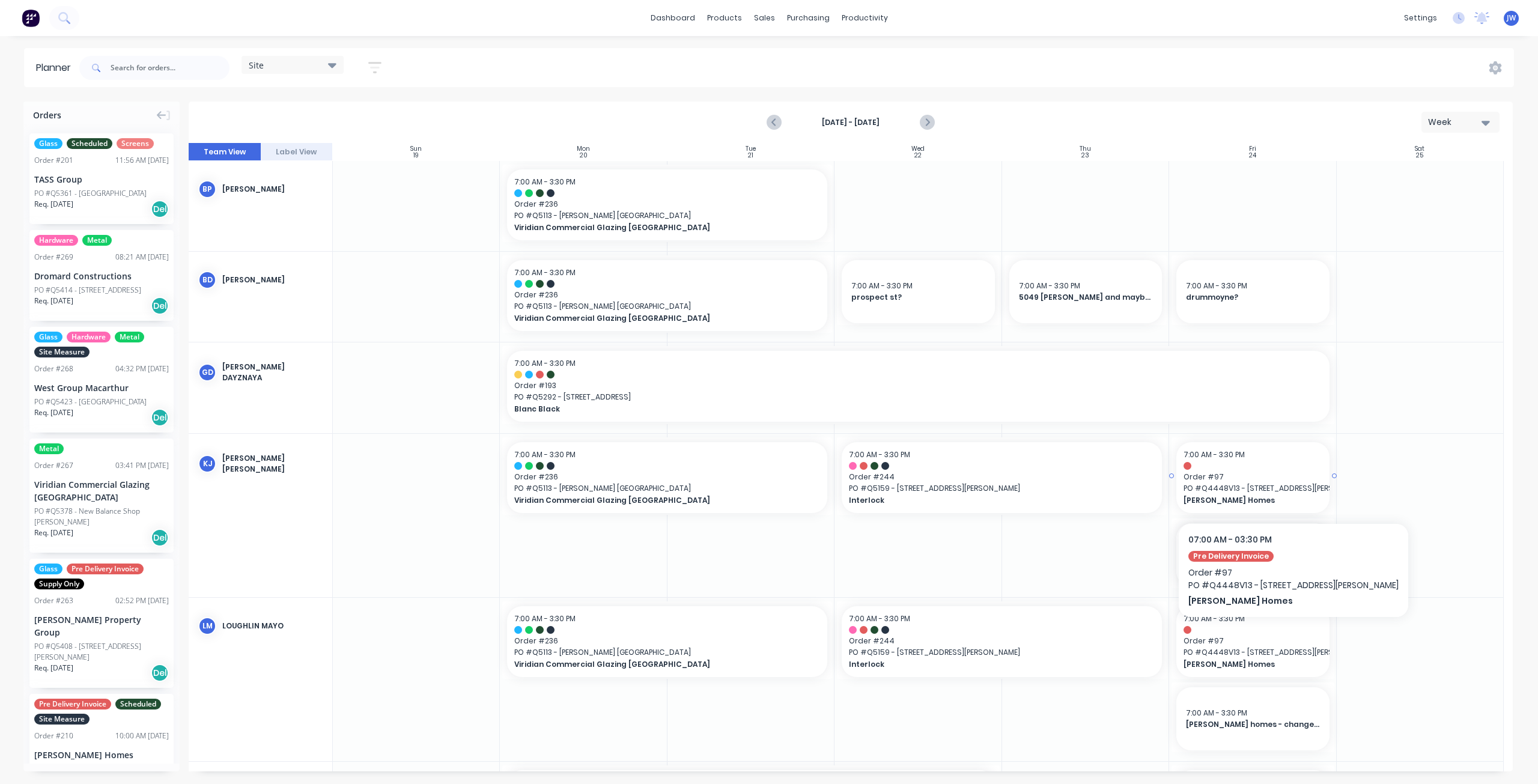
click at [1246, 486] on span "PO # Q4448V13 - 27 Gould St" at bounding box center [1253, 488] width 138 height 11
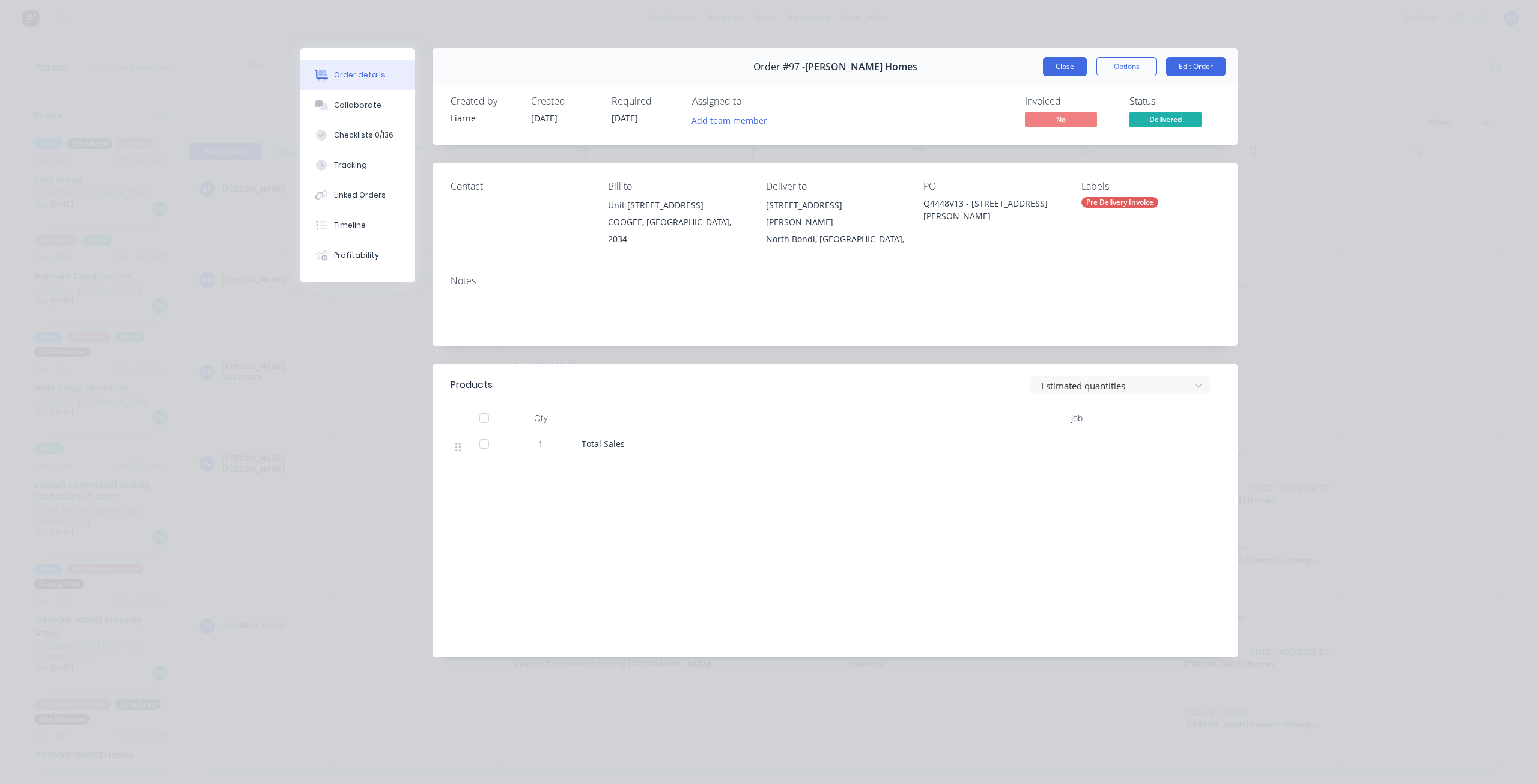
click at [1079, 75] on button "Close" at bounding box center [1064, 66] width 44 height 19
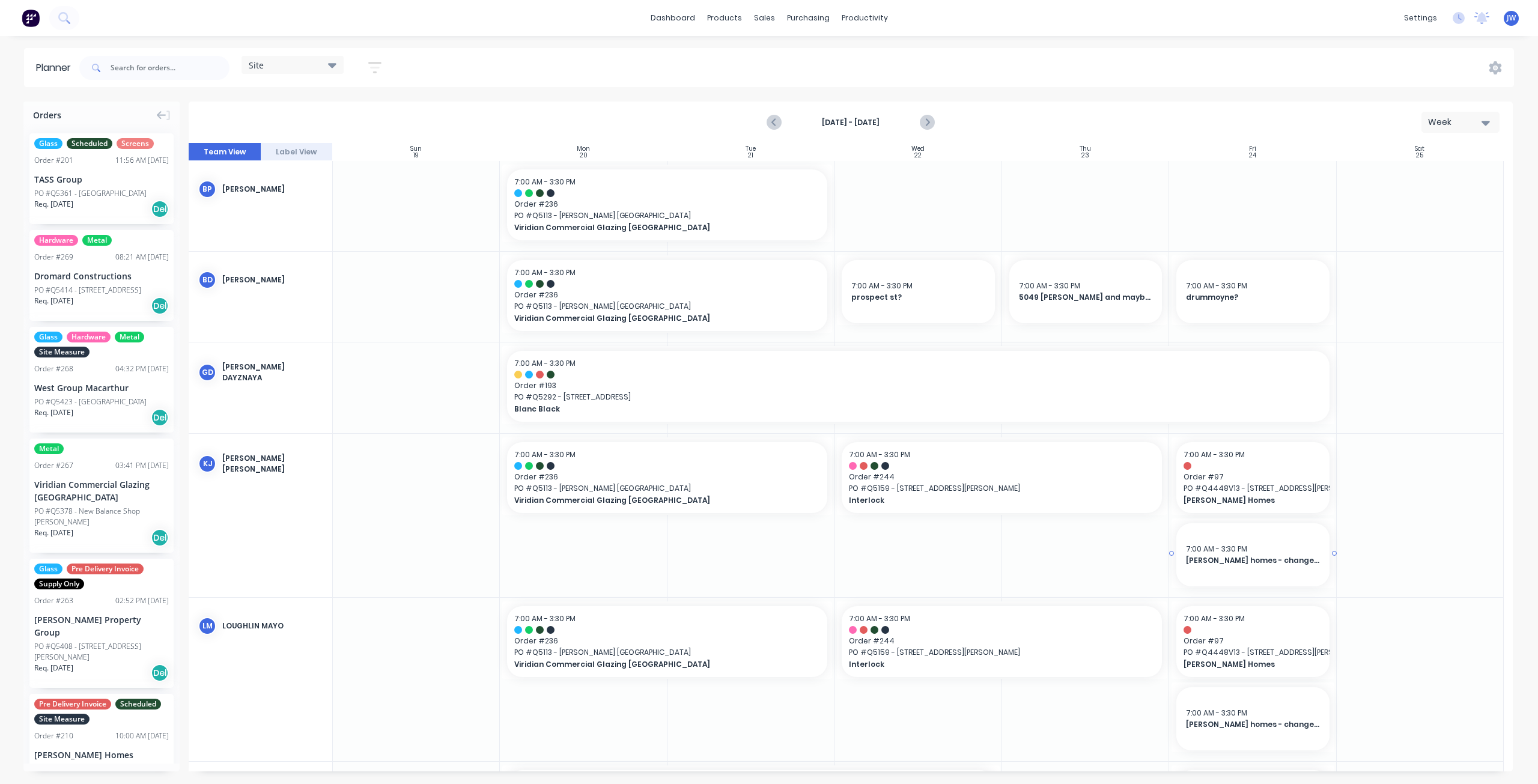
click at [1260, 579] on div "7:00 AM - 3:30 PM hoven homes - change over bifold sills / replace 2x cam handl…" at bounding box center [1252, 554] width 152 height 63
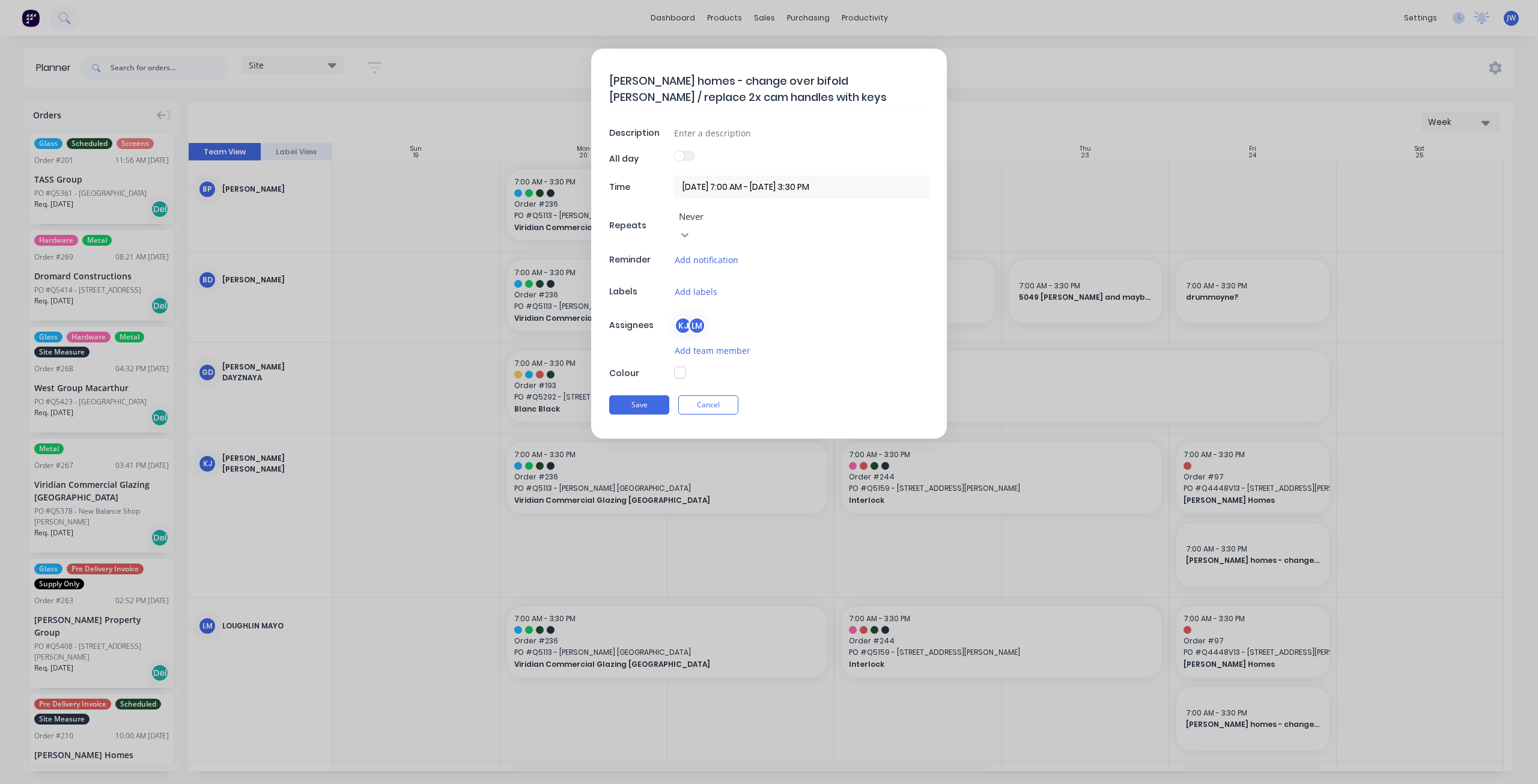
click at [765, 79] on textarea "[PERSON_NAME] homes - change over bifold [PERSON_NAME] / replace 2x cam handles…" at bounding box center [769, 88] width 320 height 45
type textarea "hoven homes - change over 2x bifold sills / replace 2x cam handles with keys"
click at [648, 395] on button "Save" at bounding box center [639, 405] width 60 height 19
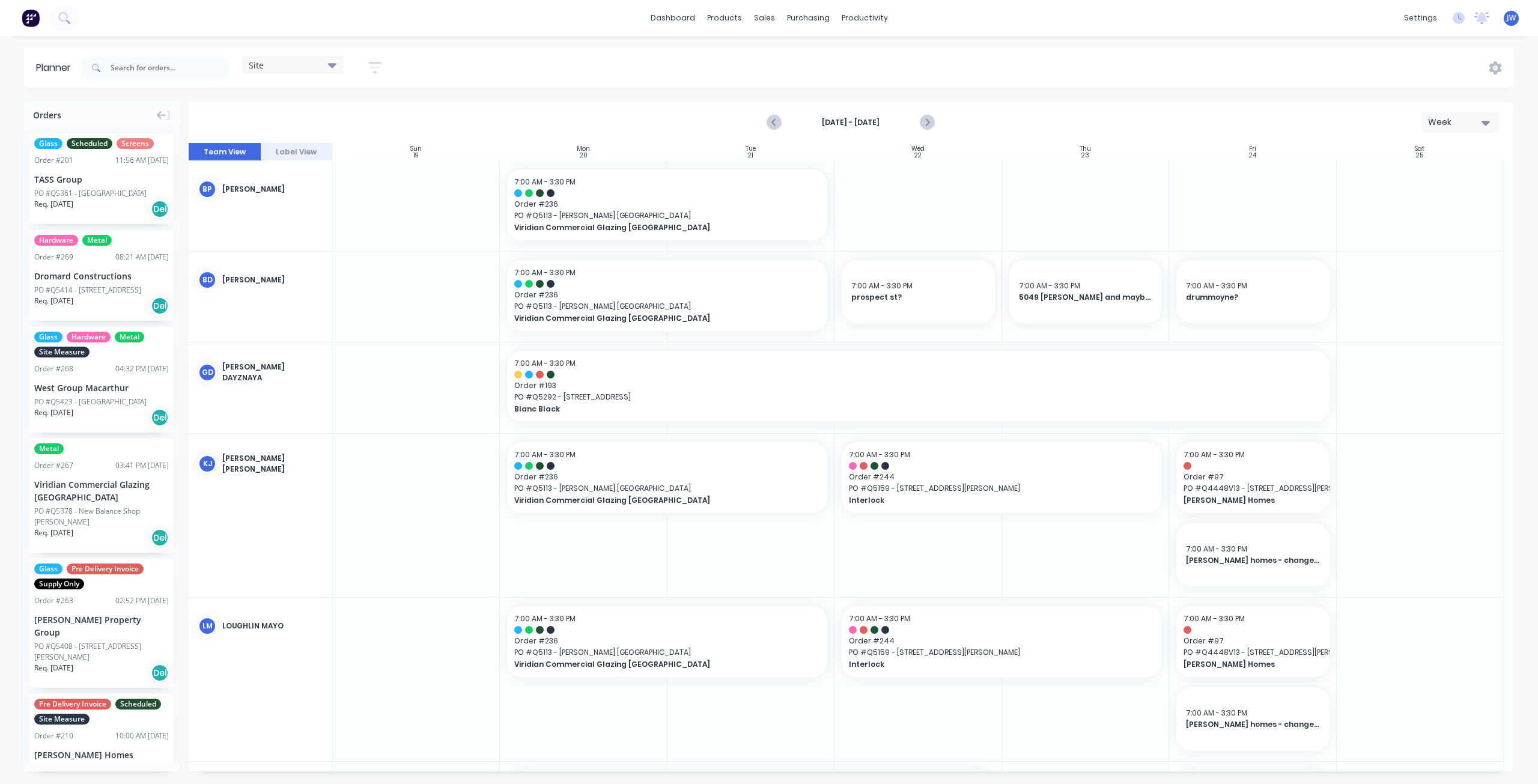
click at [337, 60] on icon at bounding box center [332, 65] width 8 height 13
click at [281, 181] on button "Factory" at bounding box center [315, 177] width 128 height 13
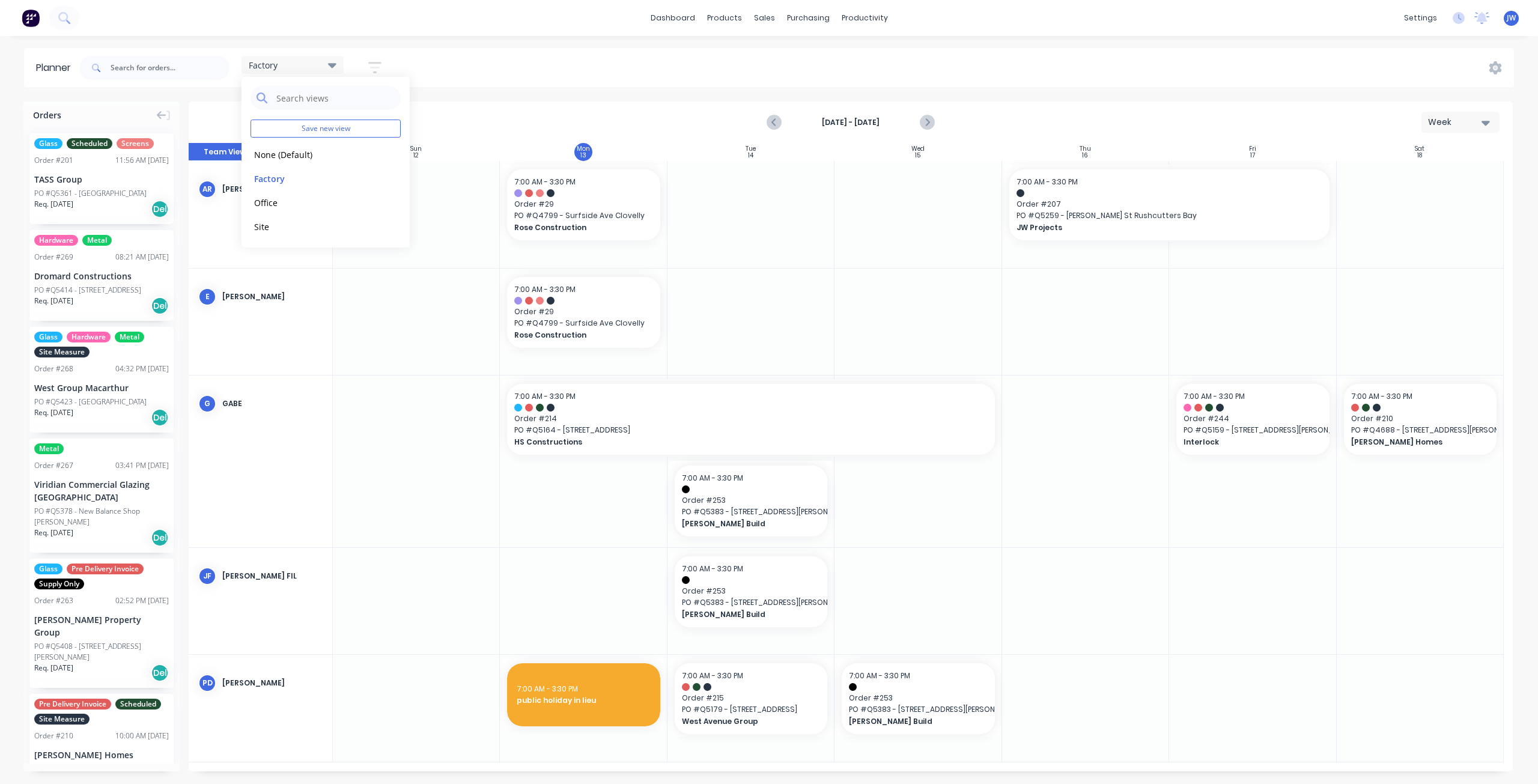
click at [697, 62] on div "Factory Save new view None (Default) edit Factory edit Office edit Site edit Sh…" at bounding box center [795, 67] width 1437 height 36
drag, startPoint x: 924, startPoint y: 711, endPoint x: 1065, endPoint y: 715, distance: 141.1
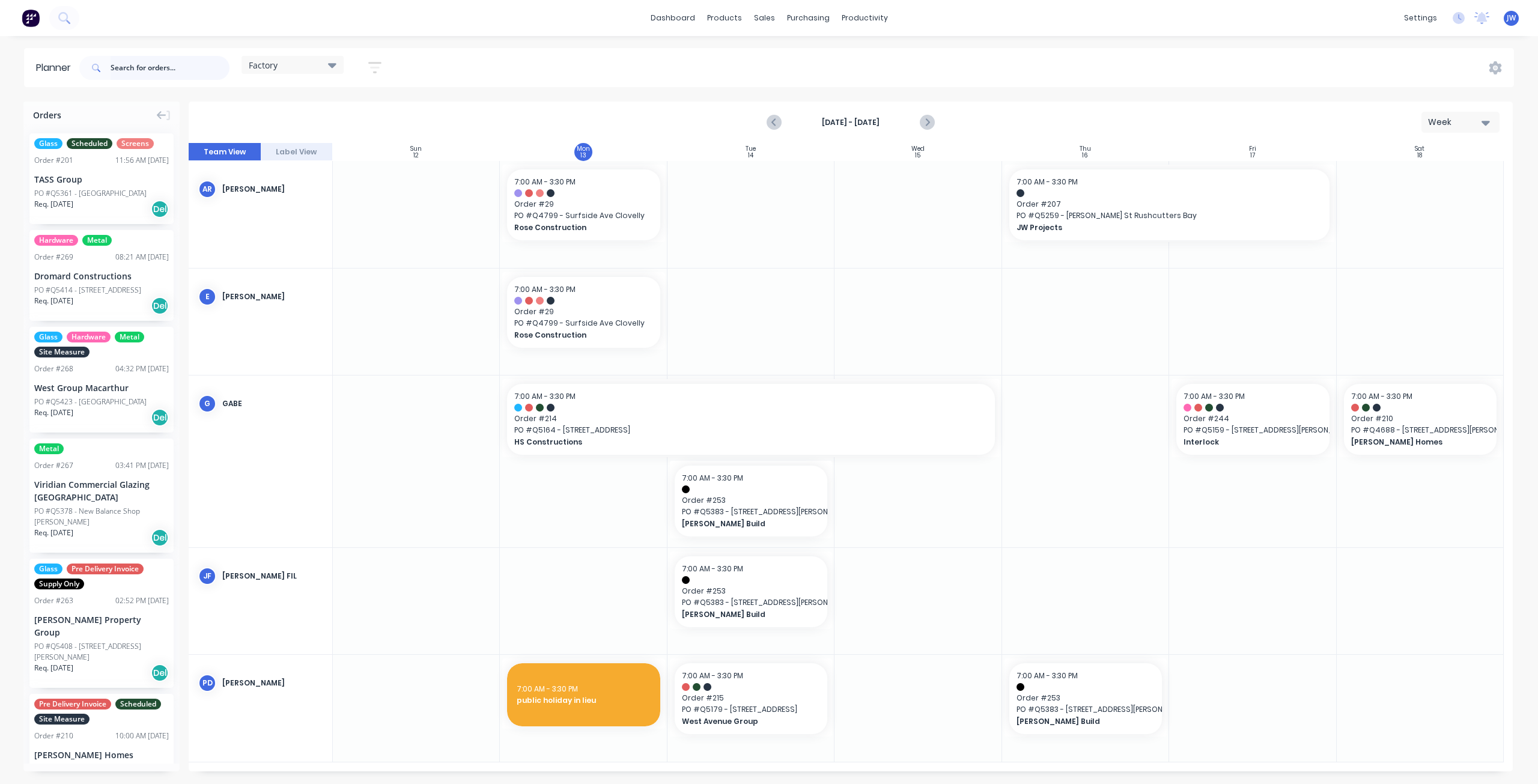
click at [167, 68] on input "text" at bounding box center [169, 67] width 119 height 24
click at [925, 127] on icon "Next page" at bounding box center [926, 122] width 14 height 14
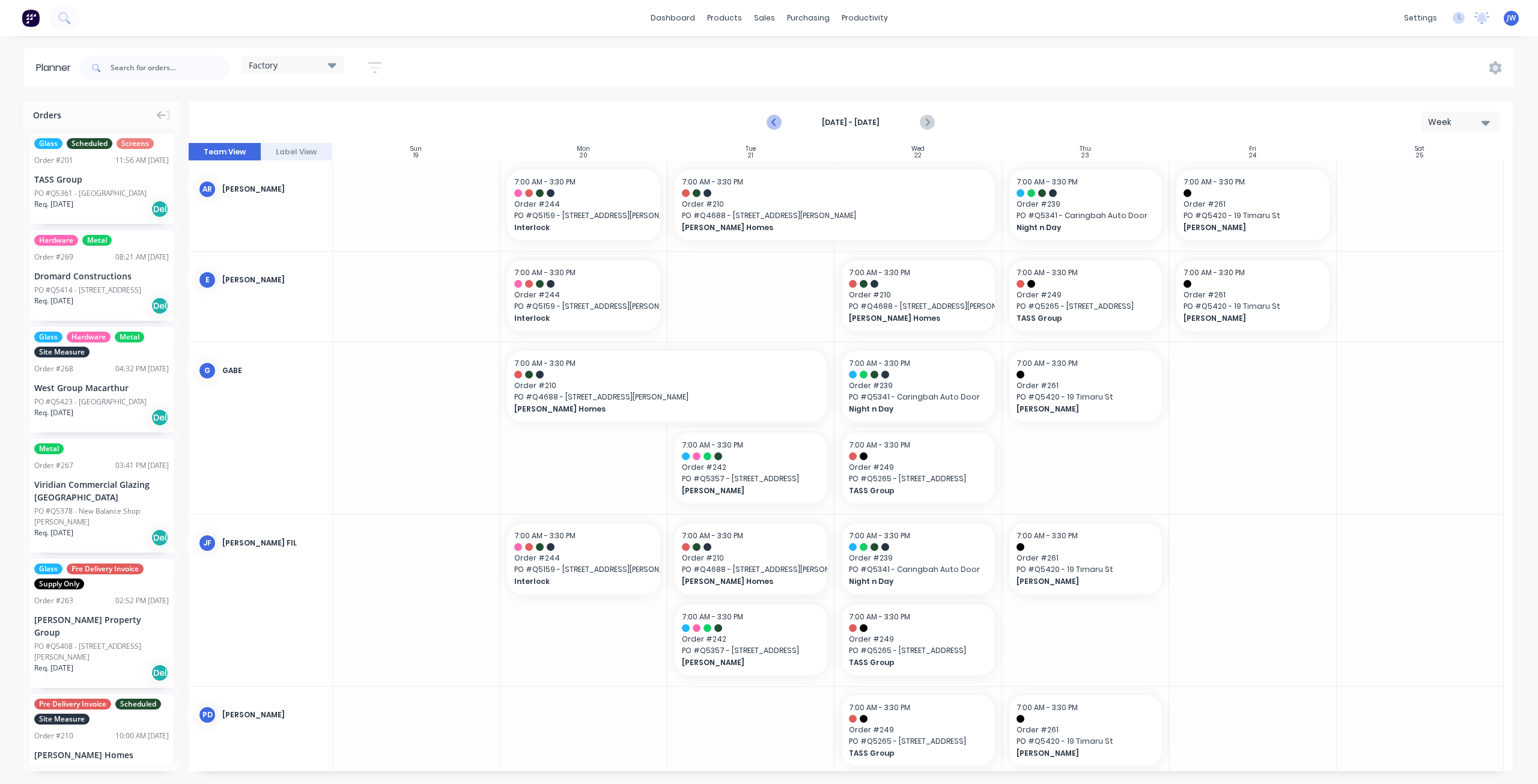
click at [772, 122] on icon "Previous page" at bounding box center [774, 122] width 14 height 14
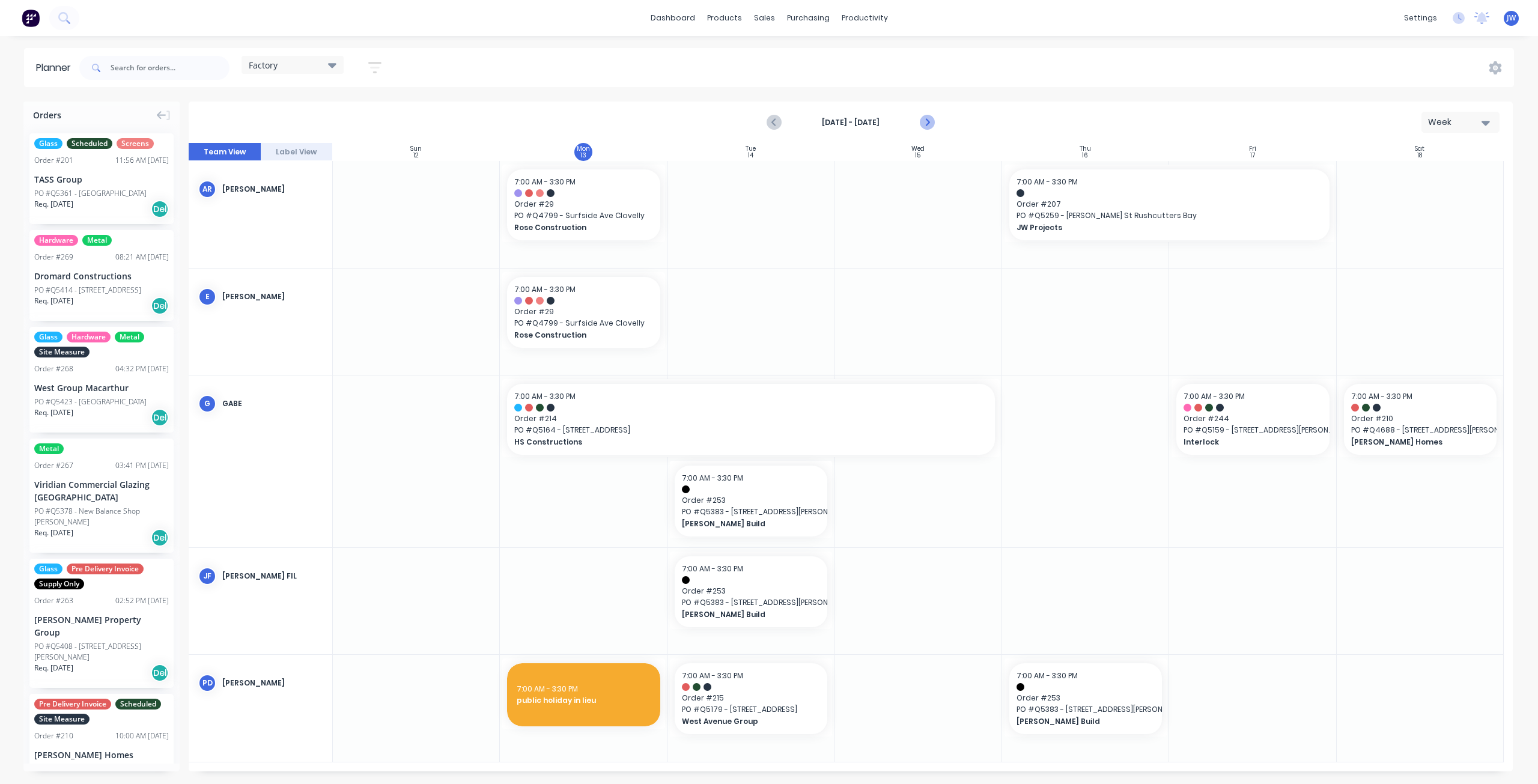
click at [924, 122] on icon "Next page" at bounding box center [926, 122] width 14 height 14
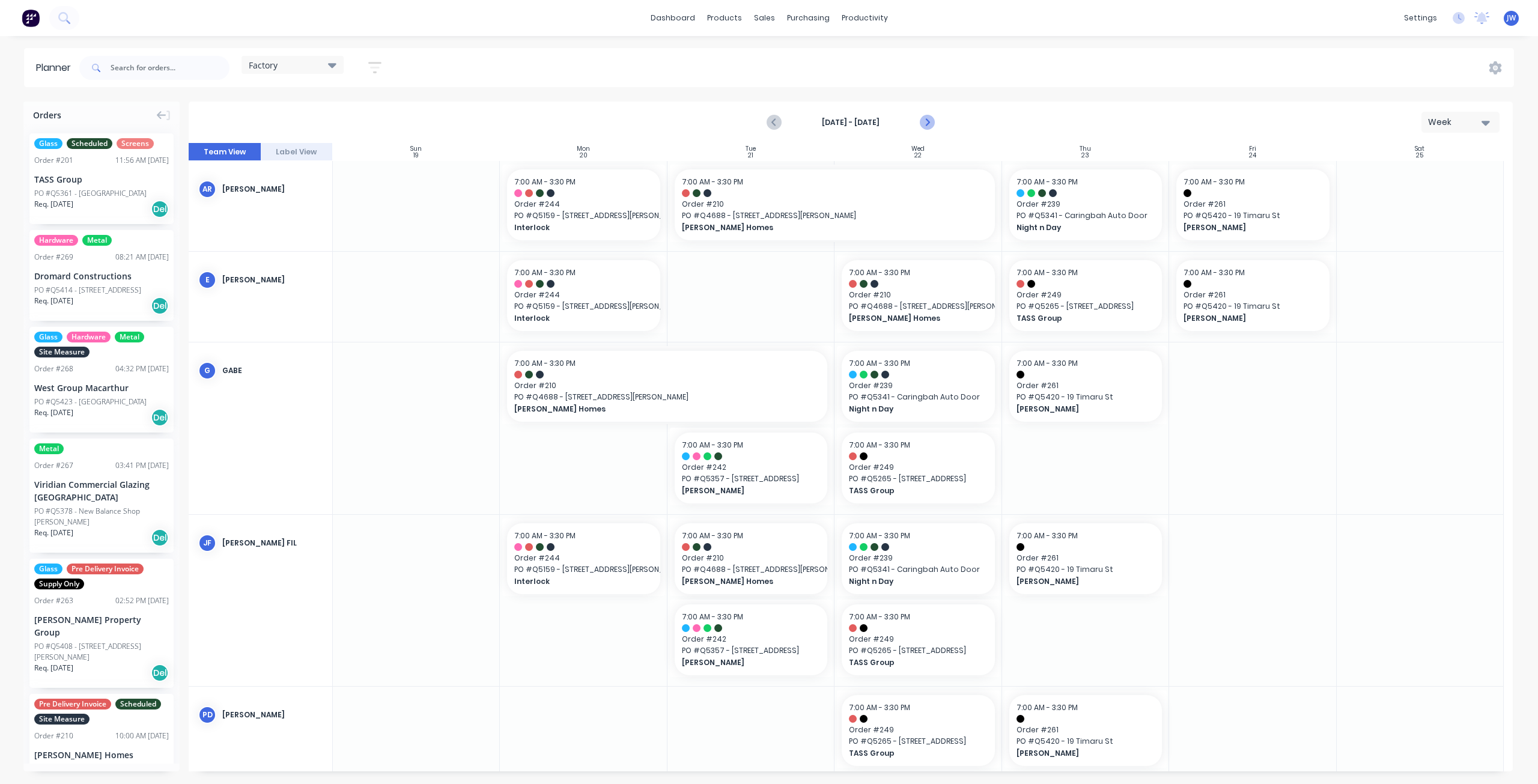
click at [924, 122] on icon "Next page" at bounding box center [926, 122] width 14 height 14
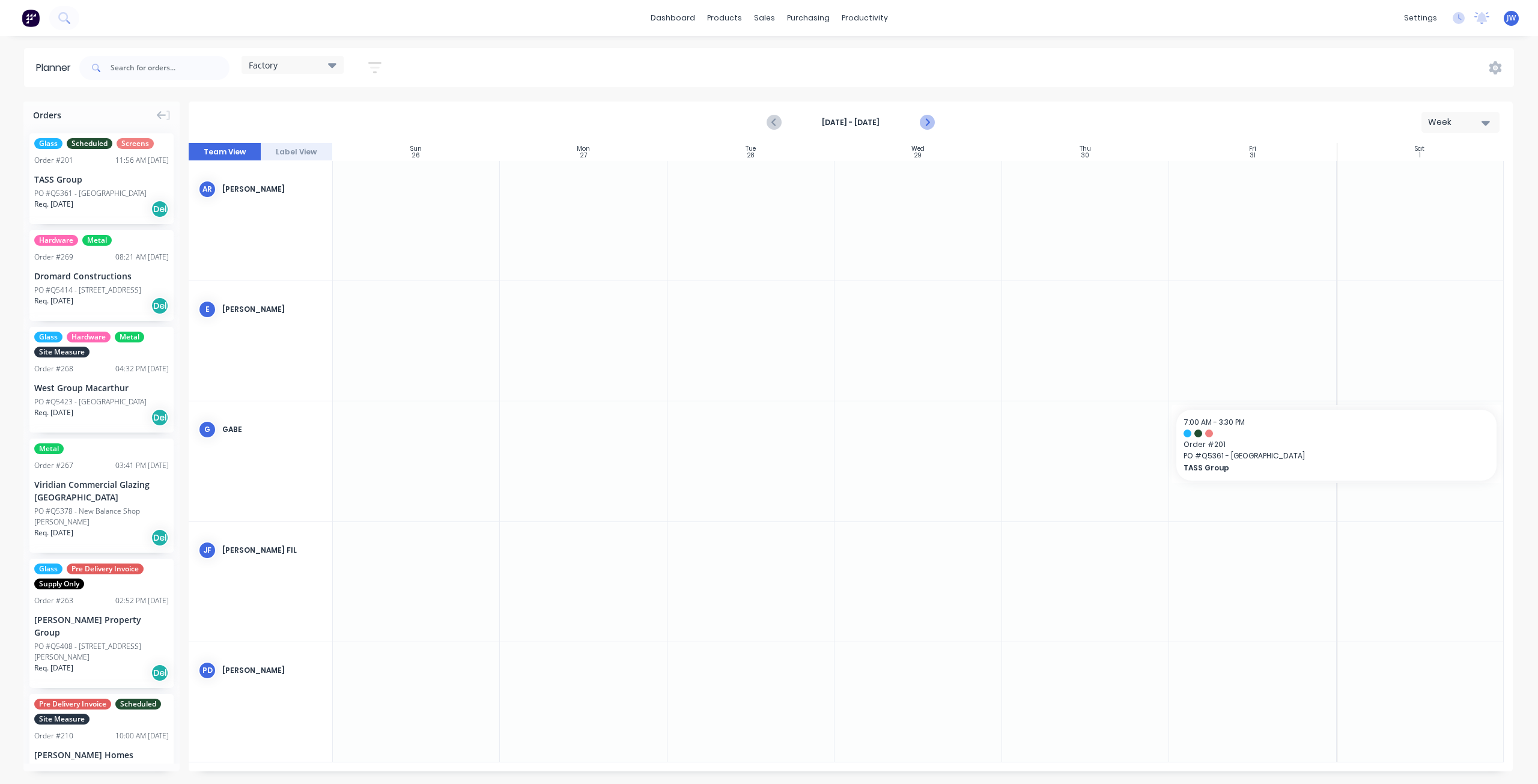
click at [924, 122] on icon "Next page" at bounding box center [926, 122] width 14 height 14
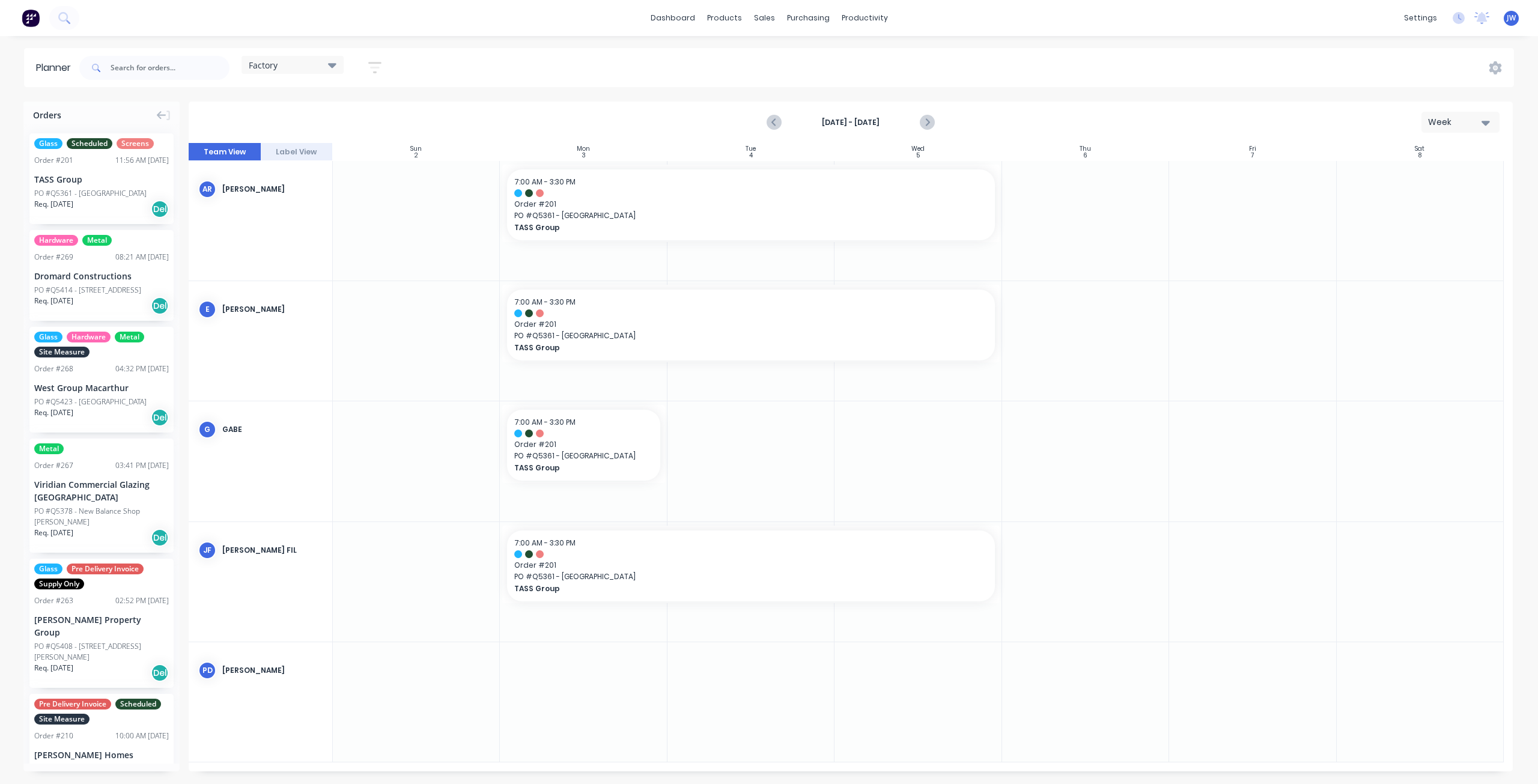
click at [337, 66] on icon at bounding box center [332, 65] width 8 height 13
click at [268, 225] on button "Site" at bounding box center [315, 226] width 128 height 13
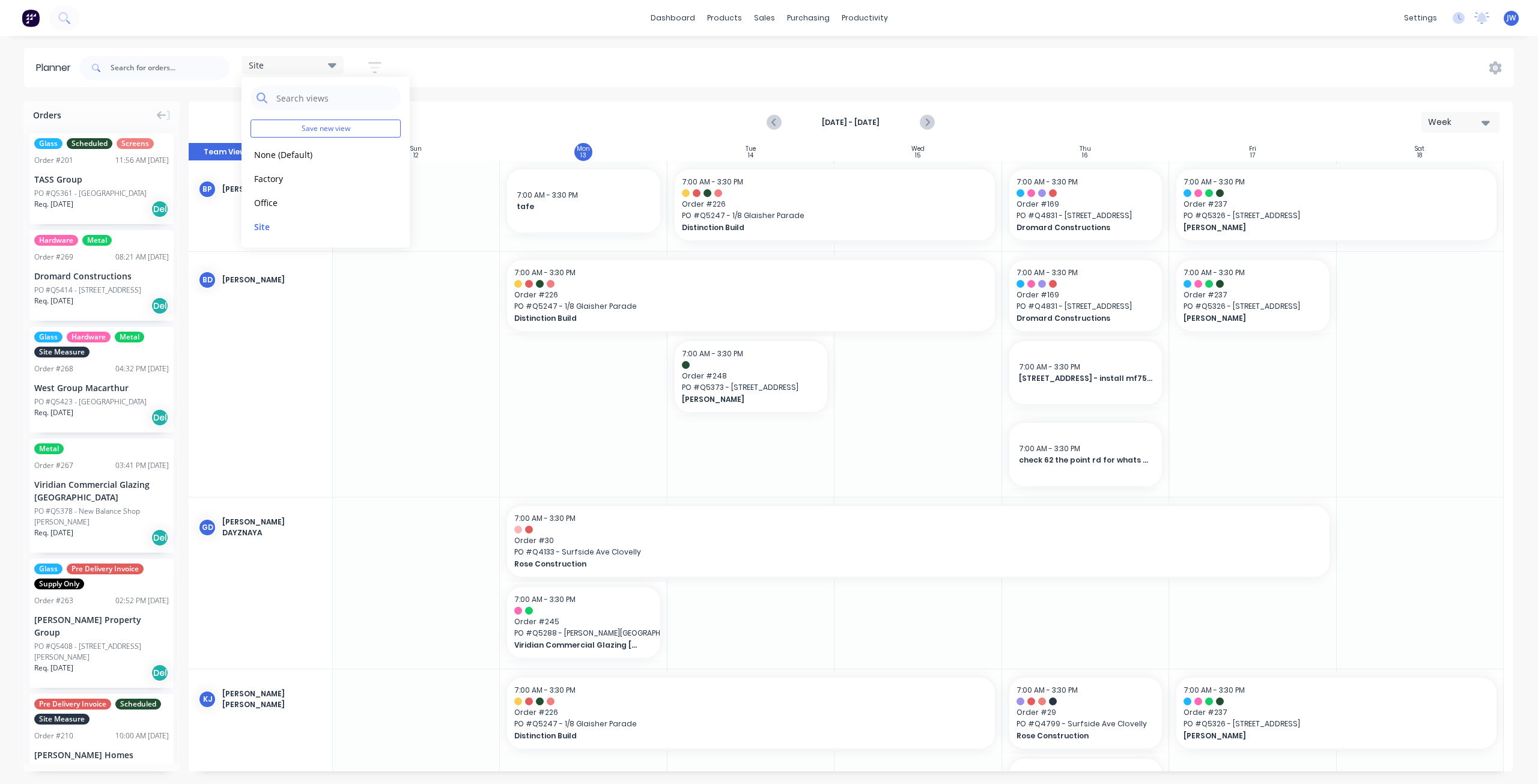
drag, startPoint x: 622, startPoint y: 68, endPoint x: 627, endPoint y: 77, distance: 10.3
click at [623, 68] on div "Site Save new view None (Default) edit Factory edit Office edit Site edit Show/…" at bounding box center [795, 67] width 1437 height 36
click at [930, 127] on icon "Next page" at bounding box center [926, 122] width 14 height 14
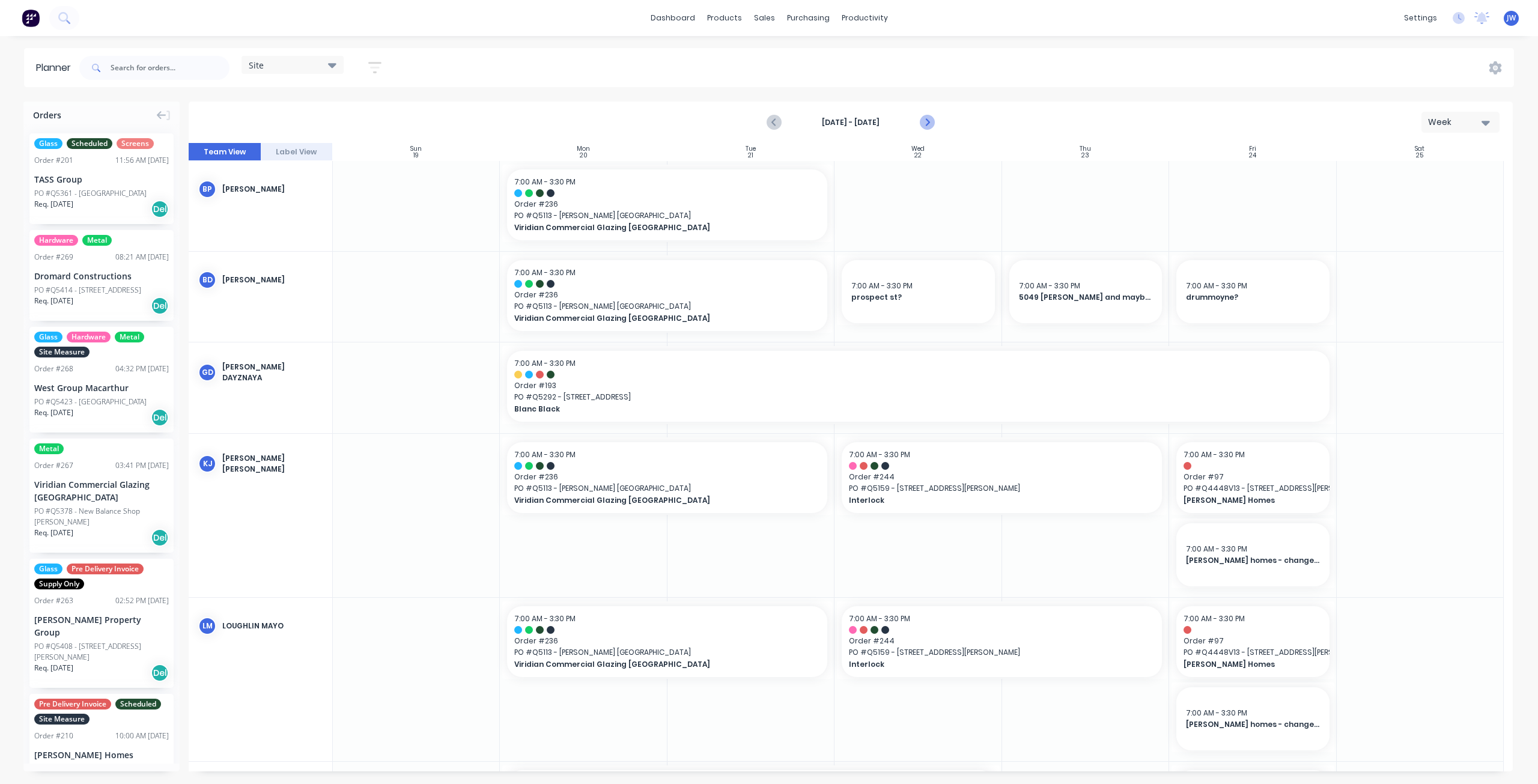
click at [930, 123] on icon "Next page" at bounding box center [926, 122] width 14 height 14
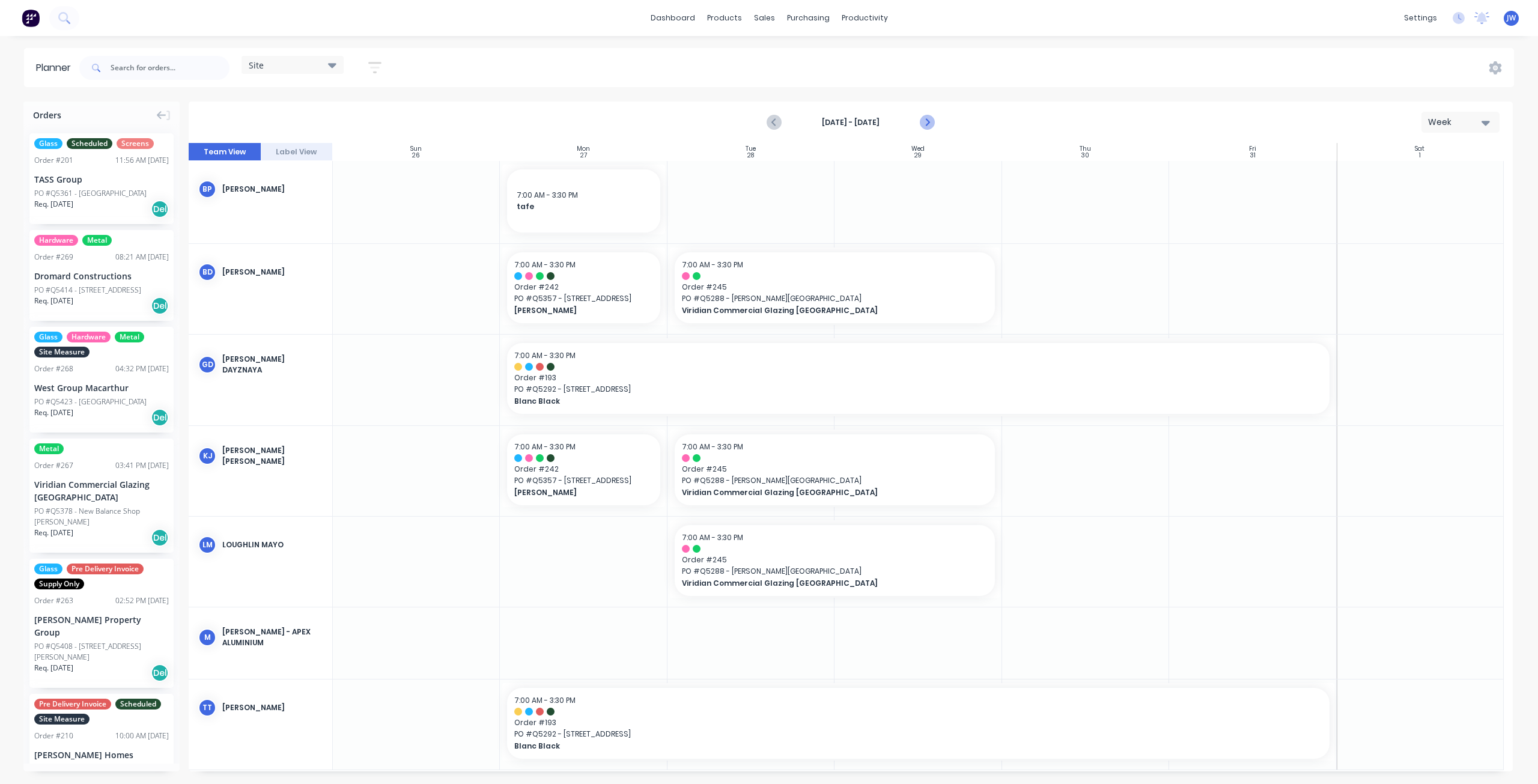
click at [930, 123] on icon "Next page" at bounding box center [926, 122] width 14 height 14
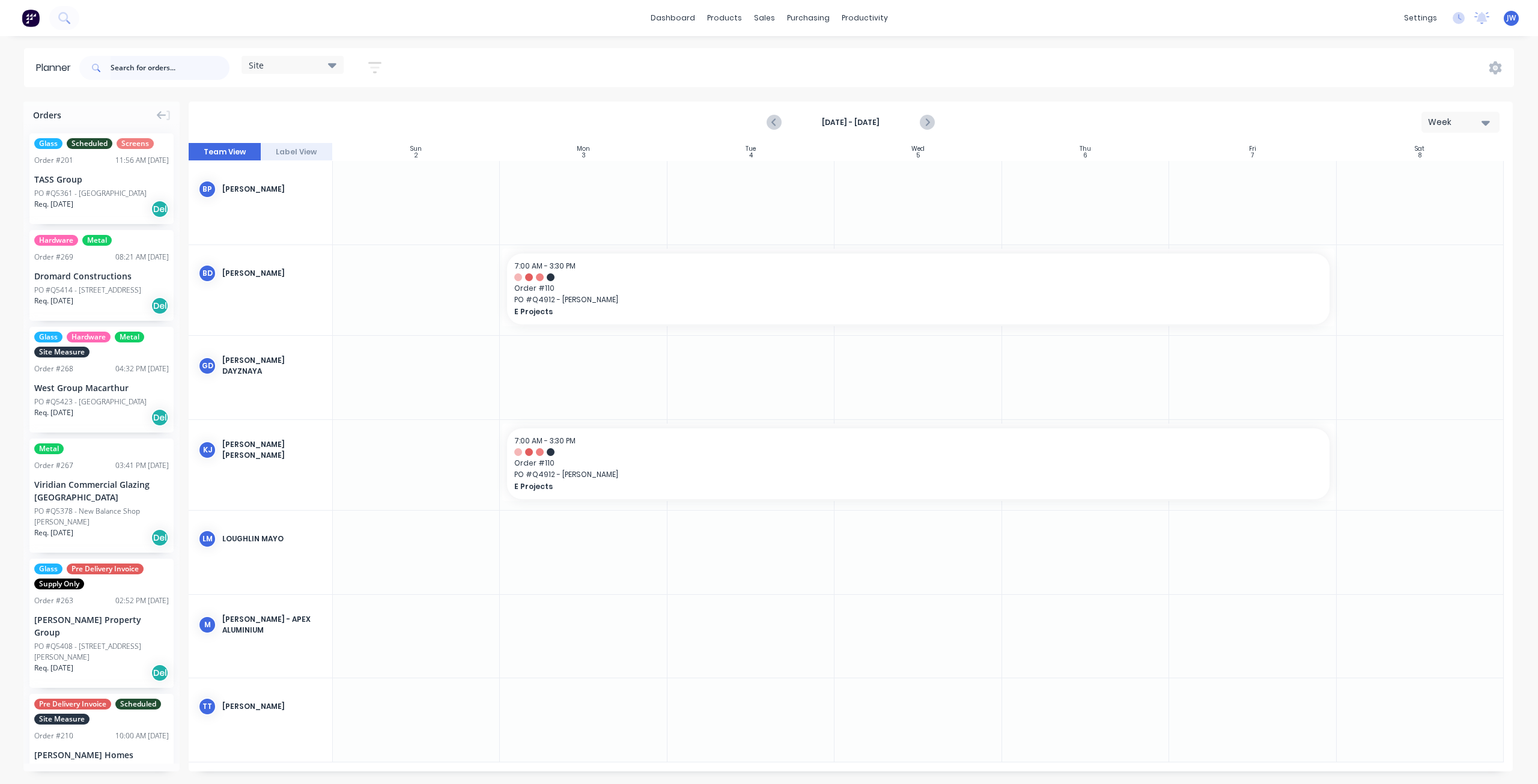
click at [149, 66] on input "text" at bounding box center [169, 67] width 119 height 24
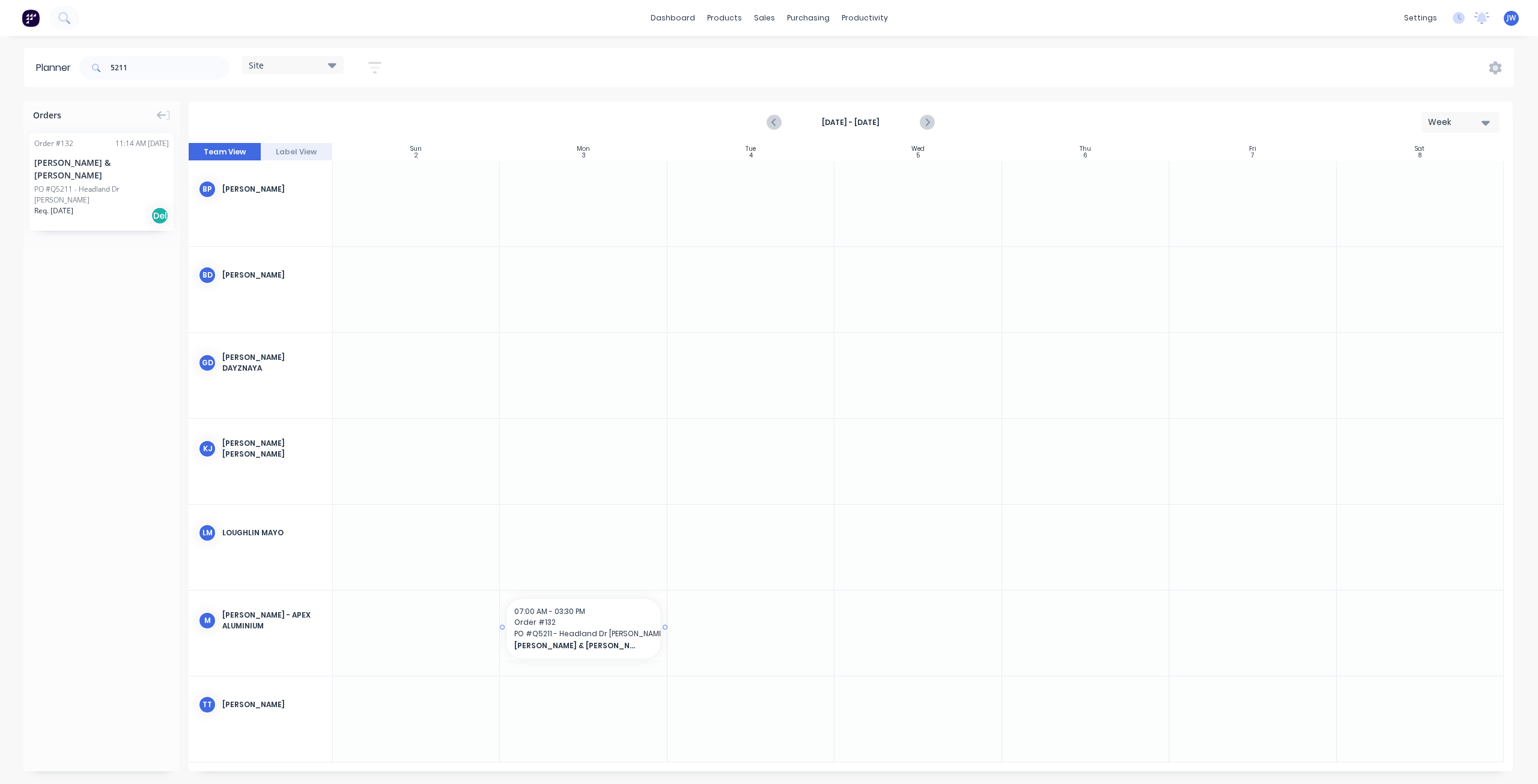
drag, startPoint x: 85, startPoint y: 175, endPoint x: 594, endPoint y: 606, distance: 667.0
drag, startPoint x: 667, startPoint y: 628, endPoint x: 692, endPoint y: 629, distance: 25.0
click at [125, 183] on div "PO #Q5211 - Headland Dr [PERSON_NAME]" at bounding box center [102, 194] width 135 height 22
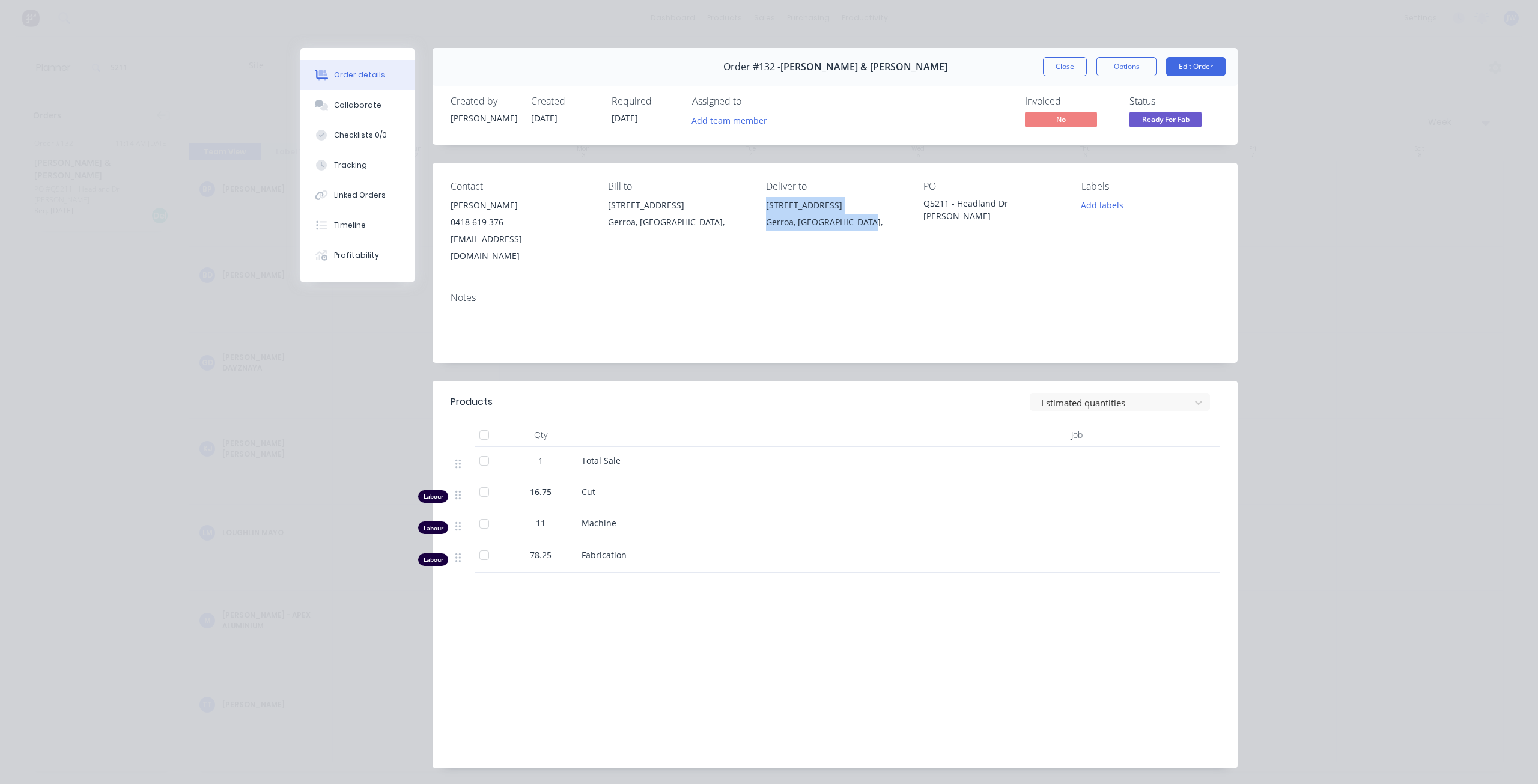
drag, startPoint x: 761, startPoint y: 204, endPoint x: 862, endPoint y: 228, distance: 103.8
click at [862, 228] on div "Contact Jamie Coelho 0418 619 376 jaimecoelho@bigpond.com Bill to 69 Headland D…" at bounding box center [835, 222] width 805 height 119
copy div "69 Headland Dr Gerroa, New South Wales,"
click at [1044, 72] on button "Close" at bounding box center [1064, 66] width 44 height 19
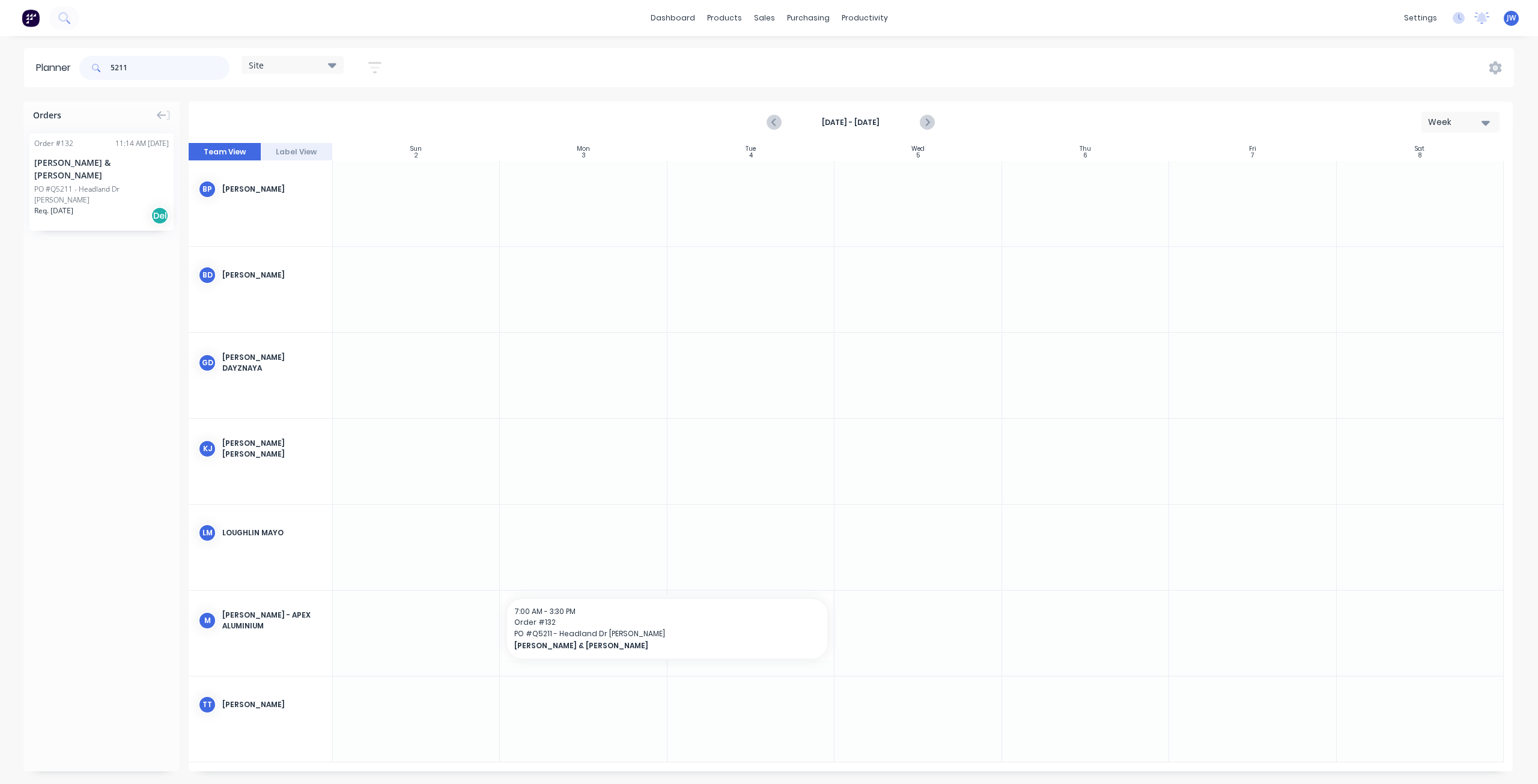
drag, startPoint x: 130, startPoint y: 61, endPoint x: 60, endPoint y: 61, distance: 70.0
click at [60, 61] on header "Planner 5211 Site Save new view None (Default) edit Factory edit Office edit Si…" at bounding box center [769, 67] width 1490 height 39
click at [118, 200] on div "Louvre Pre Delivery Invoice Screens Site Measure Order # 29 07:22 AM 23/04/25 R…" at bounding box center [101, 194] width 144 height 121
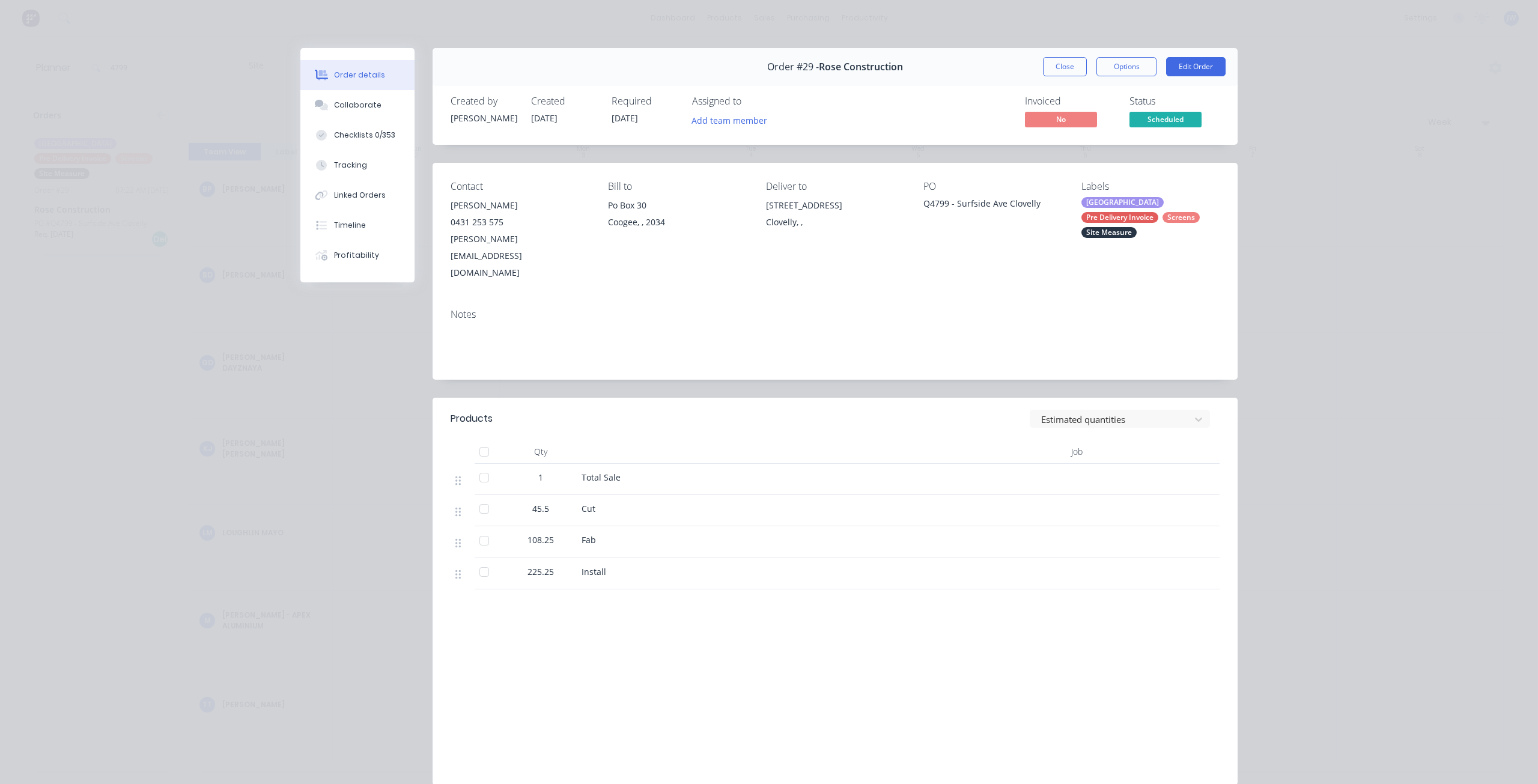
click at [794, 224] on div "Clovelly, ," at bounding box center [835, 222] width 138 height 17
drag, startPoint x: 793, startPoint y: 224, endPoint x: 763, endPoint y: 209, distance: 33.5
click at [766, 209] on div "18-10 Surfside Ave Clovelly, ," at bounding box center [835, 216] width 138 height 39
copy div "18-10 Surfside Ave Clovelly,"
drag, startPoint x: 1052, startPoint y: 63, endPoint x: 978, endPoint y: 60, distance: 74.1
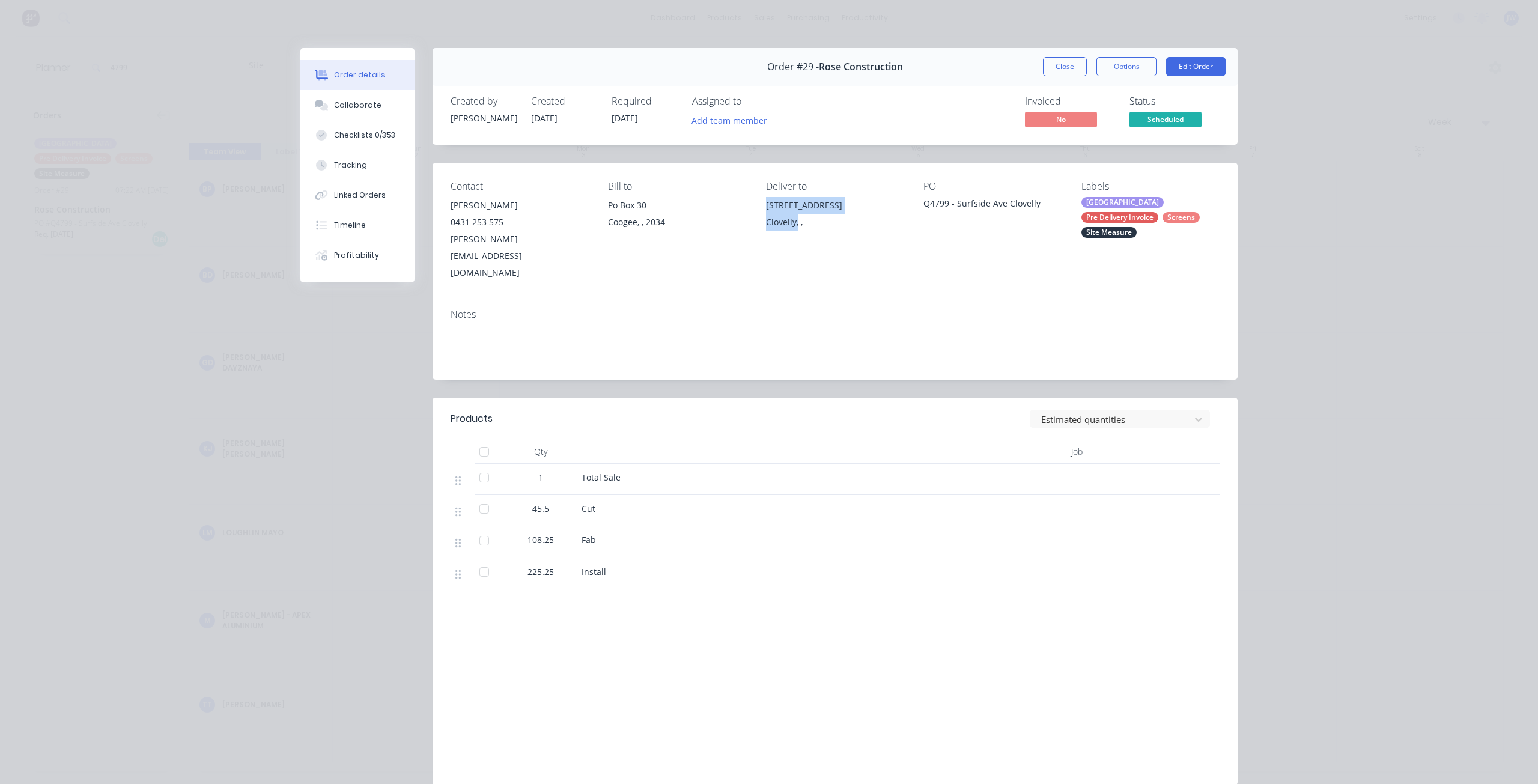
click at [1052, 63] on button "Close" at bounding box center [1064, 66] width 44 height 19
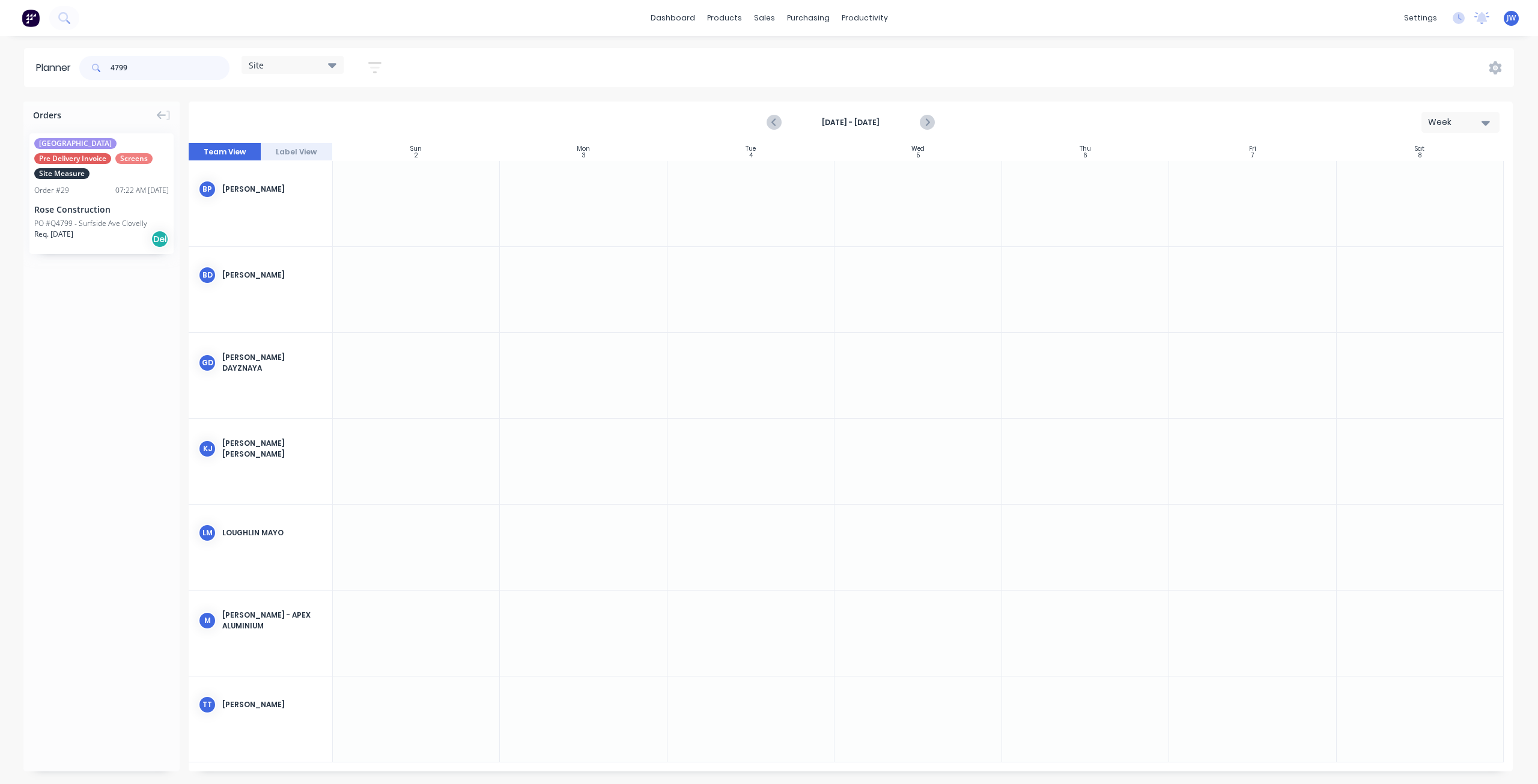
drag, startPoint x: 96, startPoint y: 62, endPoint x: 45, endPoint y: 59, distance: 51.1
click at [45, 59] on header "Planner 4799 Site Save new view None (Default) edit Factory edit Office edit Si…" at bounding box center [769, 67] width 1490 height 39
type input "5211"
click at [101, 205] on div "Req. 19/03/25 Del" at bounding box center [102, 215] width 135 height 20
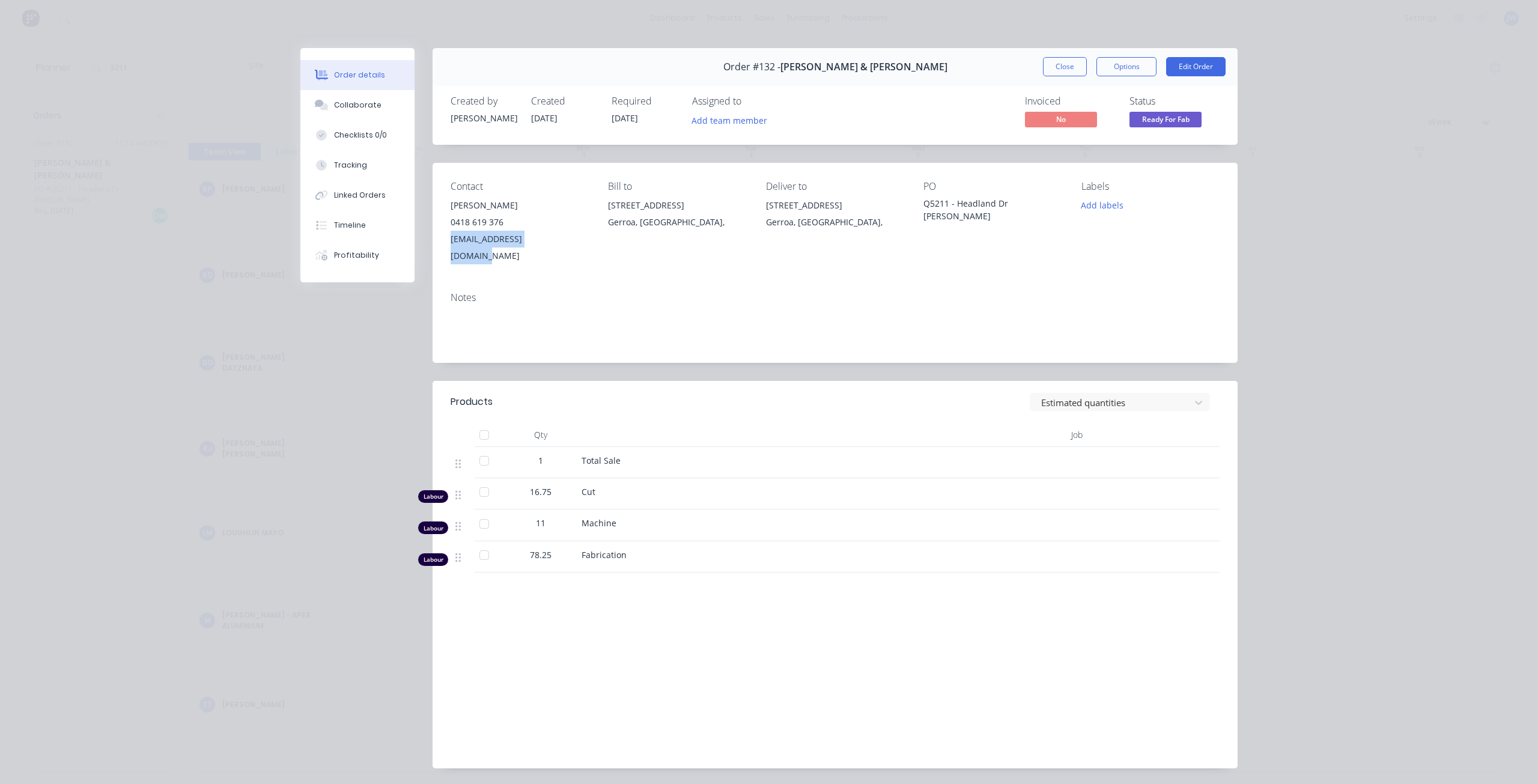
drag, startPoint x: 557, startPoint y: 238, endPoint x: 446, endPoint y: 242, distance: 111.1
click at [450, 242] on div "jaimecoelho@bigpond.com" at bounding box center [519, 247] width 138 height 34
copy div "jaimecoelho@bigpond.com"
drag, startPoint x: 1063, startPoint y: 64, endPoint x: 865, endPoint y: 68, distance: 198.0
click at [1063, 64] on button "Close" at bounding box center [1064, 66] width 44 height 19
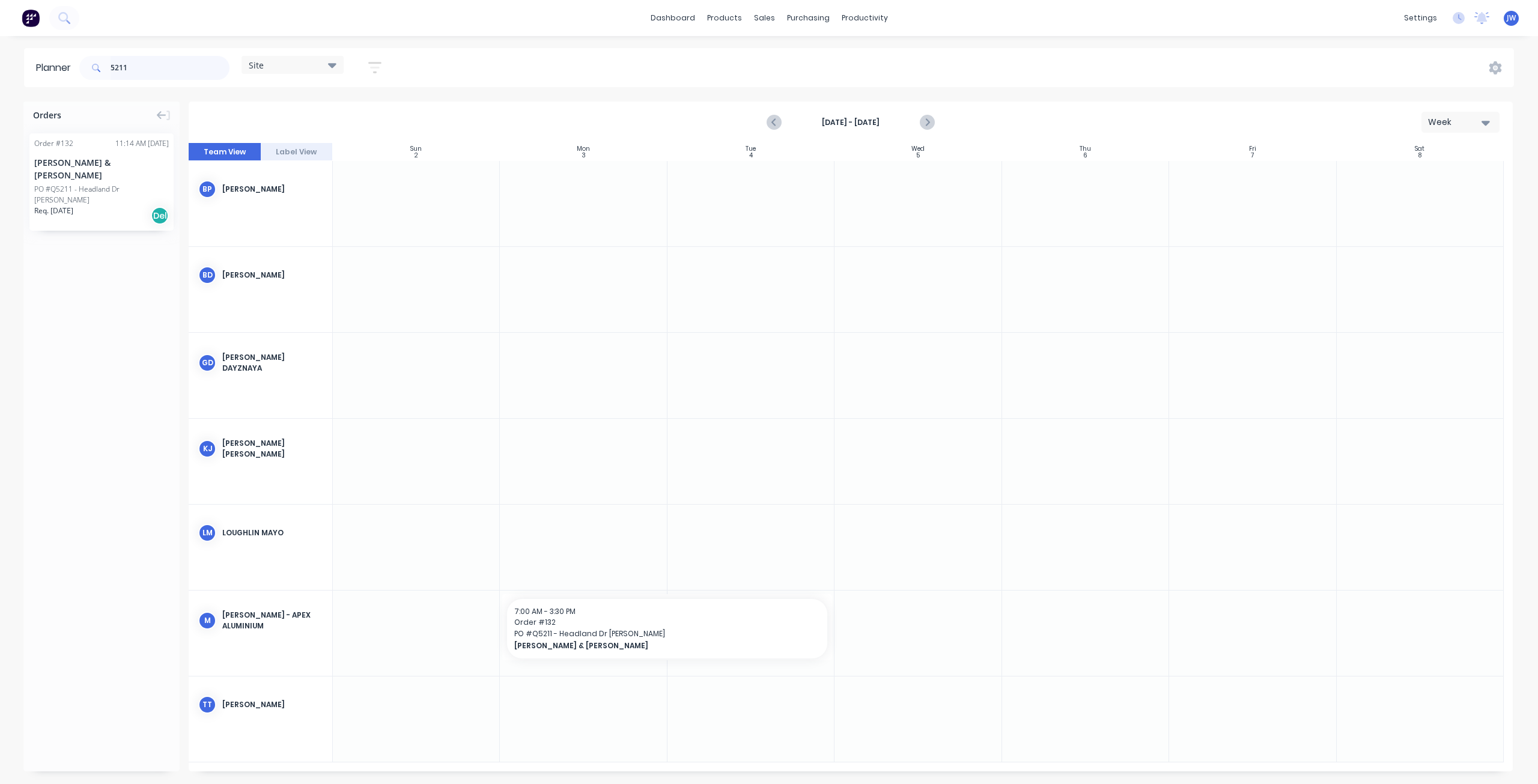
drag, startPoint x: 140, startPoint y: 71, endPoint x: 70, endPoint y: 66, distance: 70.2
click at [70, 66] on header "Planner 5211 Site Save new view None (Default) edit Factory edit Office edit Si…" at bounding box center [769, 67] width 1490 height 39
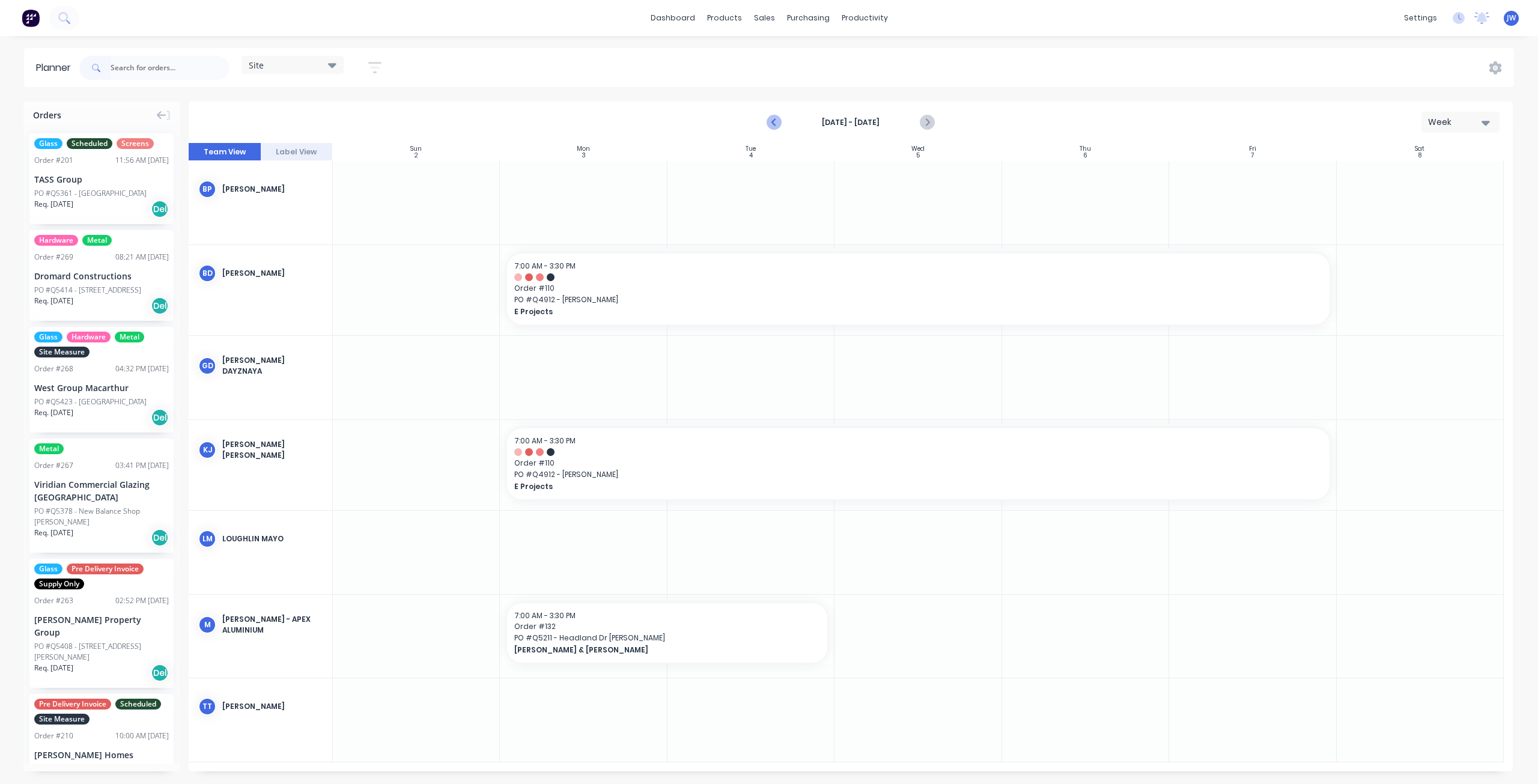
click at [776, 127] on icon "Previous page" at bounding box center [774, 122] width 14 height 14
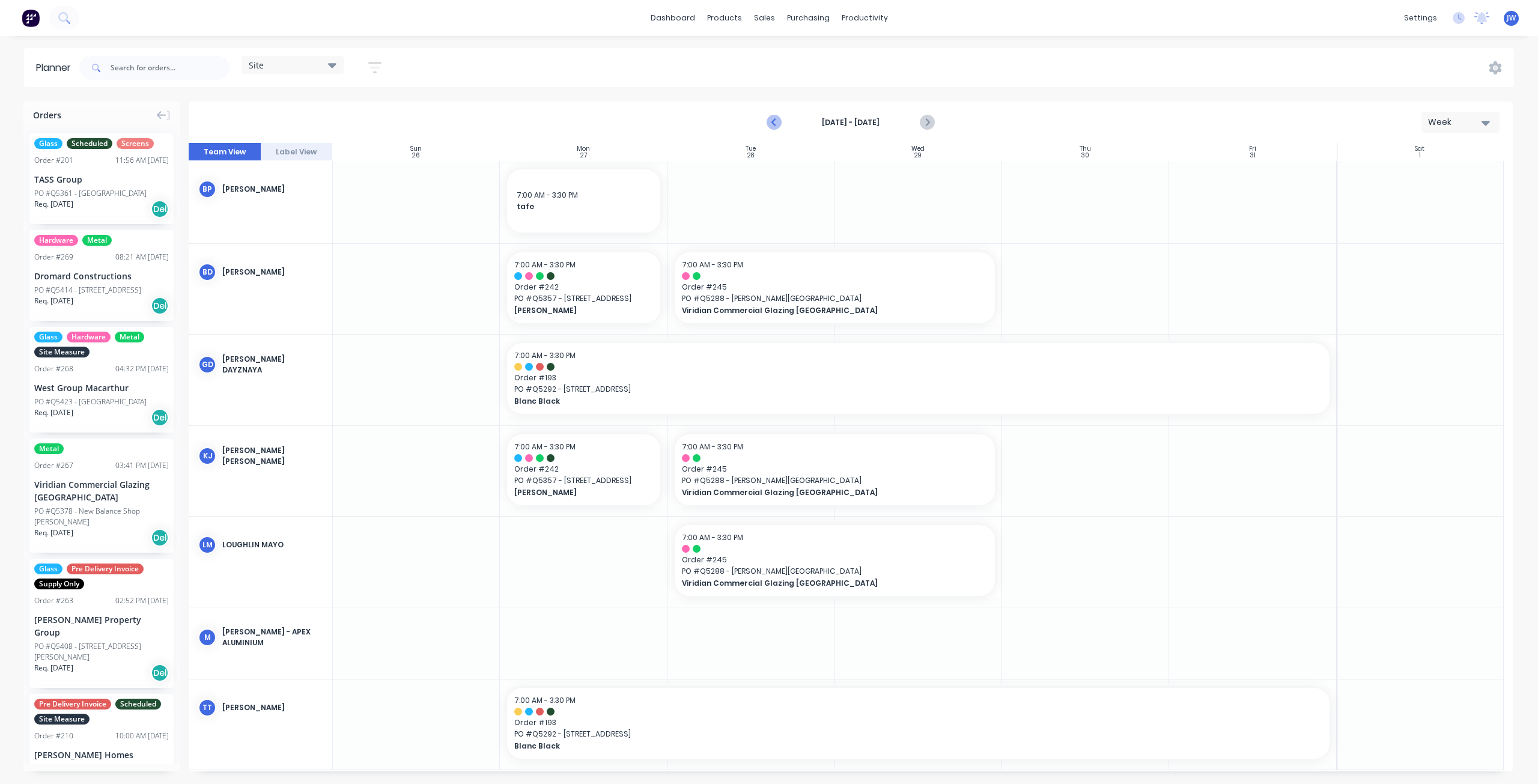
click at [776, 124] on icon "Previous page" at bounding box center [774, 122] width 14 height 14
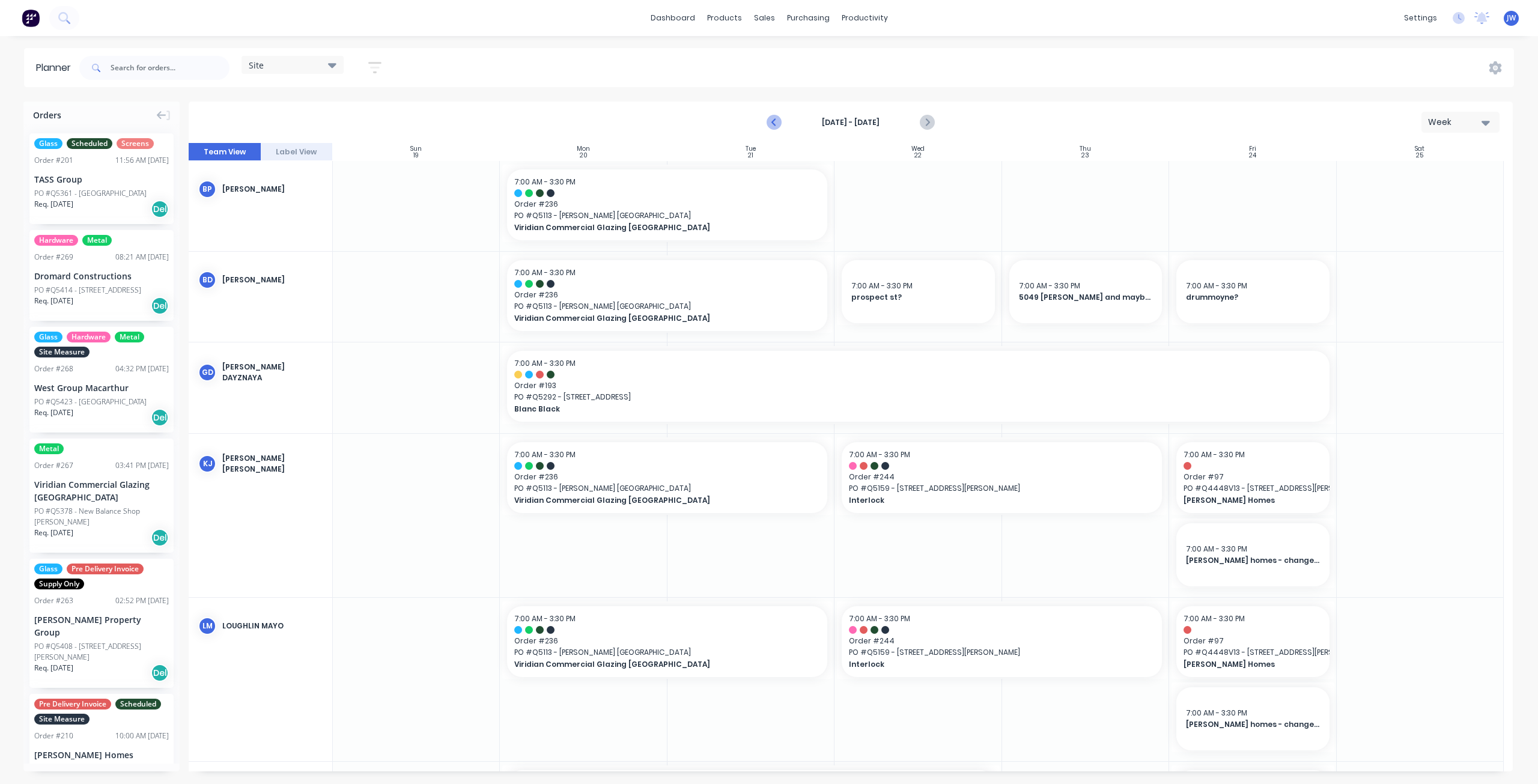
click at [776, 124] on icon "Previous page" at bounding box center [774, 122] width 14 height 14
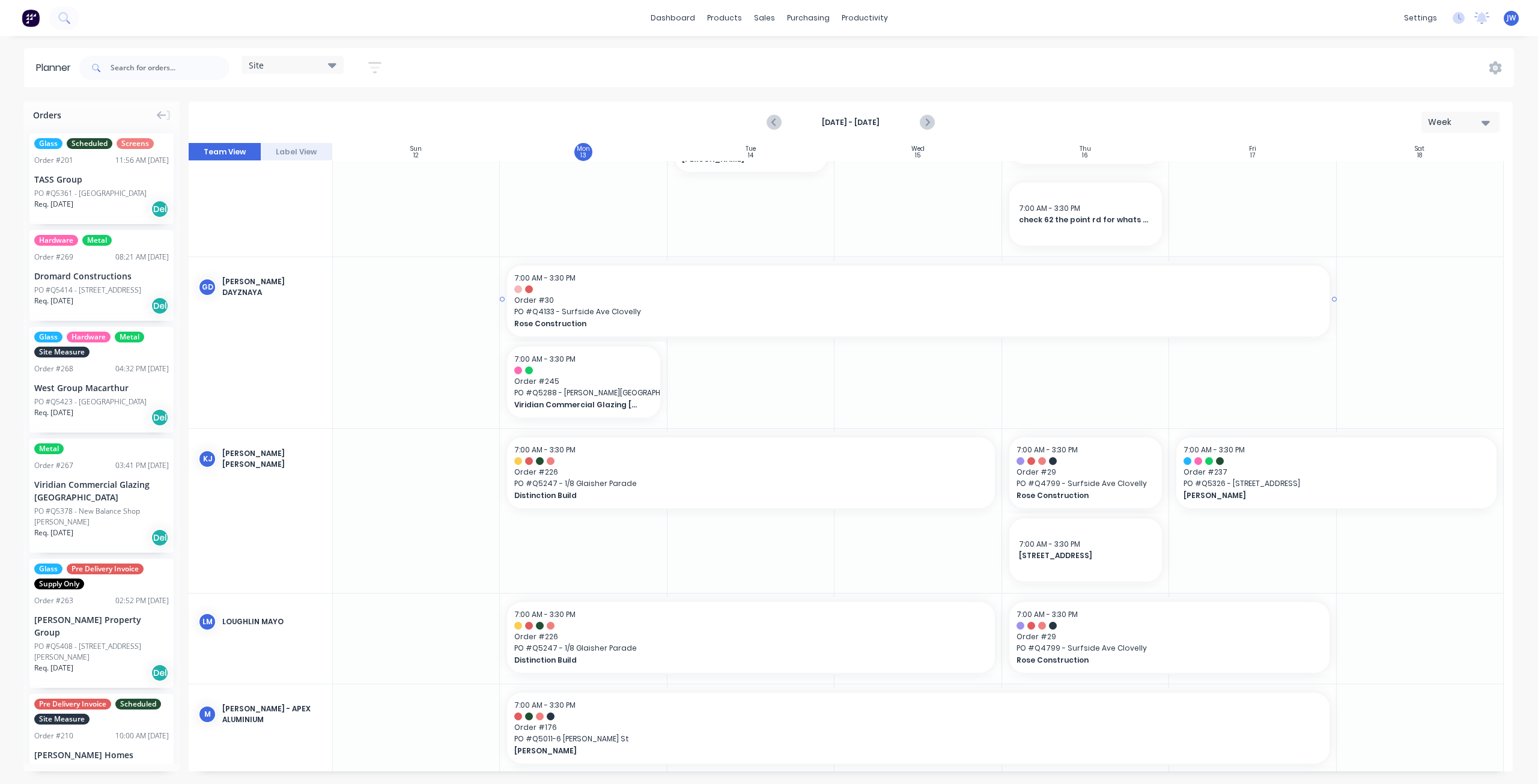
scroll to position [343, 0]
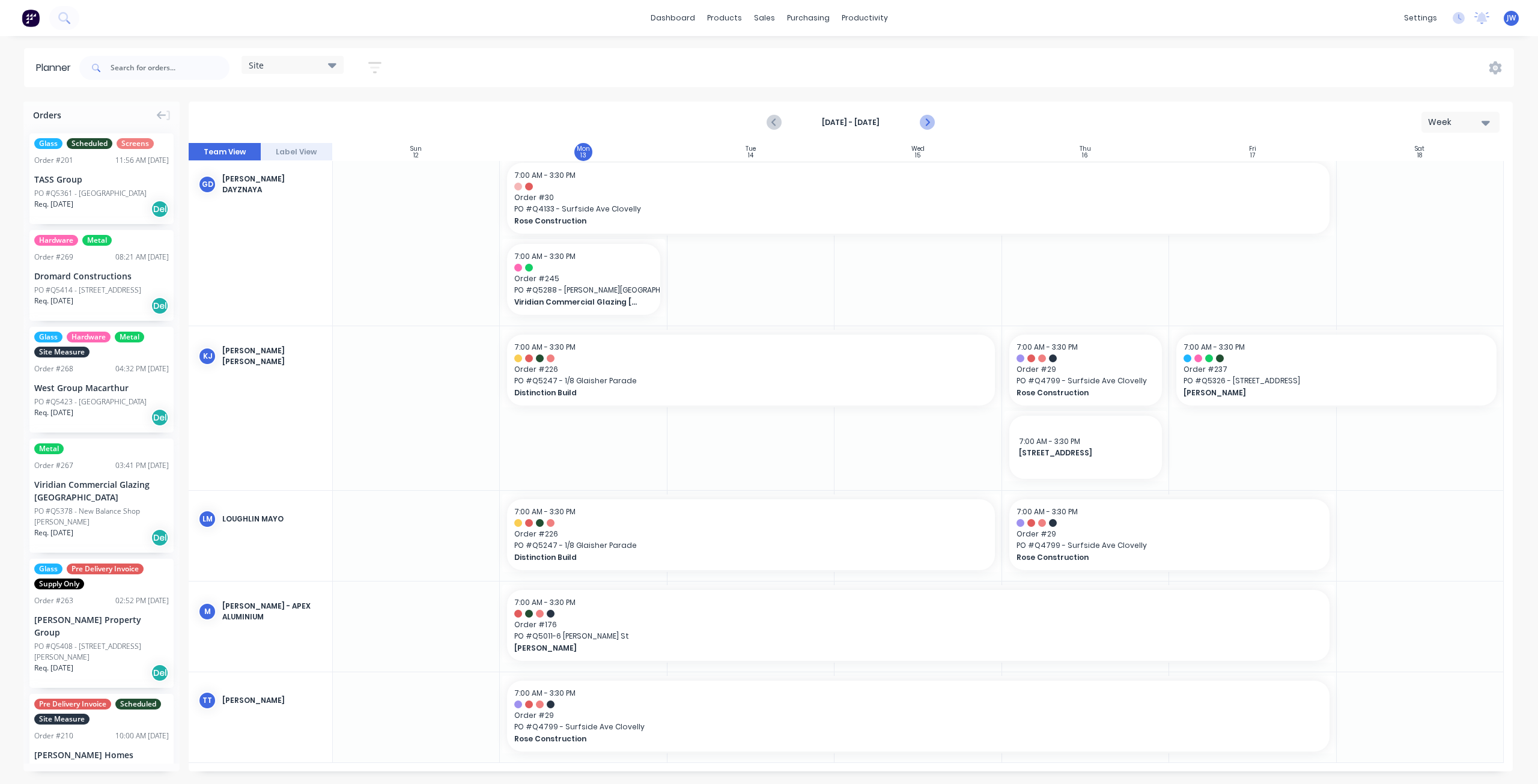
click at [925, 125] on icon "Next page" at bounding box center [926, 122] width 5 height 9
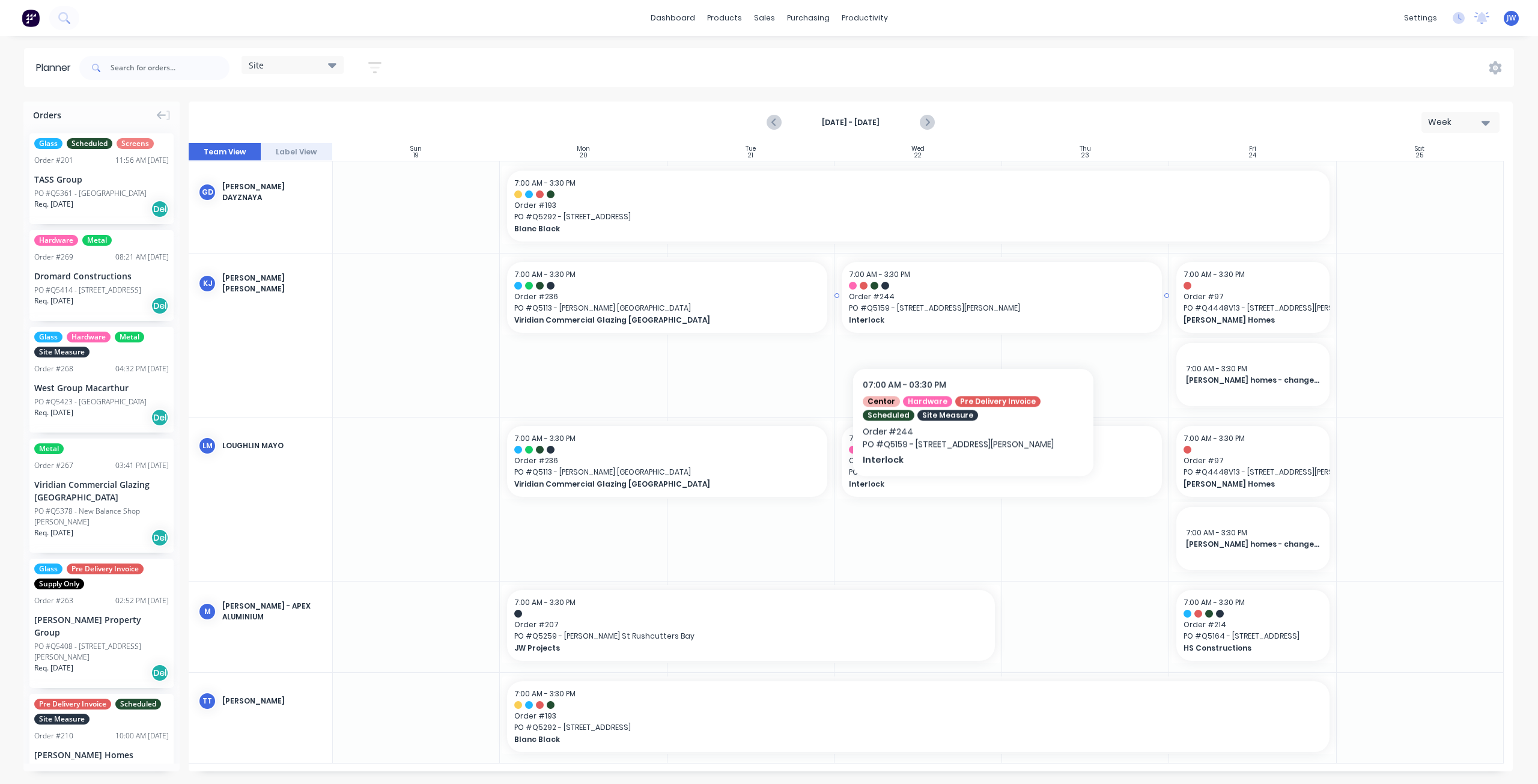
scroll to position [181, 0]
click at [921, 125] on icon "Next page" at bounding box center [926, 122] width 14 height 14
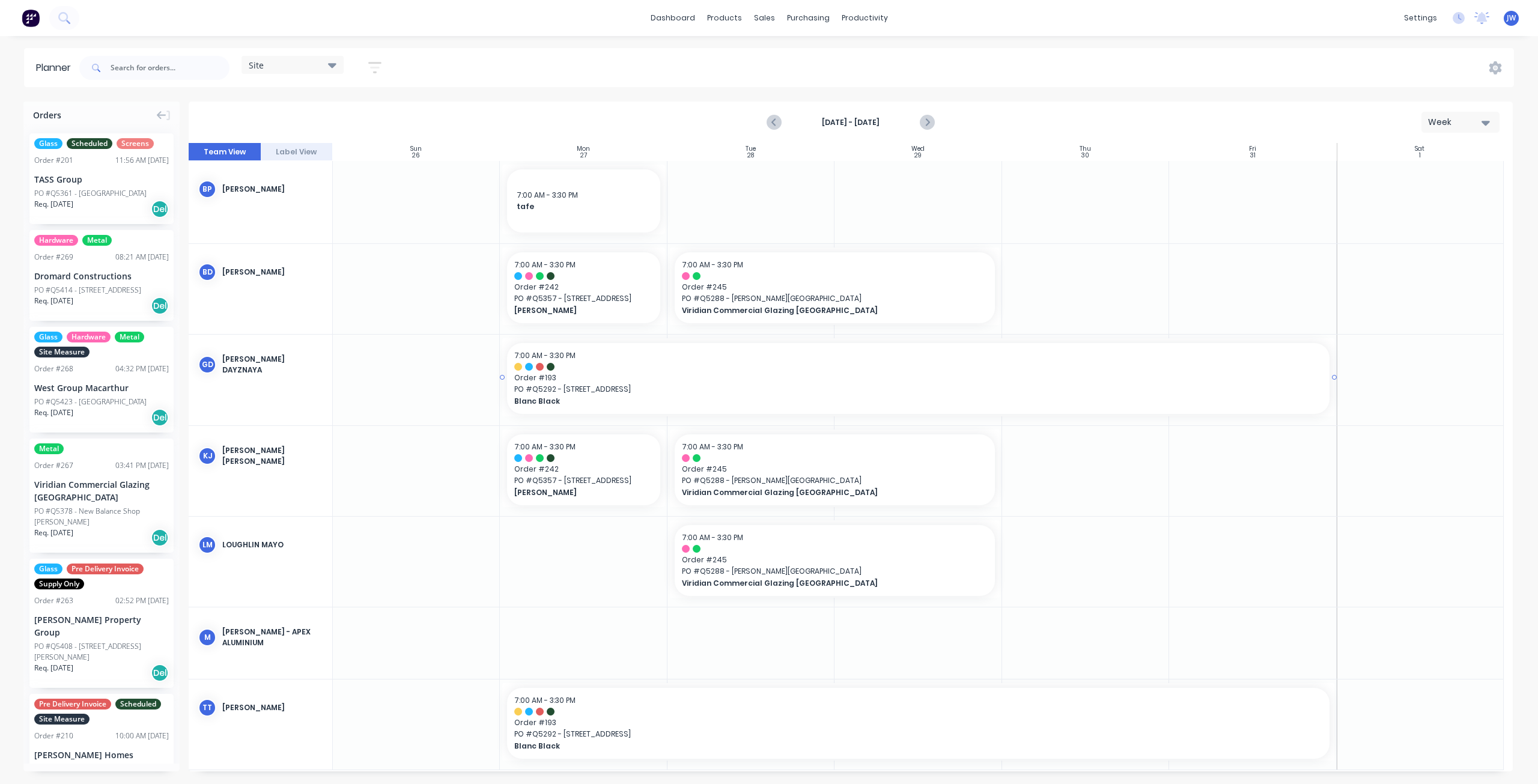
scroll to position [8, 0]
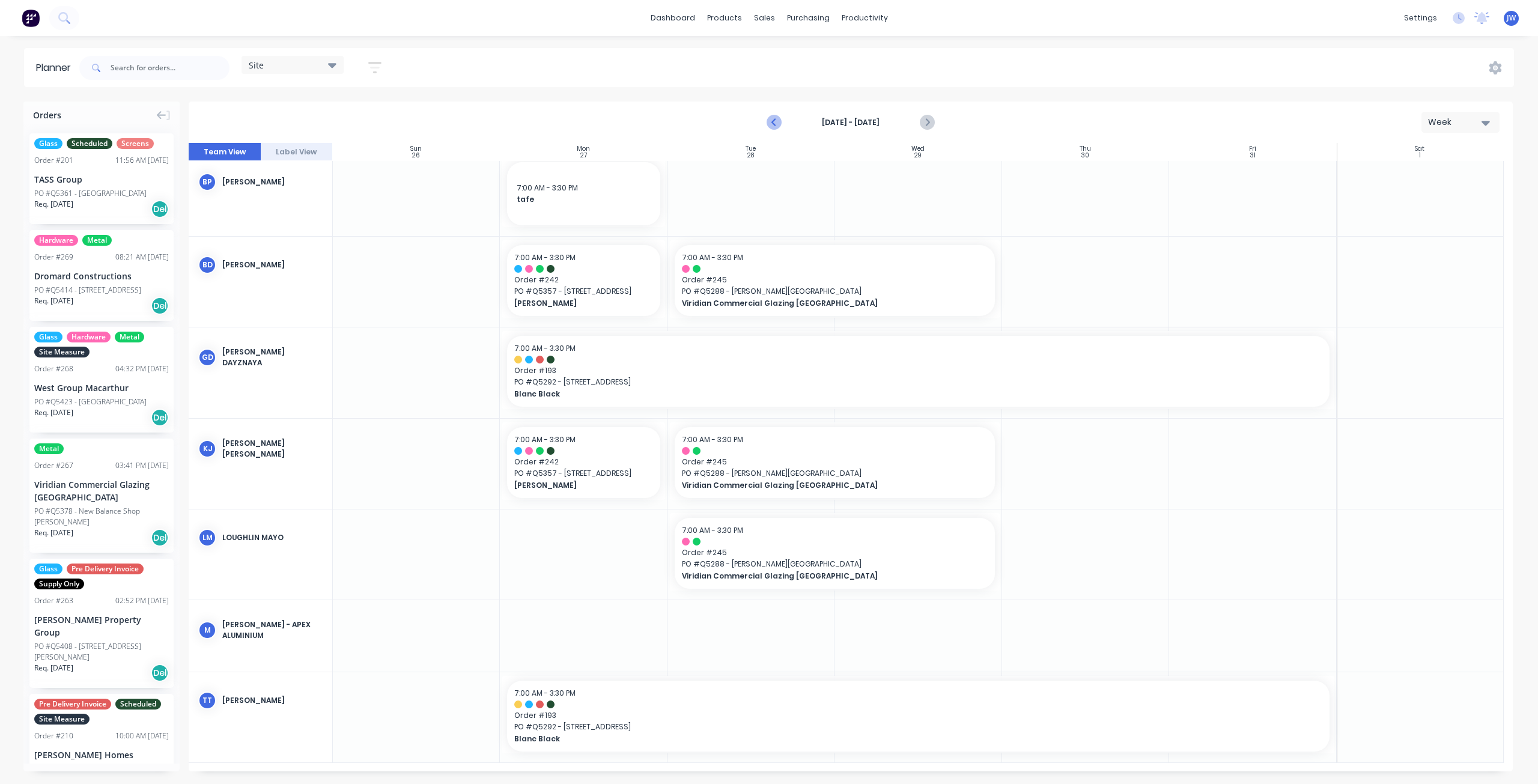
click at [767, 124] on icon "Previous page" at bounding box center [774, 122] width 14 height 14
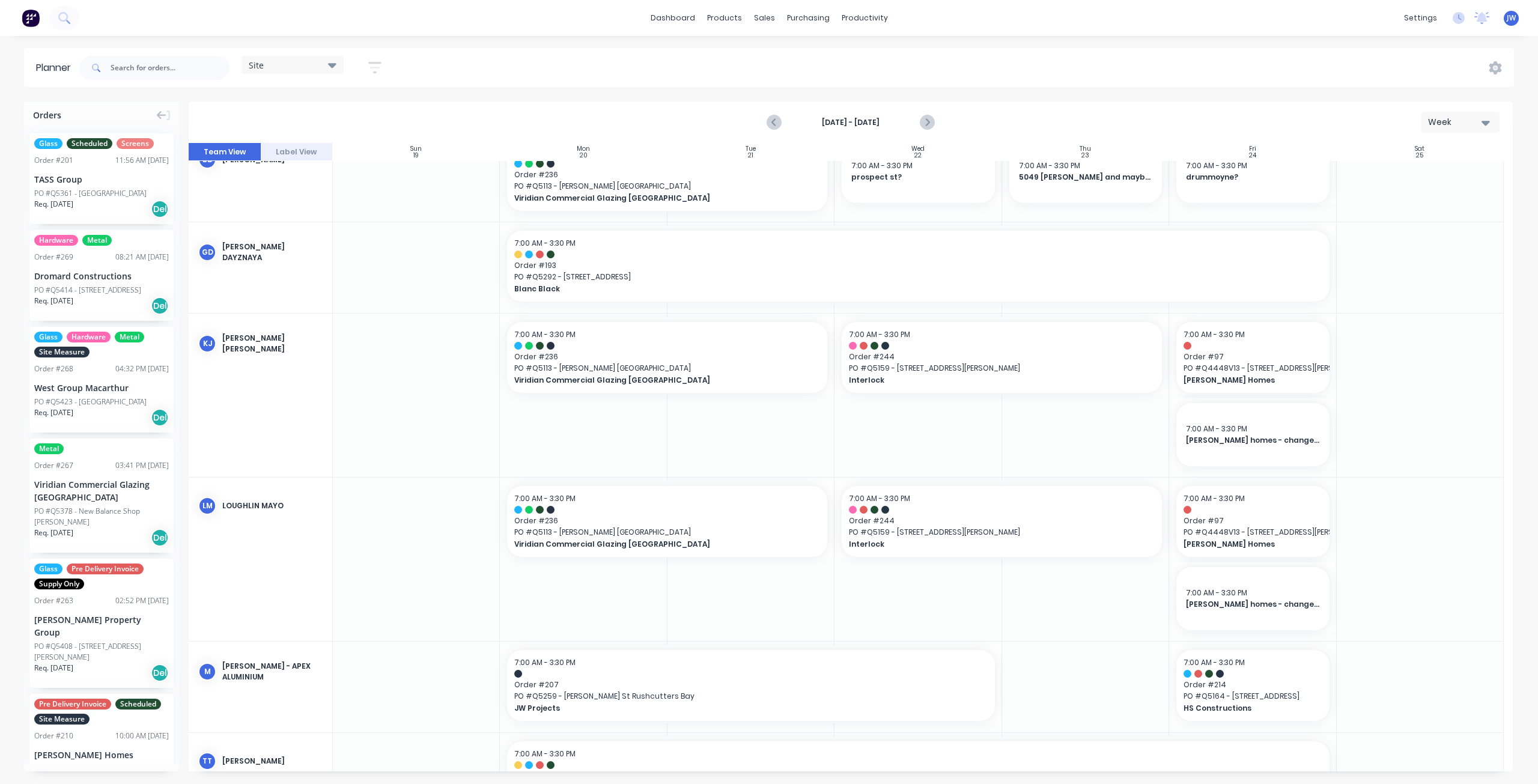
scroll to position [181, 0]
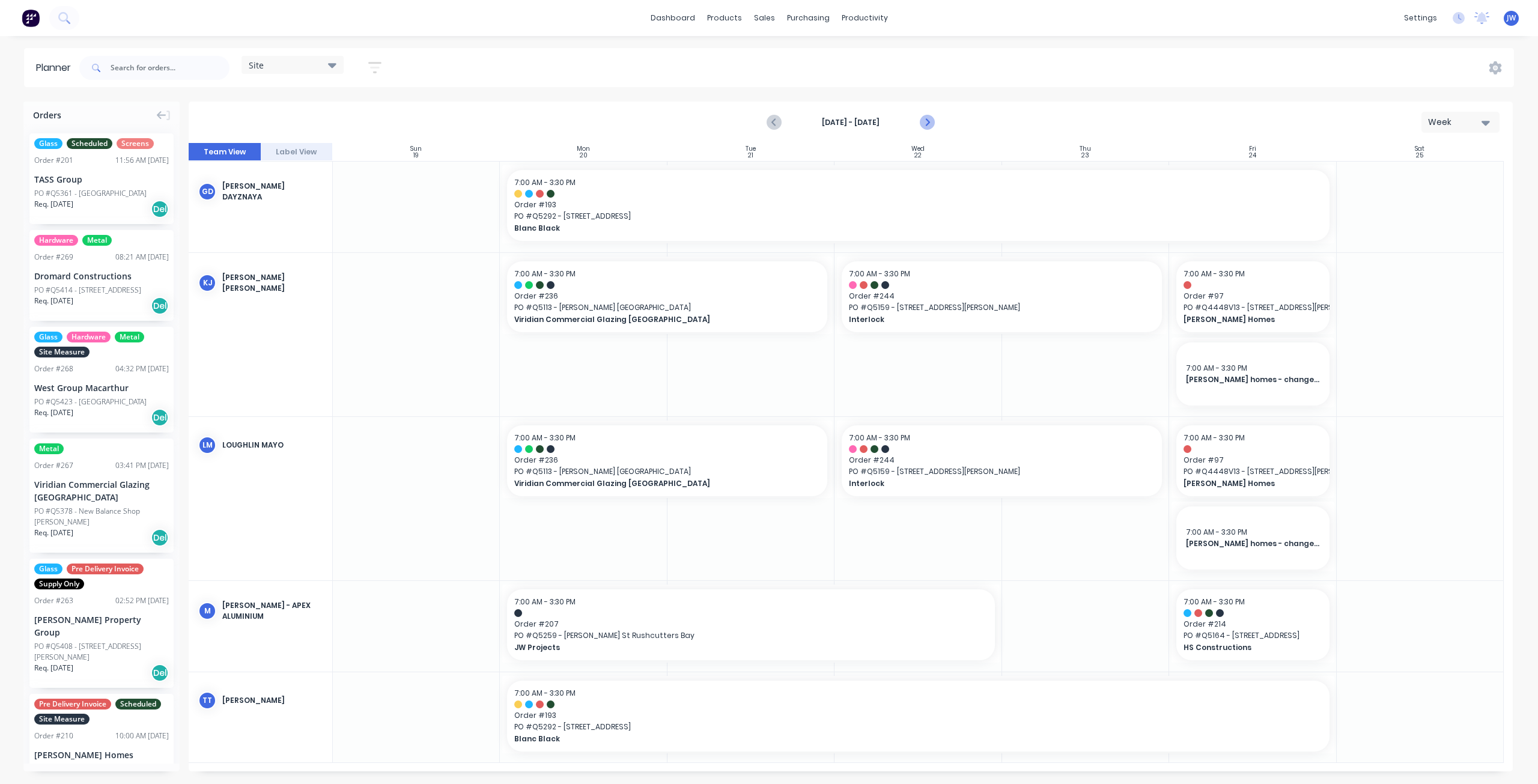
click at [924, 122] on icon "Next page" at bounding box center [926, 122] width 14 height 14
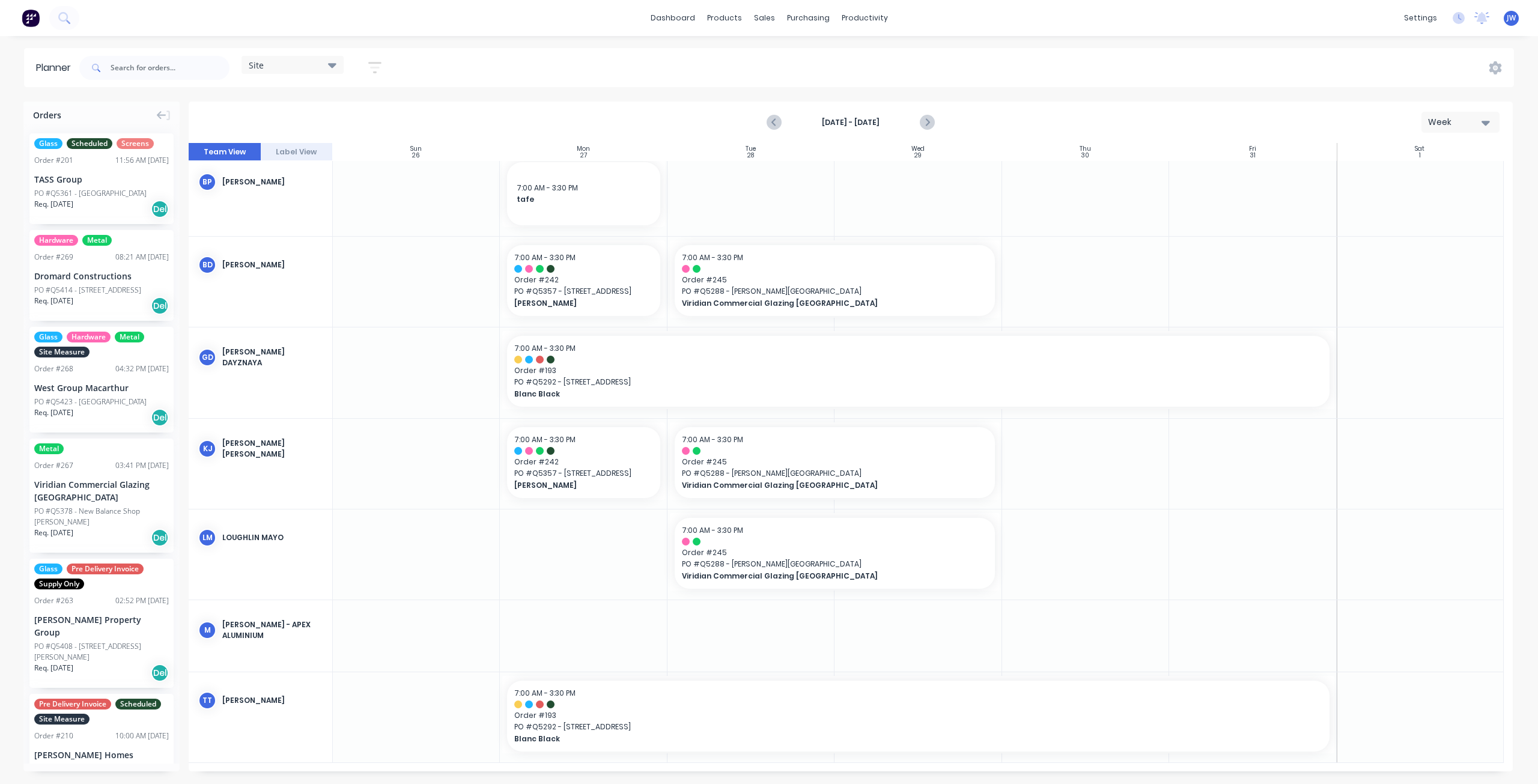
scroll to position [0, 0]
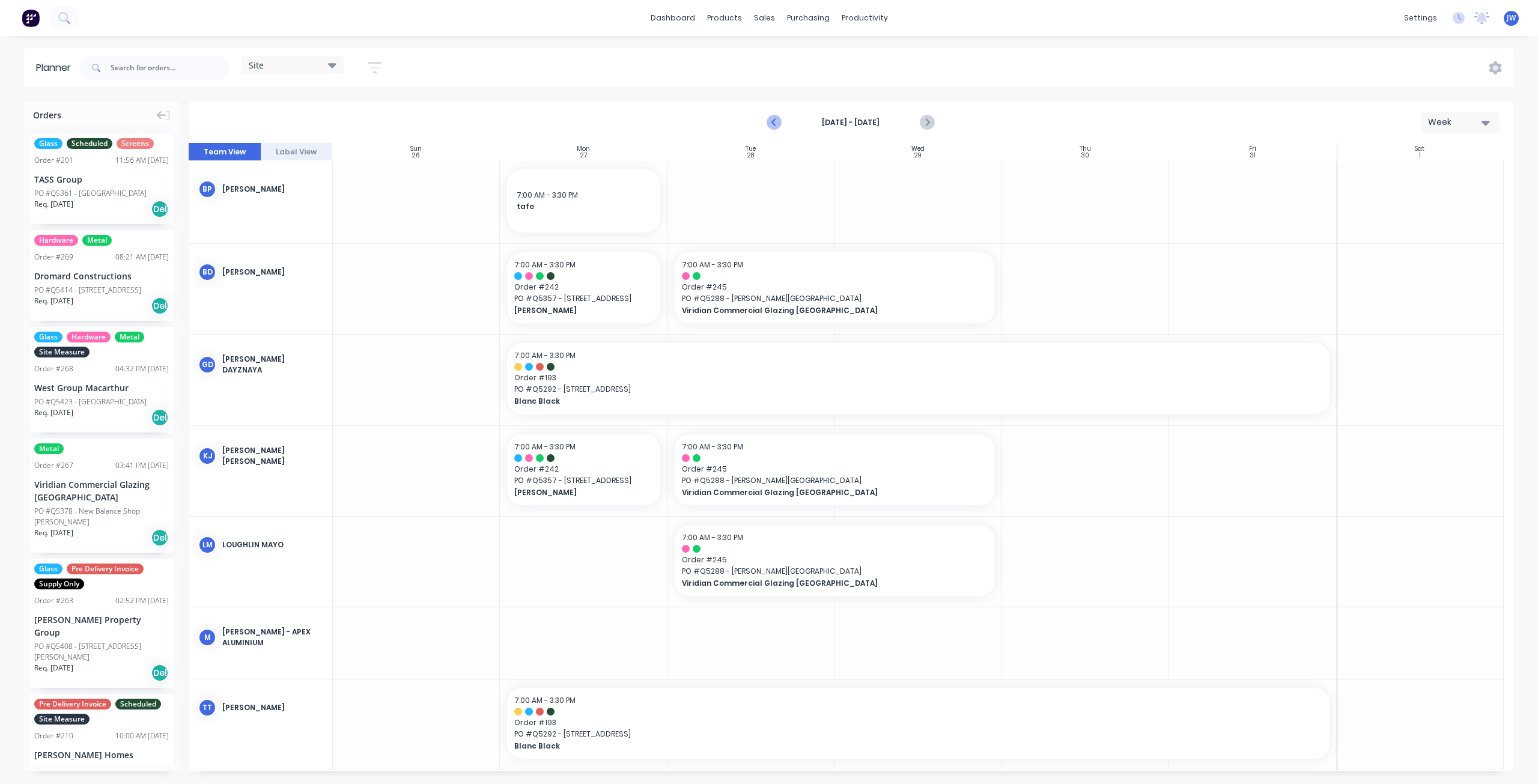
click at [774, 124] on icon "Previous page" at bounding box center [774, 122] width 5 height 9
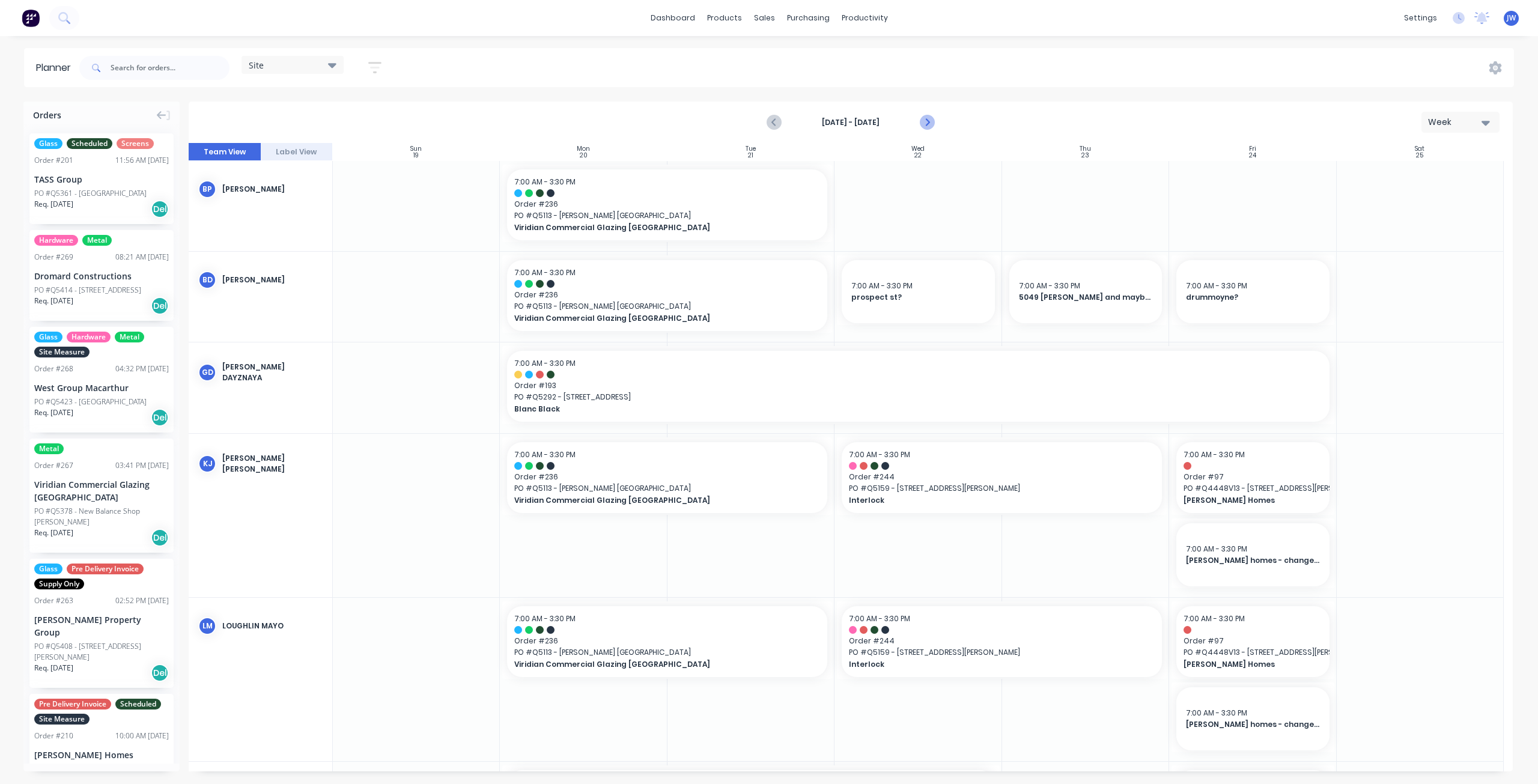
click at [928, 121] on icon "Next page" at bounding box center [926, 122] width 5 height 9
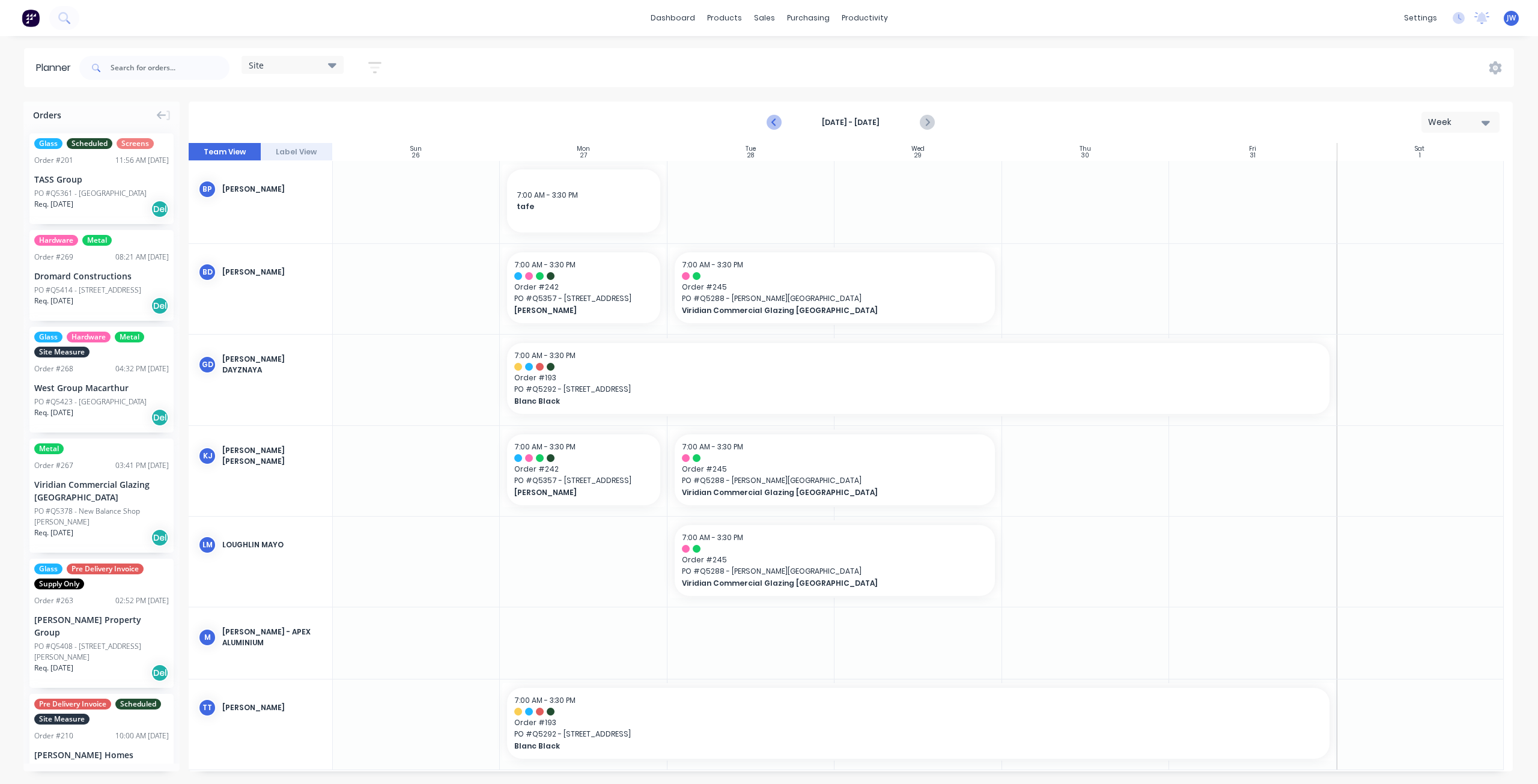
click at [766, 121] on button "Previous page" at bounding box center [775, 122] width 24 height 24
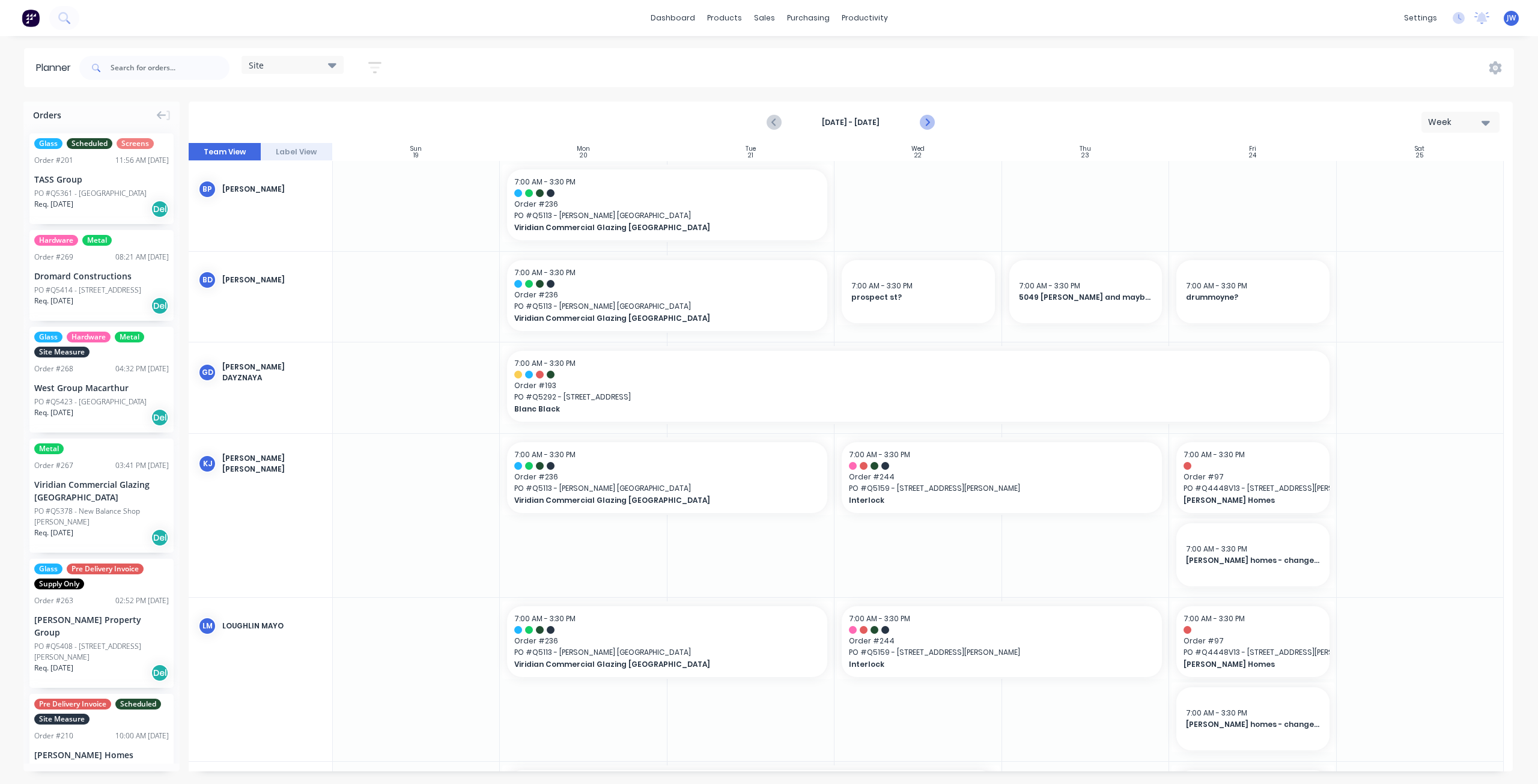
click at [931, 127] on icon "Next page" at bounding box center [926, 122] width 14 height 14
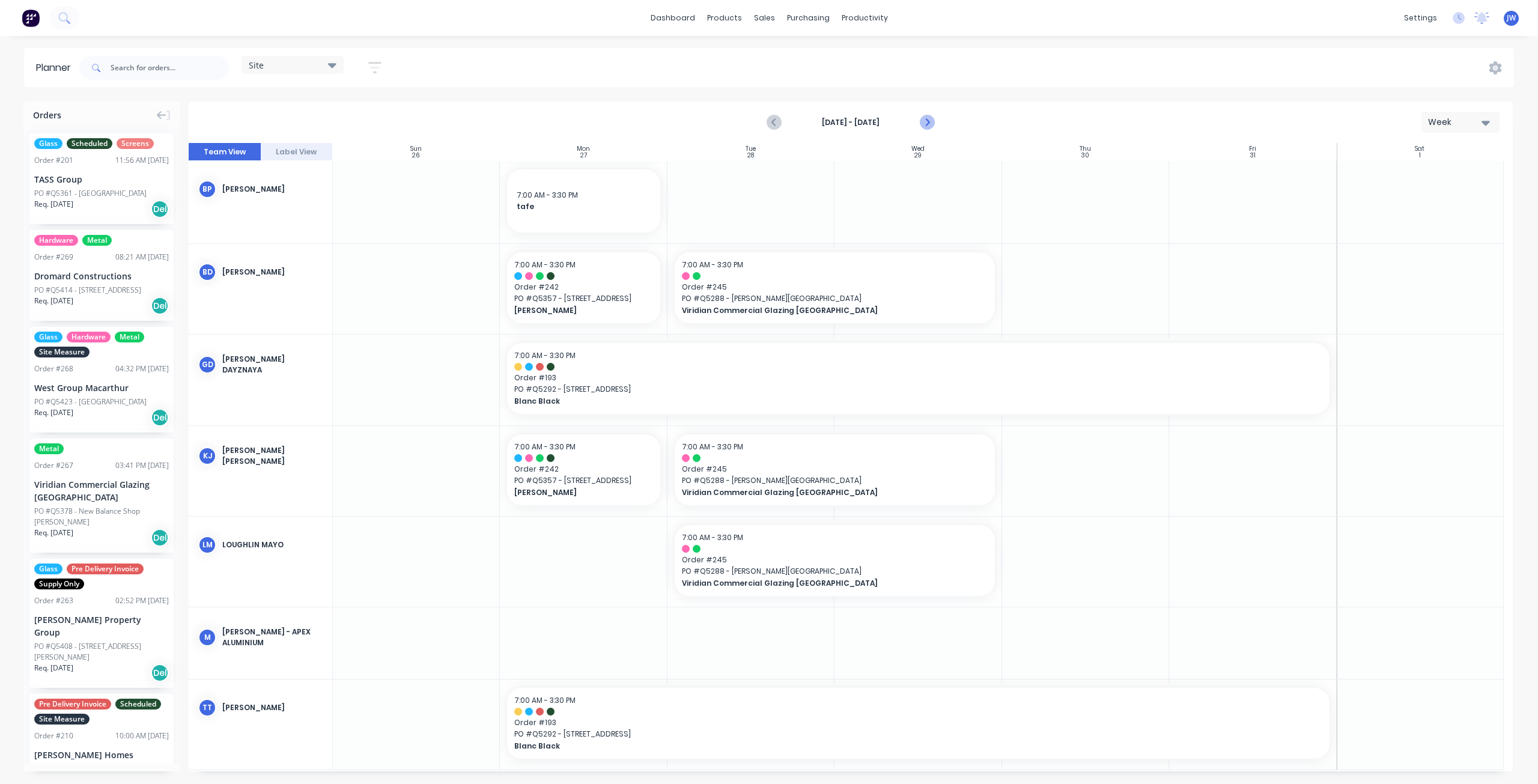
click at [927, 123] on icon "Next page" at bounding box center [926, 122] width 5 height 9
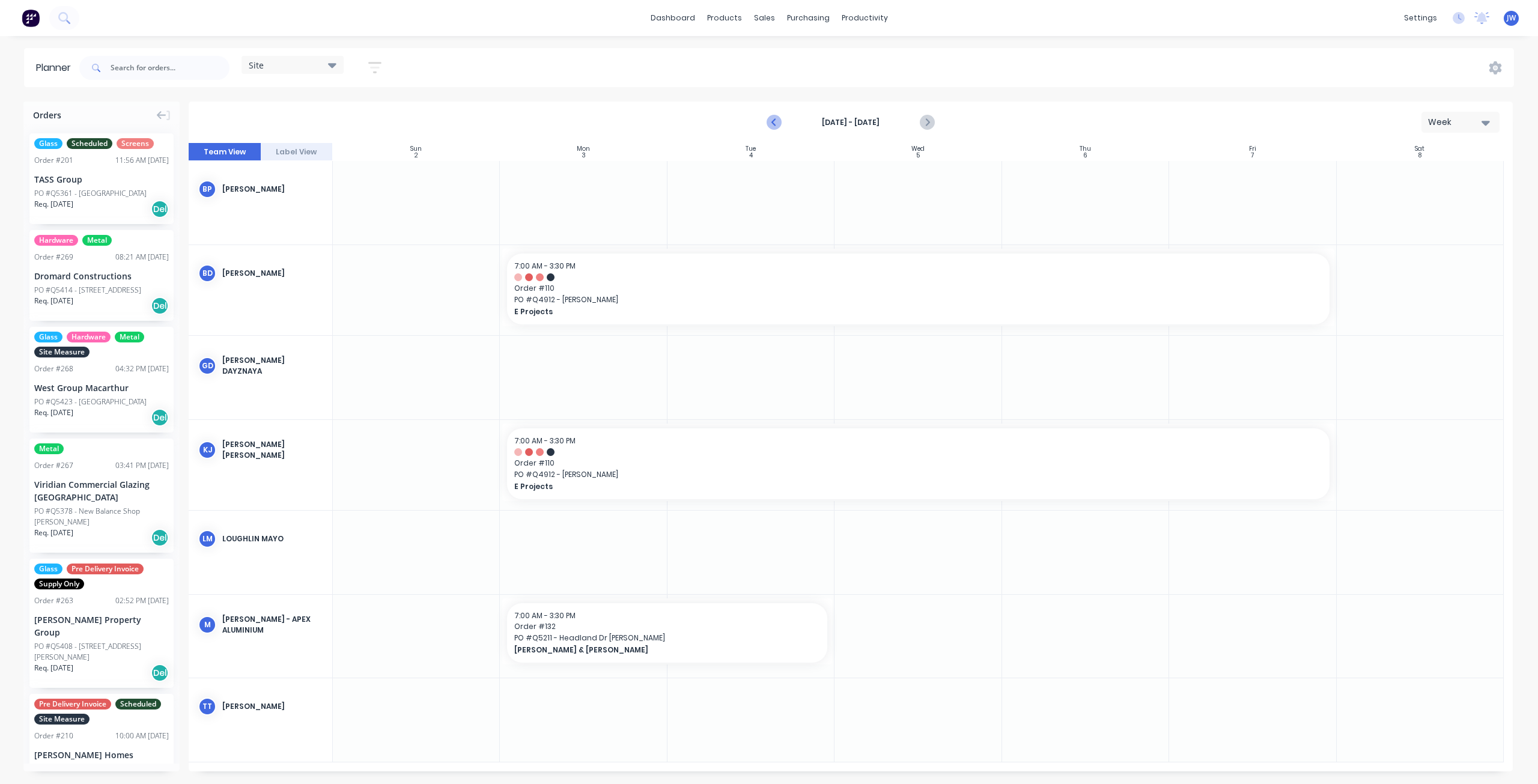
click at [774, 123] on icon "Previous page" at bounding box center [774, 122] width 5 height 9
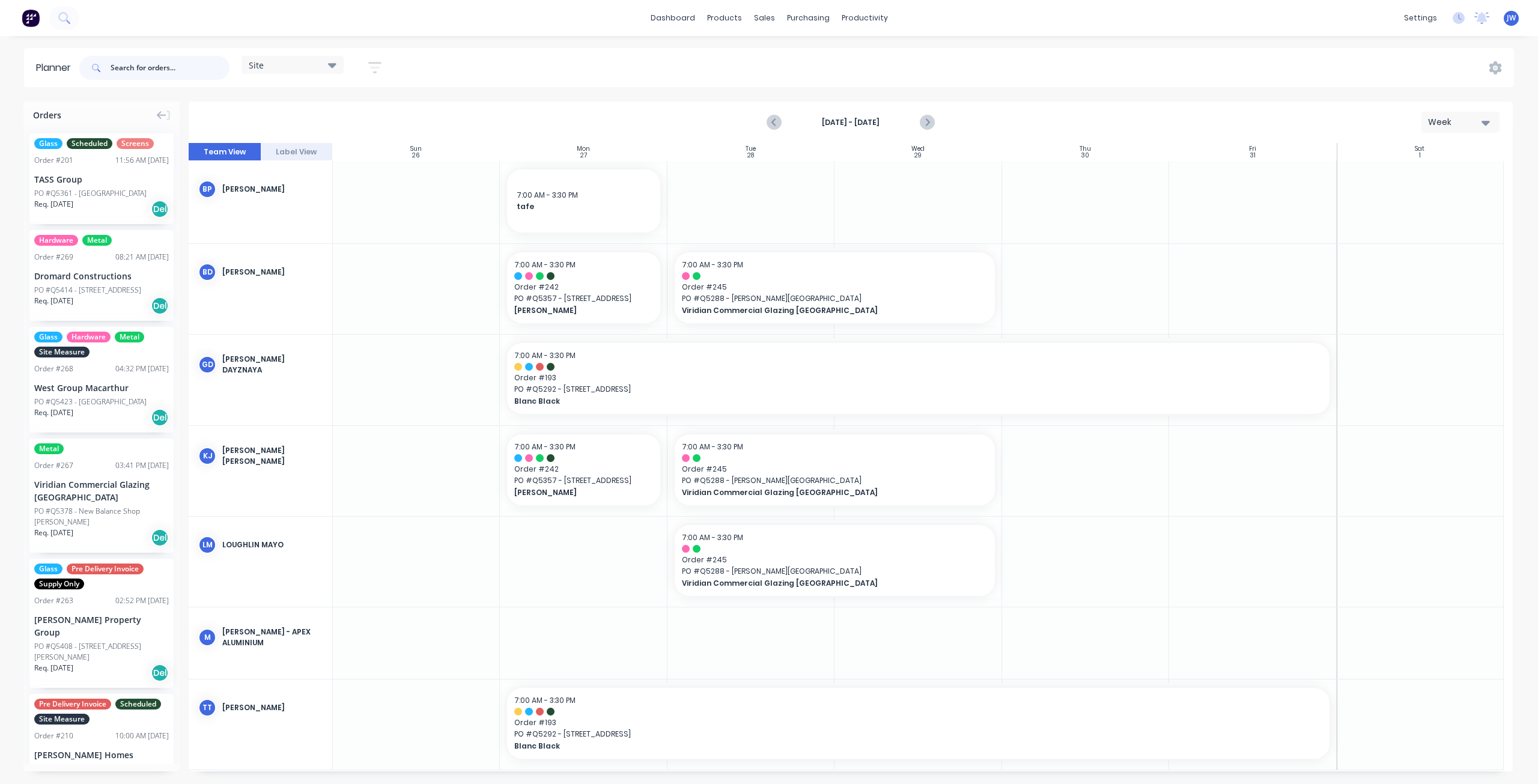
click at [146, 66] on input "text" at bounding box center [169, 67] width 119 height 24
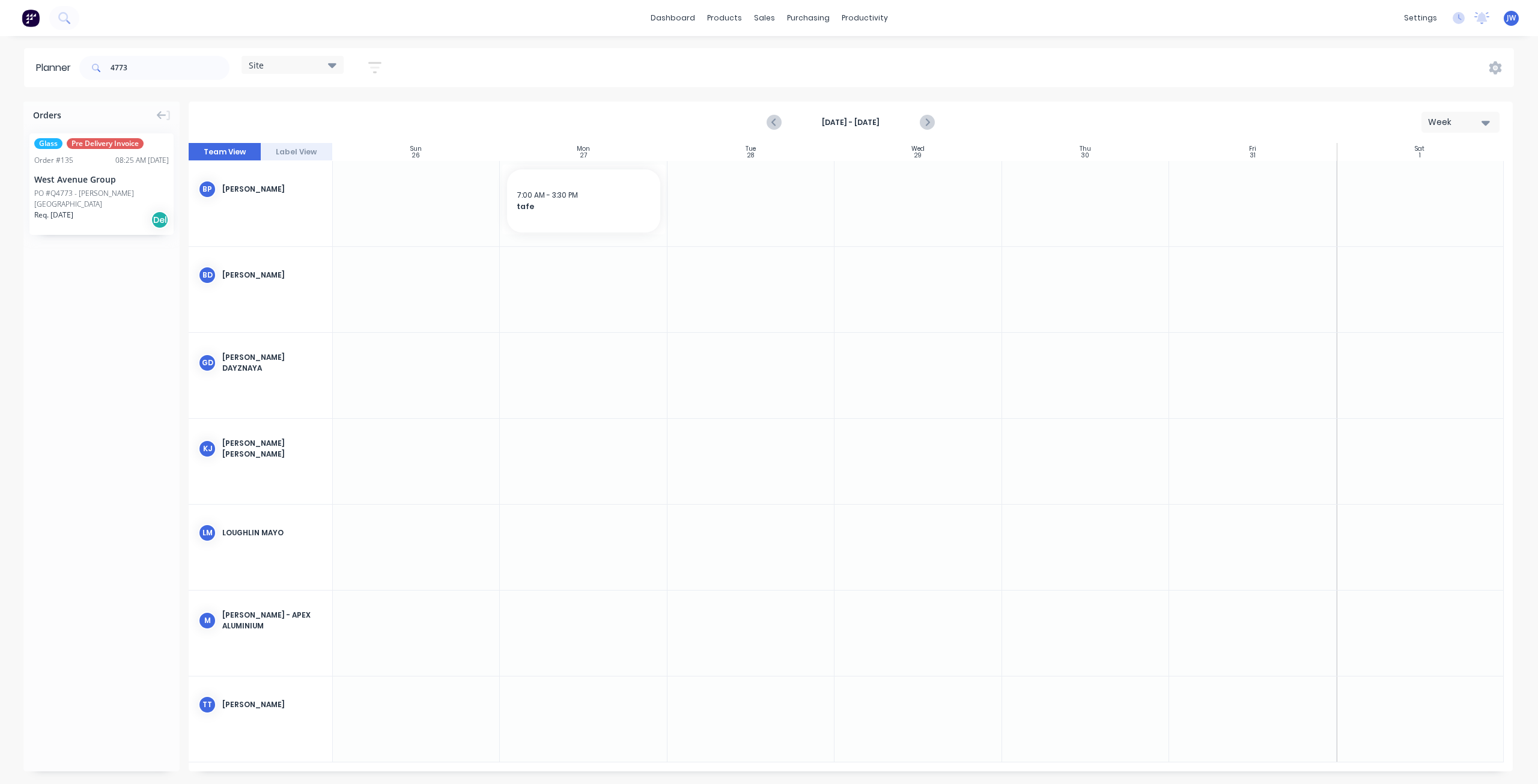
click at [118, 188] on div "PO #Q4773 - [PERSON_NAME] [GEOGRAPHIC_DATA]" at bounding box center [102, 199] width 135 height 22
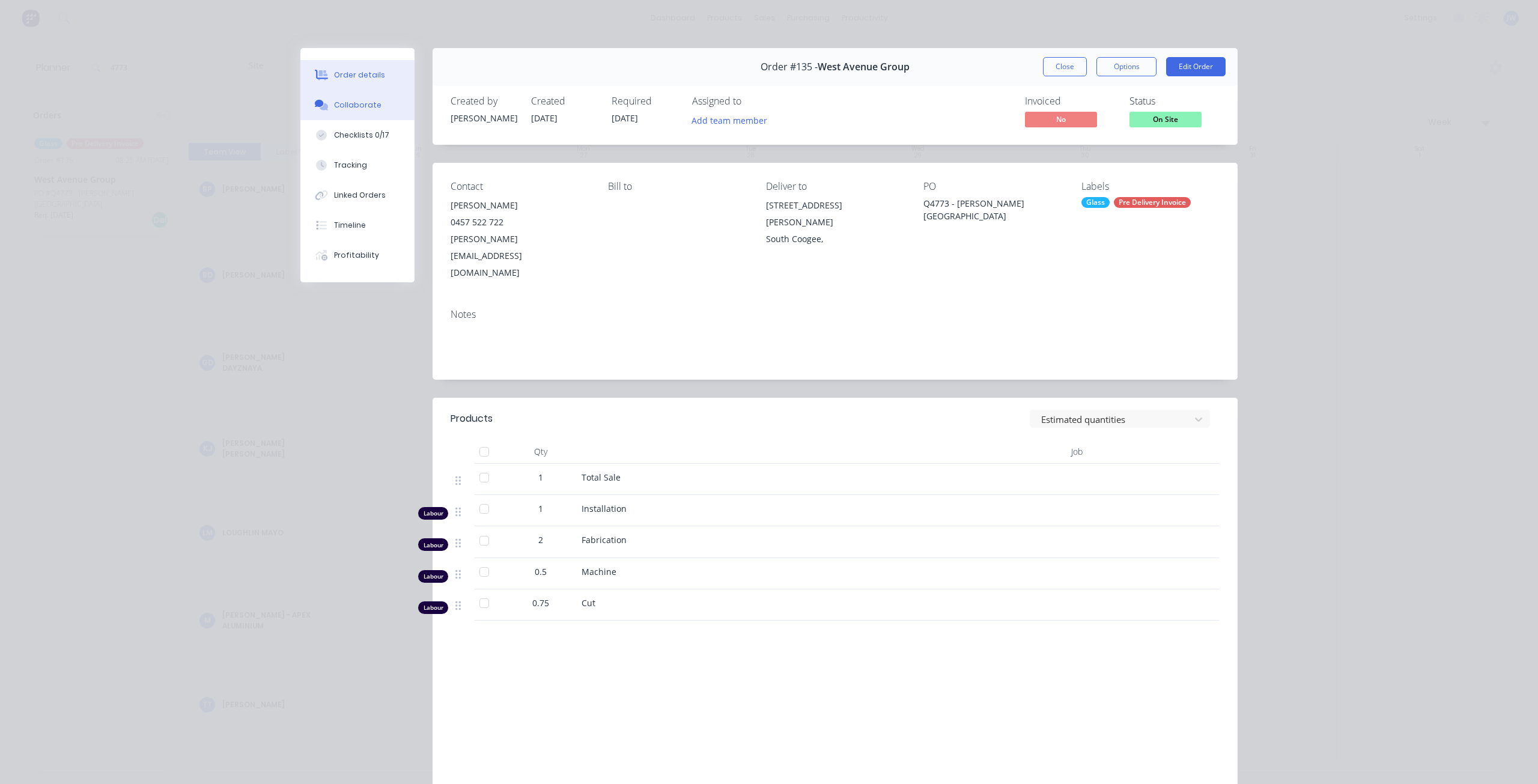
click at [365, 106] on div "Collaborate" at bounding box center [358, 105] width 47 height 11
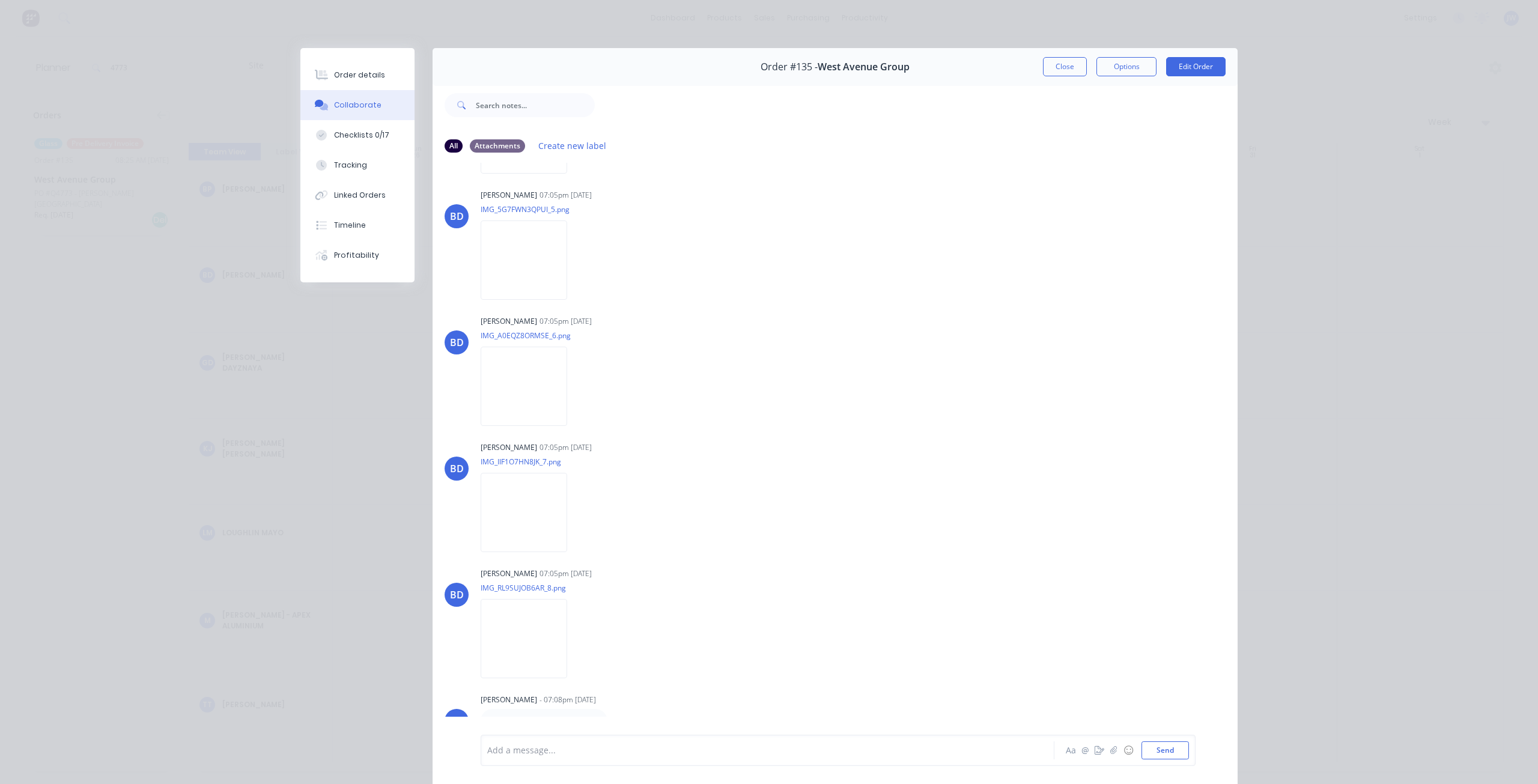
scroll to position [639, 0]
click at [1079, 71] on button "Close" at bounding box center [1064, 66] width 44 height 19
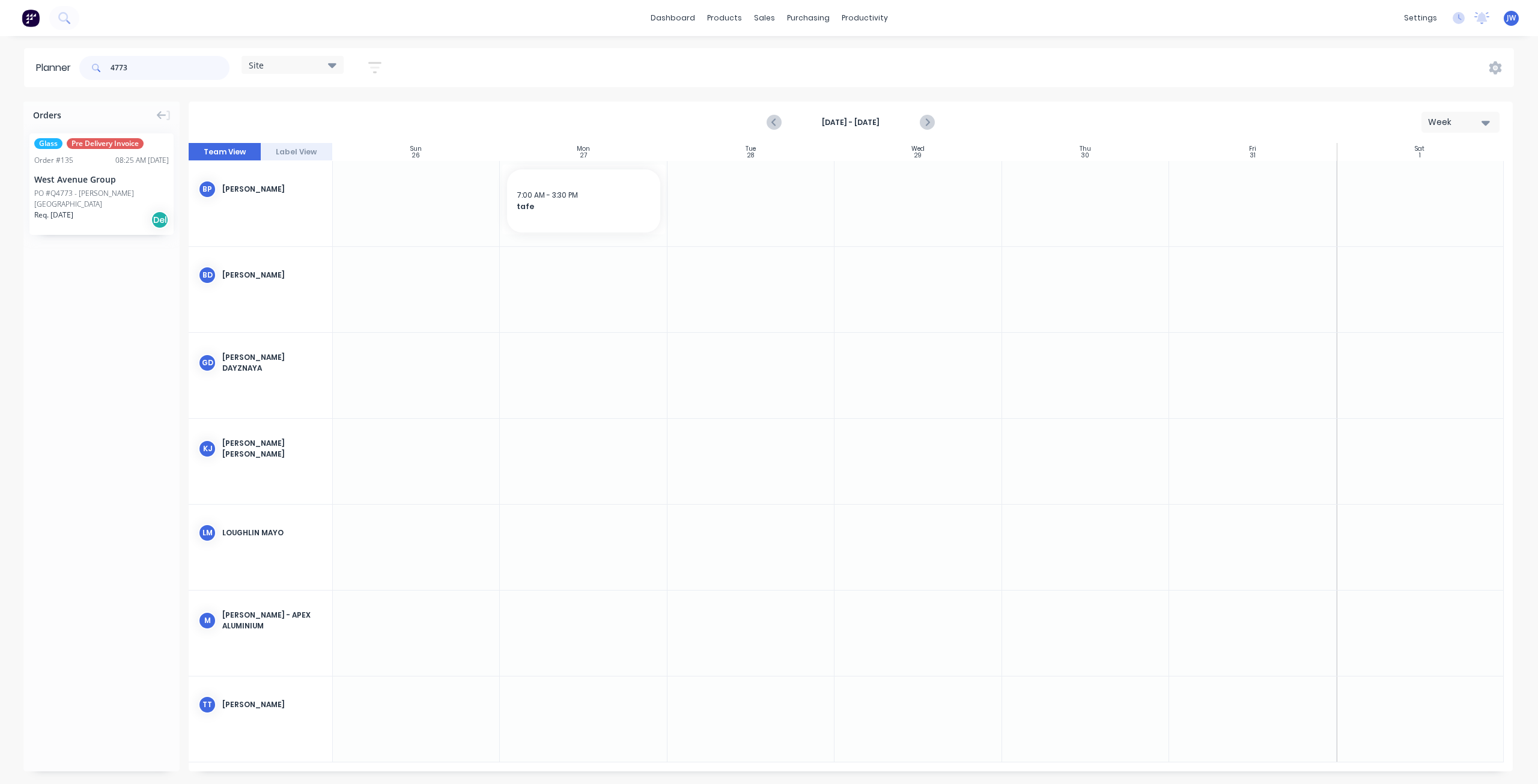
click at [163, 67] on input "4773" at bounding box center [169, 67] width 119 height 24
drag, startPoint x: 140, startPoint y: 69, endPoint x: 81, endPoint y: 69, distance: 59.0
click at [81, 69] on div "4779" at bounding box center [154, 67] width 150 height 24
click at [103, 203] on div "Rose Construction" at bounding box center [102, 209] width 135 height 13
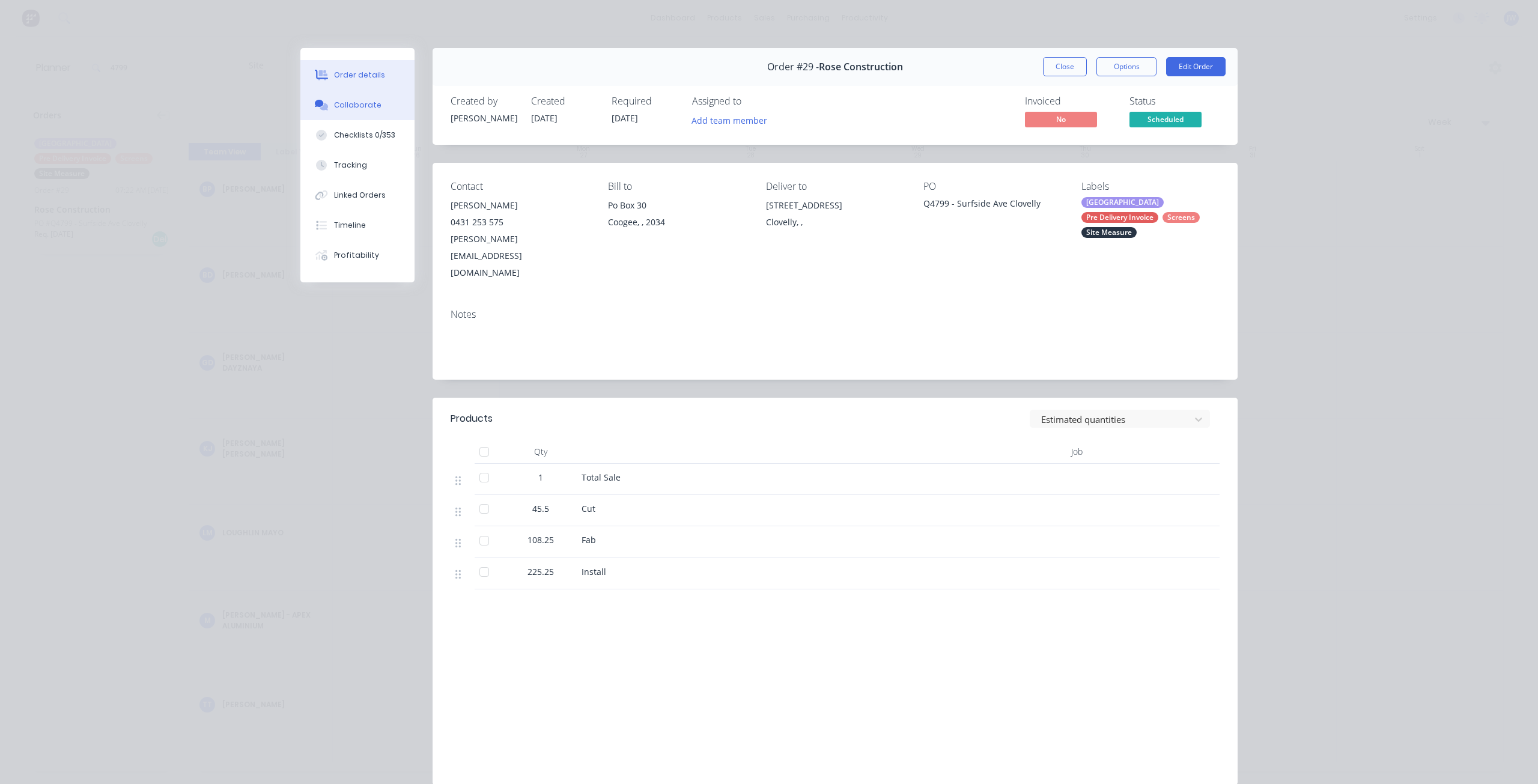
click at [343, 104] on div "Collaborate" at bounding box center [358, 105] width 47 height 11
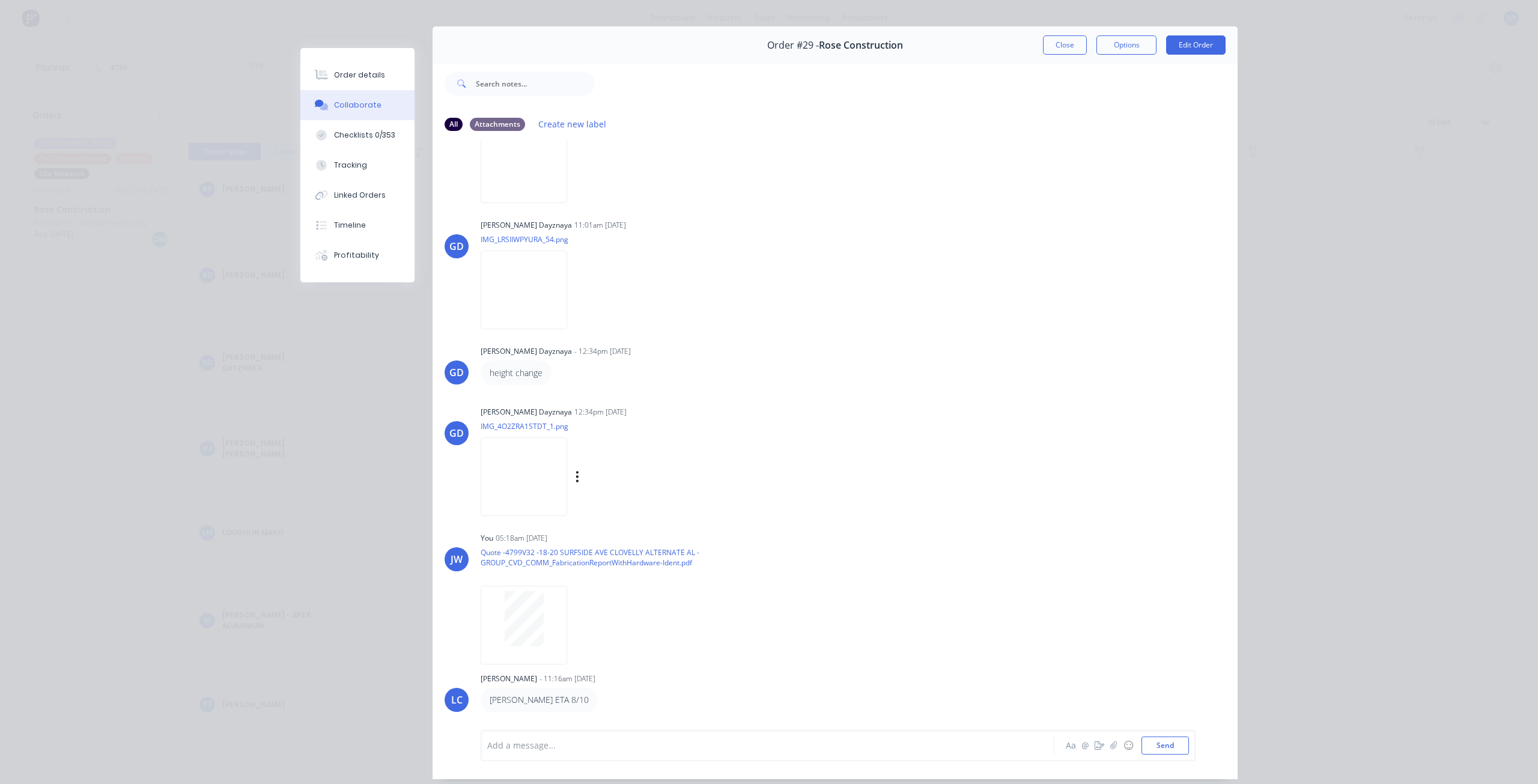
scroll to position [54, 0]
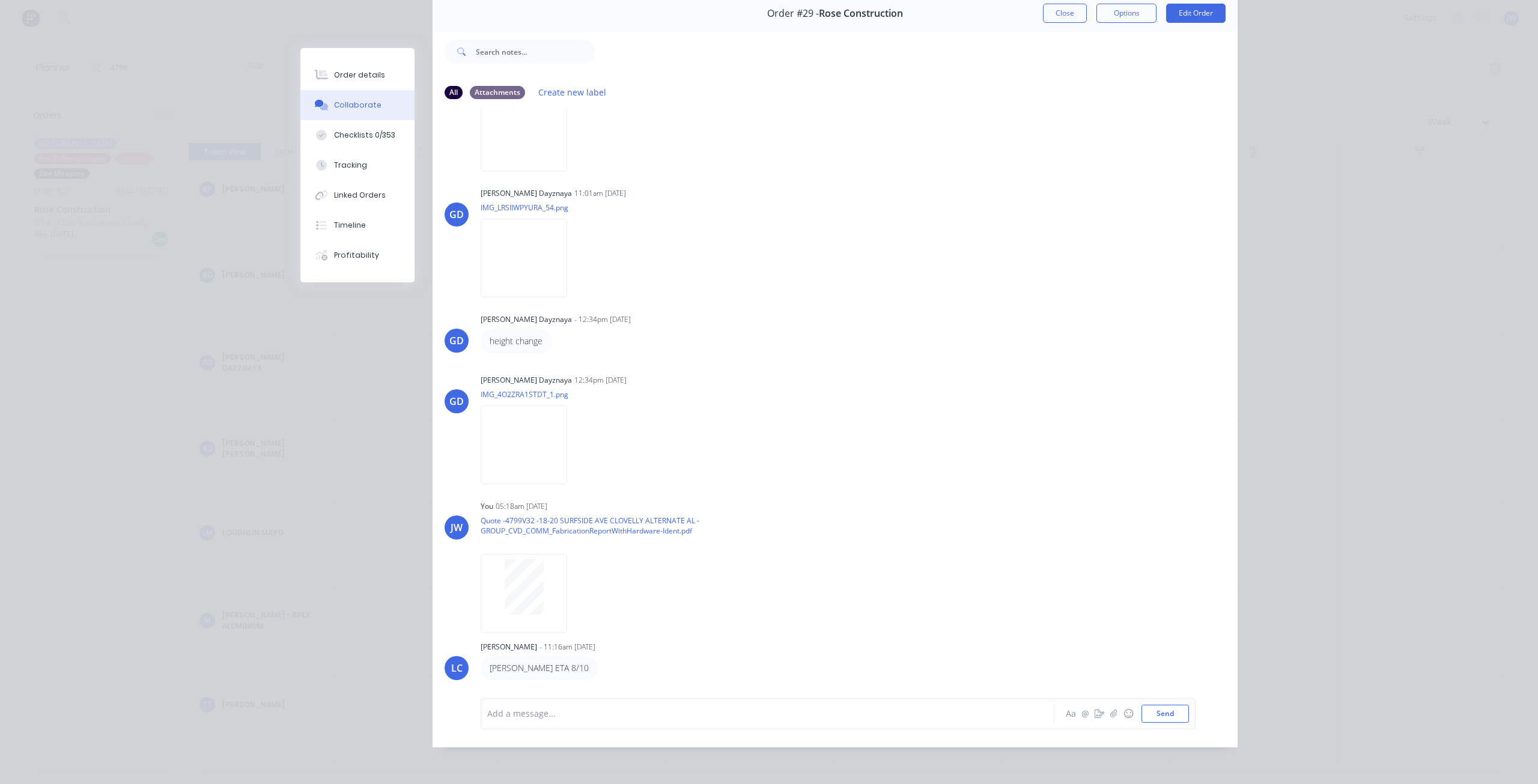
drag, startPoint x: 1069, startPoint y: 12, endPoint x: 1045, endPoint y: 20, distance: 25.3
click at [1069, 12] on button "Close" at bounding box center [1064, 13] width 44 height 19
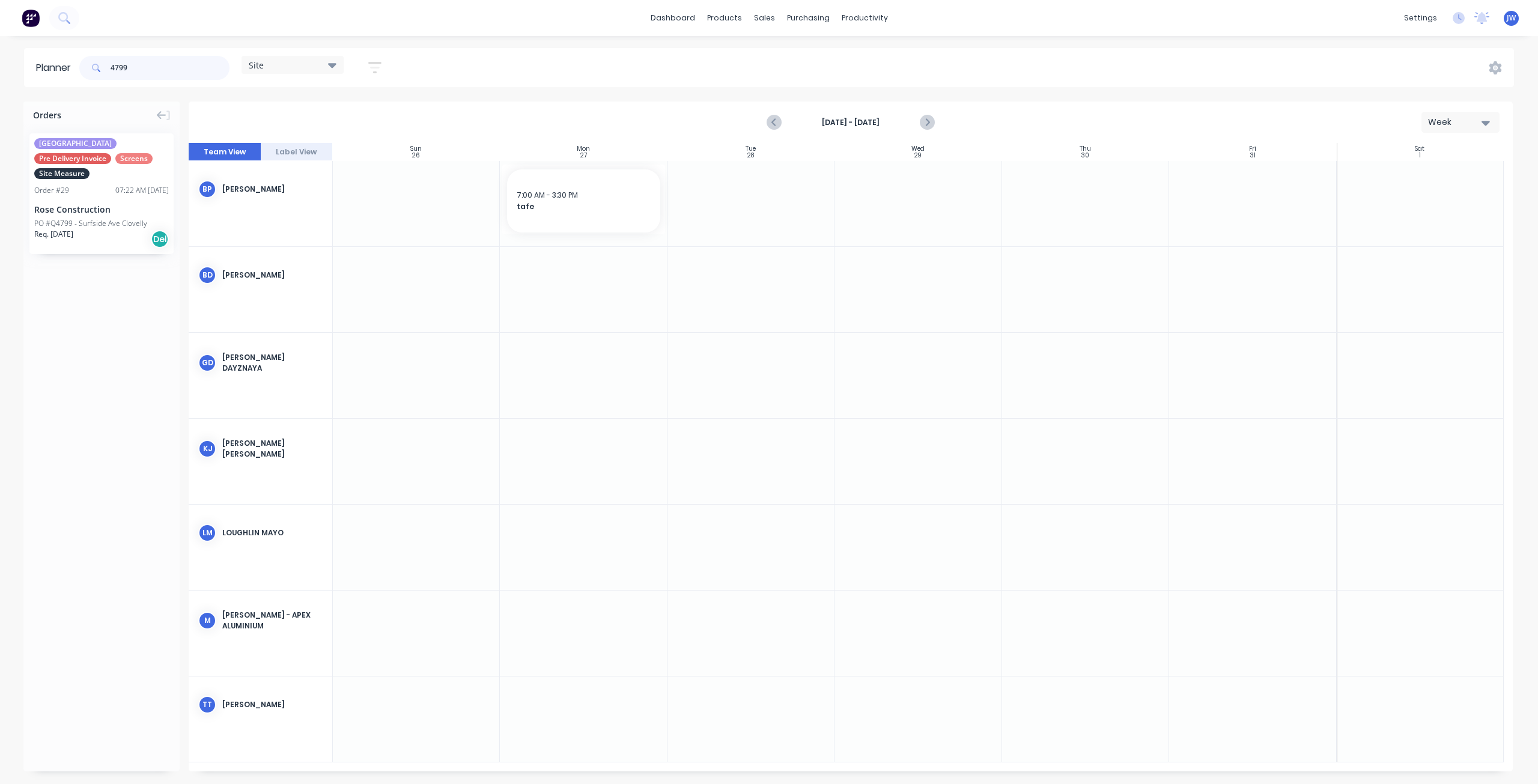
drag, startPoint x: 146, startPoint y: 68, endPoint x: 76, endPoint y: 68, distance: 70.0
click at [76, 68] on header "Planner 4799 Site Save new view None (Default) edit Factory edit Office edit Si…" at bounding box center [769, 67] width 1490 height 39
type input "morton"
click at [100, 225] on div "Req. 02/06/25 Del" at bounding box center [102, 235] width 135 height 20
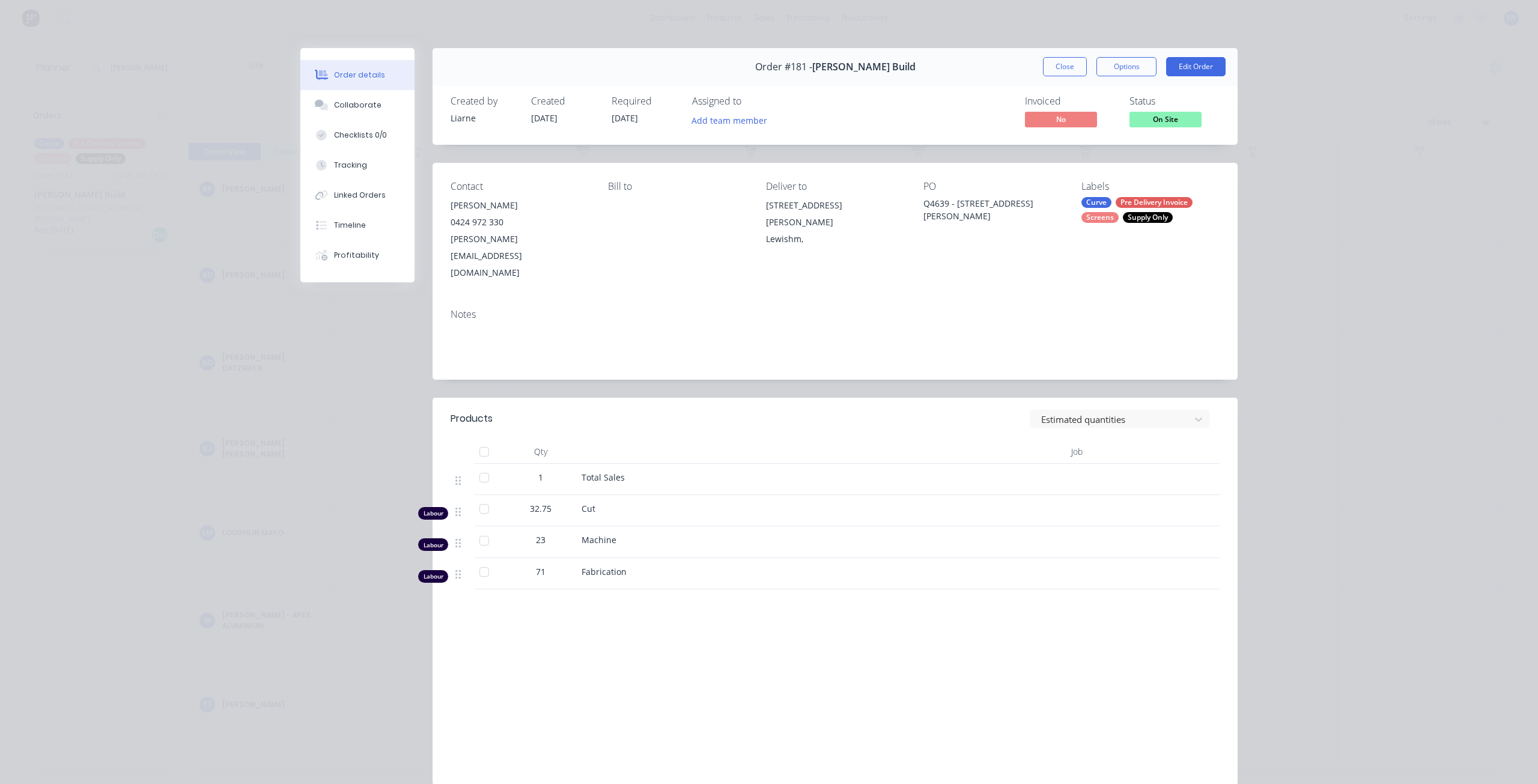
click at [1059, 77] on div "Order #181 - Walker Build Close Options Edit Order" at bounding box center [835, 66] width 805 height 38
click at [1059, 75] on button "Close" at bounding box center [1064, 66] width 44 height 19
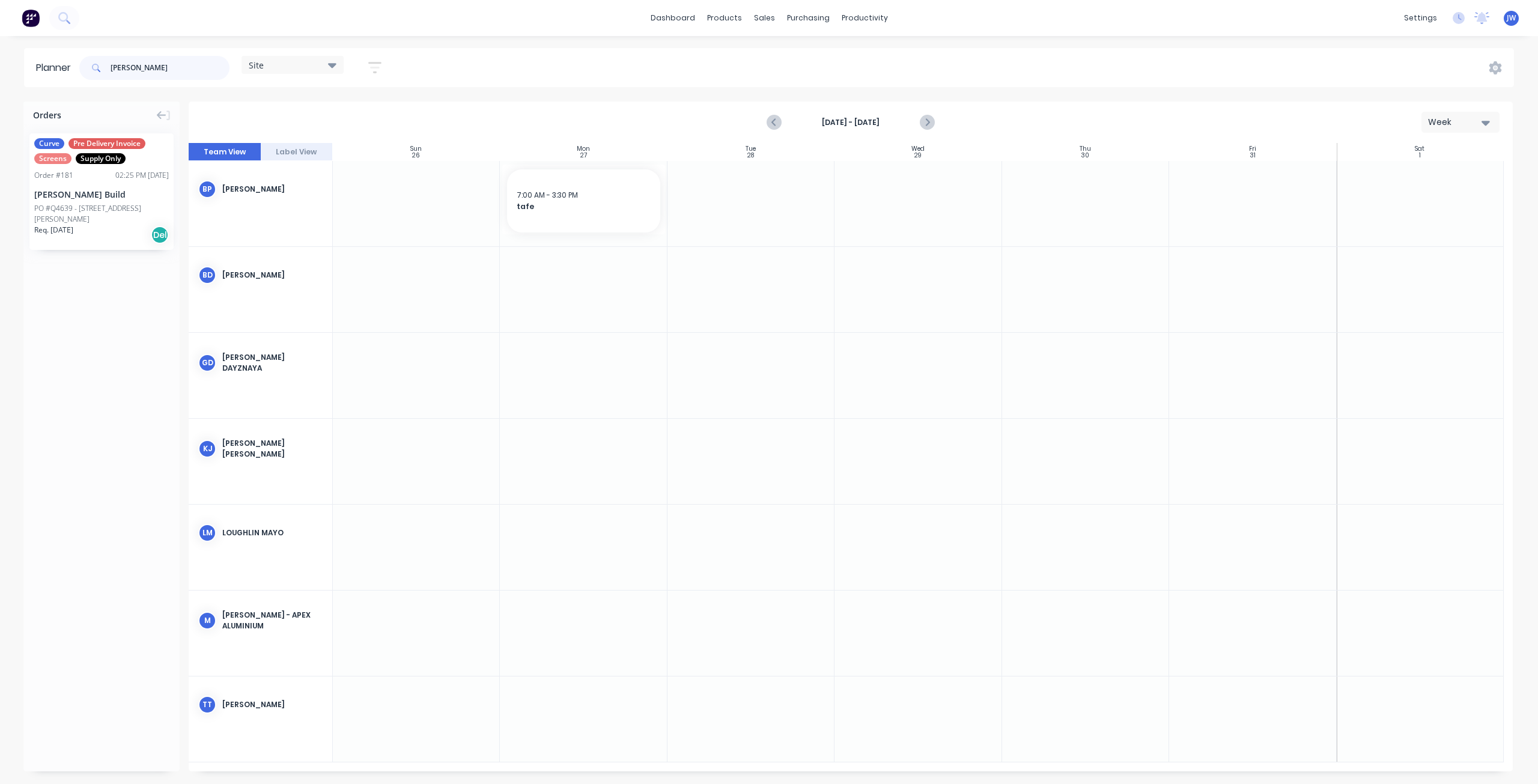
drag, startPoint x: 155, startPoint y: 68, endPoint x: 75, endPoint y: 68, distance: 80.0
click at [75, 68] on header "Planner morton Site Save new view None (Default) edit Factory edit Office edit …" at bounding box center [769, 67] width 1490 height 39
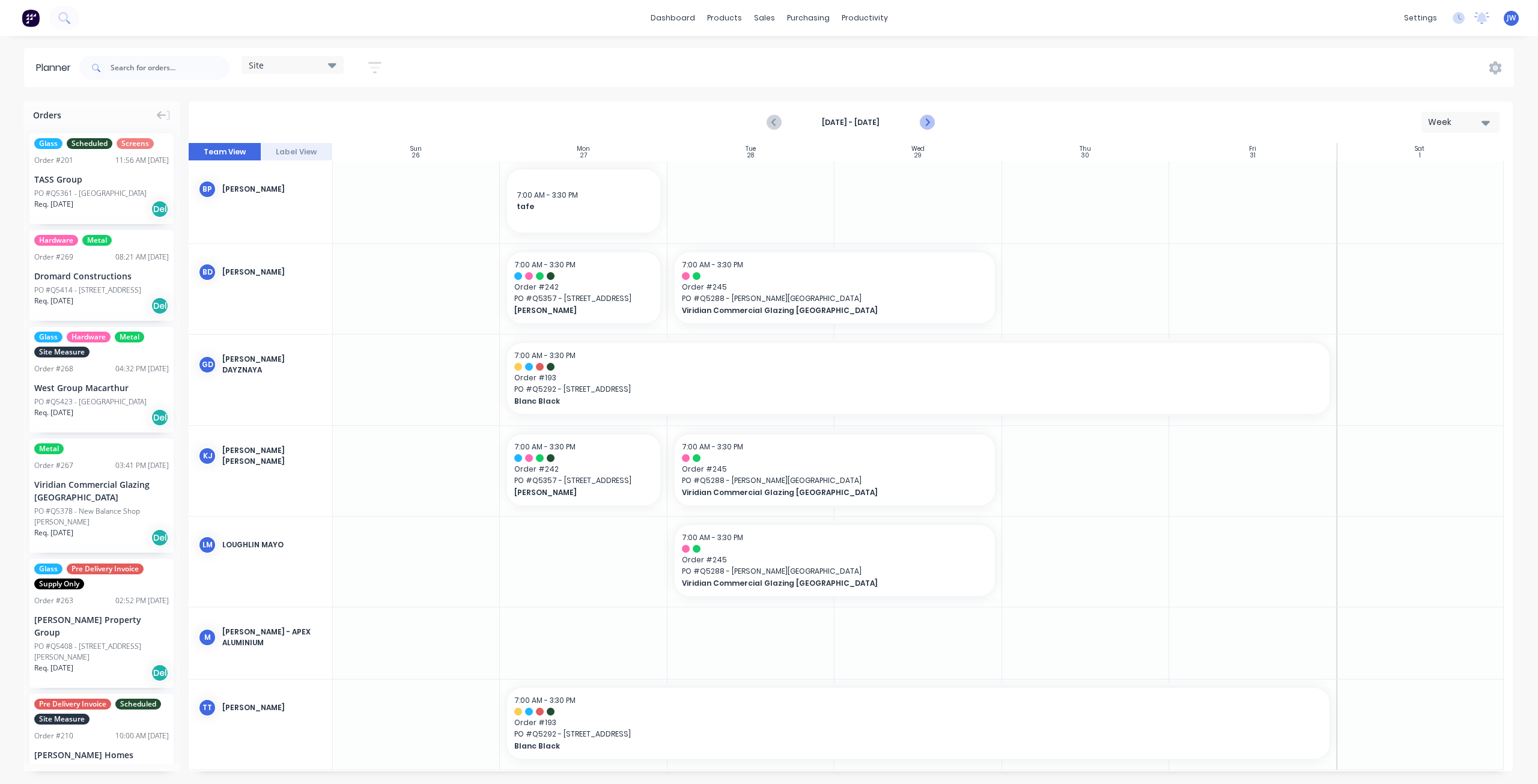
click at [933, 125] on icon "Next page" at bounding box center [926, 122] width 14 height 14
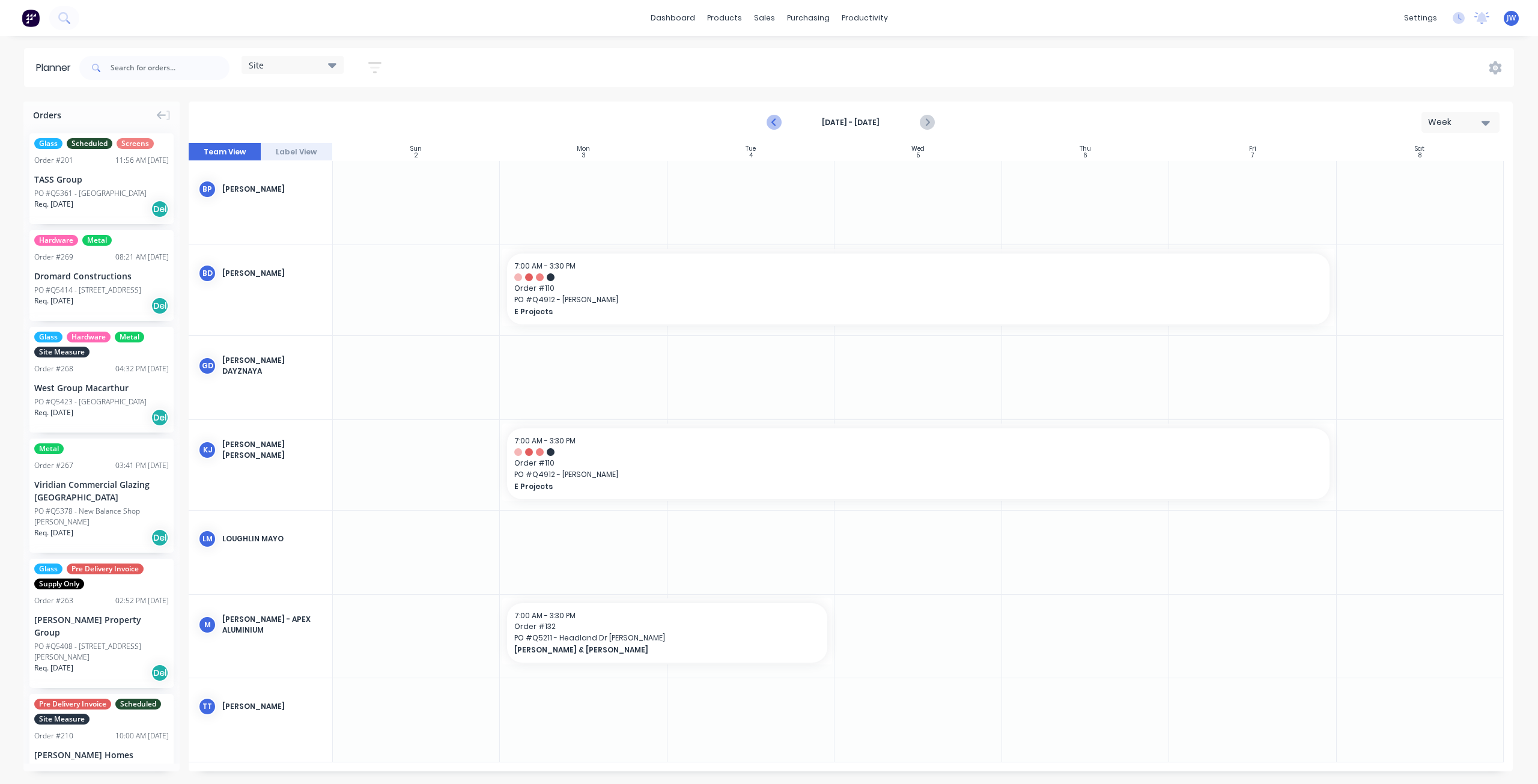
click at [764, 123] on button "Previous page" at bounding box center [775, 122] width 24 height 24
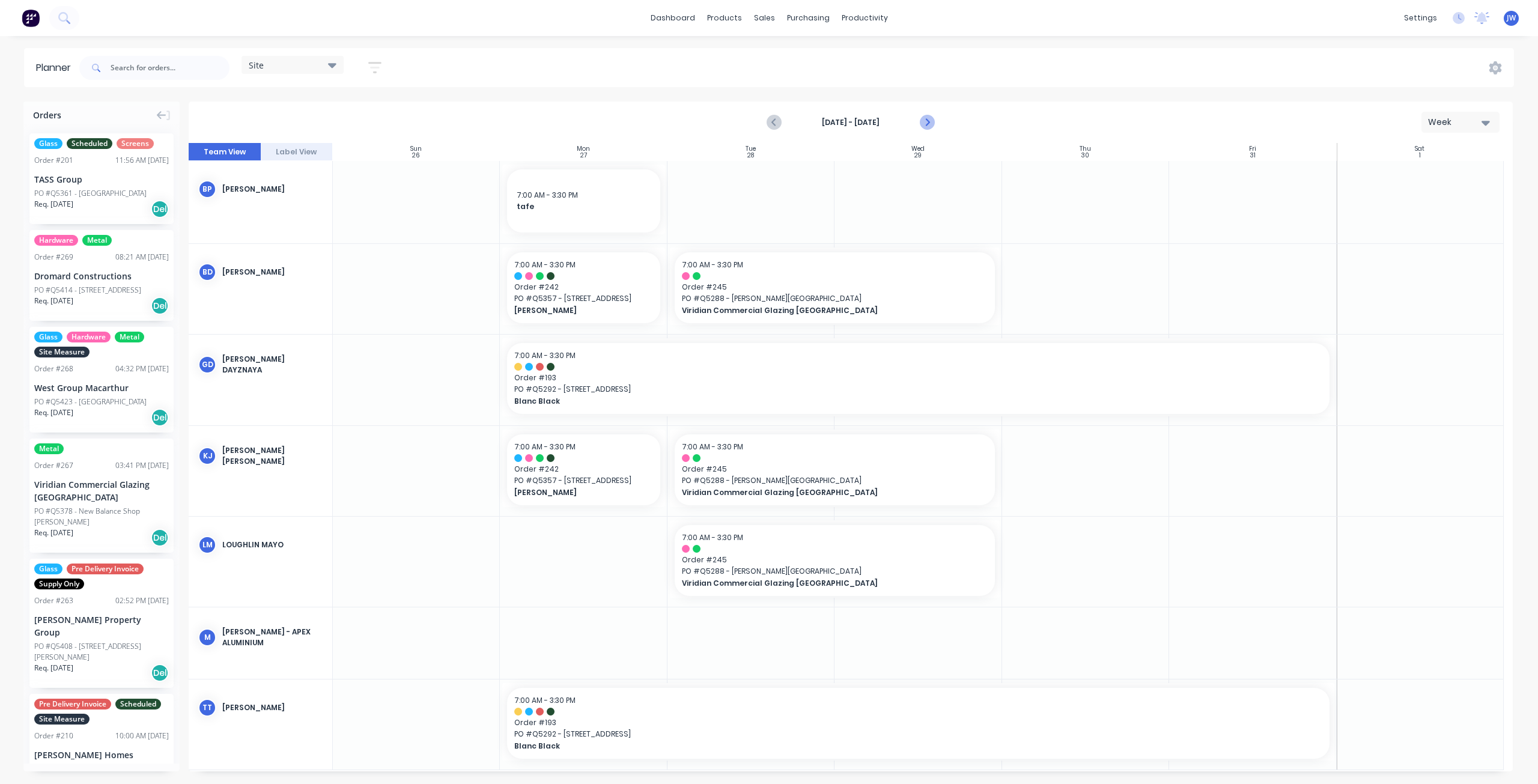
click at [927, 121] on icon "Next page" at bounding box center [926, 122] width 5 height 9
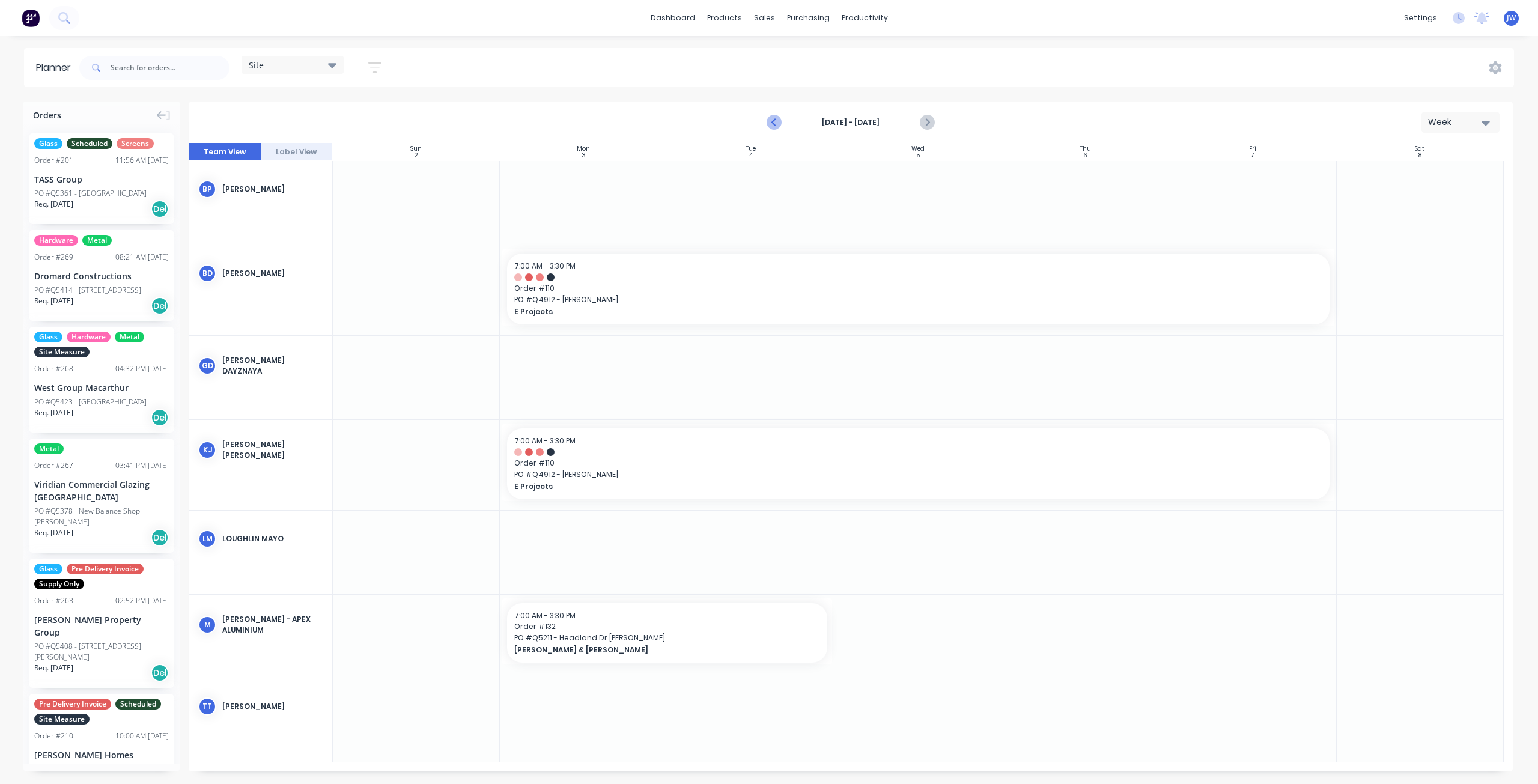
click at [776, 121] on icon "Previous page" at bounding box center [774, 122] width 14 height 14
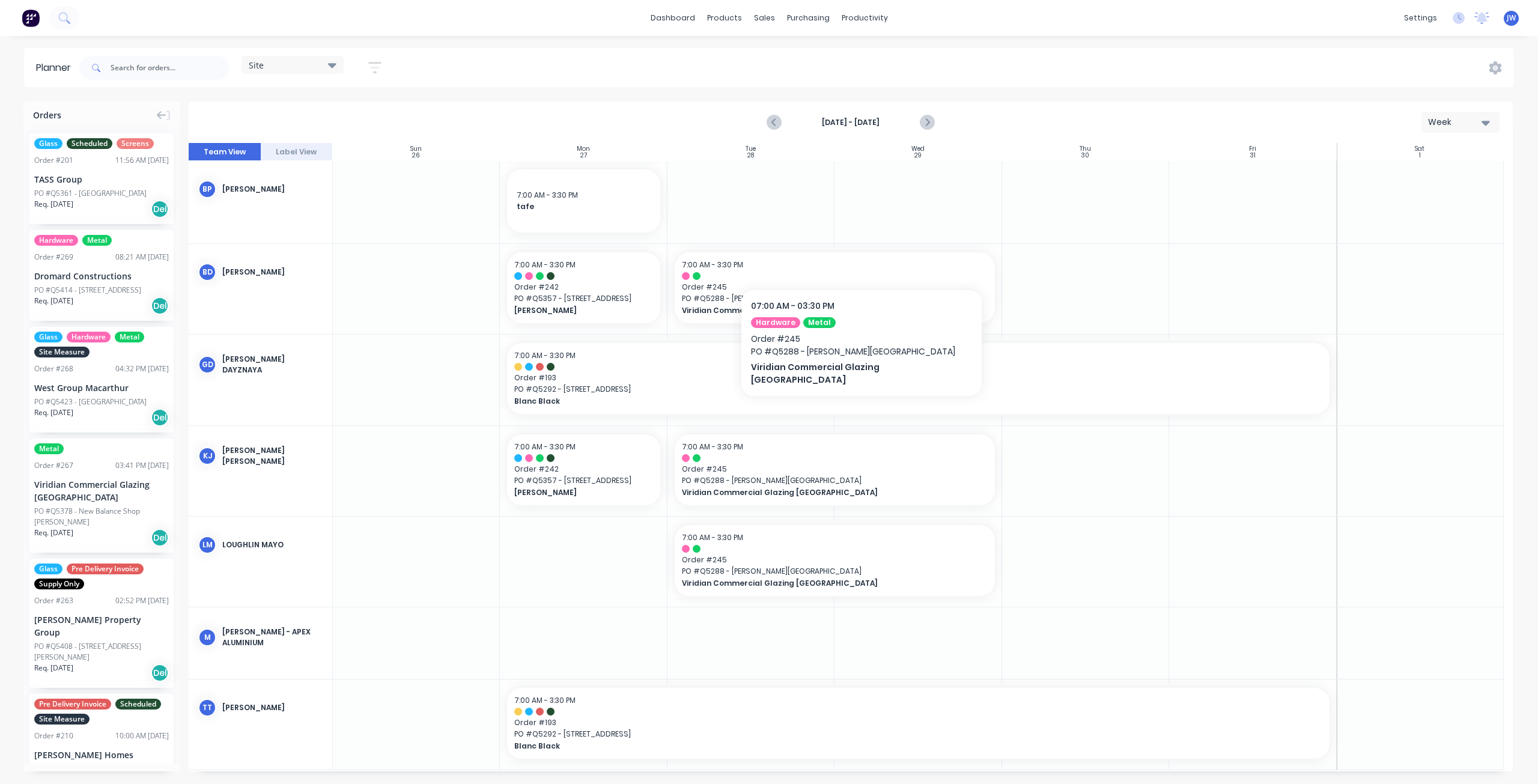
click at [868, 204] on div at bounding box center [918, 202] width 167 height 82
click at [883, 273] on div at bounding box center [834, 275] width 305 height 8
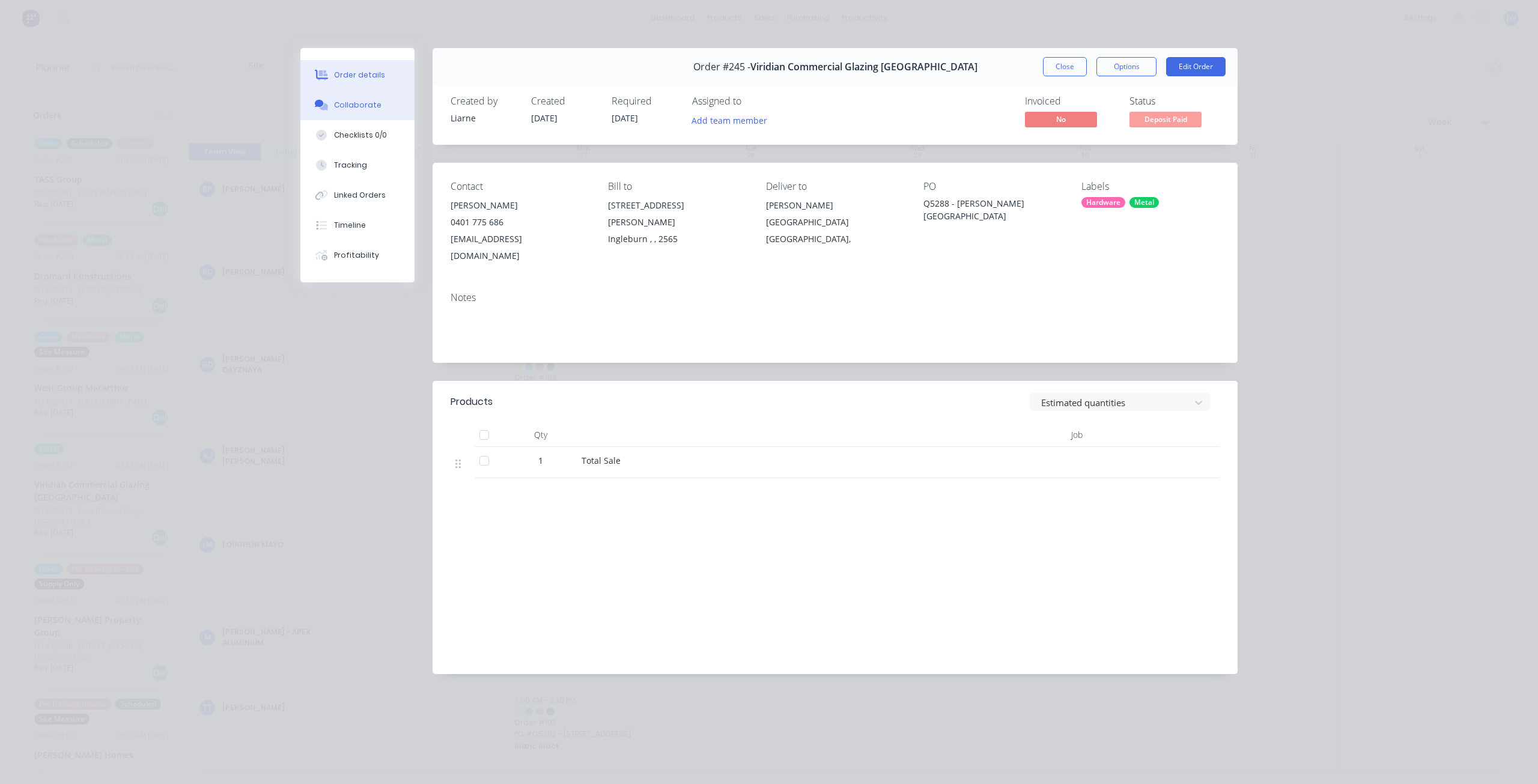
click at [353, 111] on button "Collaborate" at bounding box center [358, 105] width 114 height 30
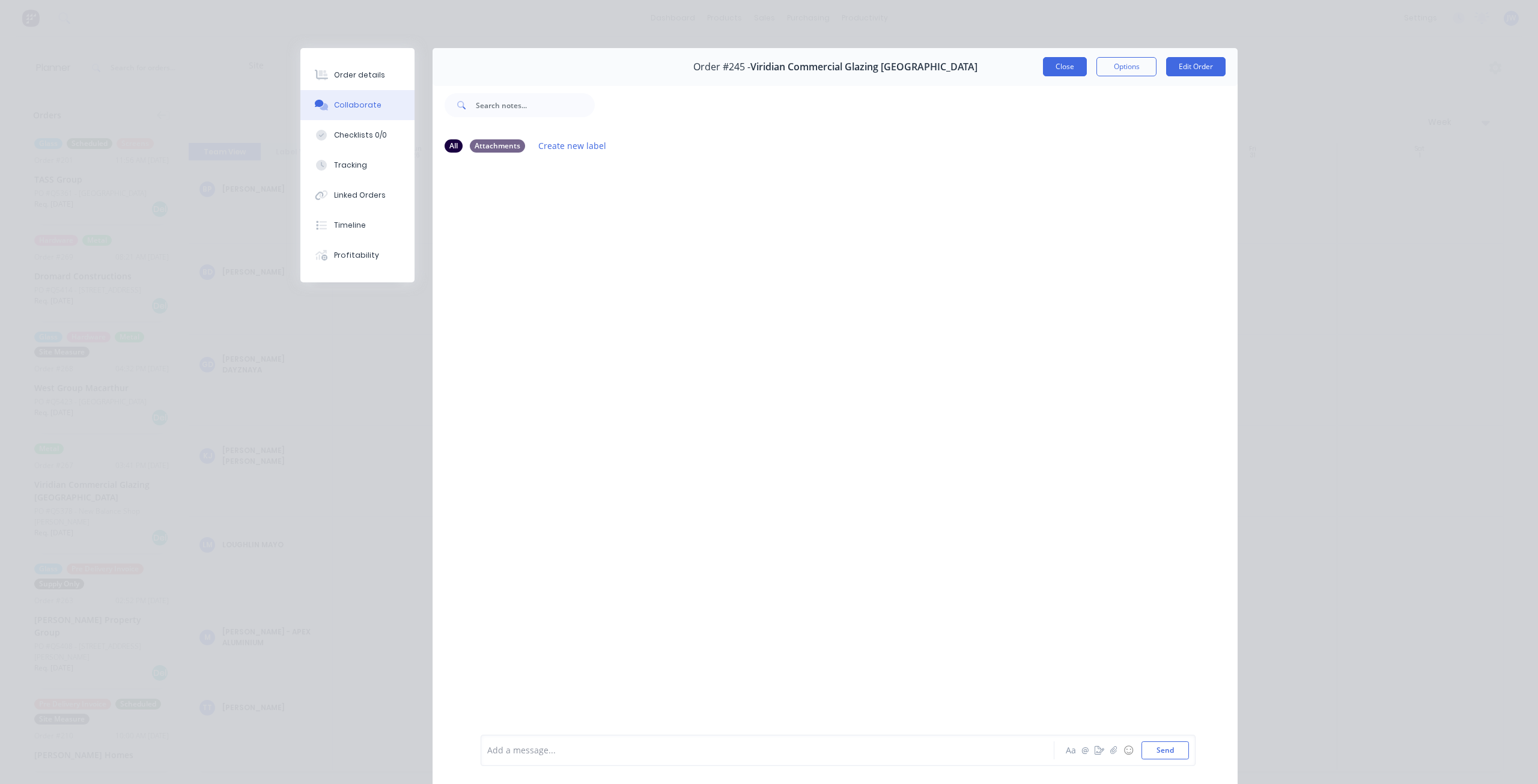
click at [1075, 61] on button "Close" at bounding box center [1064, 66] width 44 height 19
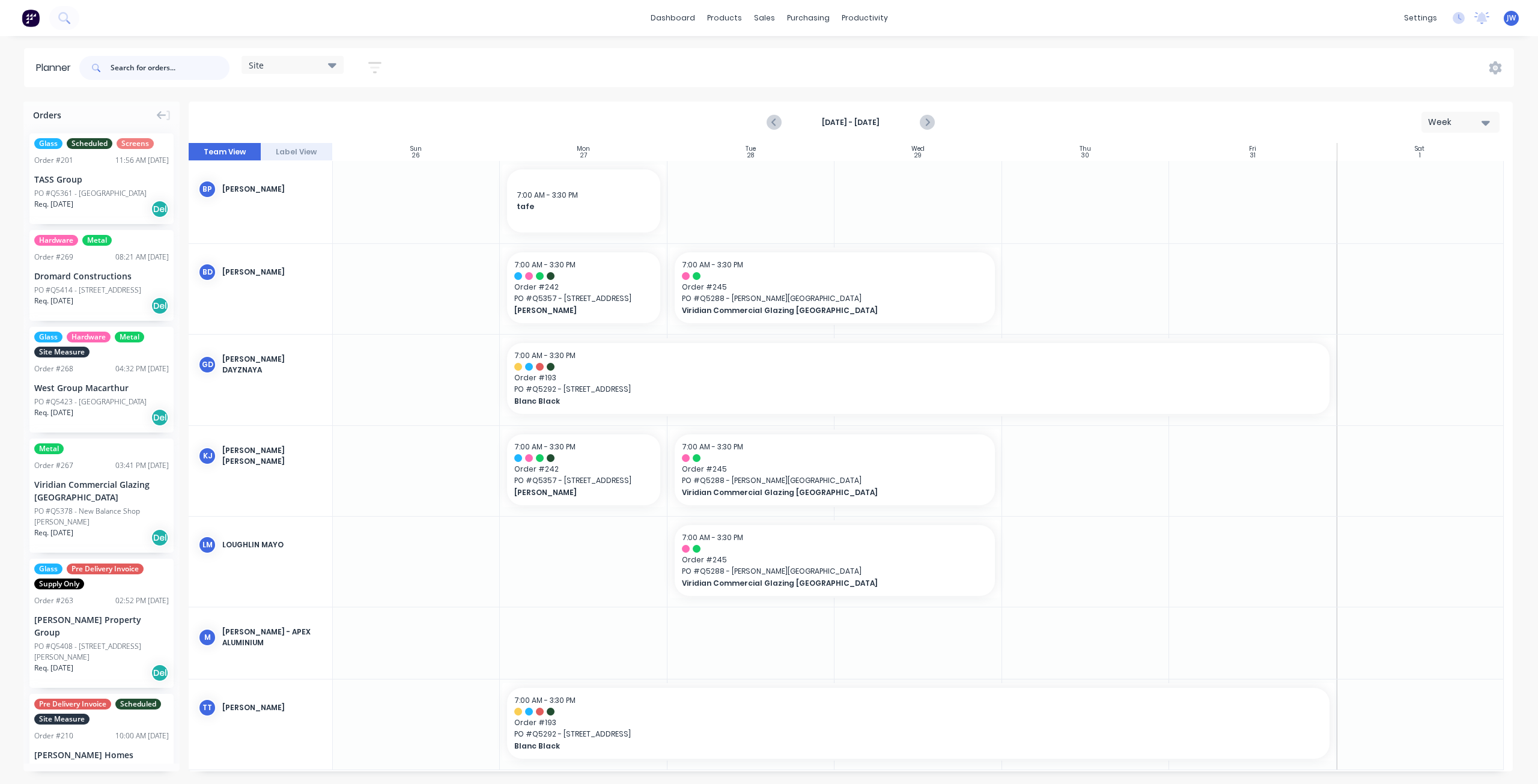
click at [166, 69] on input "text" at bounding box center [169, 67] width 119 height 24
click at [679, 115] on div "Oct 26th - Nov 1st Week" at bounding box center [851, 122] width 1322 height 39
click at [985, 121] on div "Oct 26th - Nov 1st Week" at bounding box center [851, 122] width 1322 height 39
click at [538, 114] on div "Oct 26th - Nov 1st Week" at bounding box center [851, 122] width 1322 height 39
click at [168, 66] on input "text" at bounding box center [169, 67] width 119 height 24
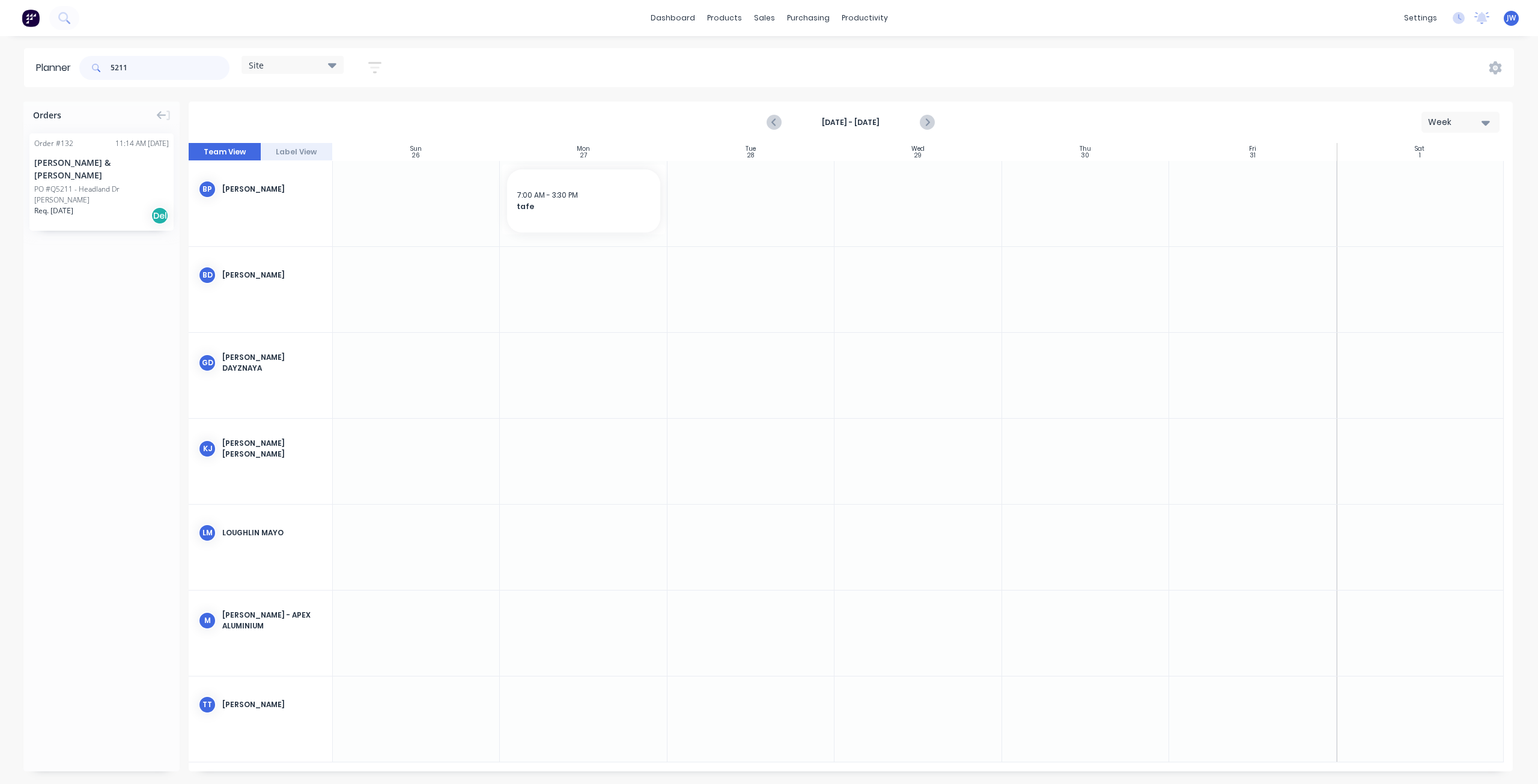
type input "5211"
click at [107, 205] on div "Req. 19/03/25 Del" at bounding box center [102, 215] width 135 height 20
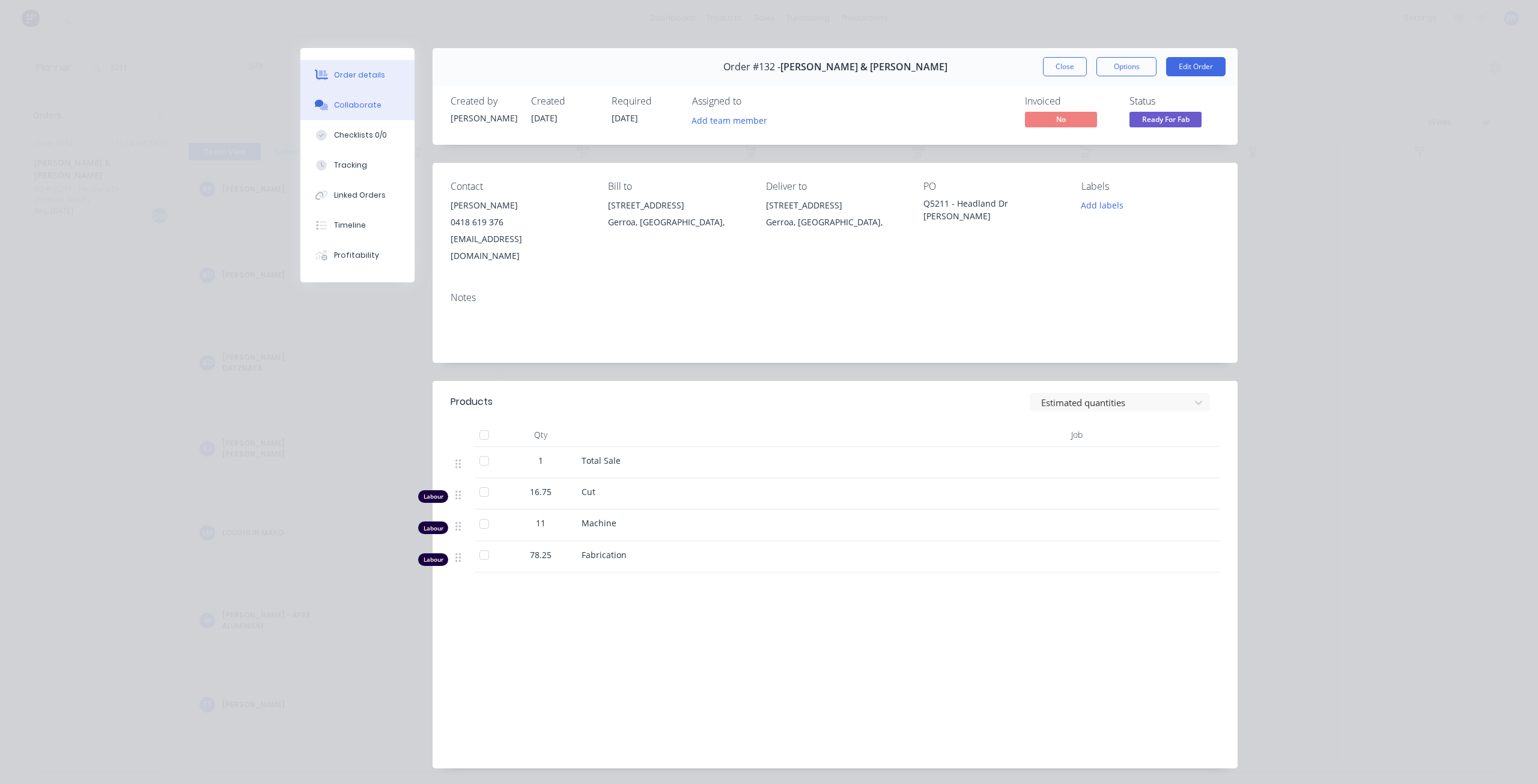
click at [338, 111] on button "Collaborate" at bounding box center [358, 105] width 114 height 30
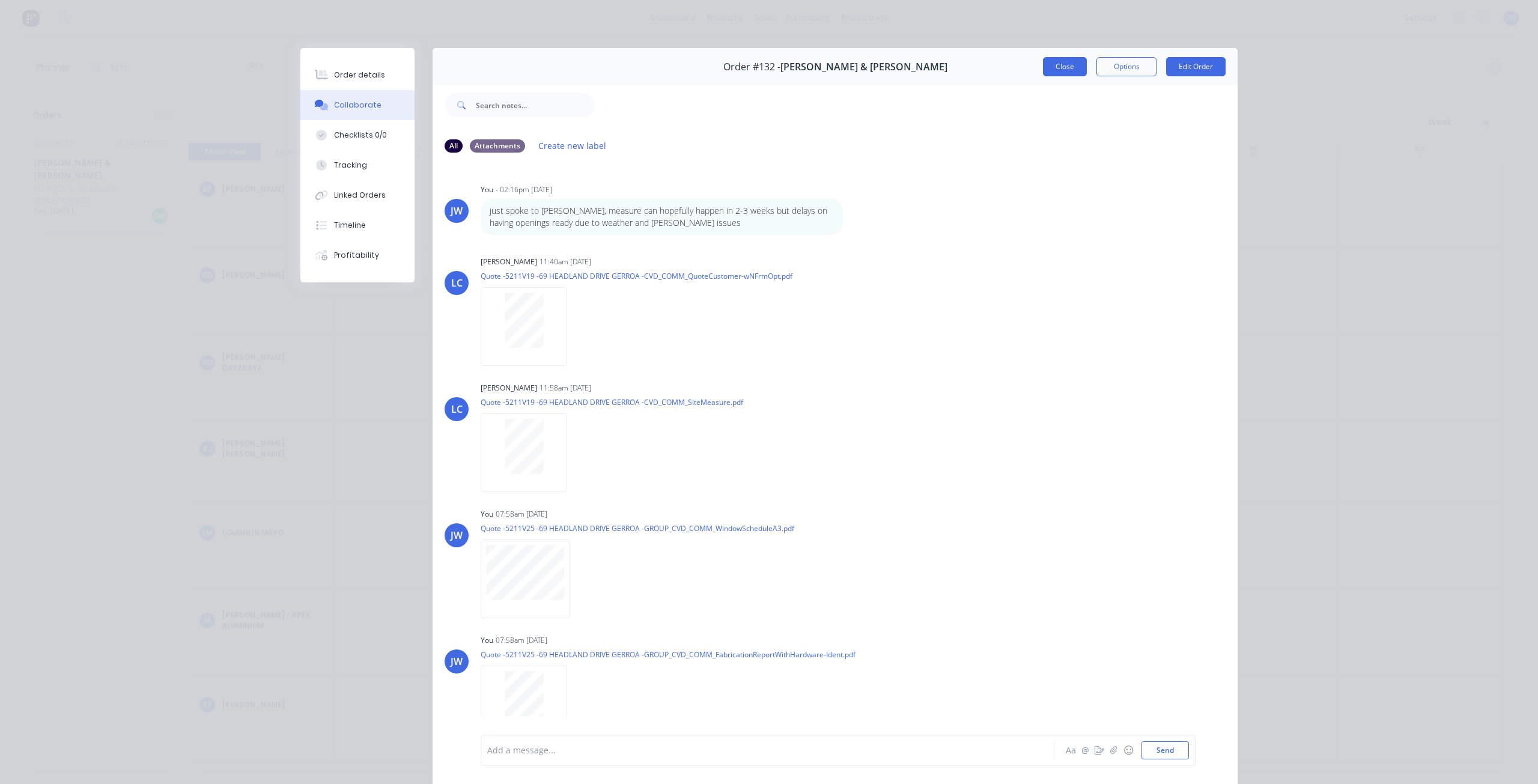
click at [1065, 69] on button "Close" at bounding box center [1064, 66] width 44 height 19
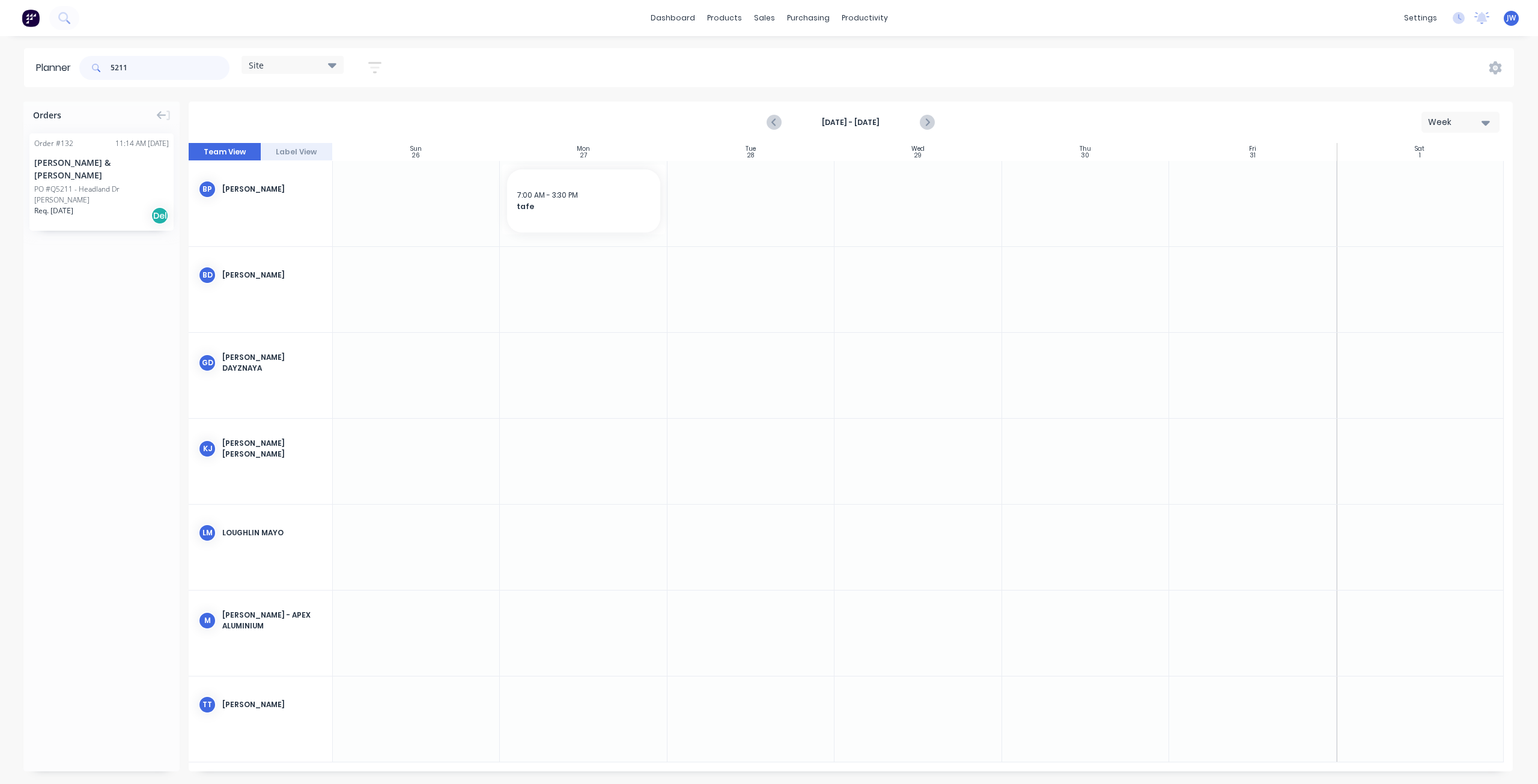
drag, startPoint x: 126, startPoint y: 66, endPoint x: 67, endPoint y: 69, distance: 59.1
click at [67, 69] on header "Planner 5211 Site Save new view None (Default) edit Factory edit Office edit Si…" at bounding box center [769, 67] width 1490 height 39
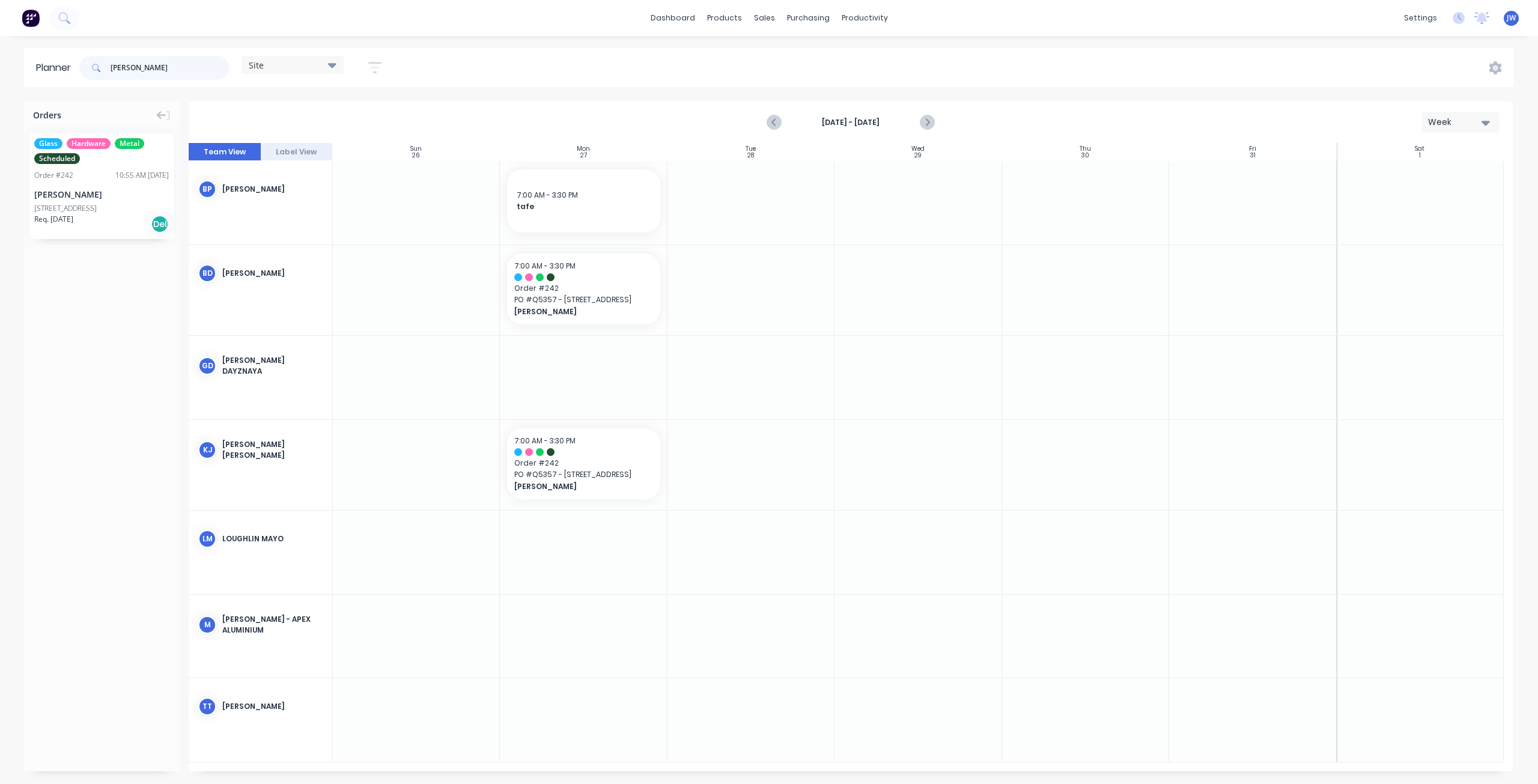
type input "neil"
click at [585, 277] on div at bounding box center [583, 277] width 138 height 8
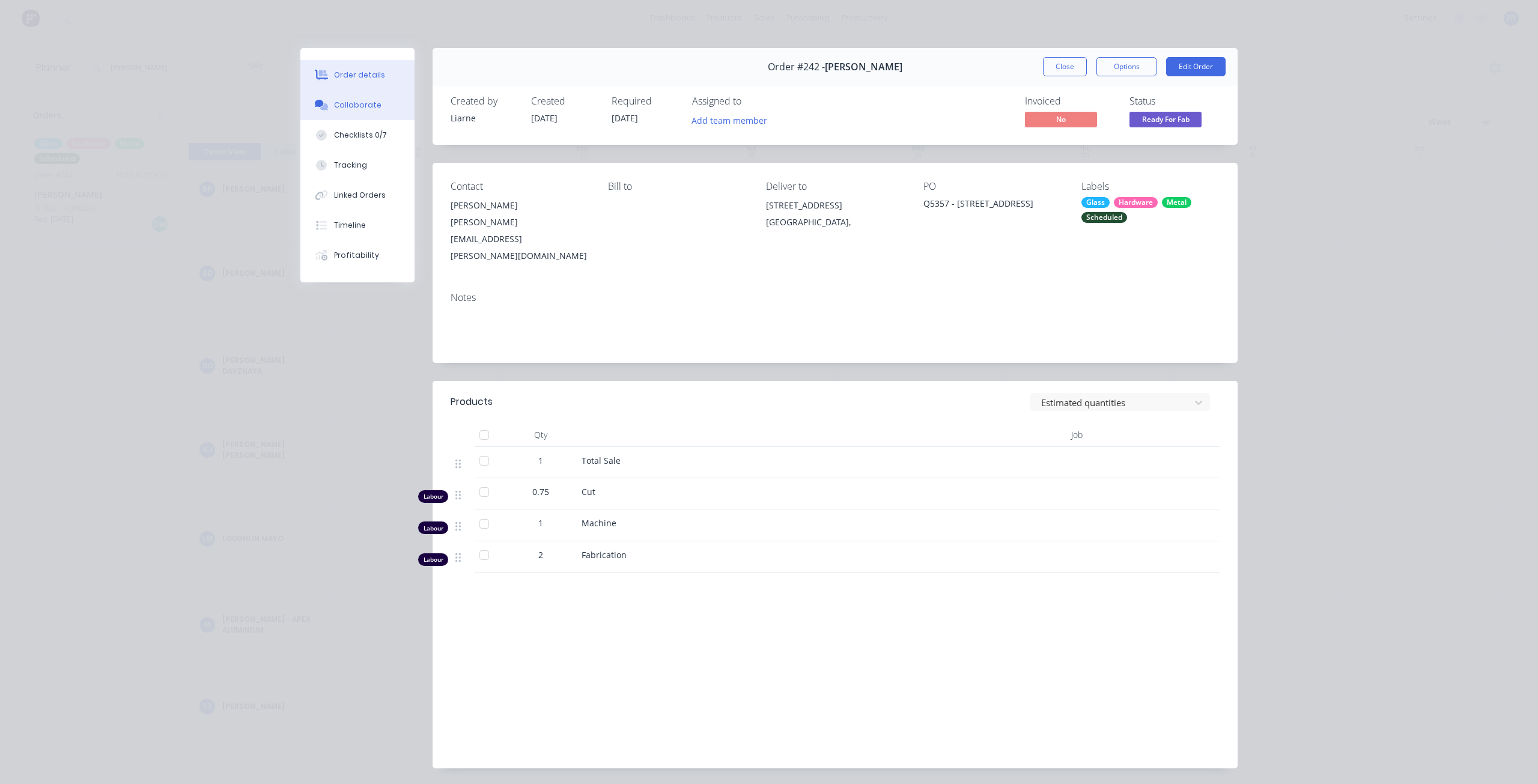
click at [374, 103] on button "Collaborate" at bounding box center [358, 105] width 114 height 30
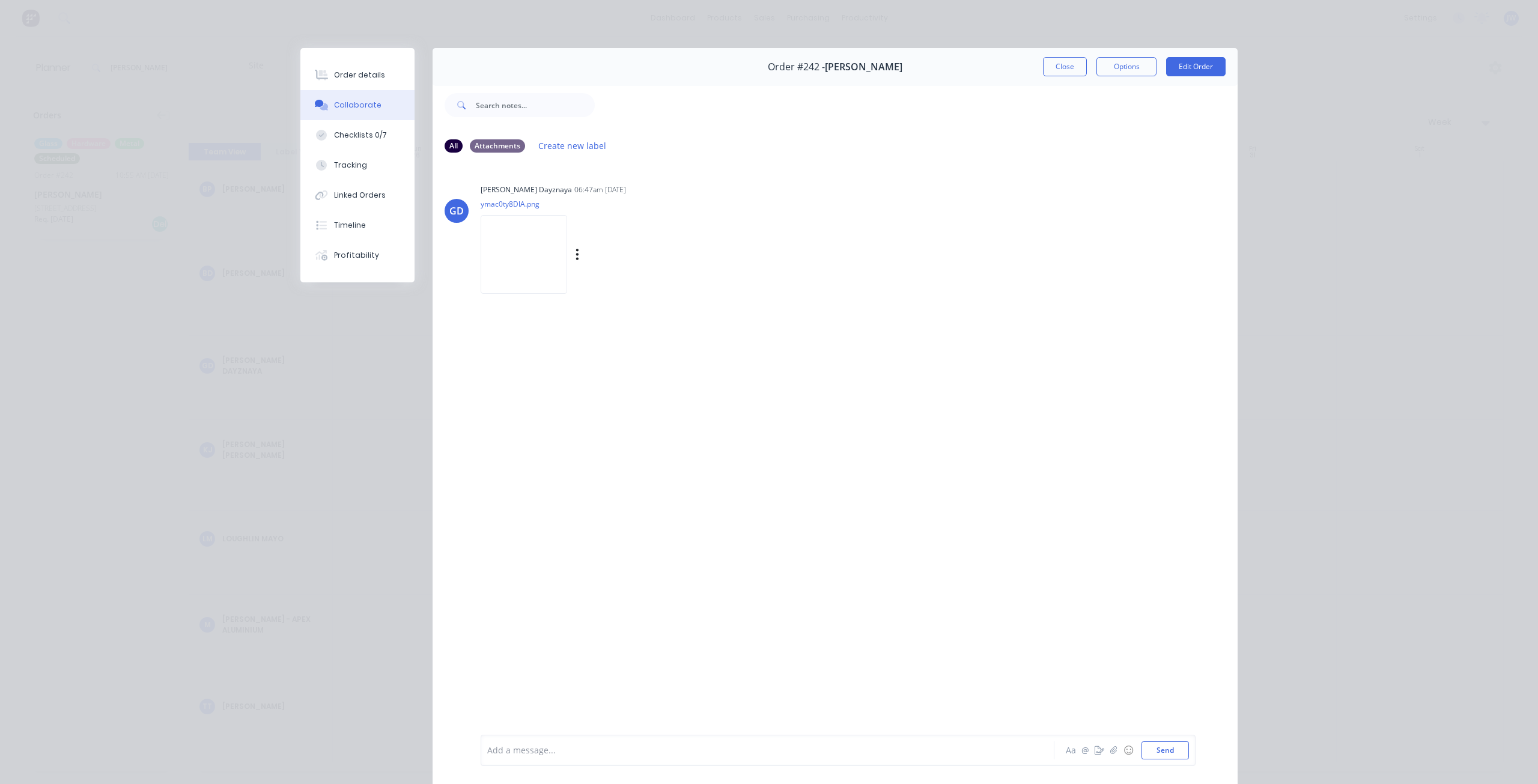
click at [527, 260] on img at bounding box center [523, 255] width 87 height 79
click at [1053, 68] on button "Close" at bounding box center [1064, 66] width 44 height 19
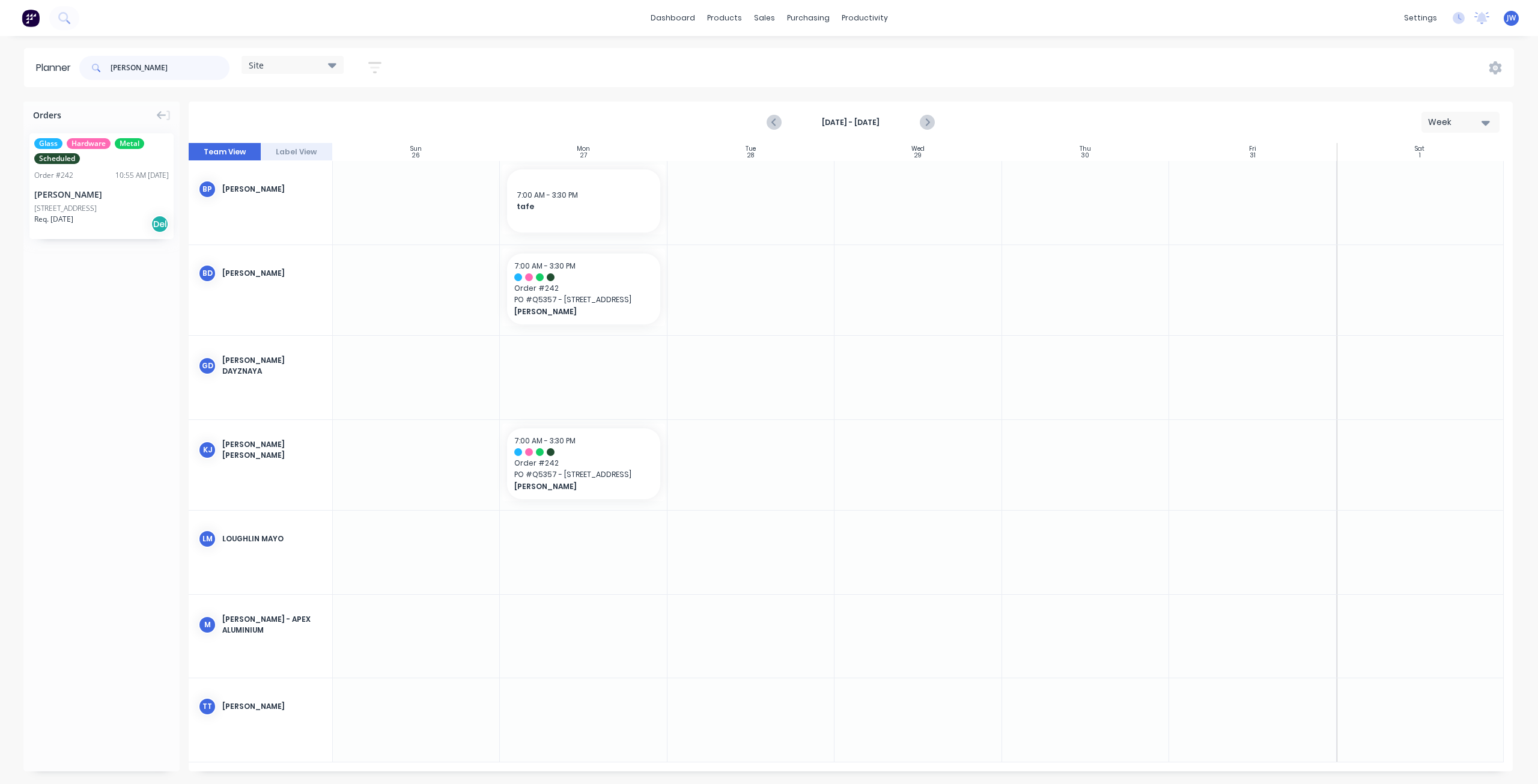
drag, startPoint x: 129, startPoint y: 68, endPoint x: 92, endPoint y: 66, distance: 37.1
click at [96, 66] on div "neil" at bounding box center [154, 67] width 150 height 24
